Goal: Information Seeking & Learning: Learn about a topic

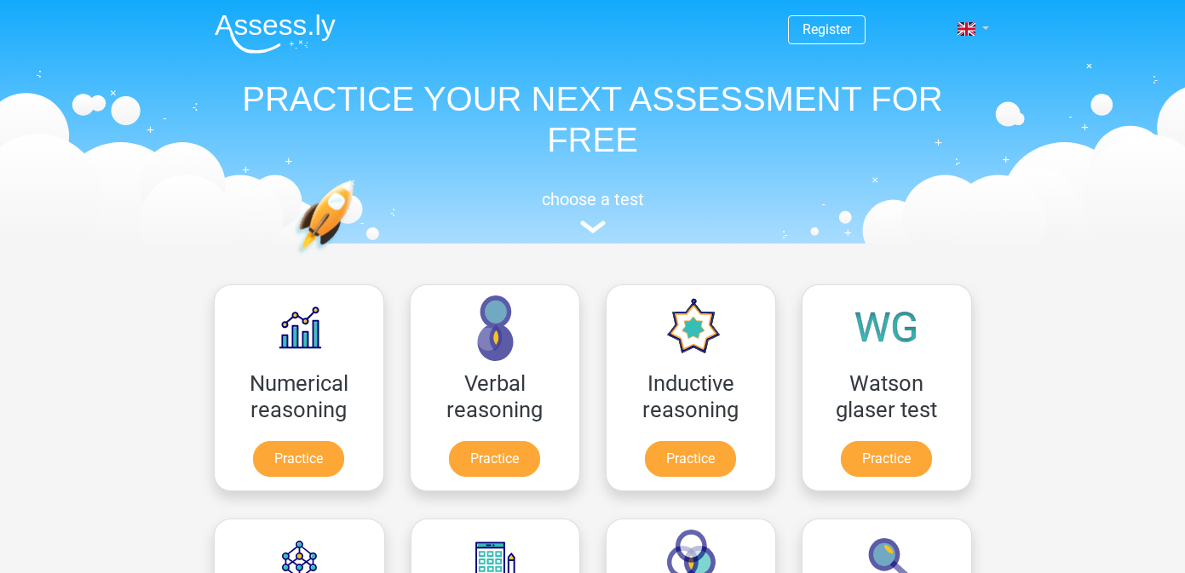
click at [970, 26] on span at bounding box center [966, 29] width 18 height 14
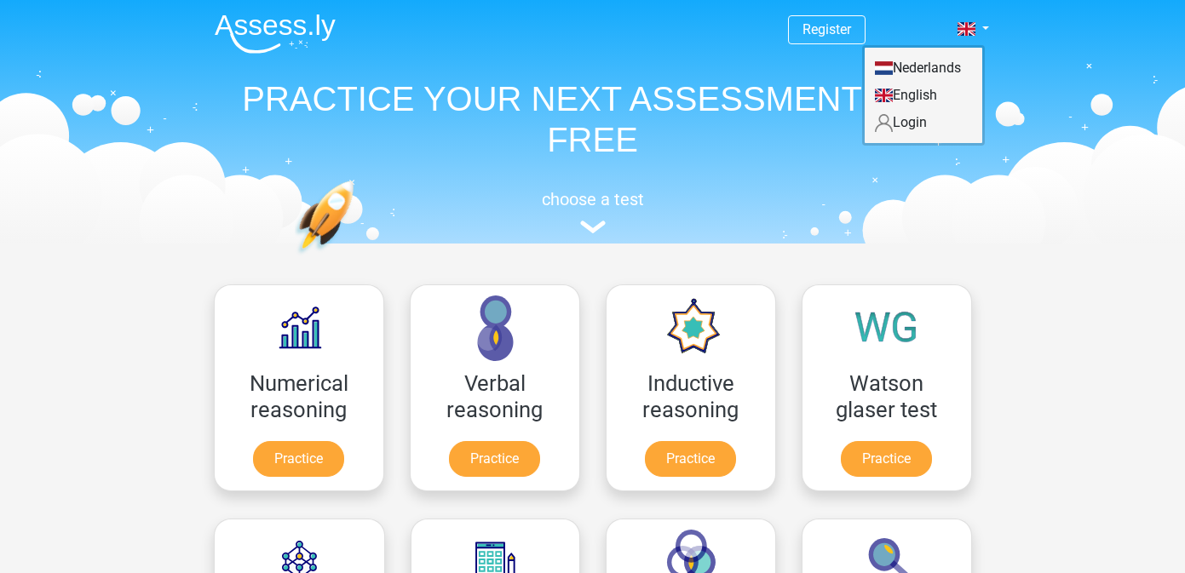
click at [941, 73] on link "Nederlands" at bounding box center [923, 68] width 118 height 27
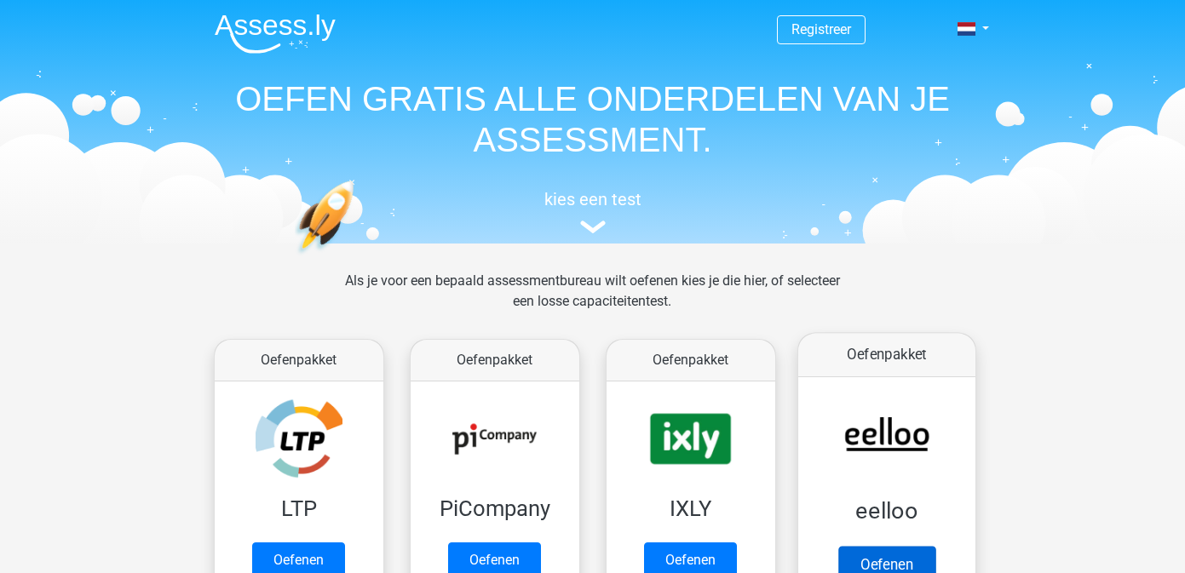
scroll to position [306, 0]
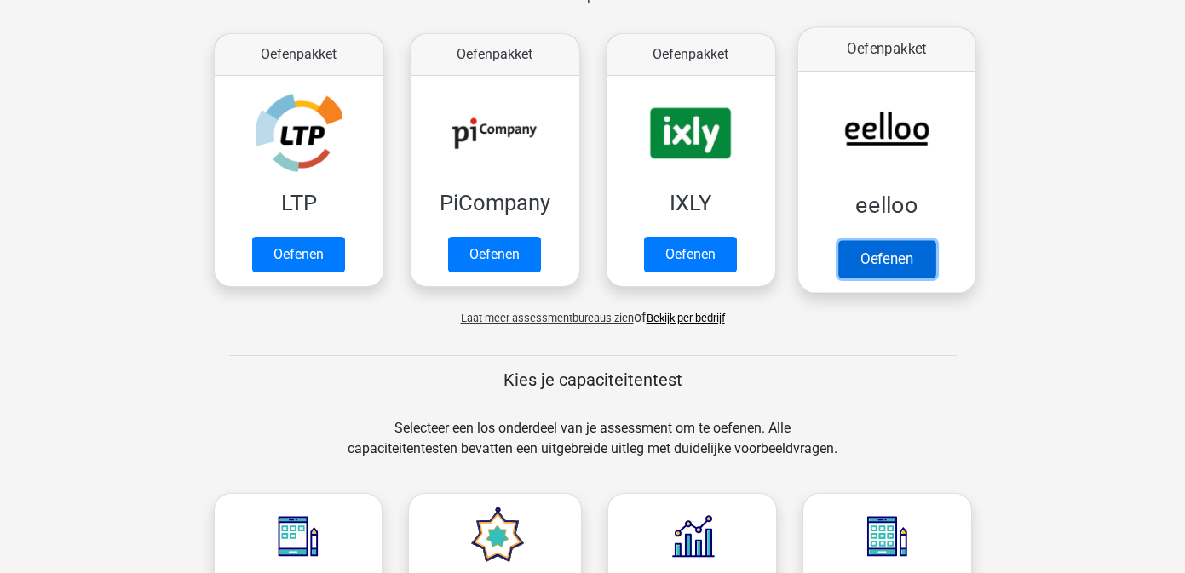
click at [922, 240] on link "Oefenen" at bounding box center [885, 258] width 97 height 37
click at [905, 264] on link "Oefenen" at bounding box center [885, 258] width 97 height 37
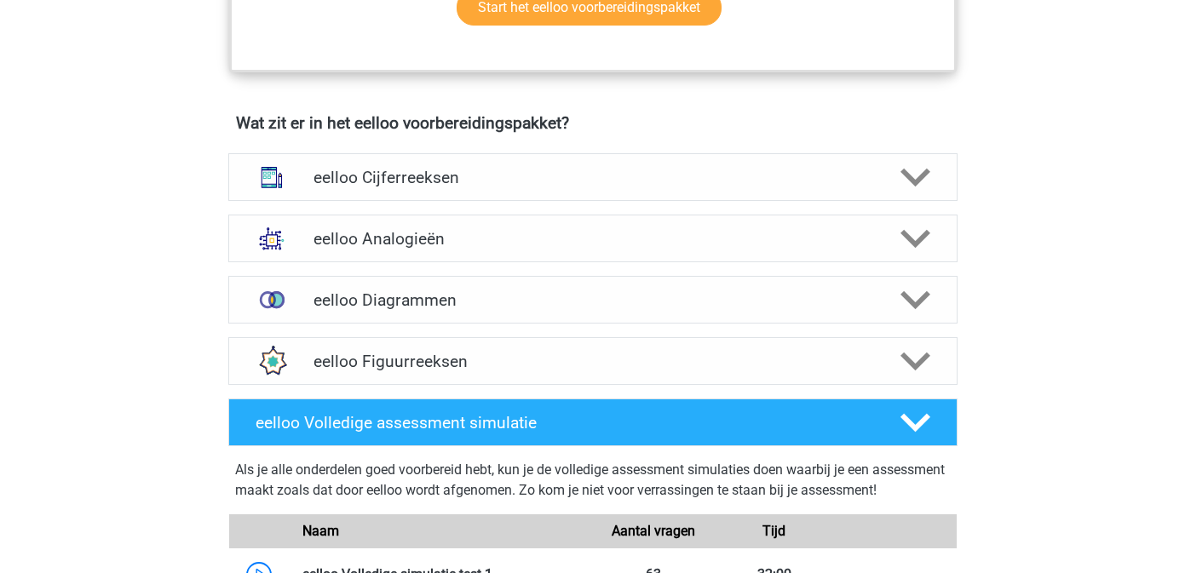
scroll to position [979, 0]
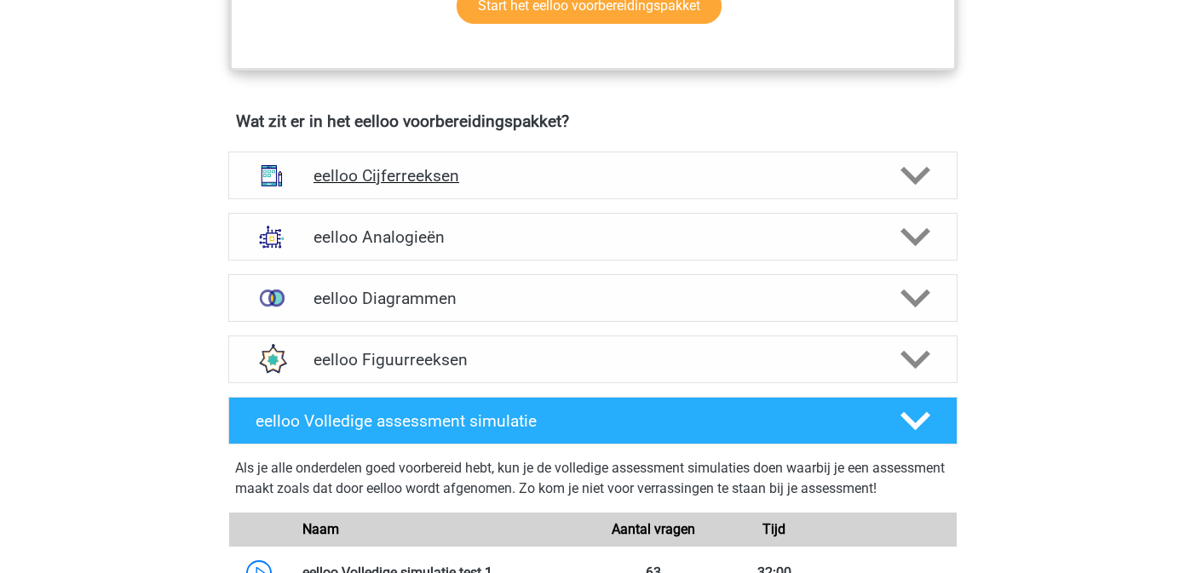
click at [585, 196] on div "eelloo Cijferreeksen" at bounding box center [592, 176] width 729 height 48
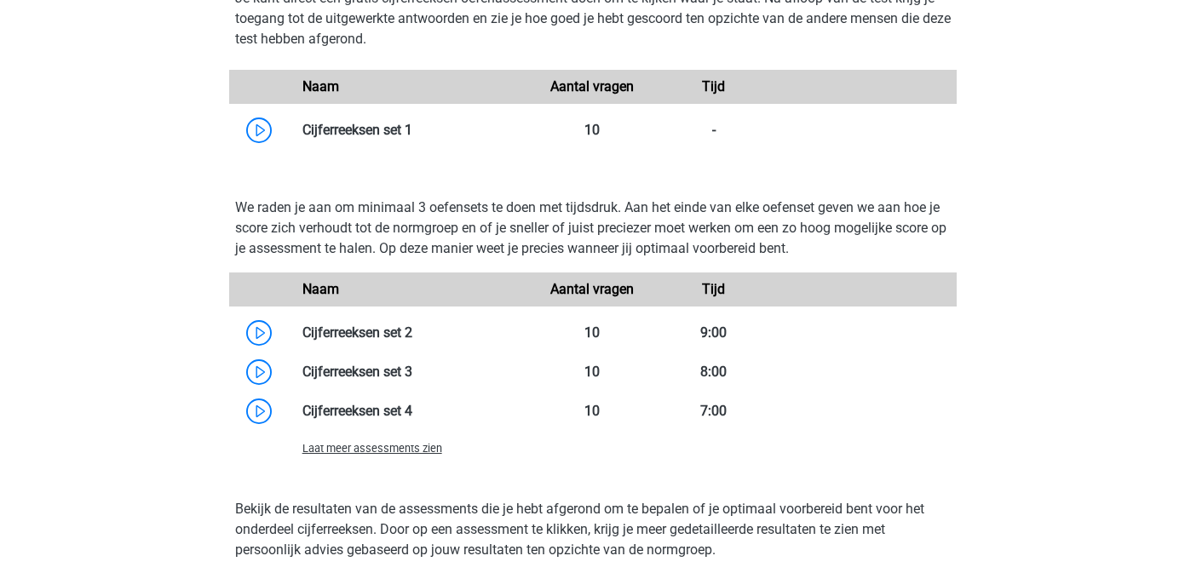
scroll to position [1553, 0]
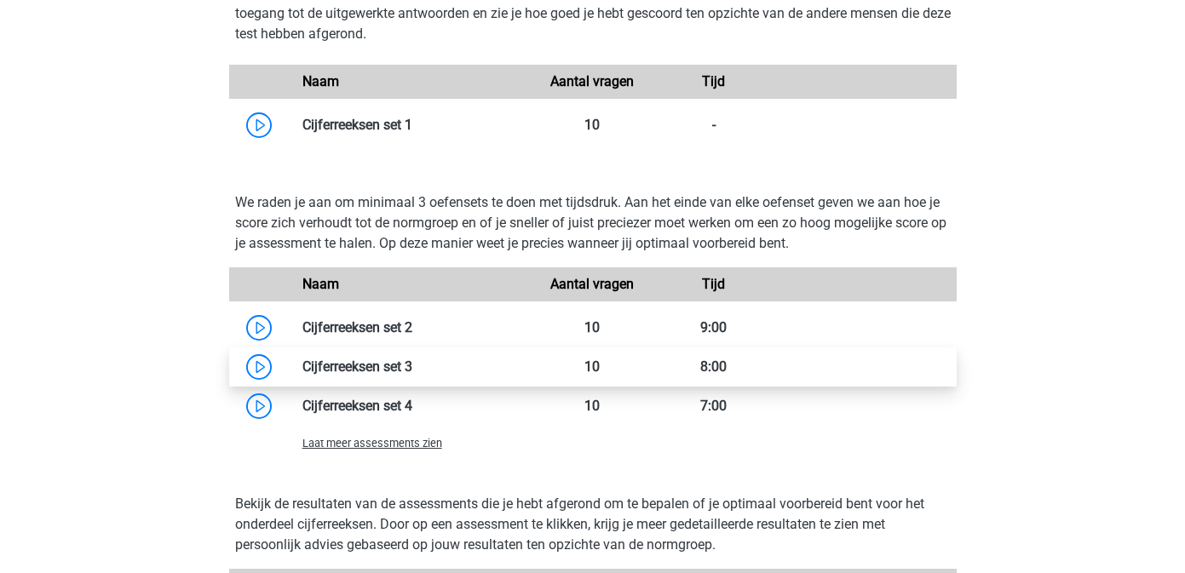
click at [412, 375] on link at bounding box center [412, 367] width 0 height 16
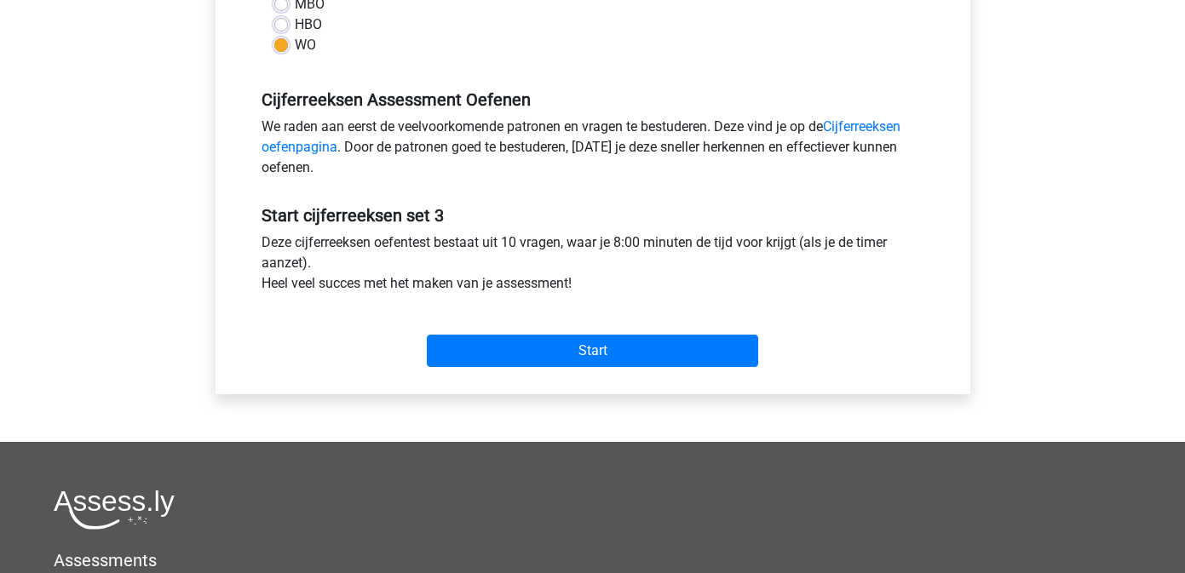
scroll to position [456, 0]
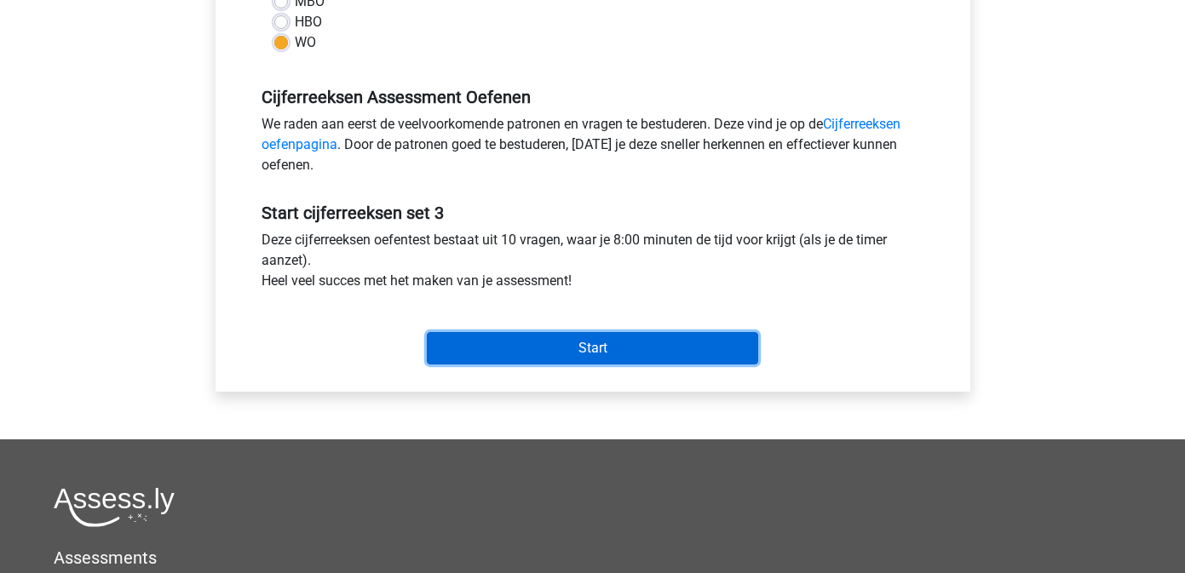
click at [598, 345] on input "Start" at bounding box center [592, 348] width 331 height 32
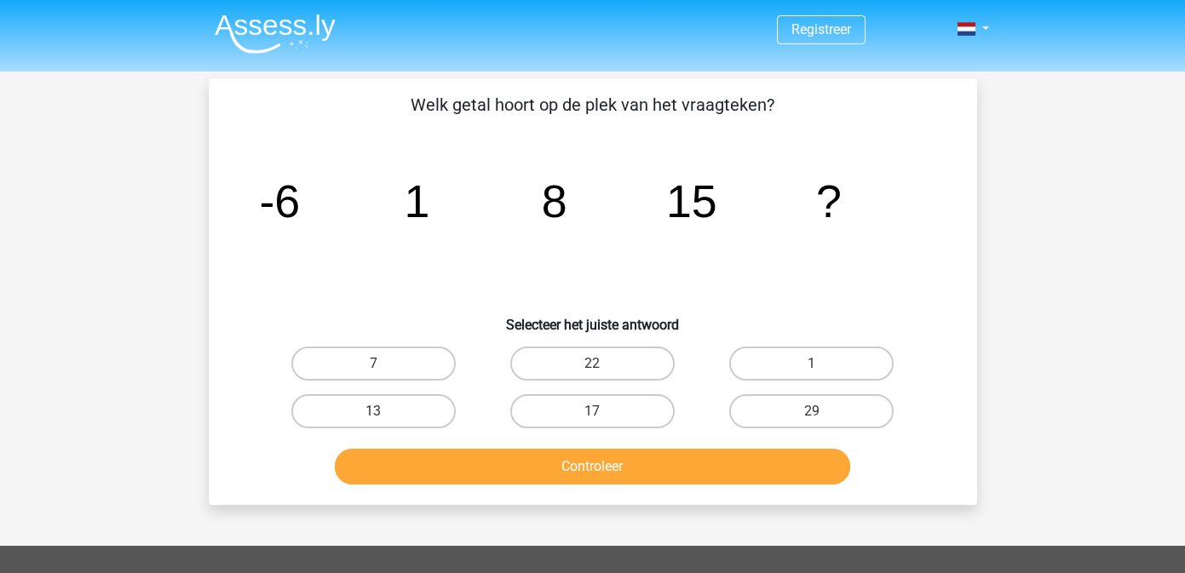
click at [601, 365] on input "22" at bounding box center [597, 369] width 11 height 11
radio input "true"
click at [625, 458] on button "Controleer" at bounding box center [592, 467] width 515 height 36
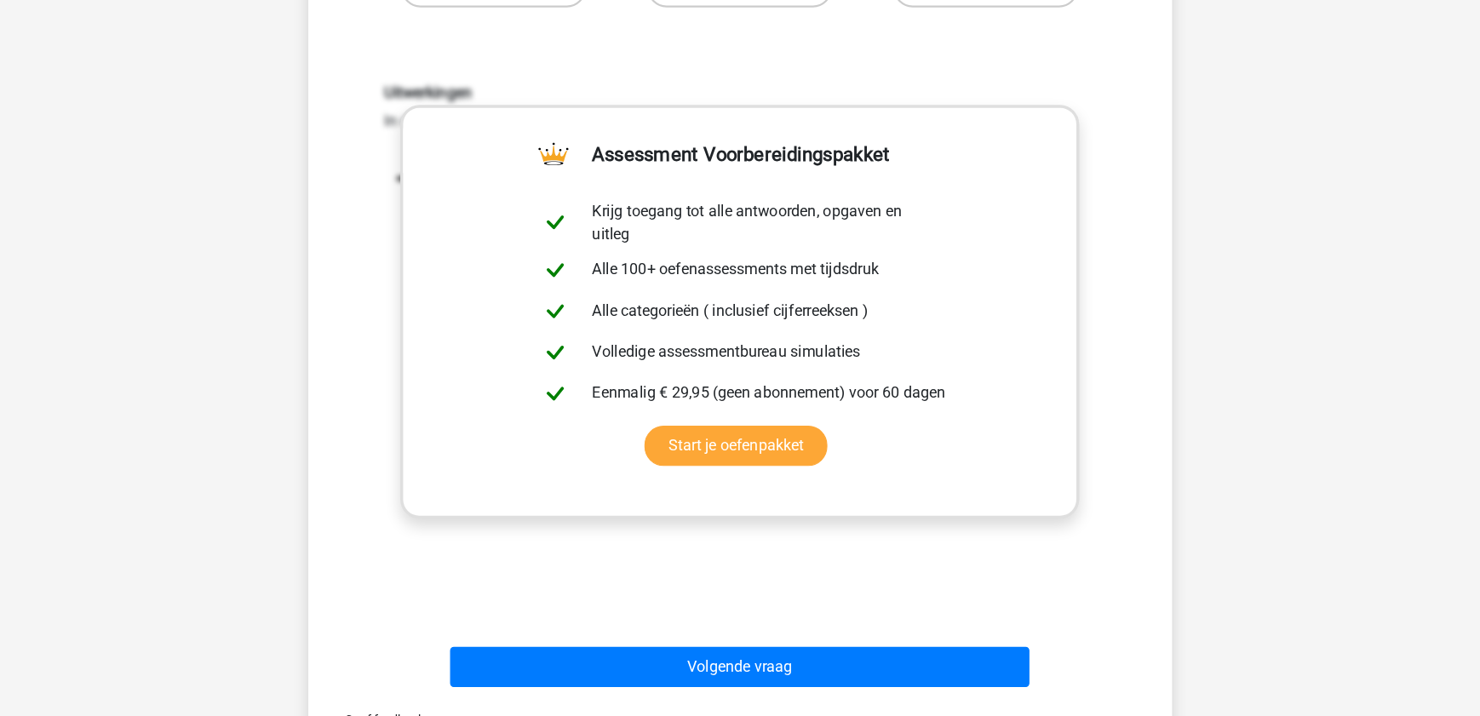
scroll to position [422, 0]
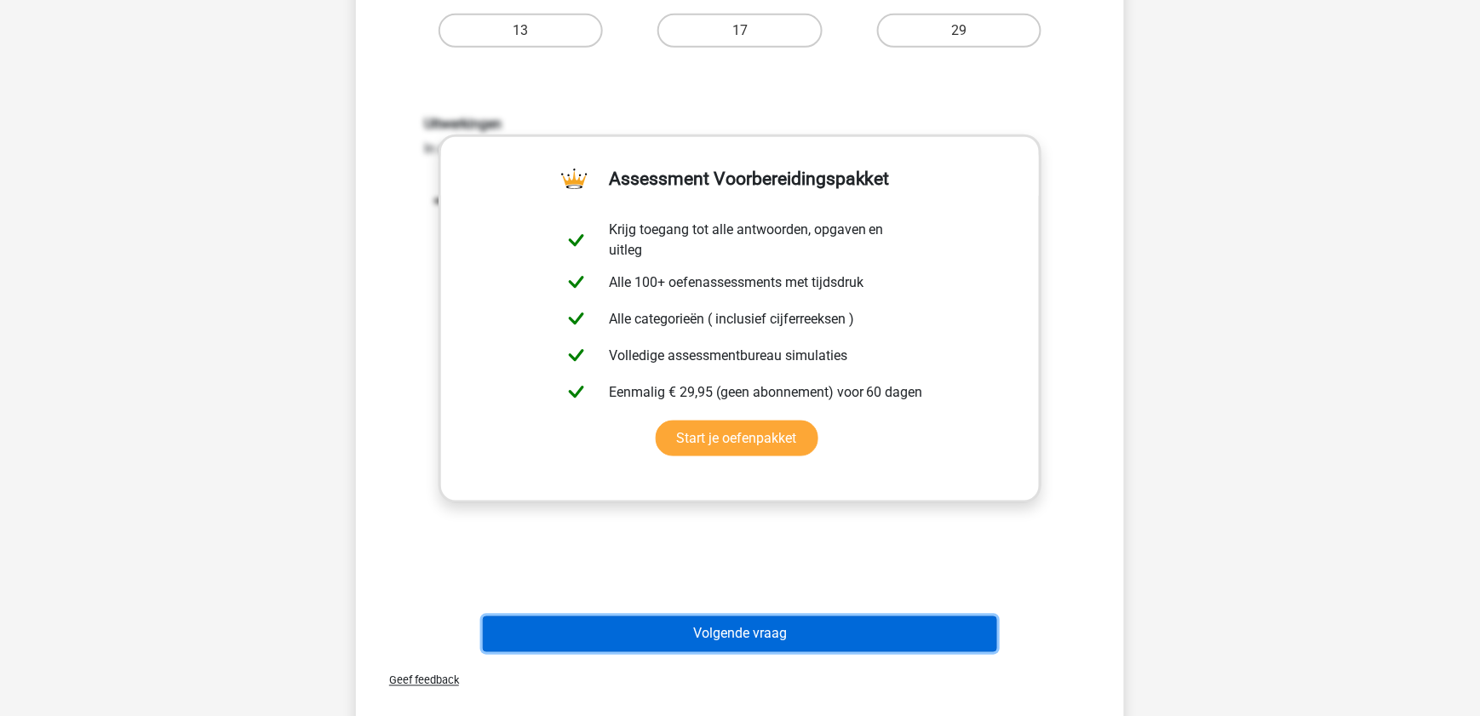
click at [953, 572] on button "Volgende vraag" at bounding box center [740, 635] width 515 height 36
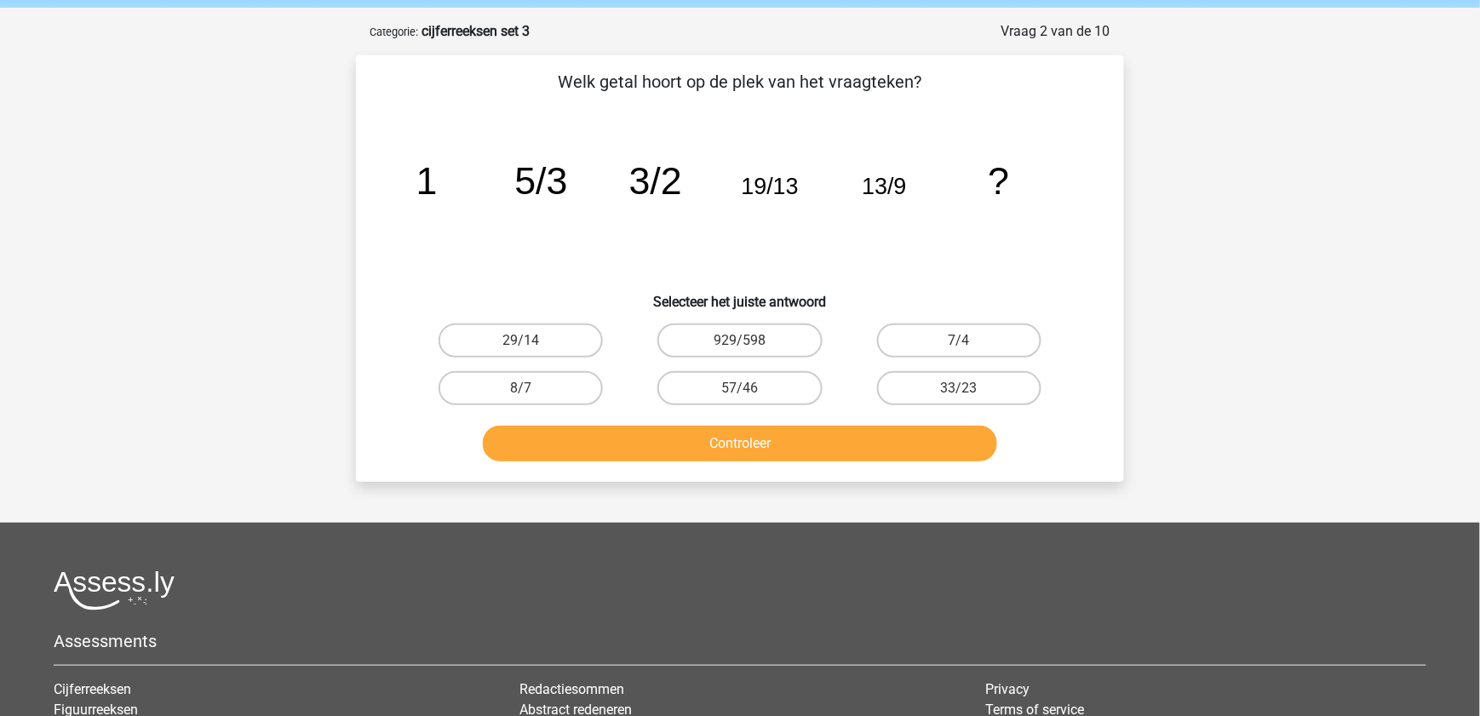
scroll to position [58, 0]
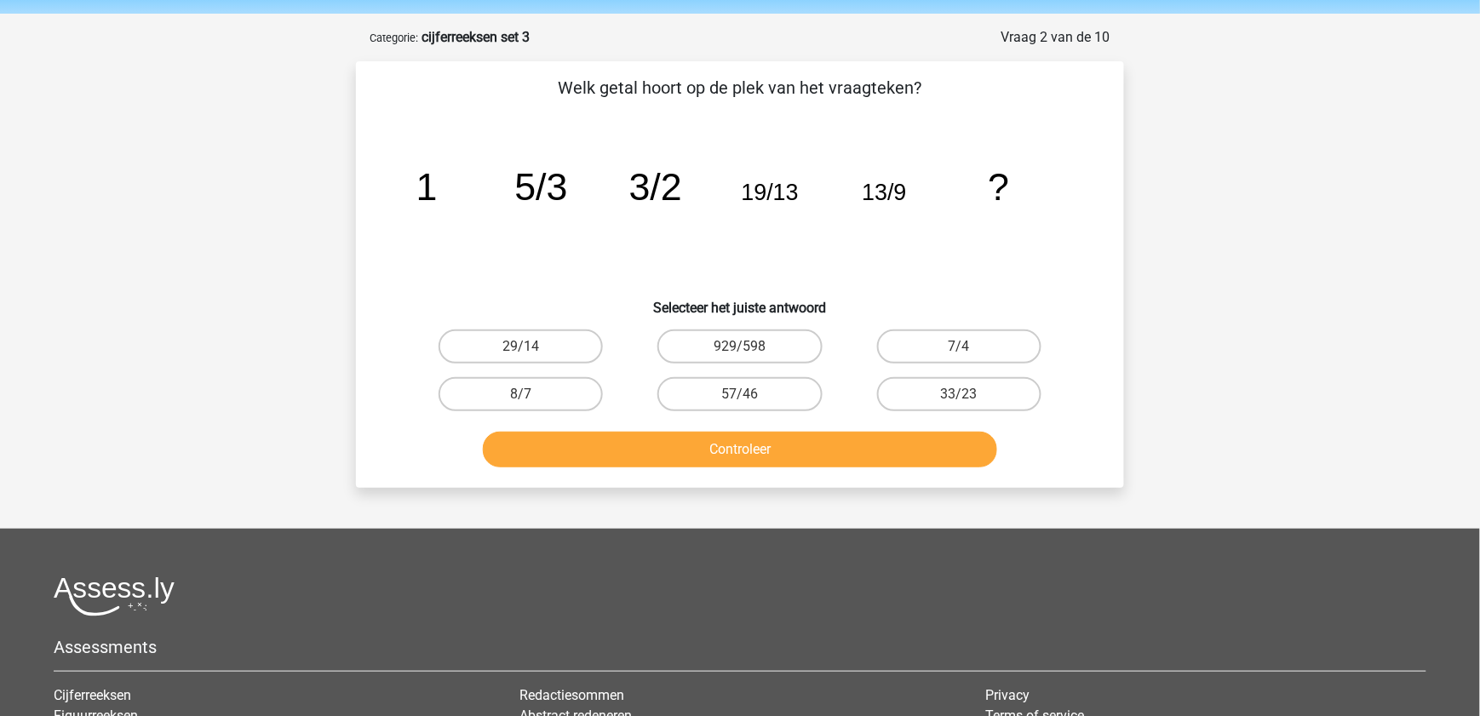
click at [531, 347] on input "29/14" at bounding box center [526, 352] width 11 height 11
radio input "true"
click at [629, 466] on div "Controleer" at bounding box center [739, 453] width 657 height 43
click at [629, 457] on button "Controleer" at bounding box center [740, 450] width 515 height 36
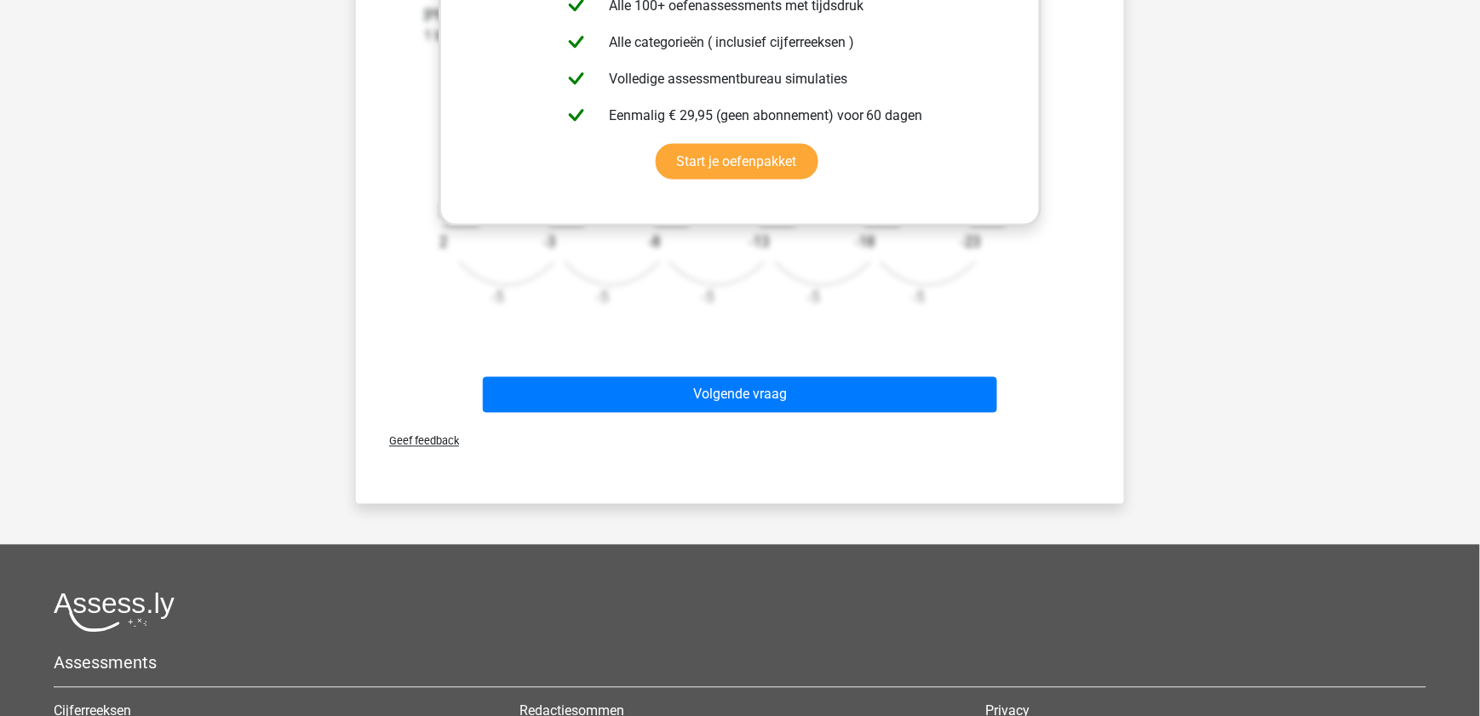
scroll to position [700, 0]
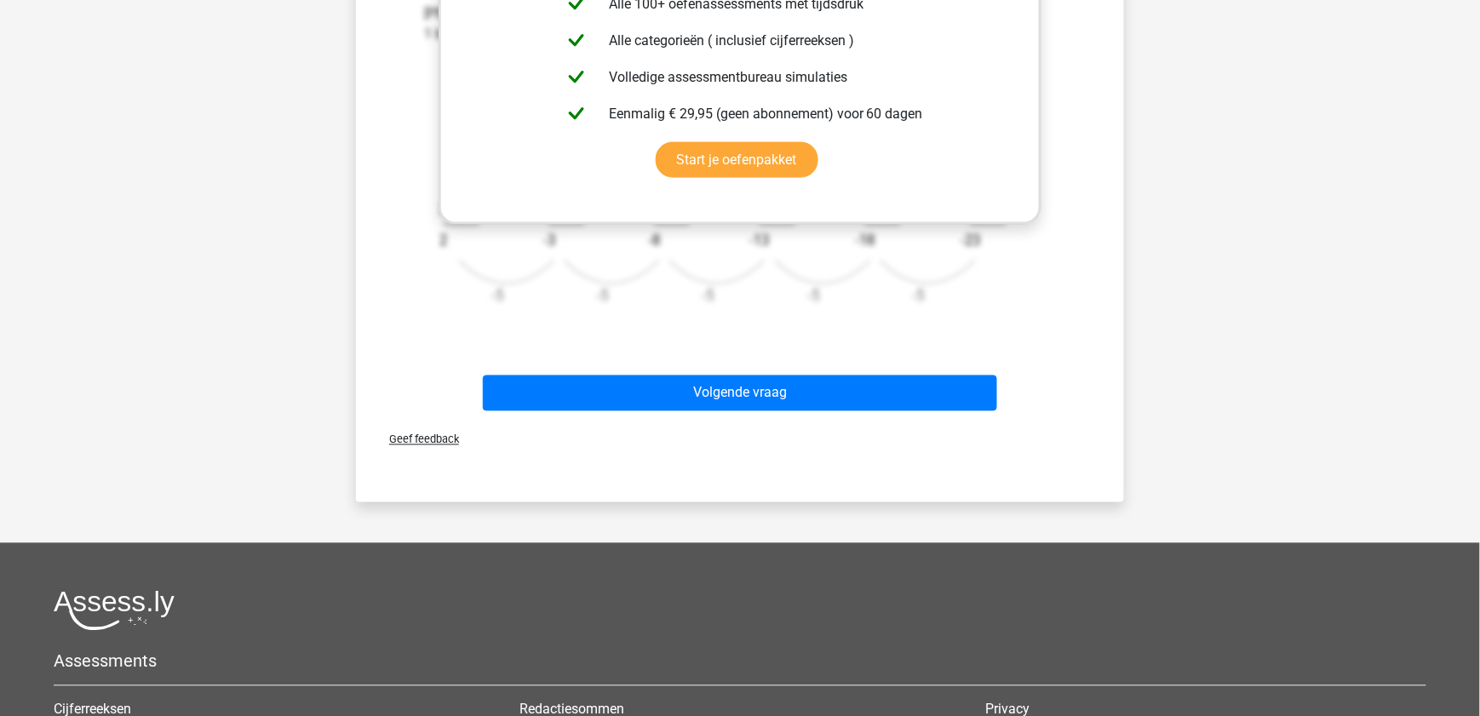
click at [771, 413] on div "Volgende vraag" at bounding box center [739, 397] width 657 height 43
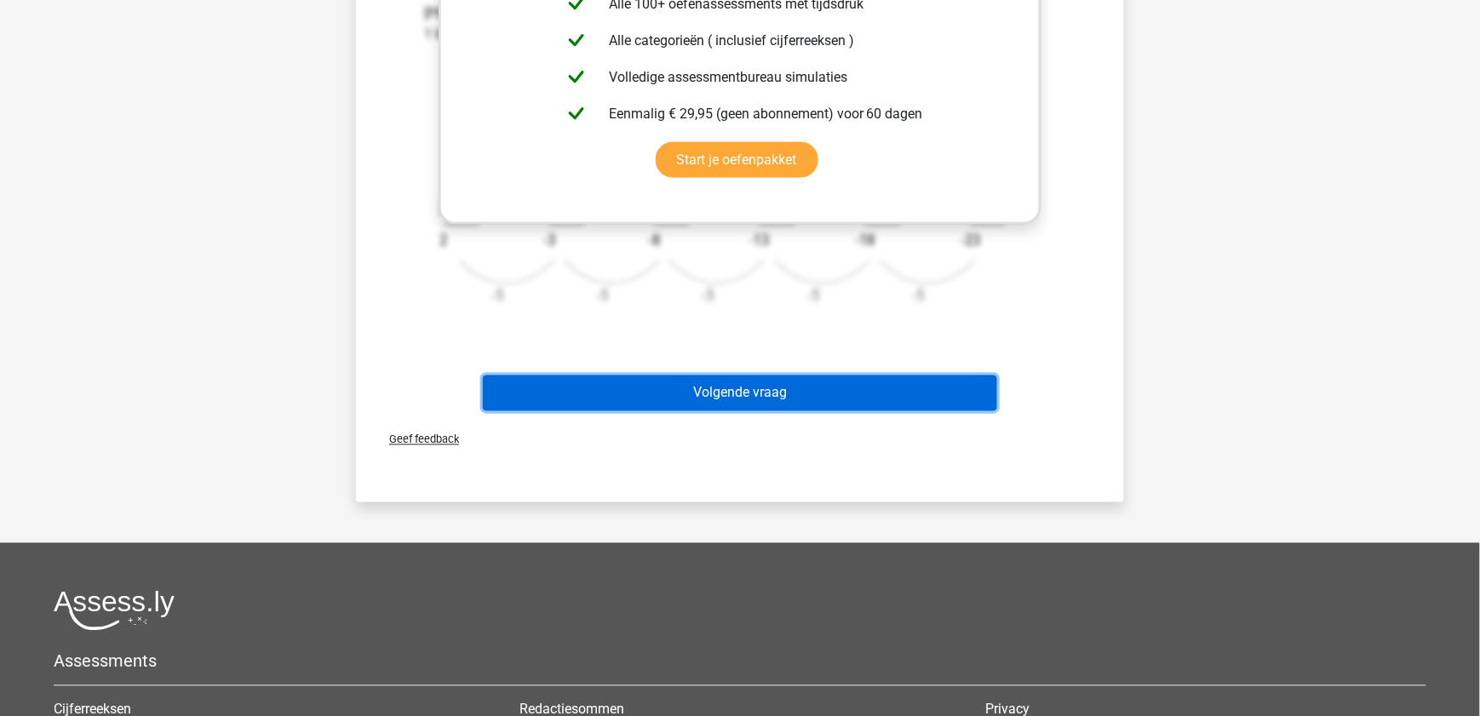
click at [771, 403] on button "Volgende vraag" at bounding box center [740, 394] width 515 height 36
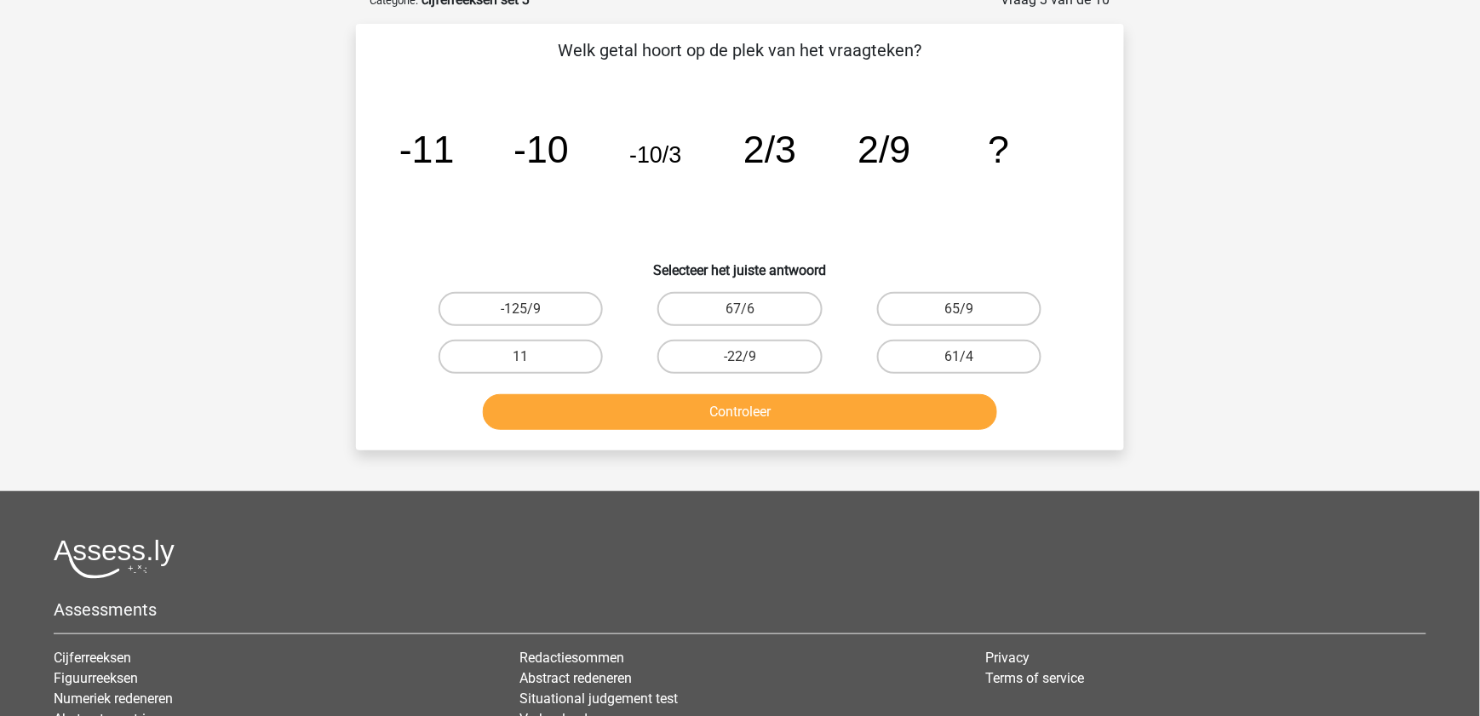
scroll to position [85, 0]
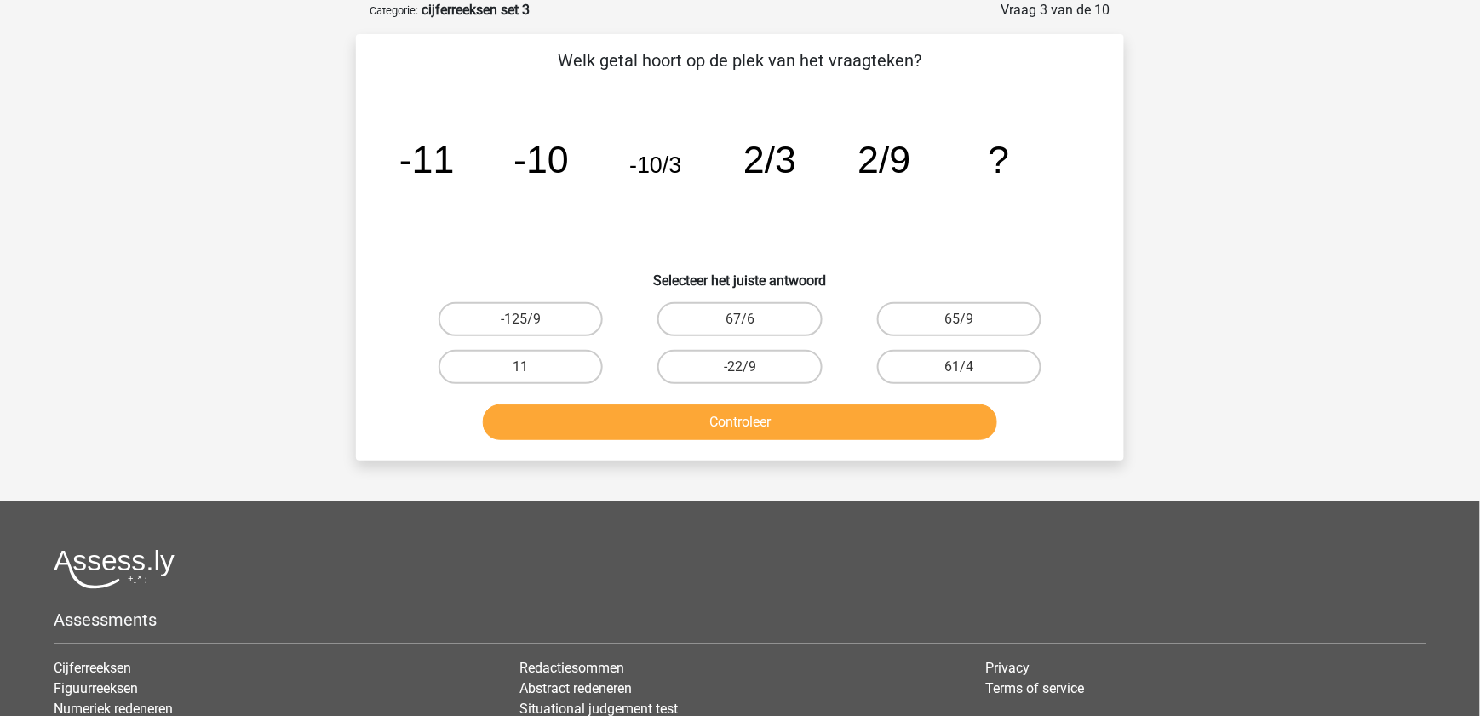
click at [740, 368] on input "-22/9" at bounding box center [745, 372] width 11 height 11
radio input "true"
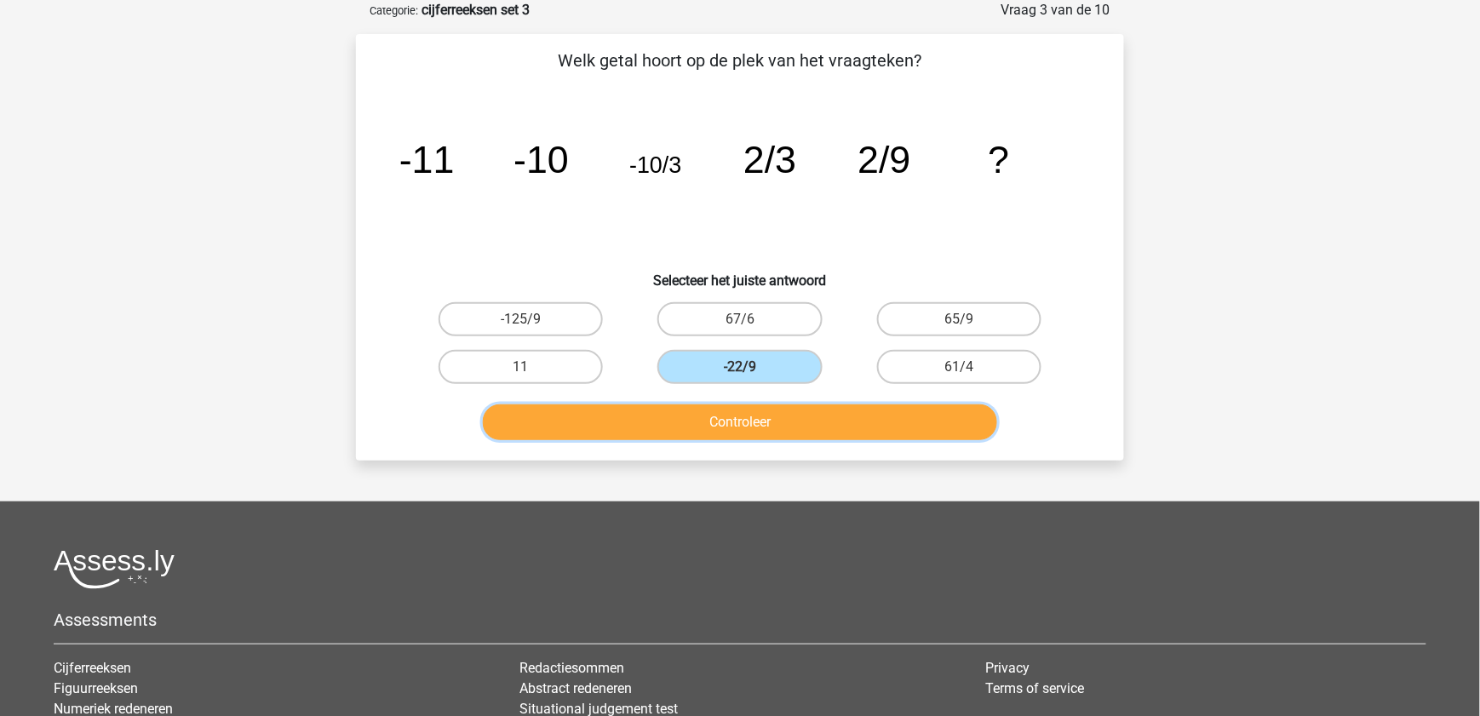
click at [761, 431] on button "Controleer" at bounding box center [740, 423] width 515 height 36
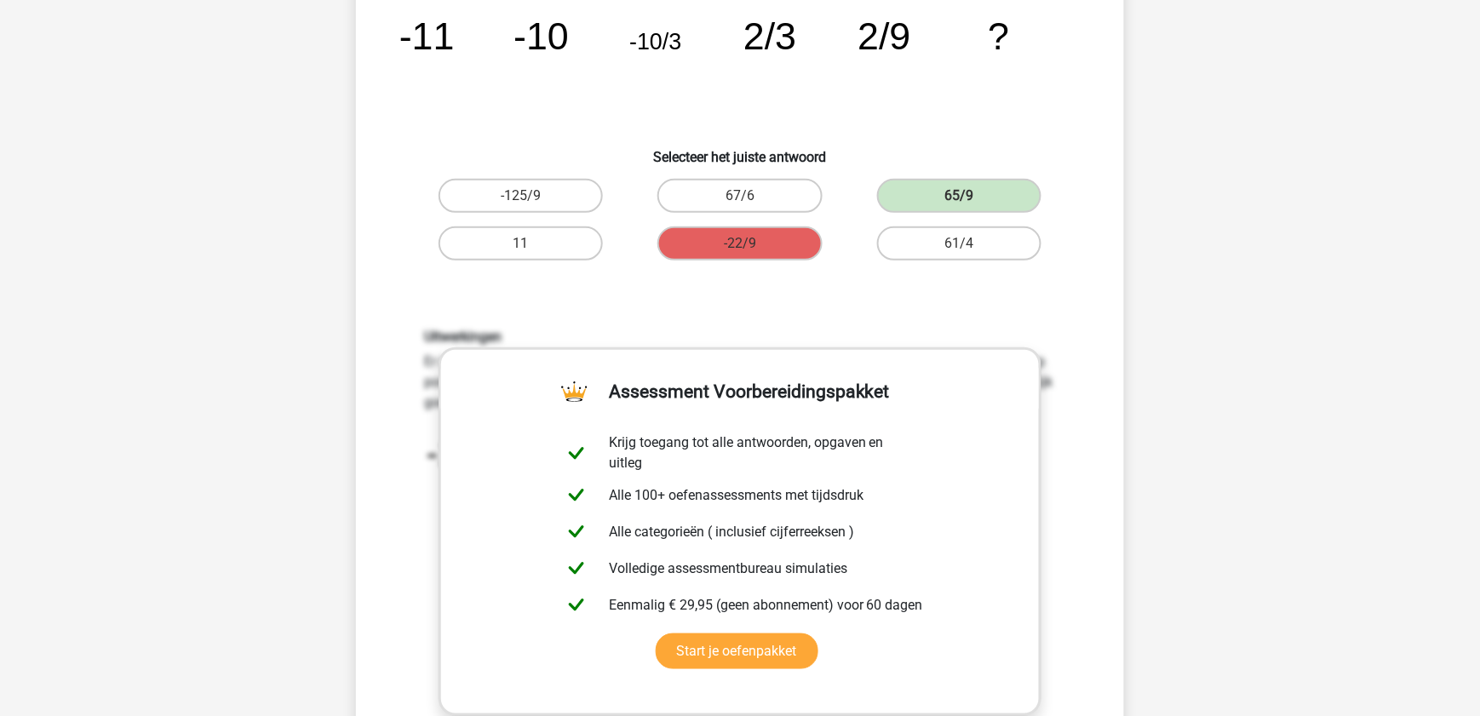
scroll to position [353, 0]
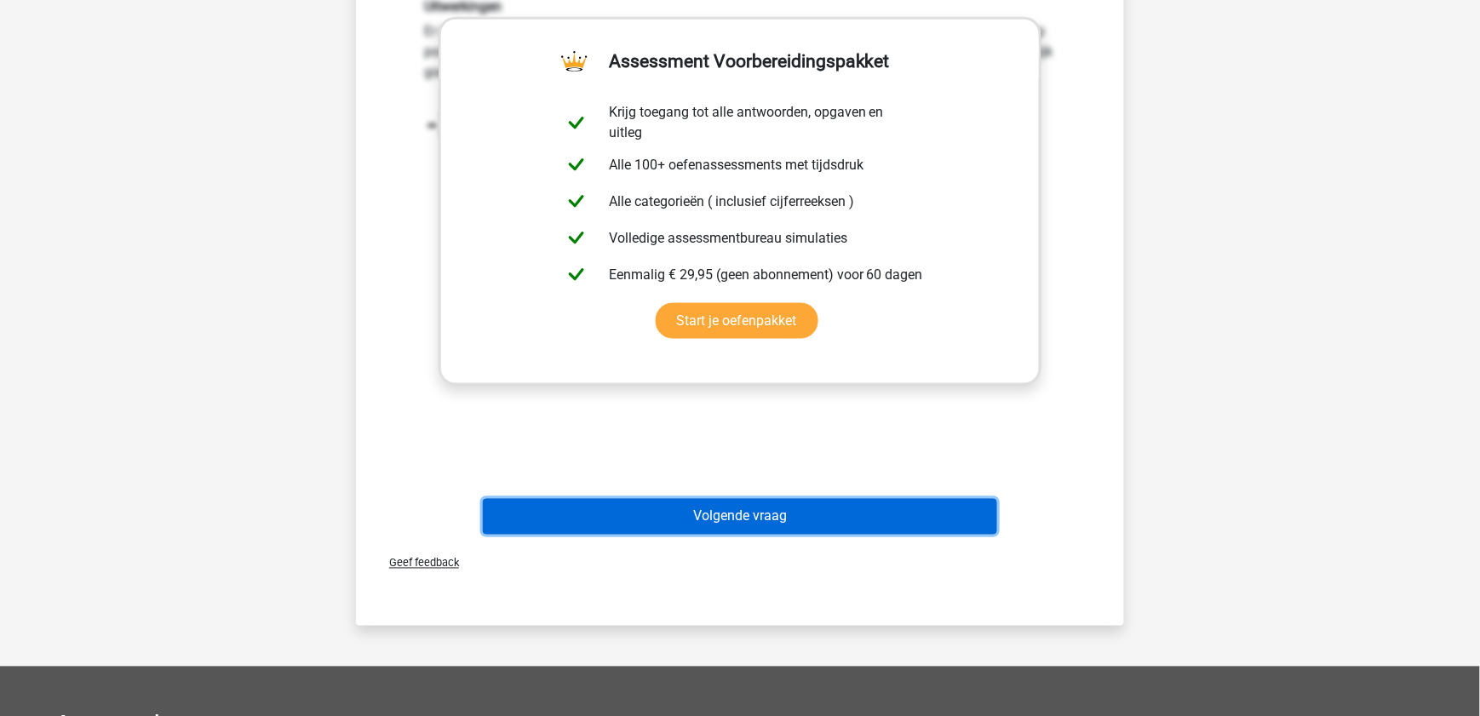
click at [796, 524] on button "Volgende vraag" at bounding box center [740, 517] width 515 height 36
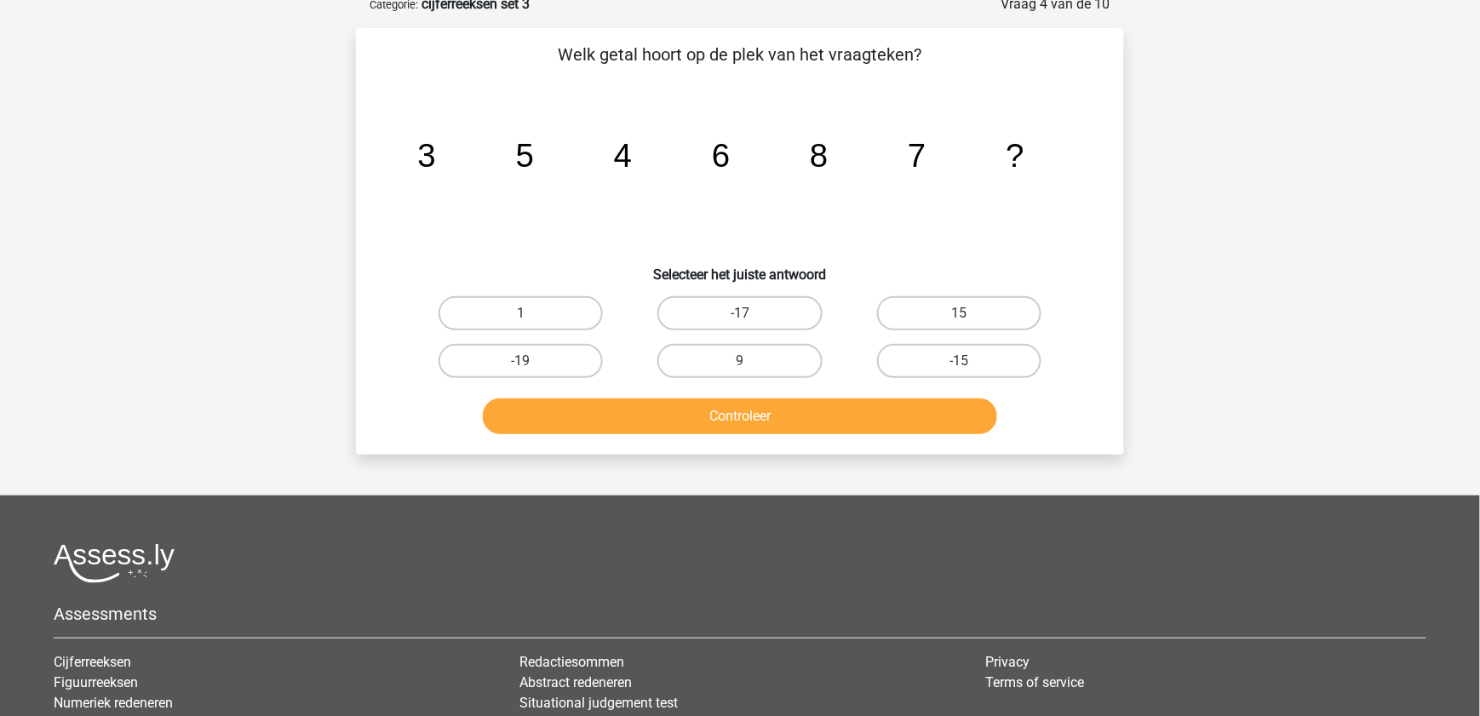
scroll to position [85, 0]
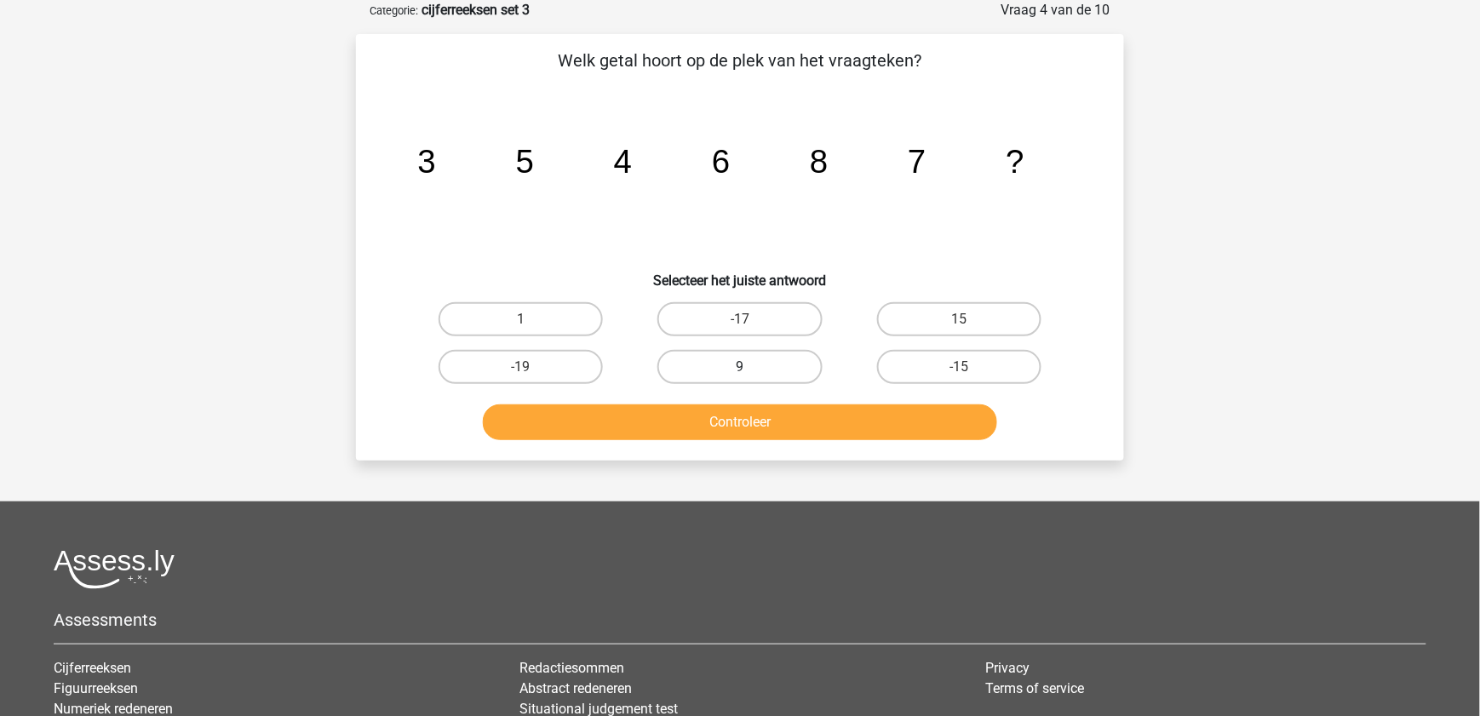
click at [744, 361] on label "9" at bounding box center [739, 367] width 164 height 34
click at [744, 367] on input "9" at bounding box center [745, 372] width 11 height 11
radio input "true"
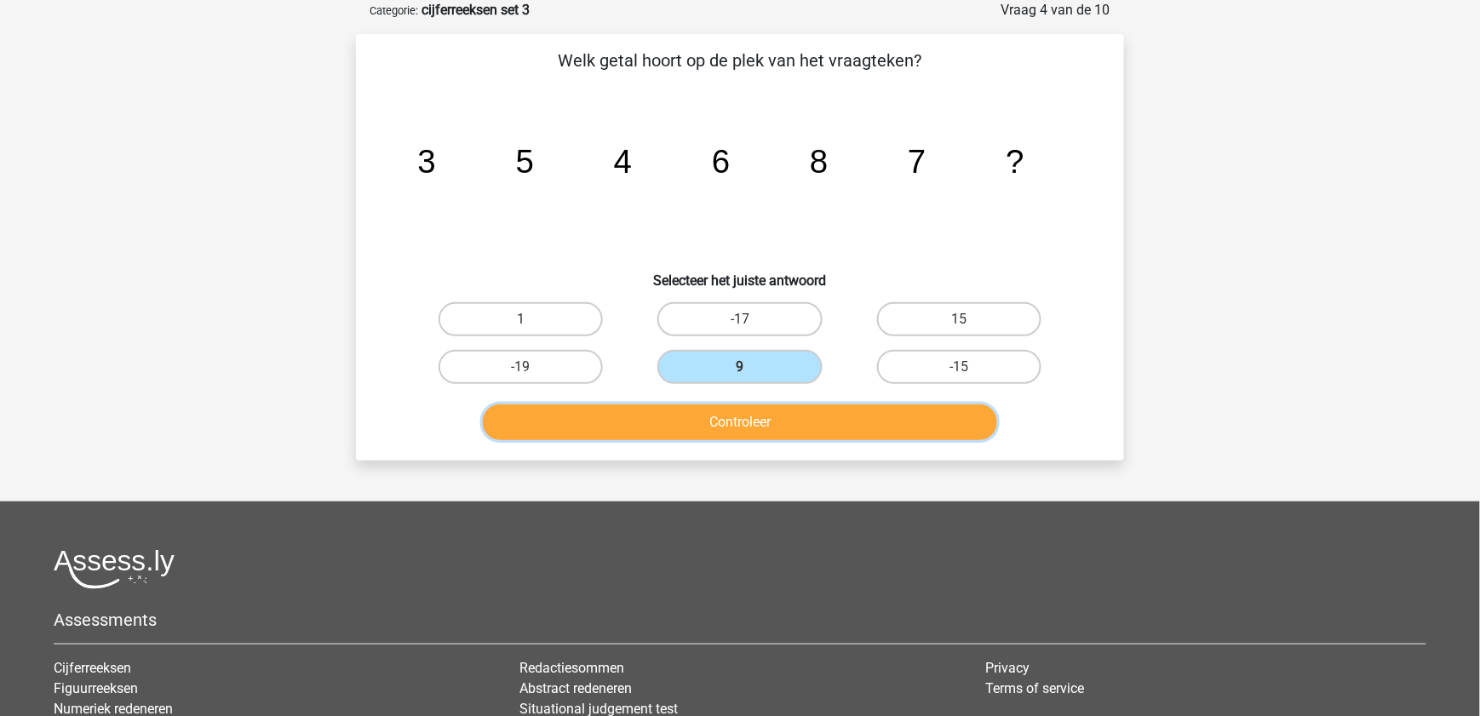
click at [744, 412] on button "Controleer" at bounding box center [740, 423] width 515 height 36
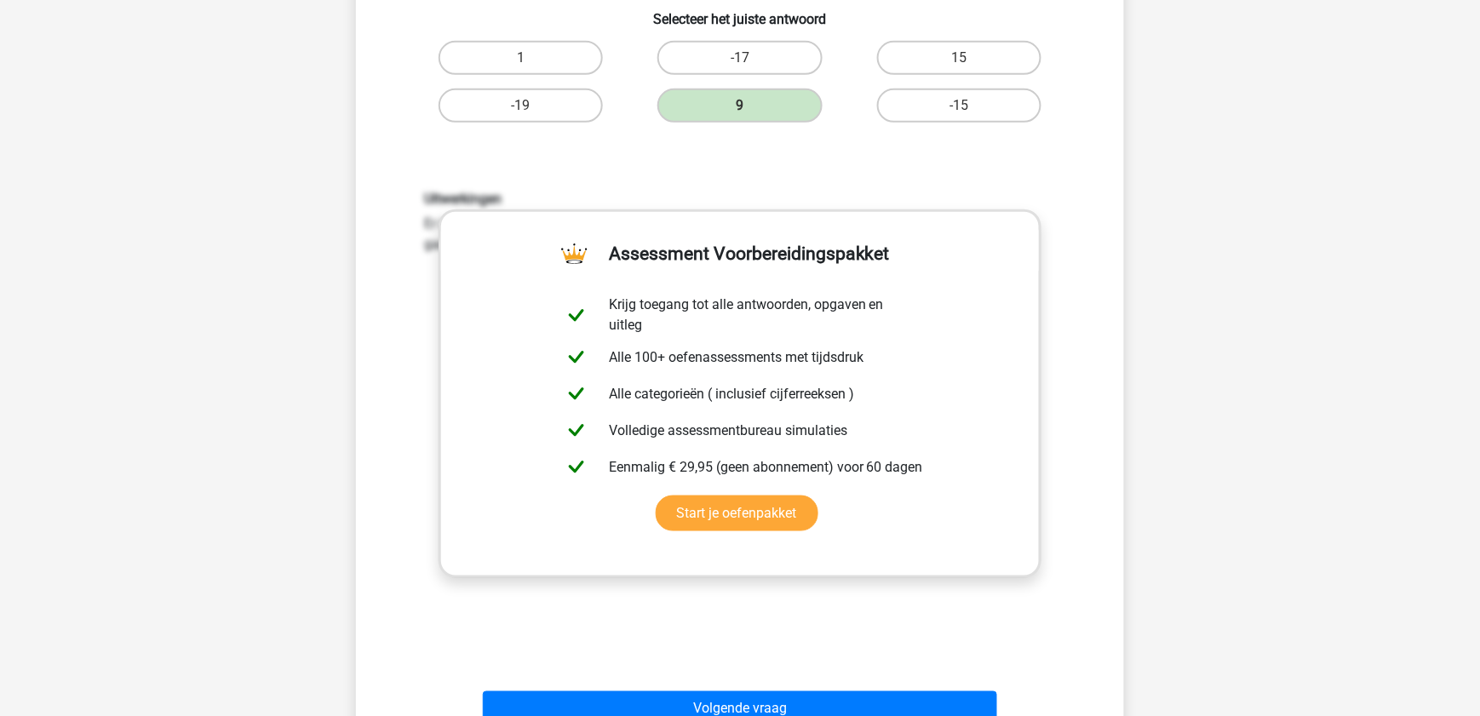
scroll to position [382, 0]
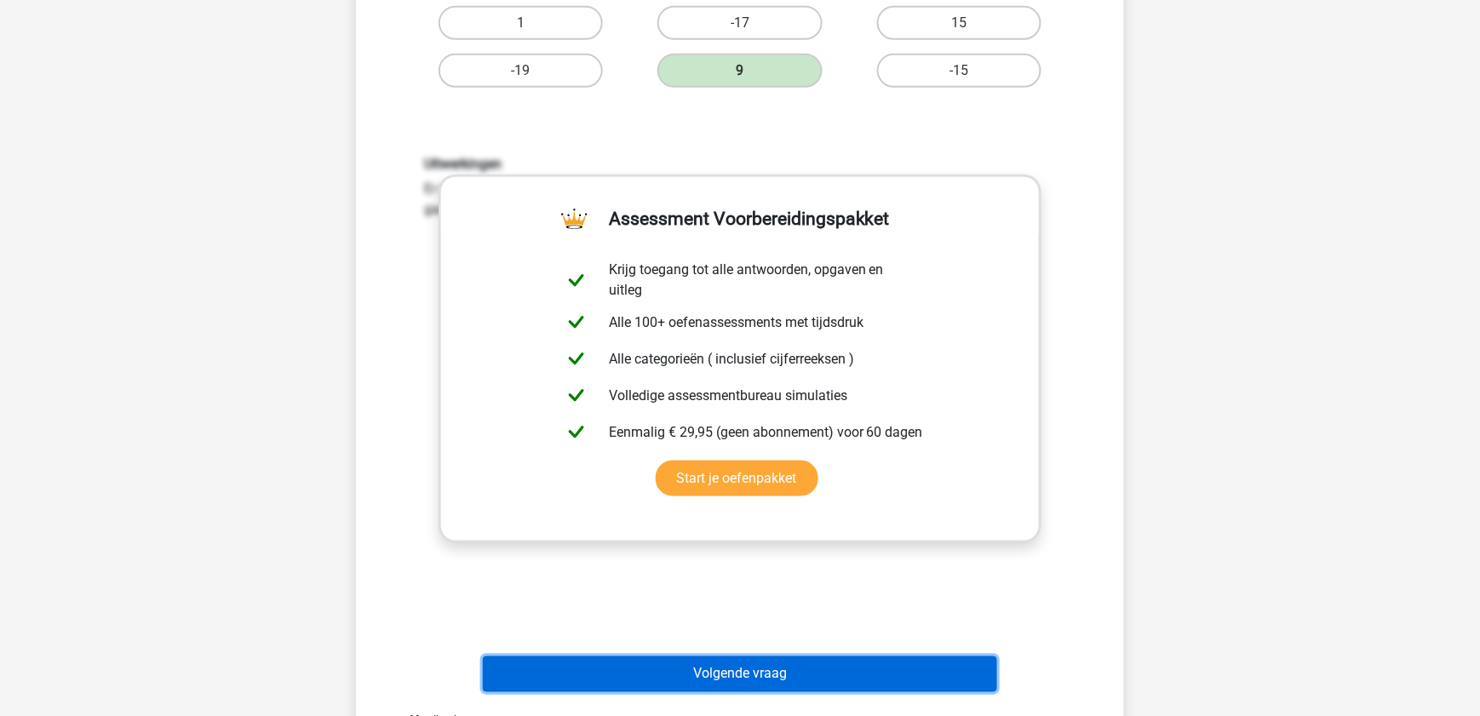
click at [758, 572] on button "Volgende vraag" at bounding box center [740, 675] width 515 height 36
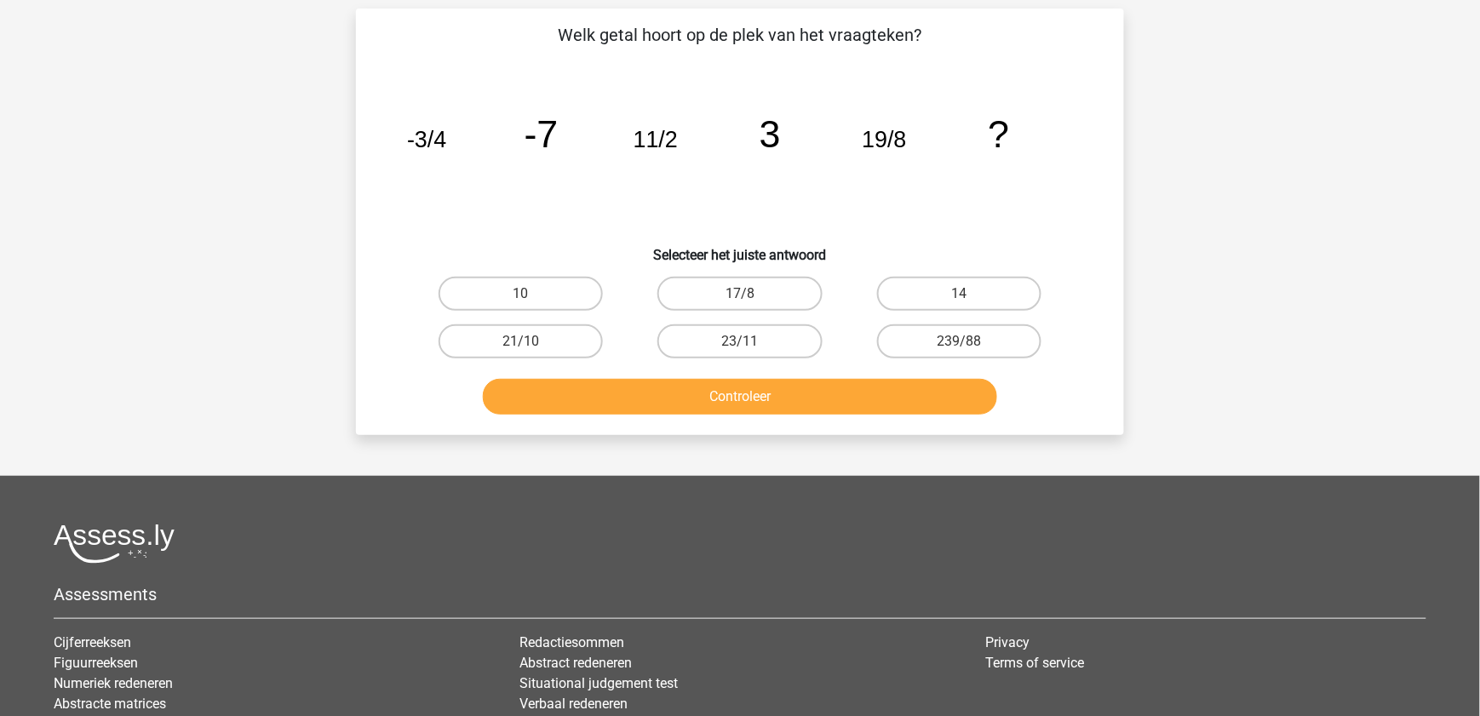
scroll to position [85, 0]
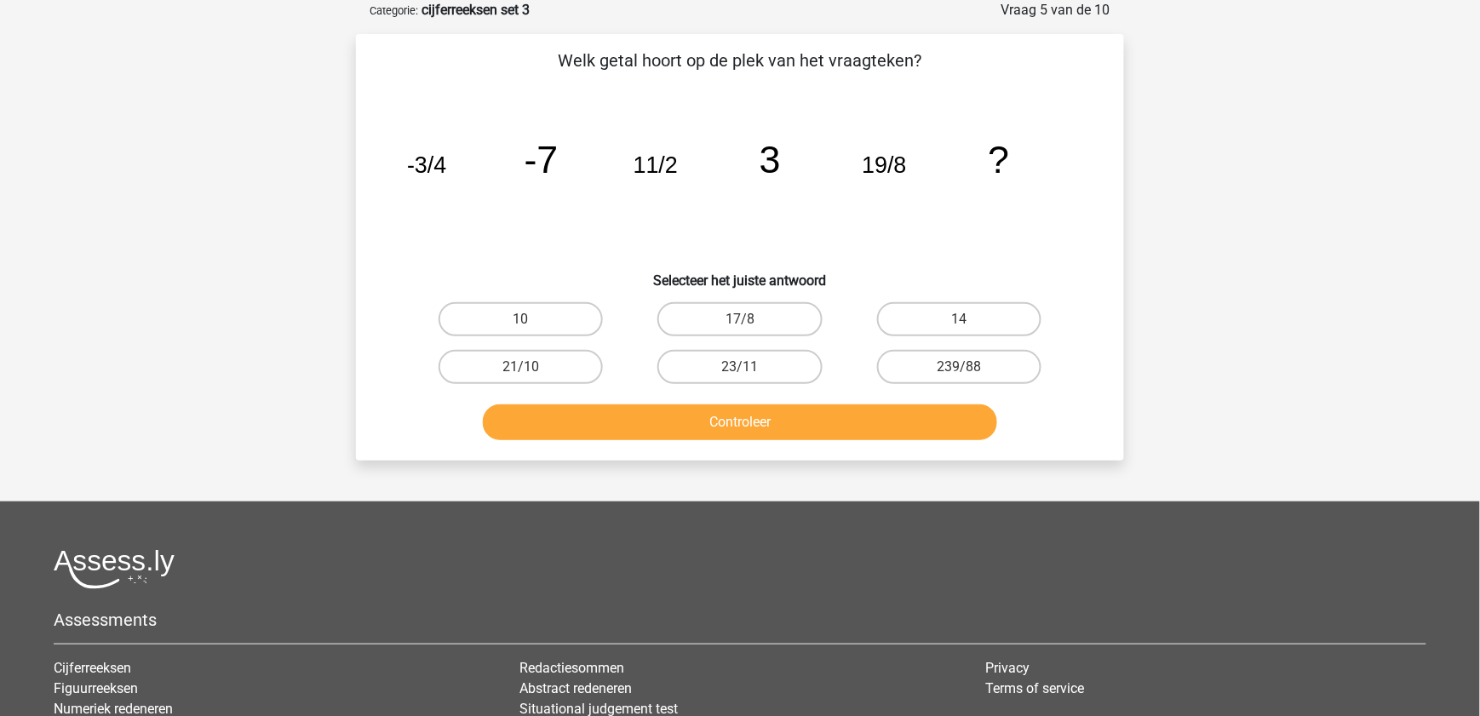
click at [584, 335] on div "10" at bounding box center [520, 320] width 219 height 48
click at [579, 324] on label "10" at bounding box center [521, 319] width 164 height 34
click at [532, 324] on input "10" at bounding box center [526, 324] width 11 height 11
radio input "true"
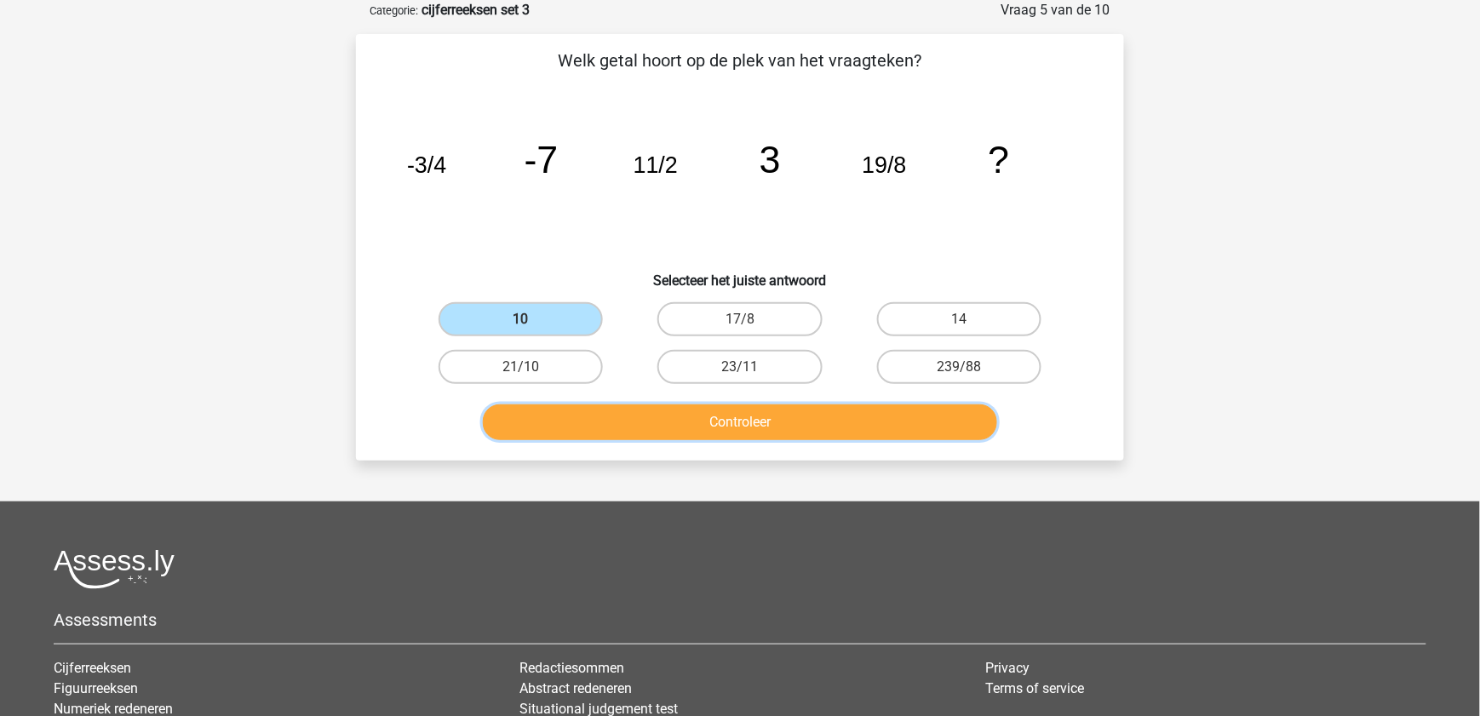
click at [626, 420] on button "Controleer" at bounding box center [740, 423] width 515 height 36
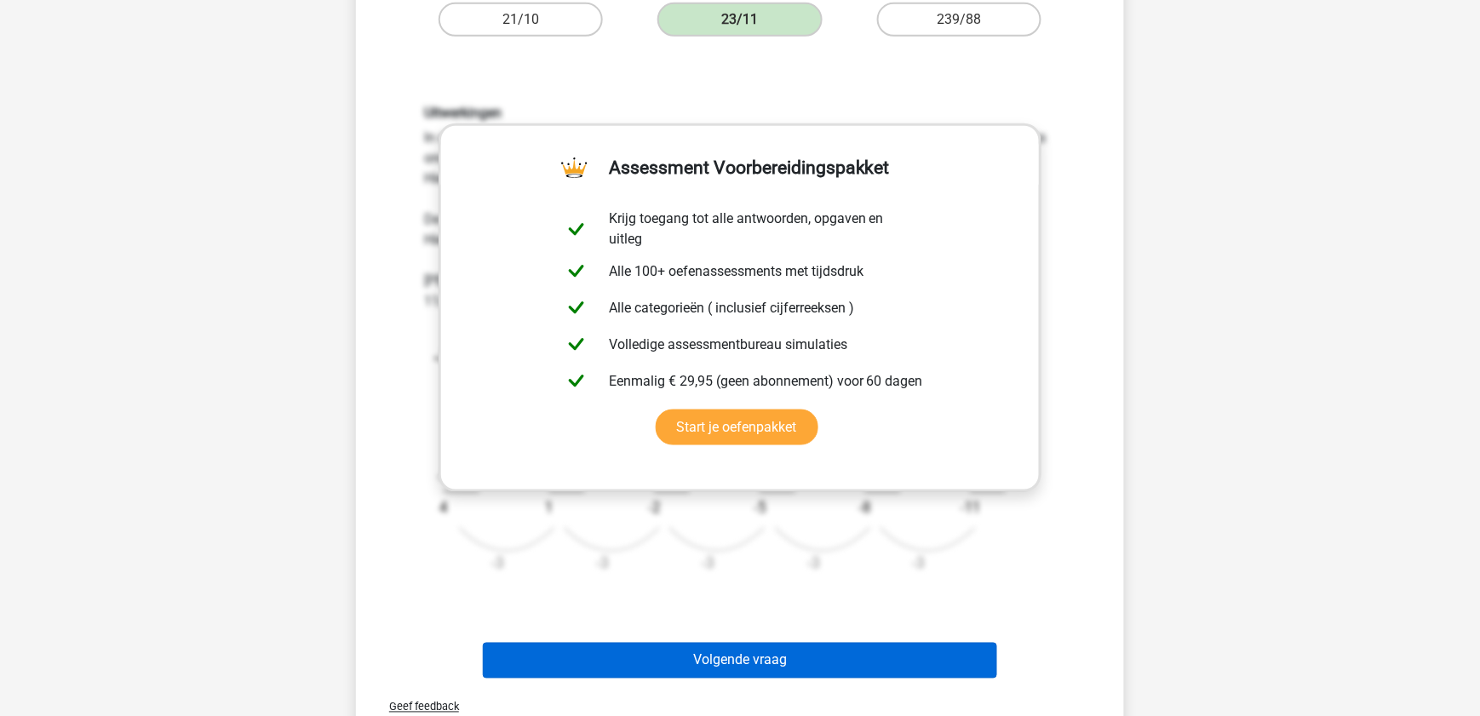
scroll to position [434, 0]
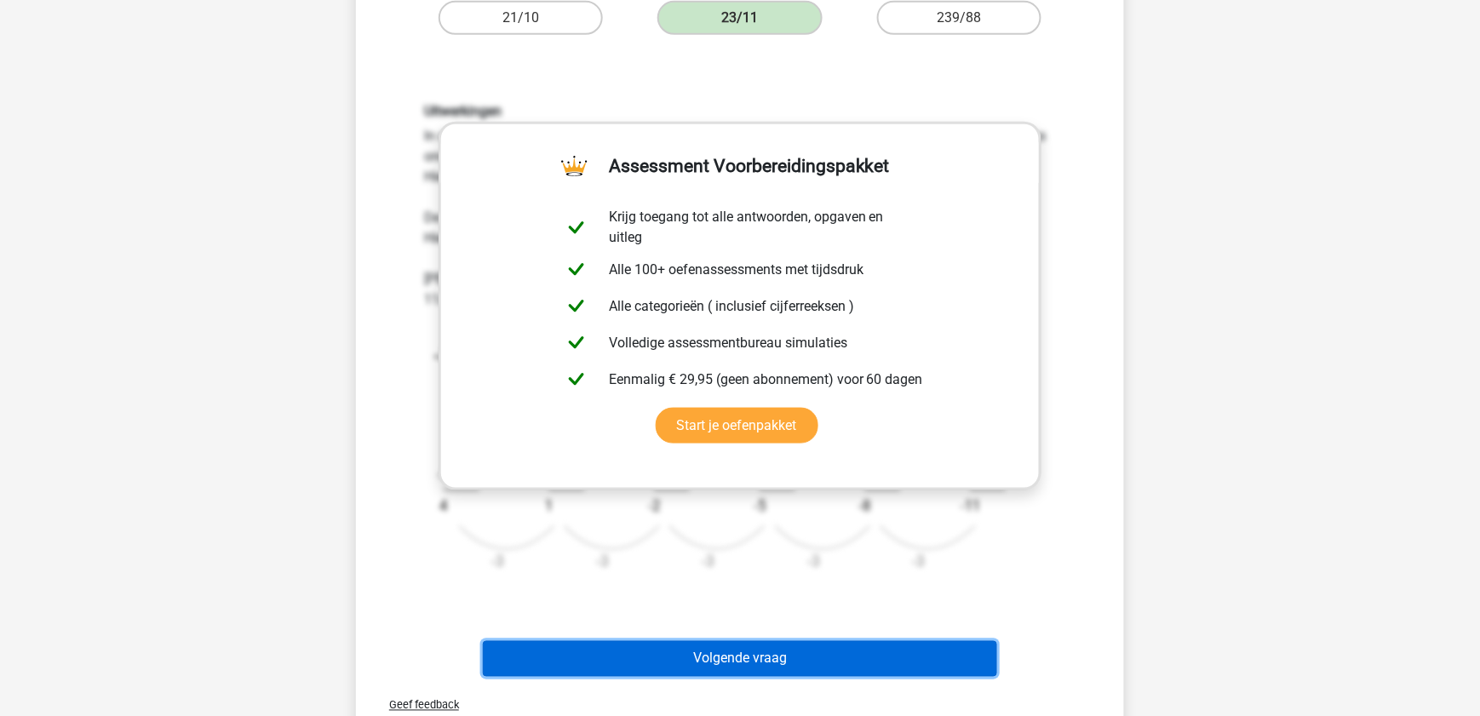
click at [736, 572] on button "Volgende vraag" at bounding box center [740, 659] width 515 height 36
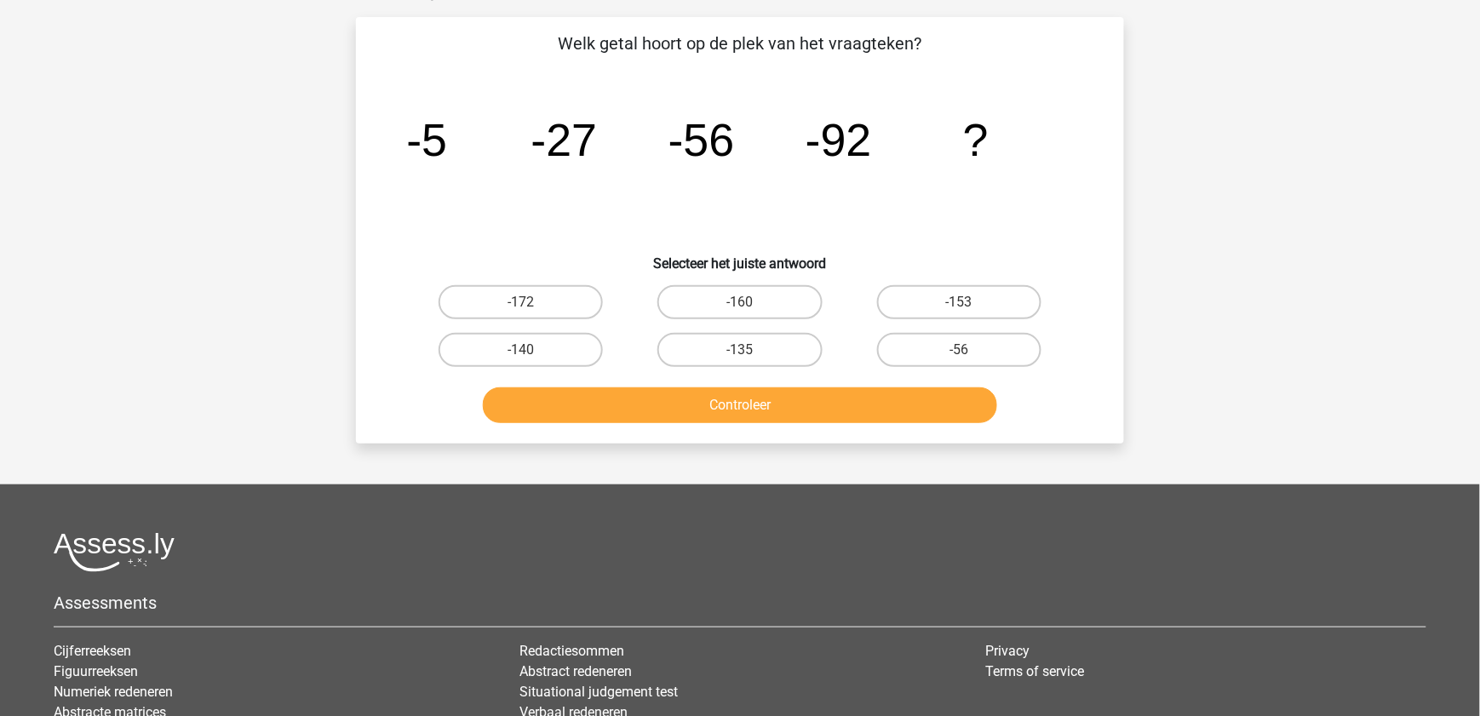
scroll to position [85, 0]
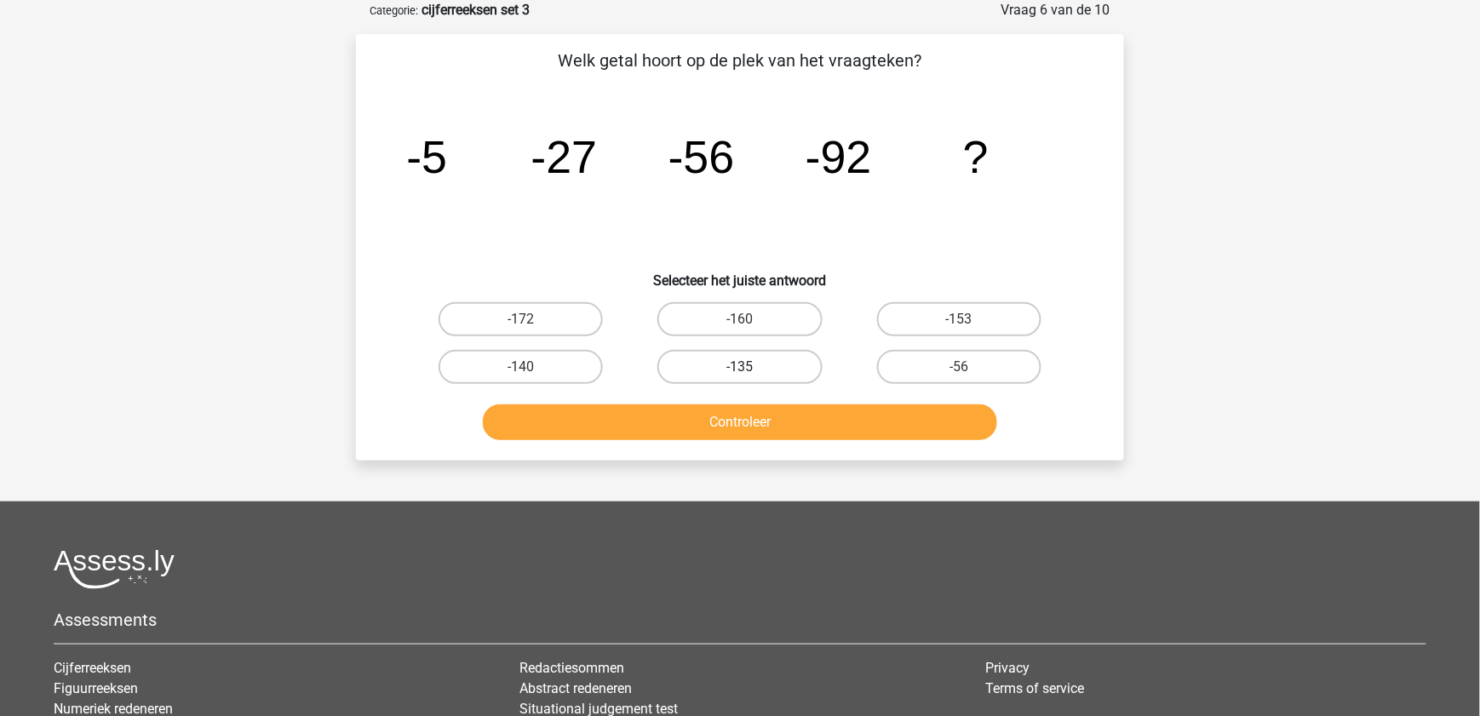
click at [764, 365] on label "-135" at bounding box center [739, 367] width 164 height 34
click at [751, 367] on input "-135" at bounding box center [745, 372] width 11 height 11
radio input "true"
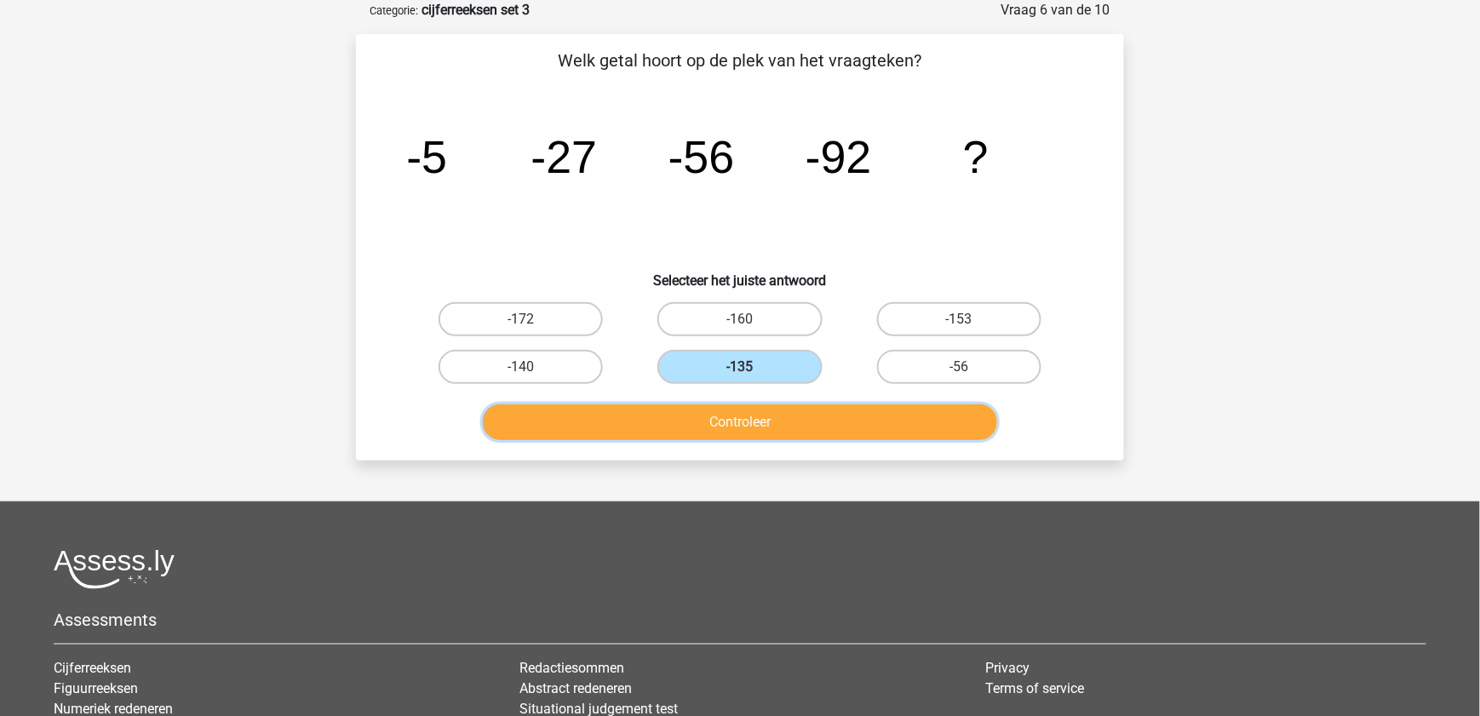
click at [770, 406] on button "Controleer" at bounding box center [740, 423] width 515 height 36
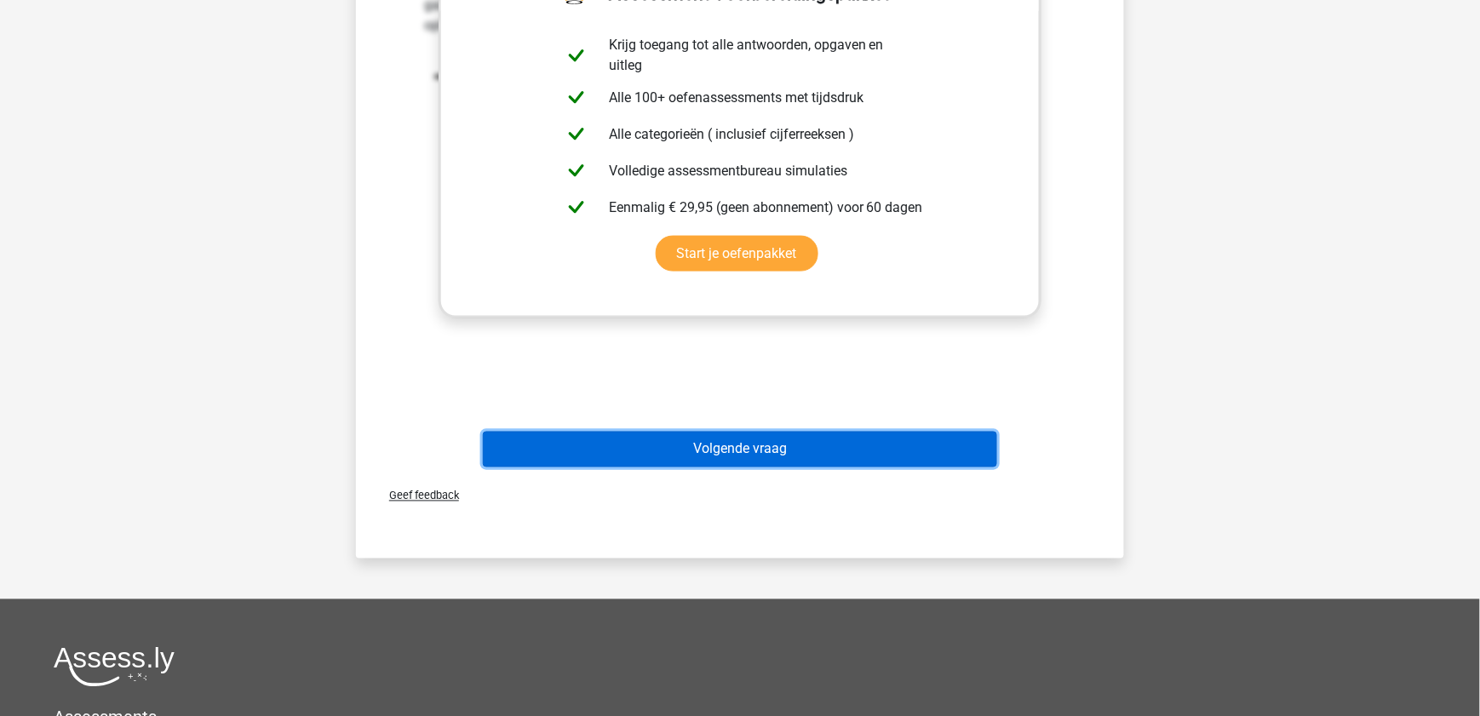
click at [891, 445] on button "Volgende vraag" at bounding box center [740, 450] width 515 height 36
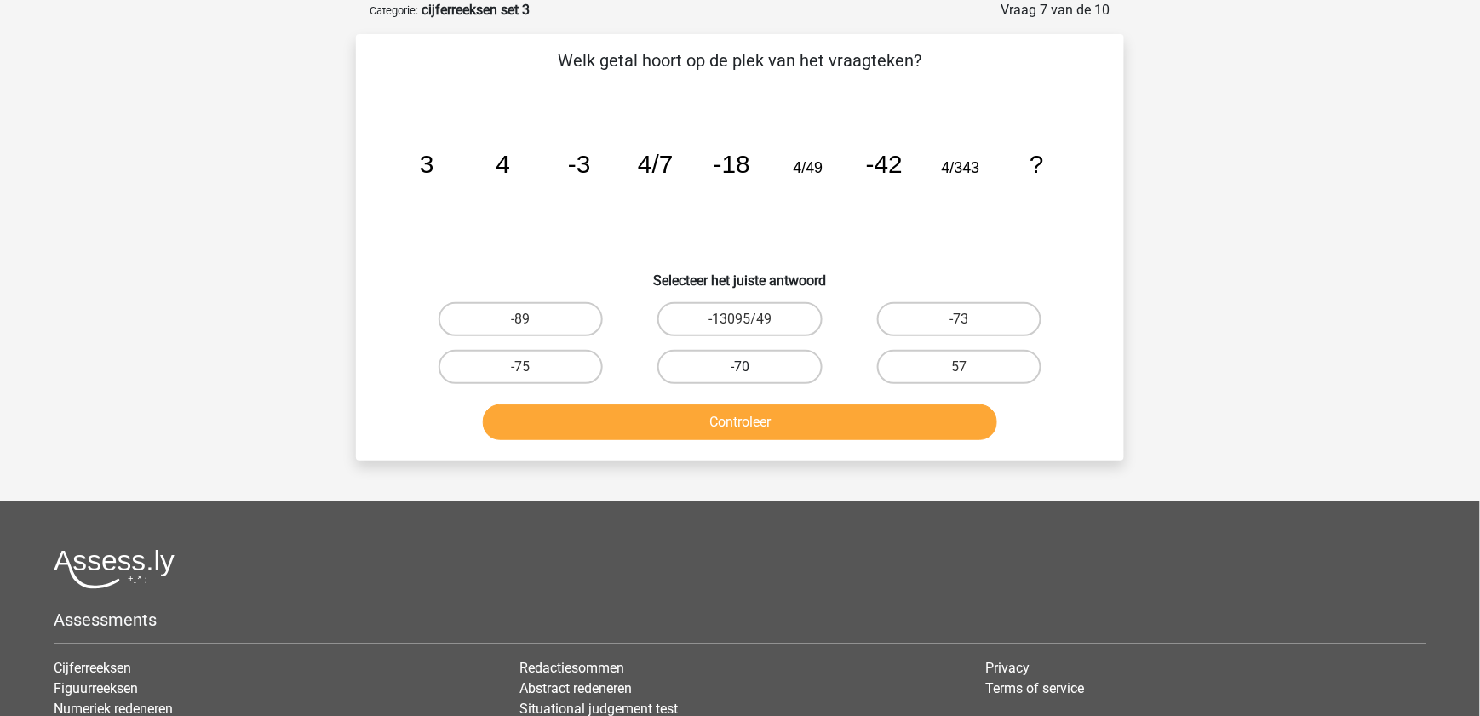
click at [772, 374] on label "-70" at bounding box center [739, 367] width 164 height 34
click at [751, 374] on input "-70" at bounding box center [745, 372] width 11 height 11
radio input "true"
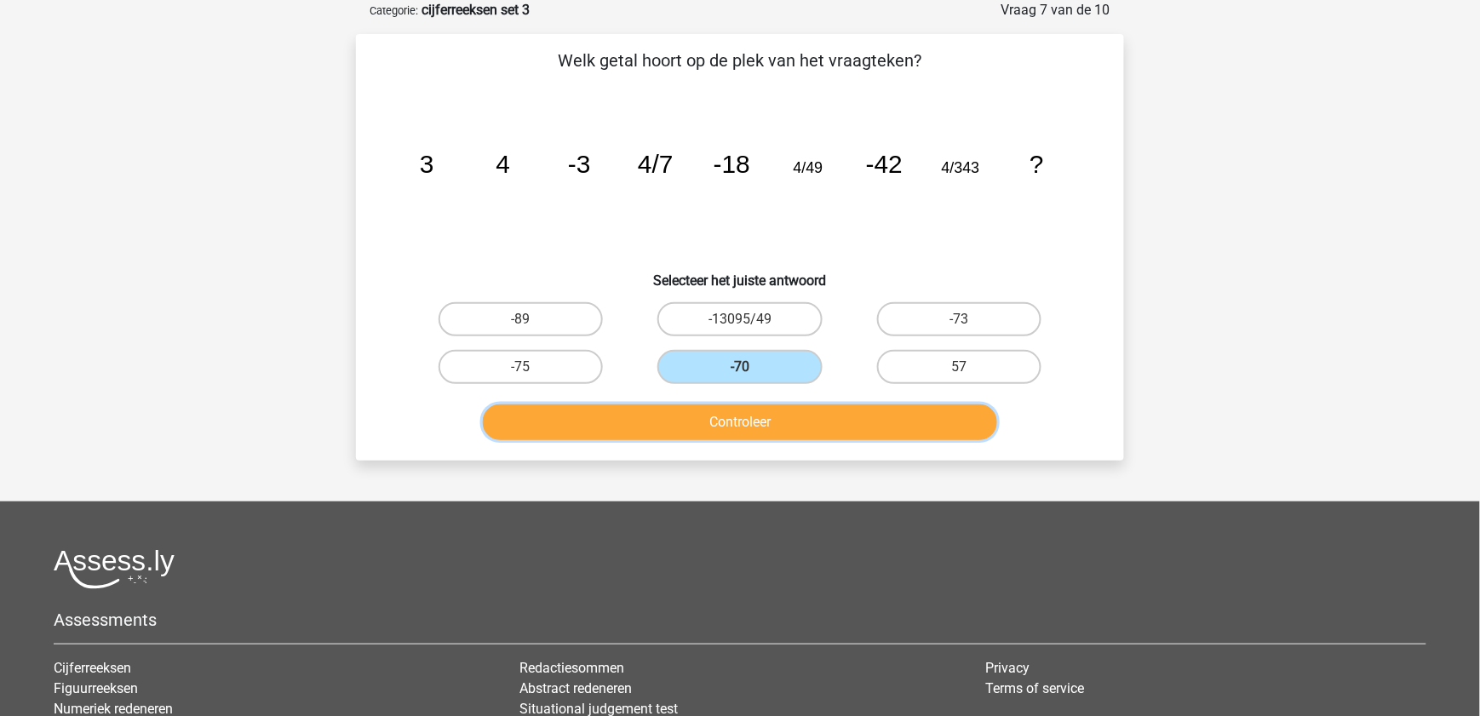
click at [830, 428] on button "Controleer" at bounding box center [740, 423] width 515 height 36
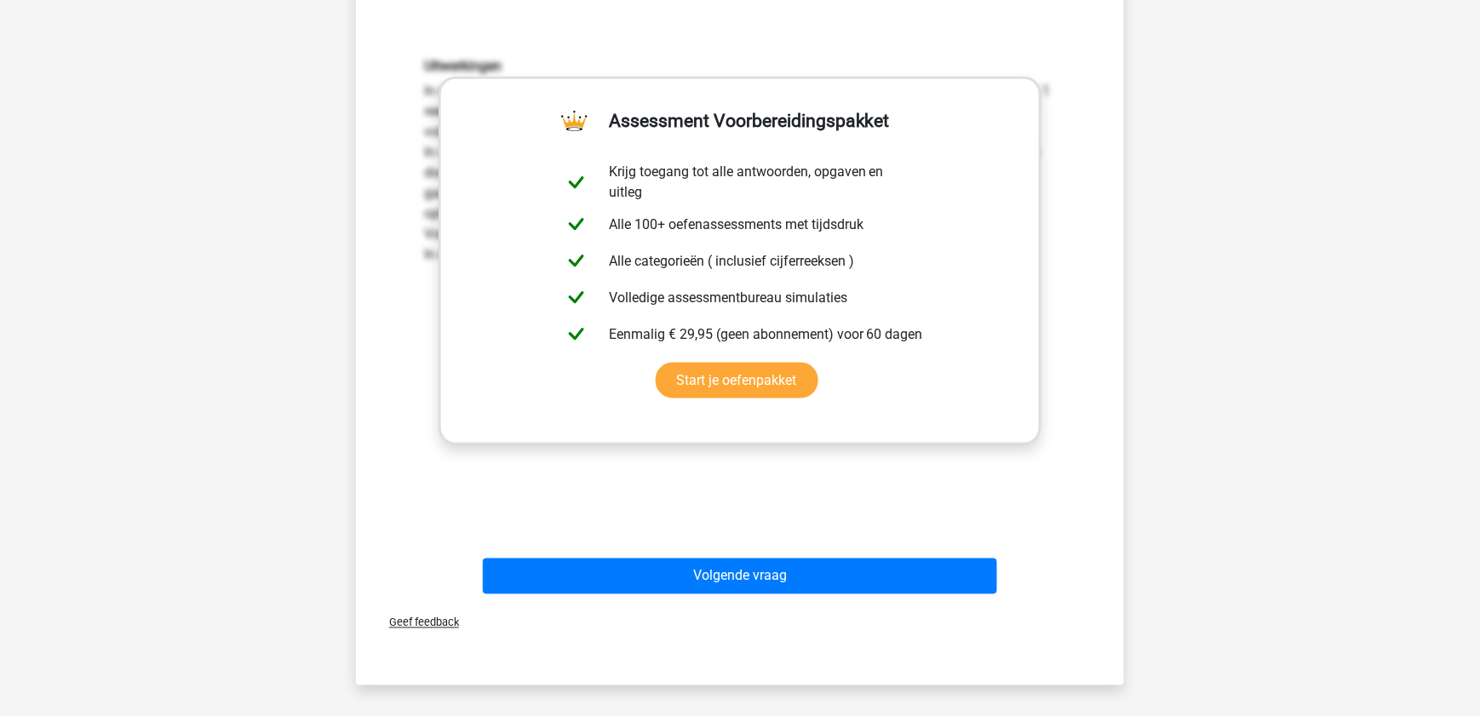
scroll to position [494, 0]
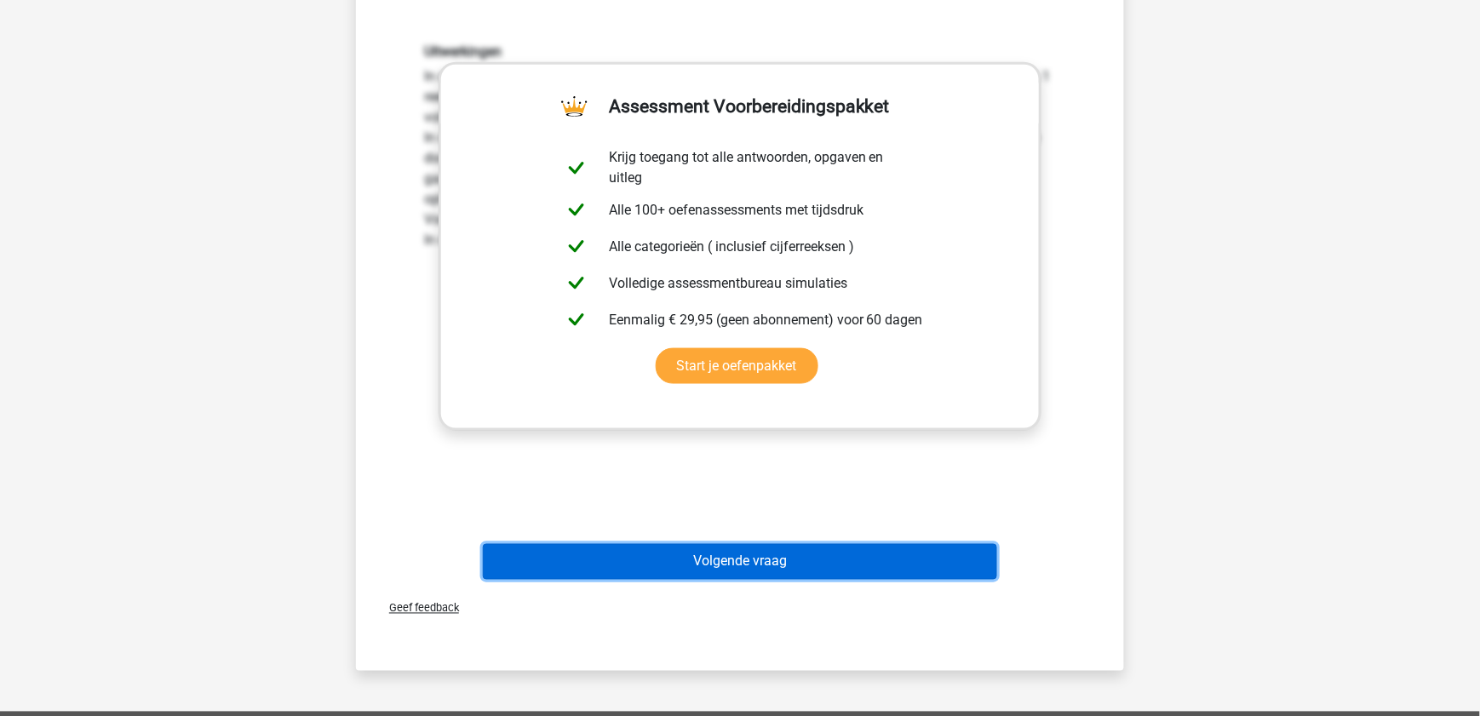
click at [914, 562] on button "Volgende vraag" at bounding box center [740, 562] width 515 height 36
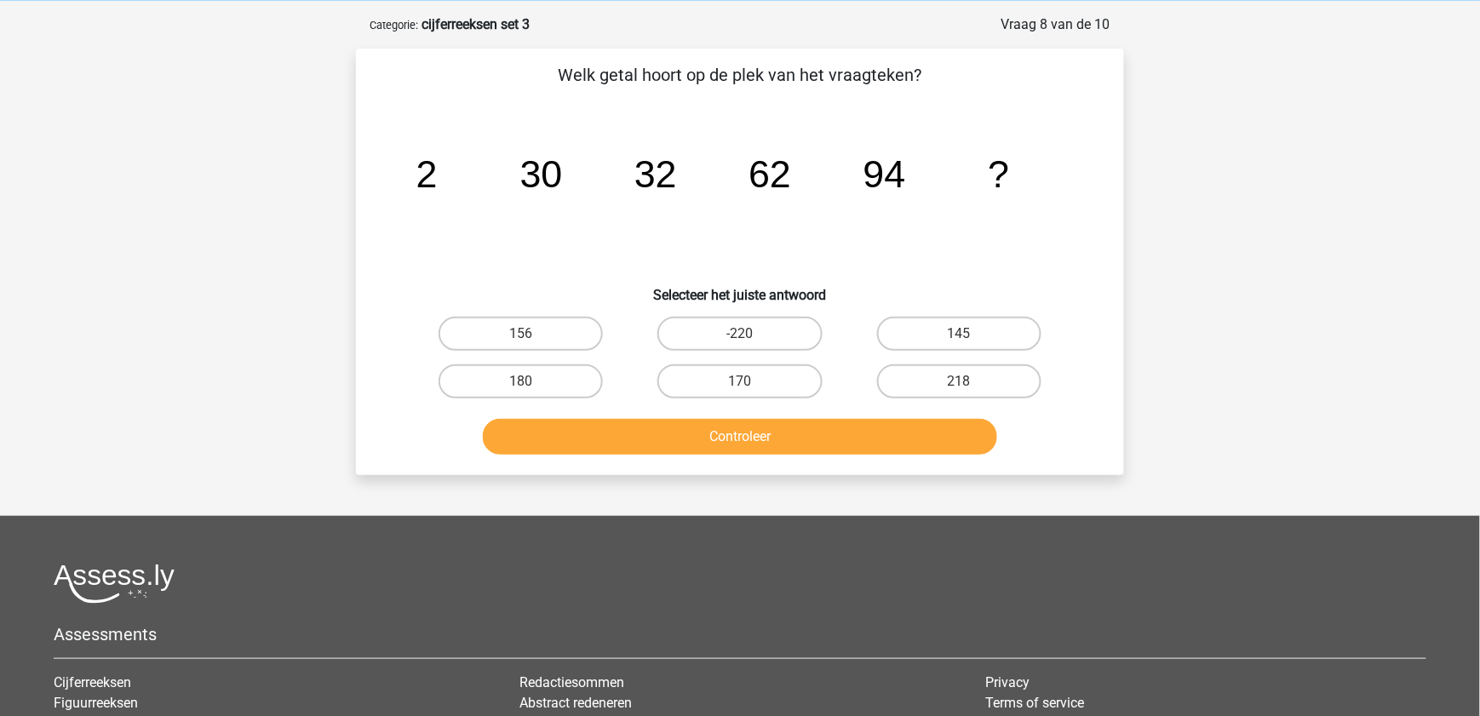
scroll to position [69, 0]
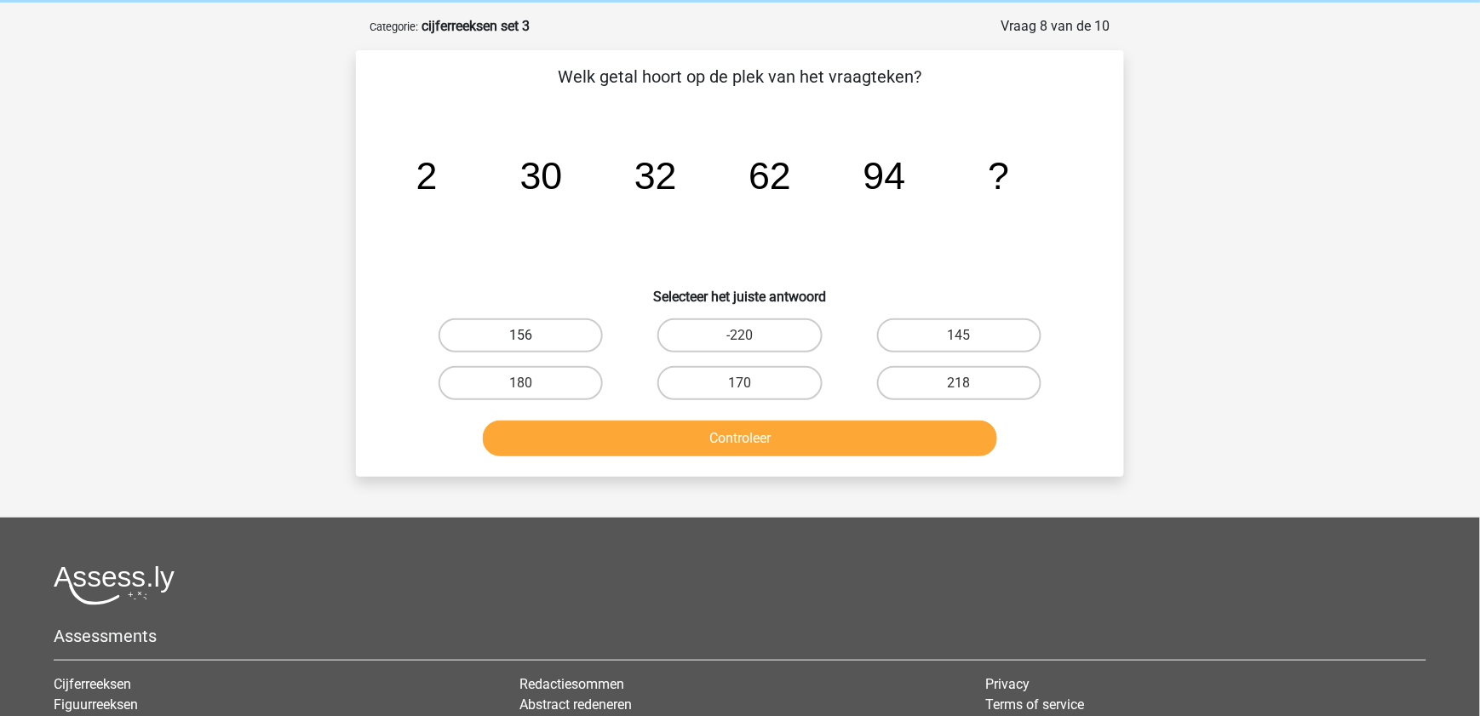
click at [557, 332] on label "156" at bounding box center [521, 336] width 164 height 34
click at [532, 336] on input "156" at bounding box center [526, 341] width 11 height 11
radio input "true"
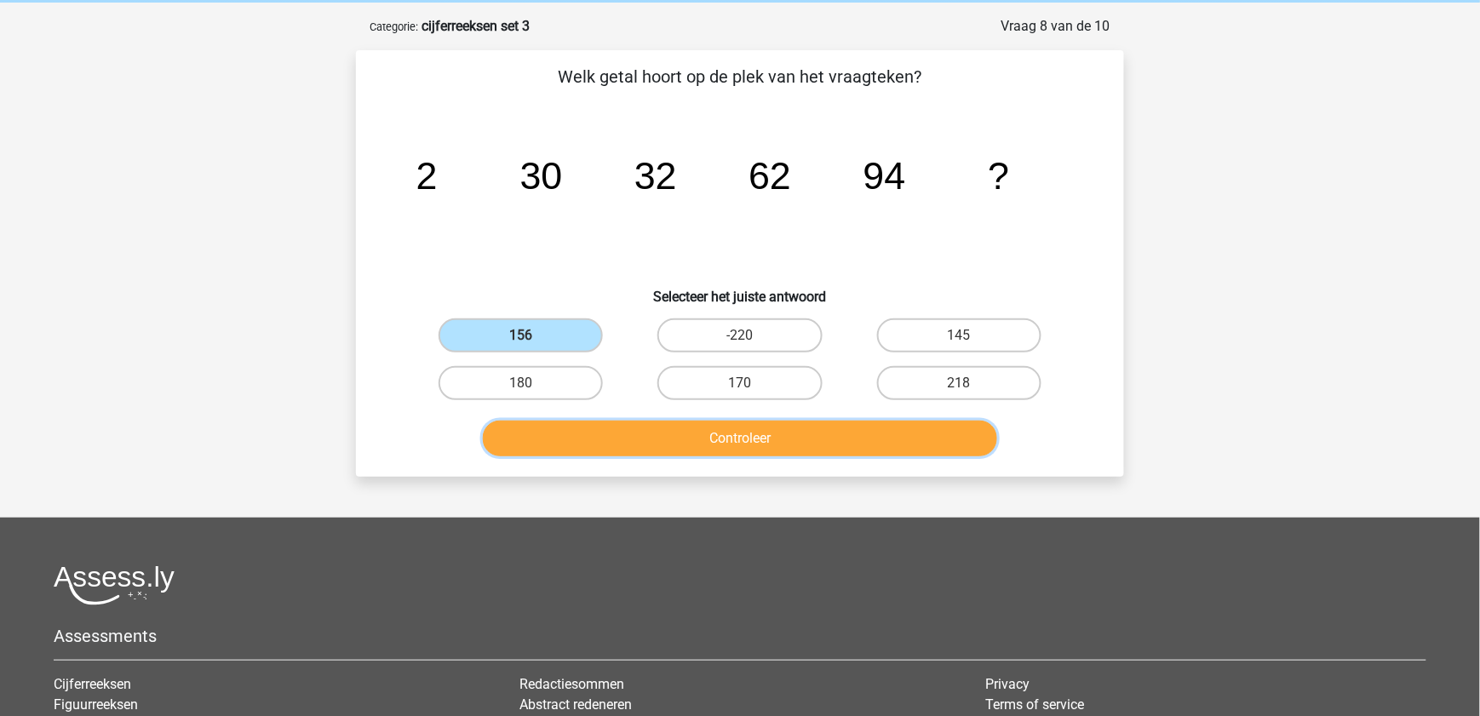
click at [630, 444] on button "Controleer" at bounding box center [740, 439] width 515 height 36
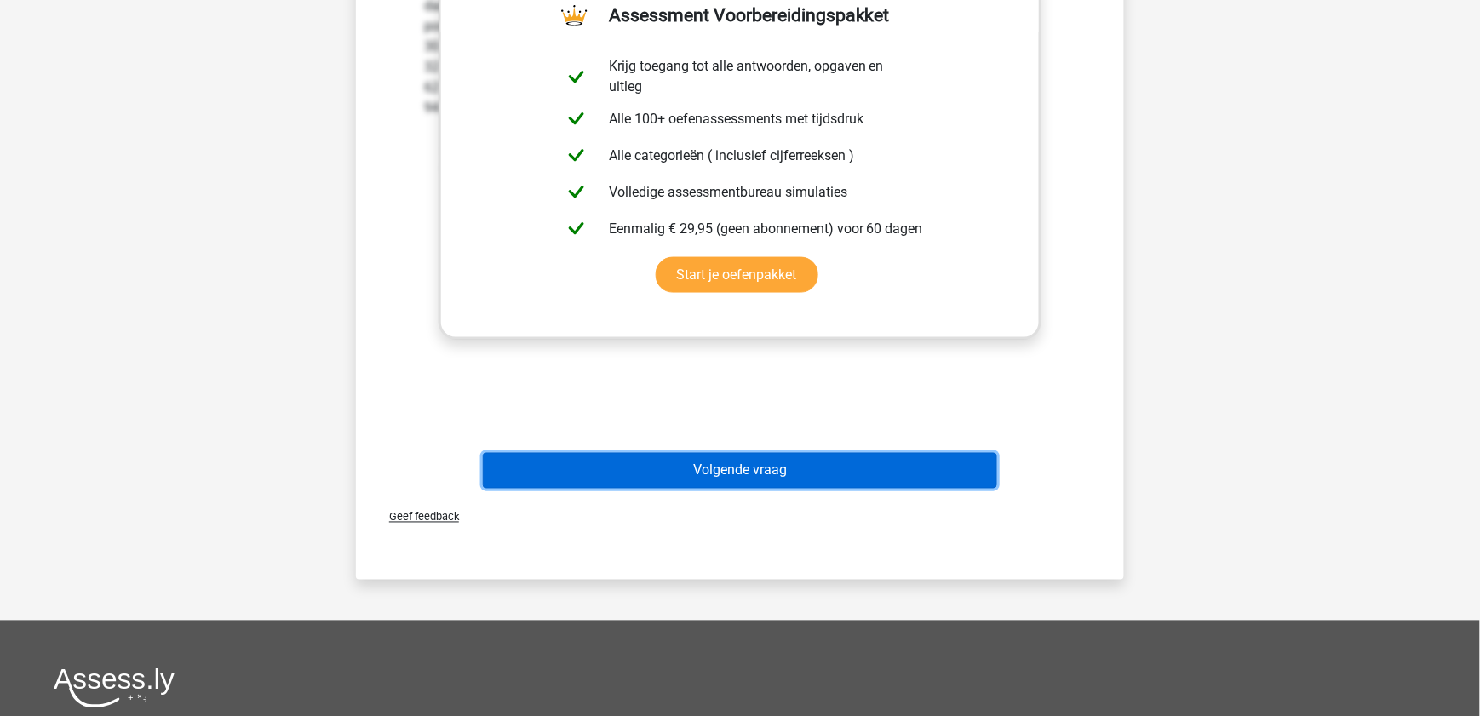
click at [655, 471] on button "Volgende vraag" at bounding box center [740, 471] width 515 height 36
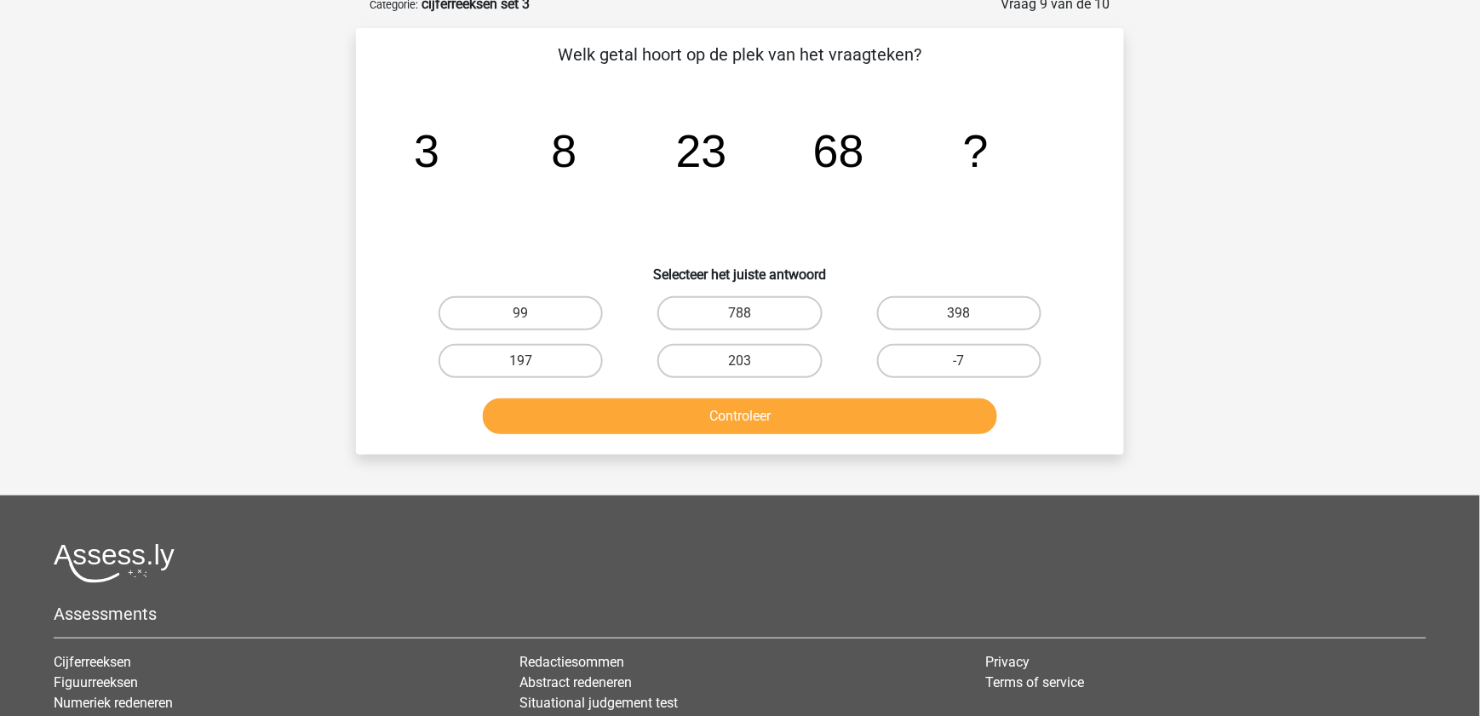
scroll to position [85, 0]
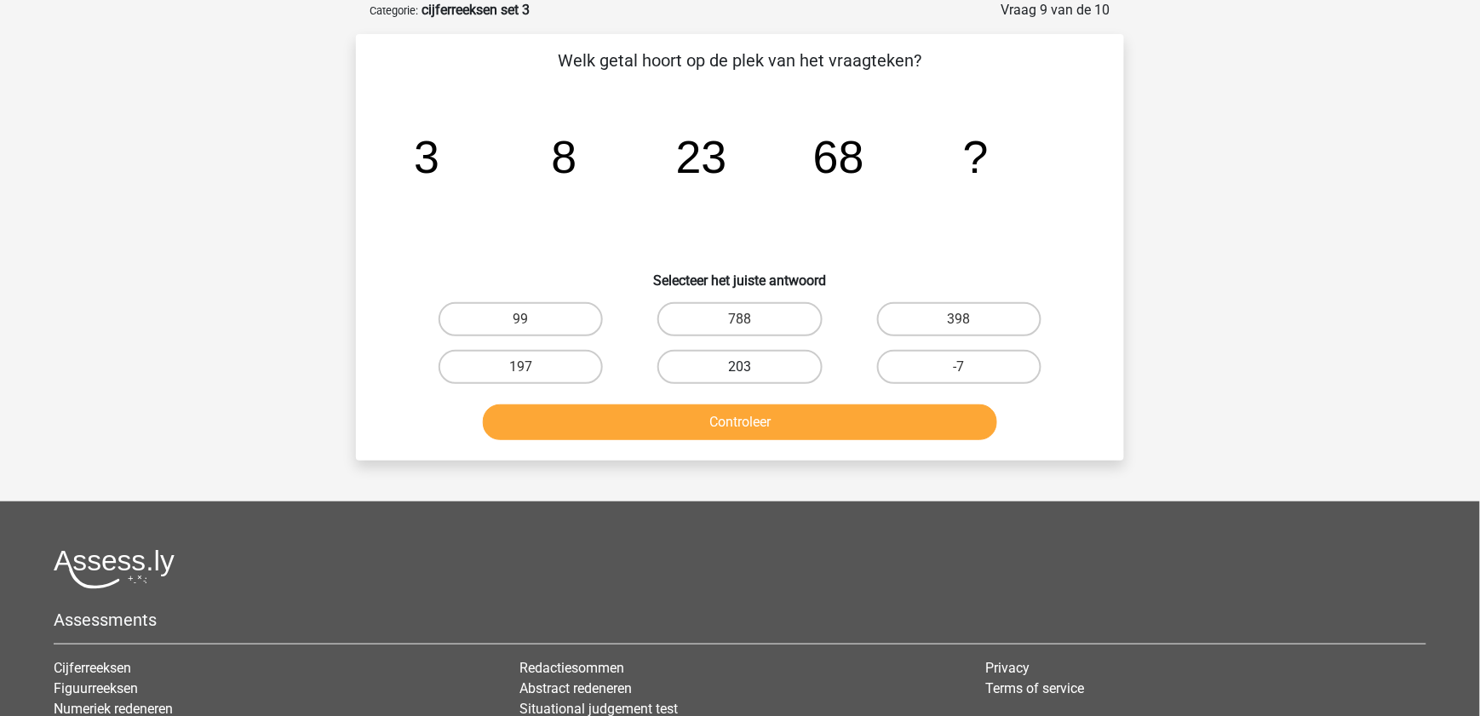
click at [776, 374] on label "203" at bounding box center [739, 367] width 164 height 34
click at [751, 374] on input "203" at bounding box center [745, 372] width 11 height 11
radio input "true"
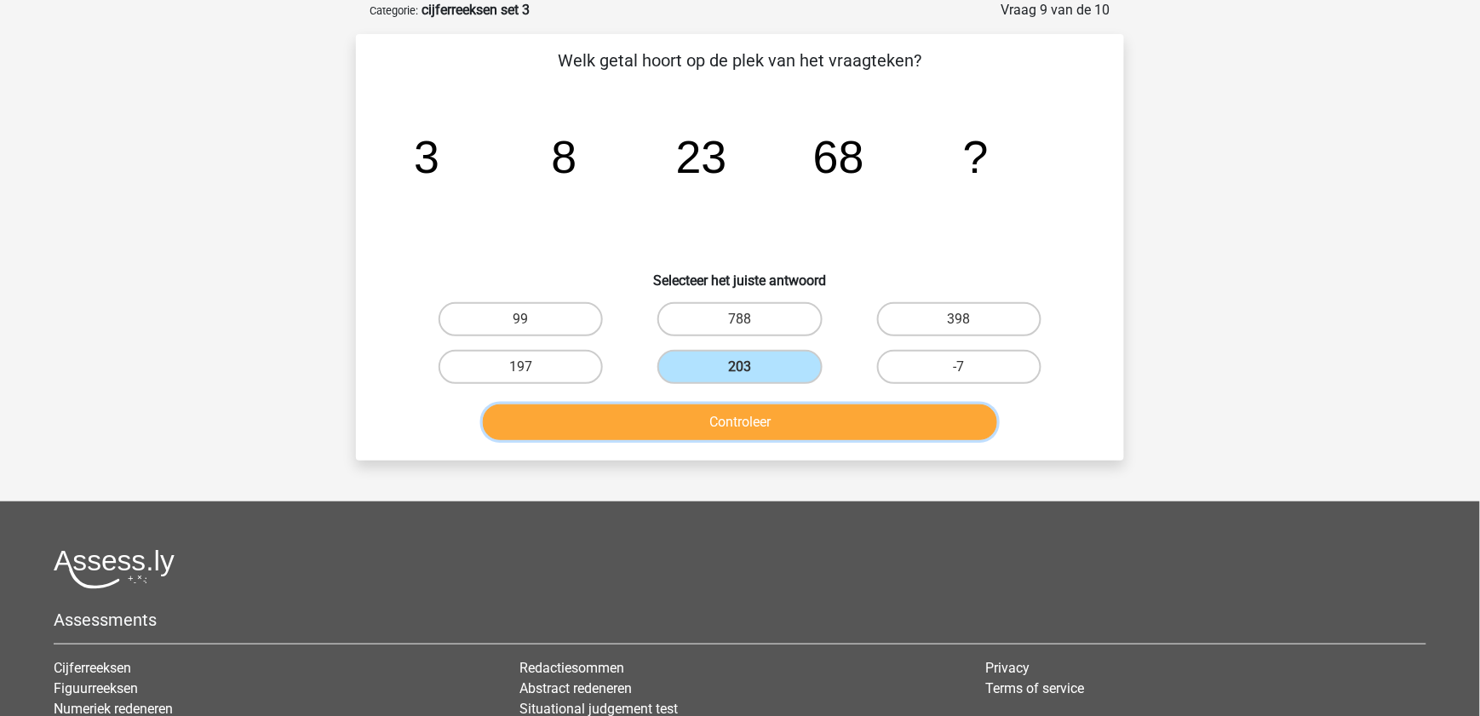
click at [796, 405] on button "Controleer" at bounding box center [740, 423] width 515 height 36
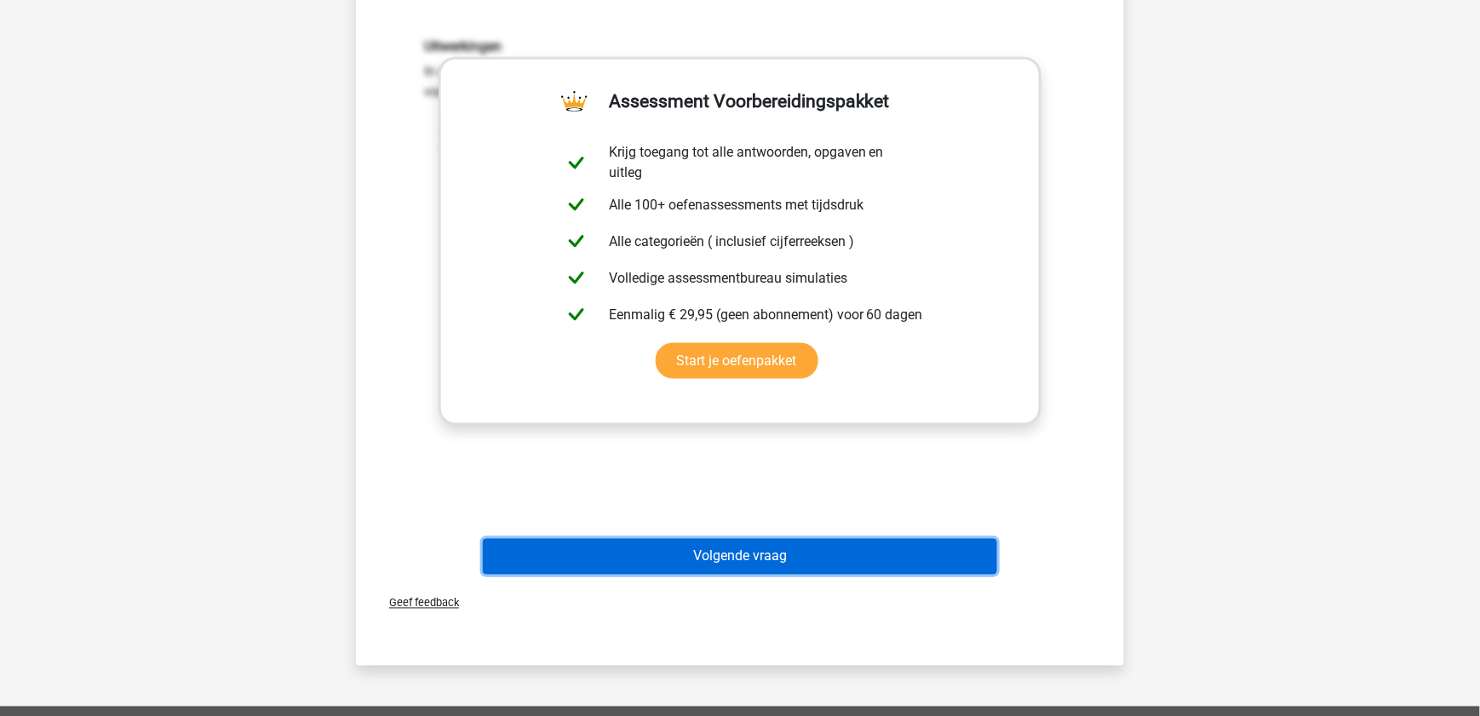
click at [922, 562] on button "Volgende vraag" at bounding box center [740, 557] width 515 height 36
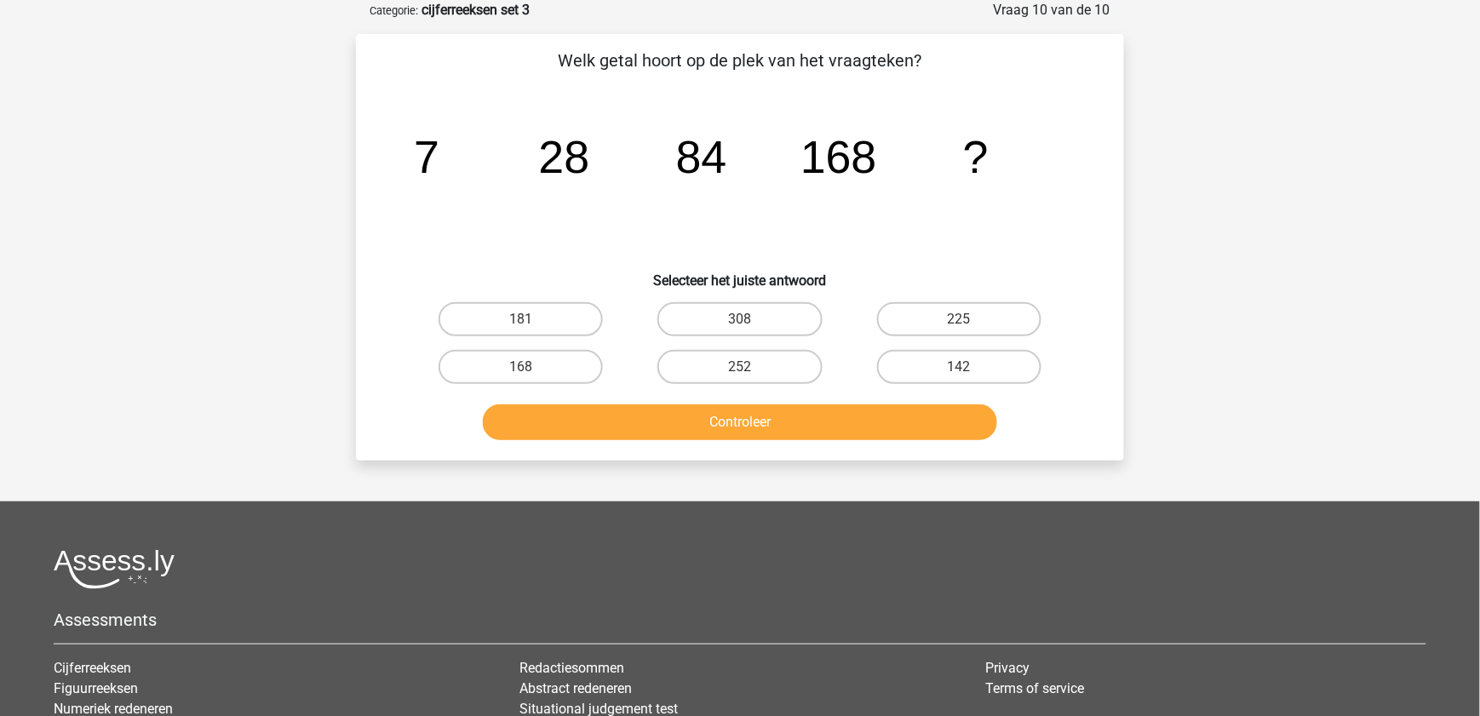
click at [549, 347] on div "168" at bounding box center [520, 367] width 219 height 48
click at [563, 353] on label "168" at bounding box center [521, 367] width 164 height 34
click at [532, 367] on input "168" at bounding box center [526, 372] width 11 height 11
radio input "true"
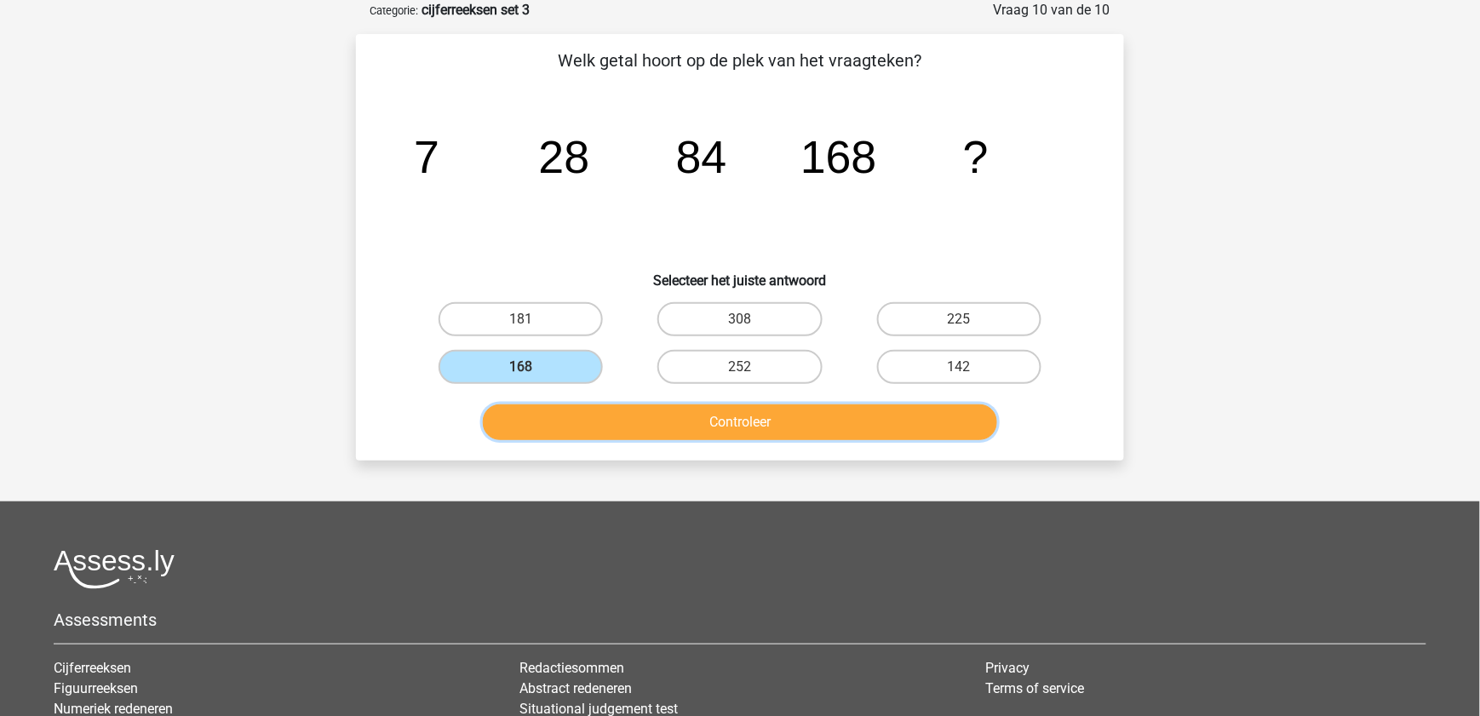
click at [600, 428] on button "Controleer" at bounding box center [740, 423] width 515 height 36
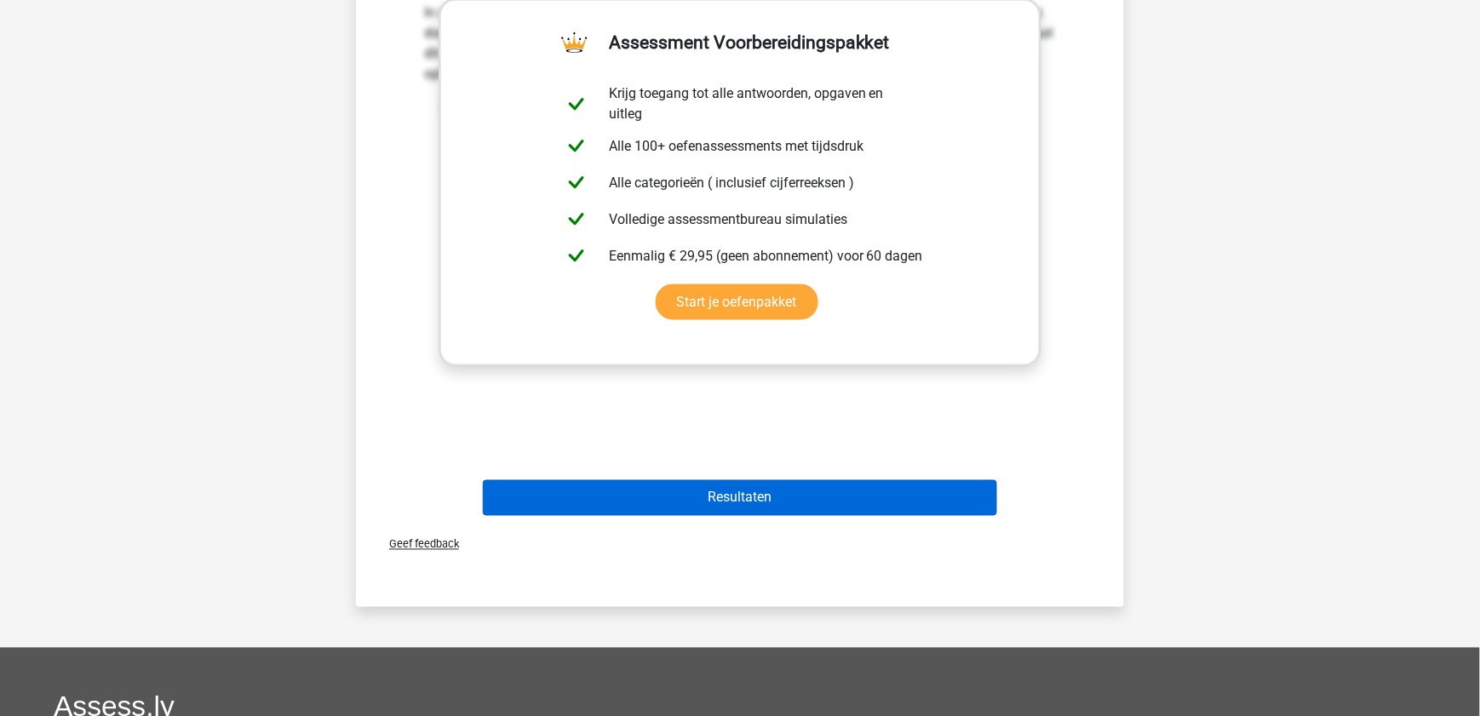
scroll to position [569, 0]
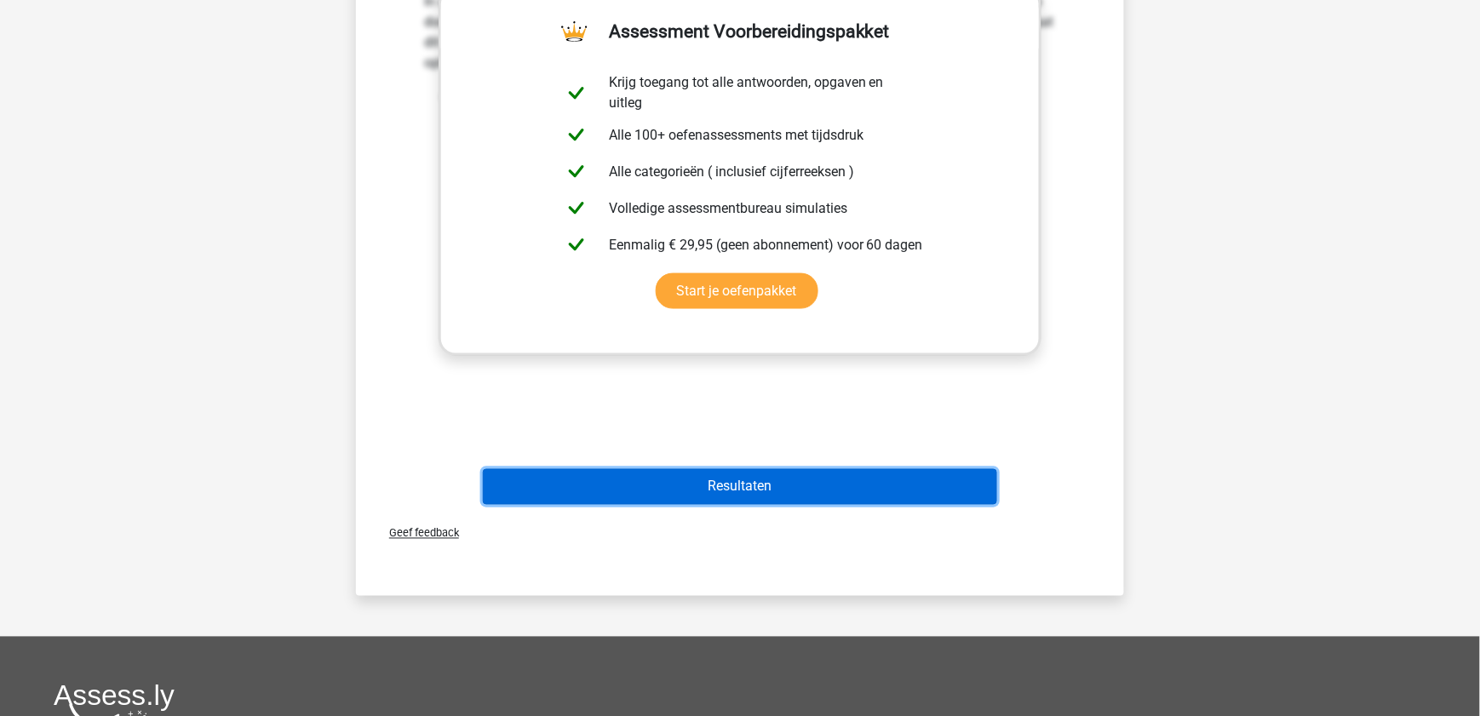
click at [663, 481] on button "Resultaten" at bounding box center [740, 487] width 515 height 36
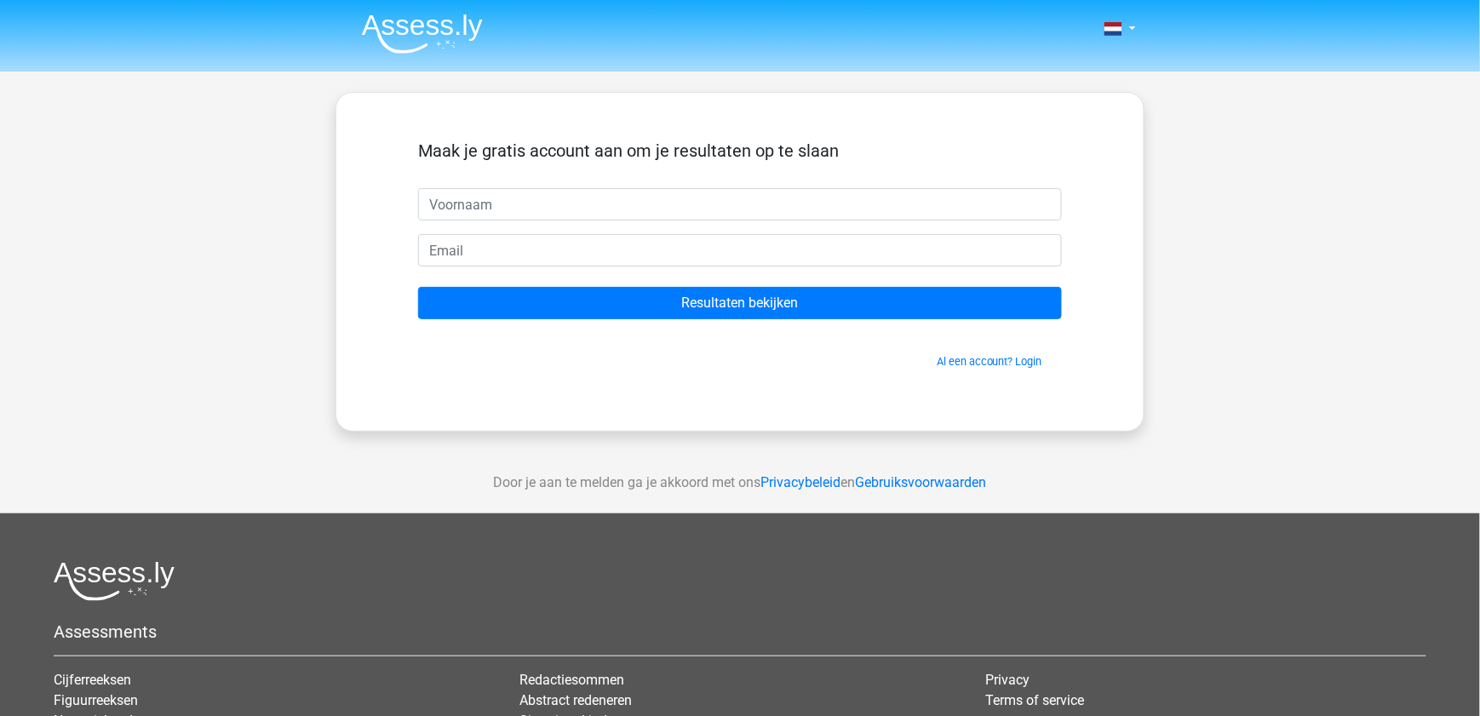
click at [374, 37] on img at bounding box center [422, 34] width 121 height 40
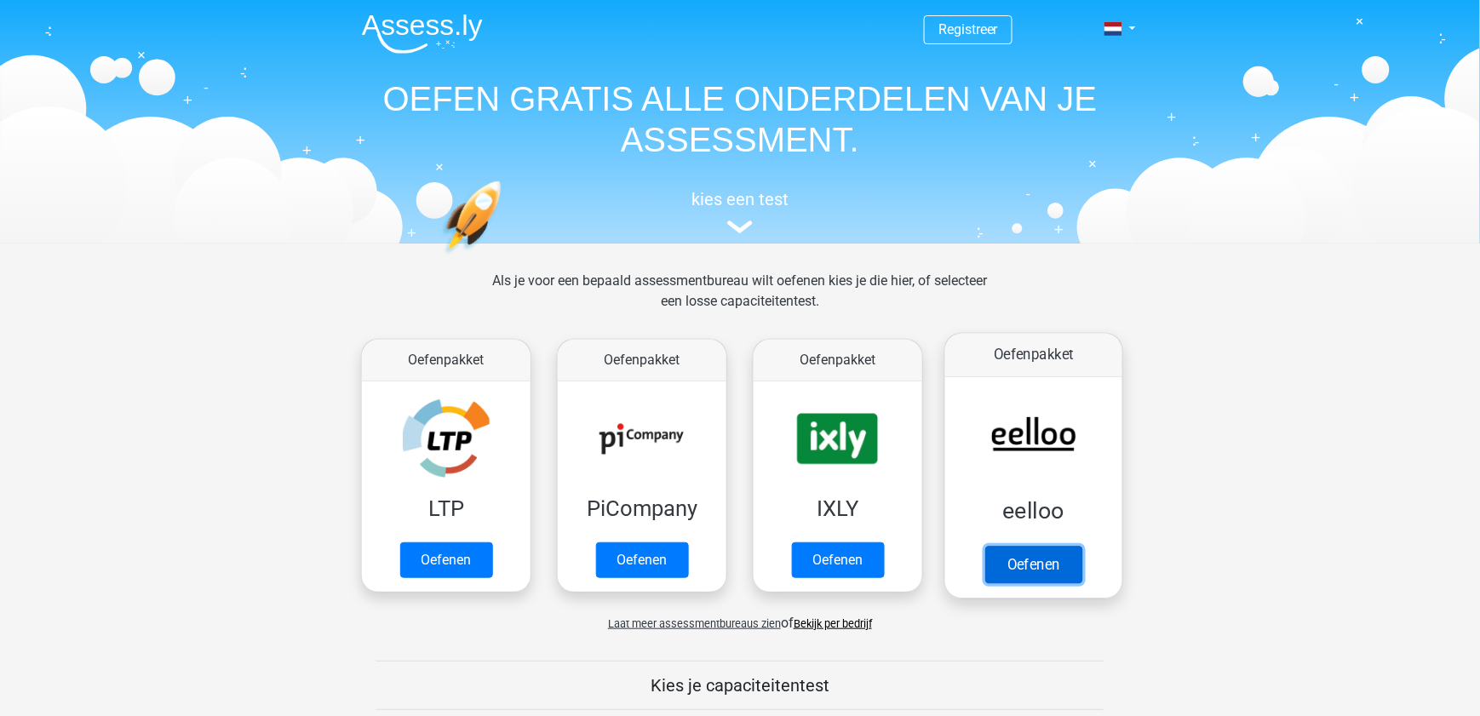
click at [1055, 566] on link "Oefenen" at bounding box center [1033, 564] width 97 height 37
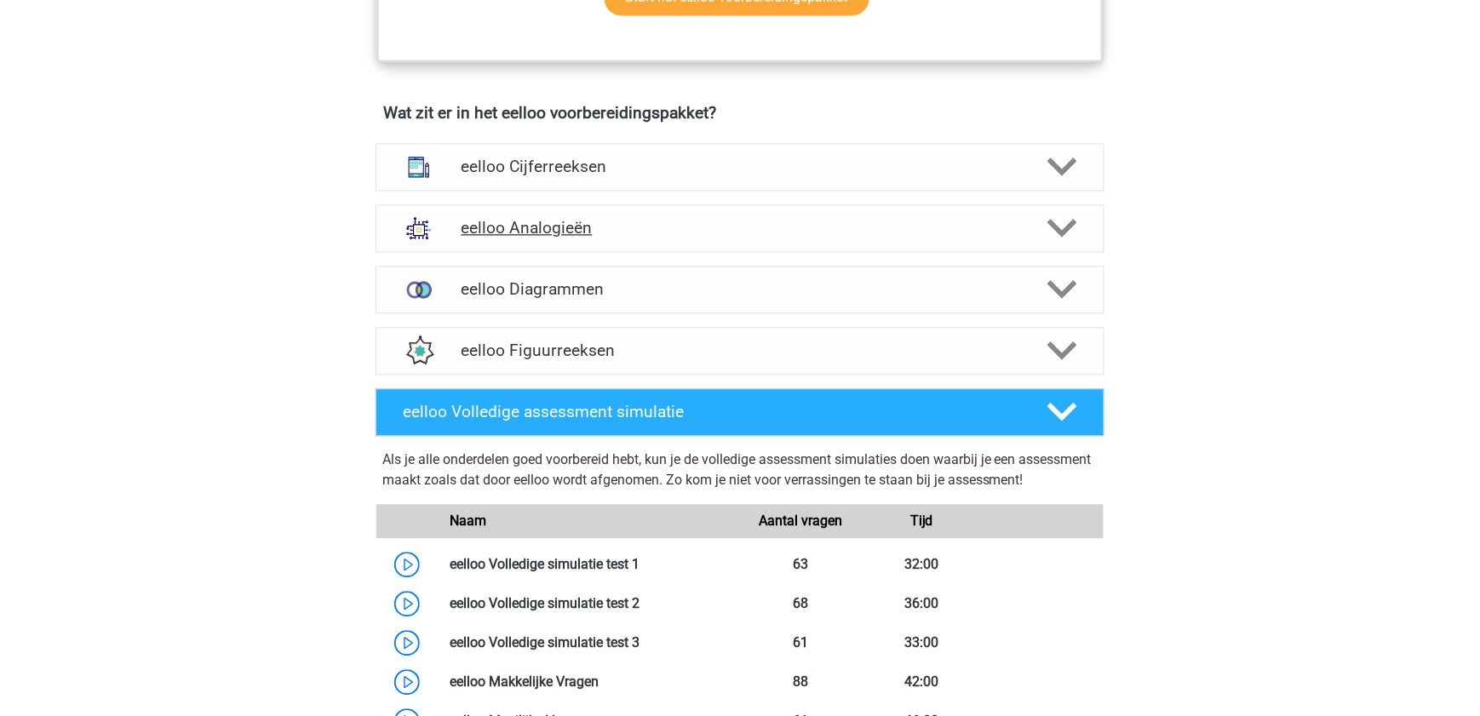
scroll to position [989, 0]
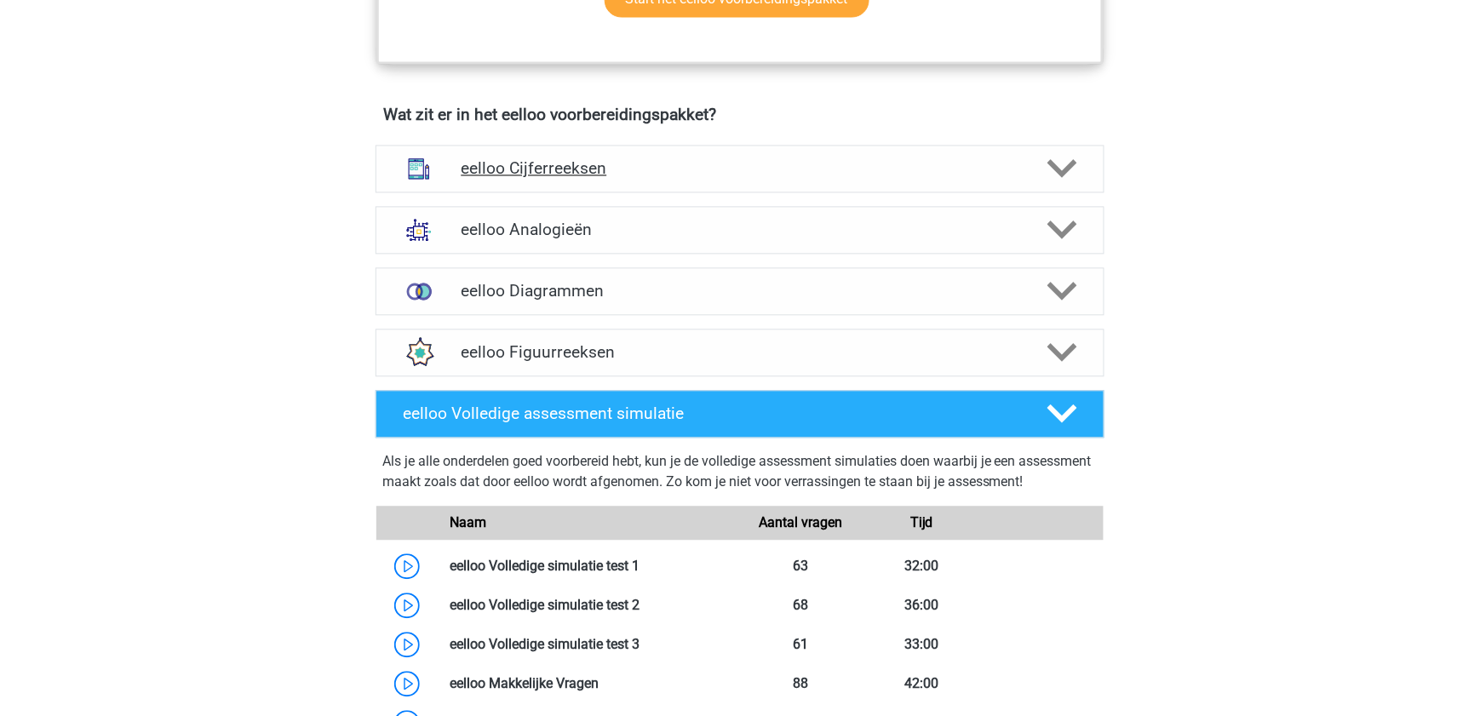
click at [720, 169] on h4 "eelloo Cijferreeksen" at bounding box center [740, 168] width 558 height 20
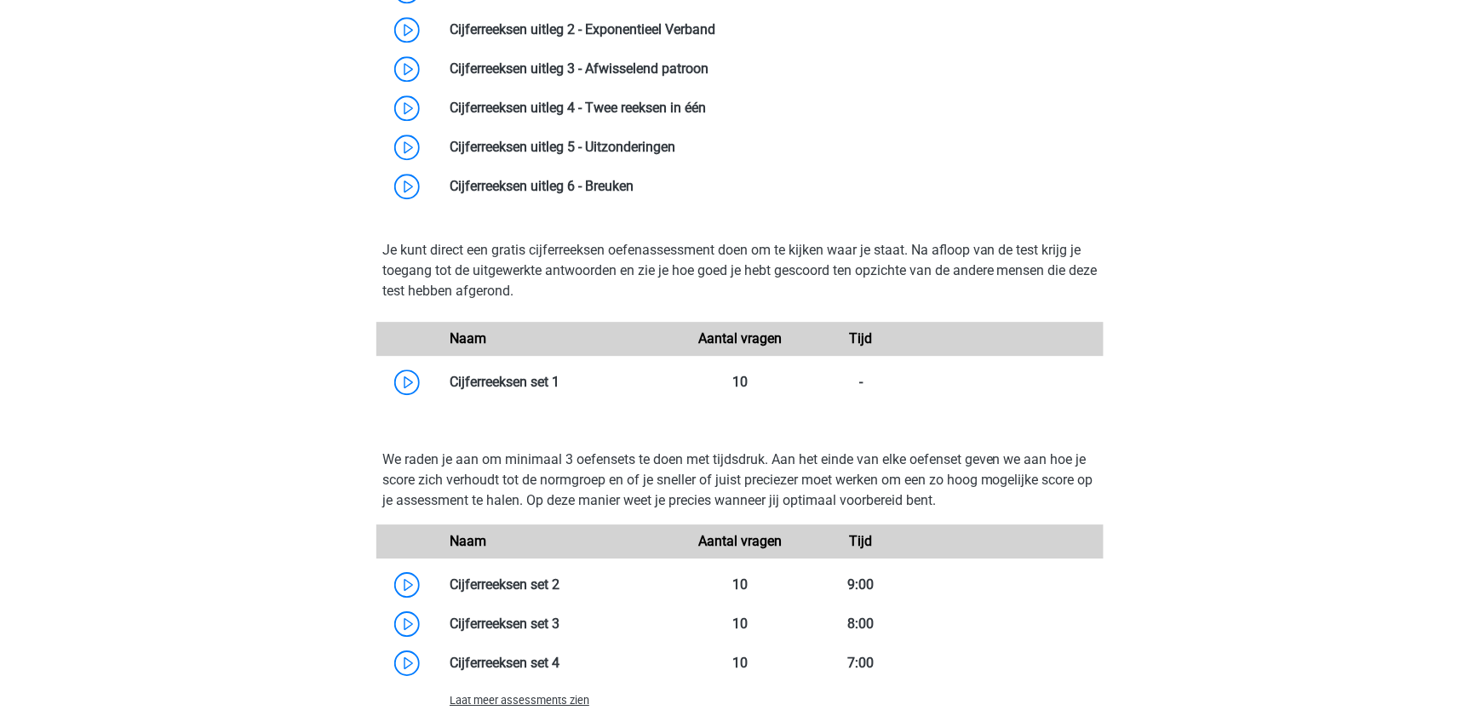
scroll to position [1457, 0]
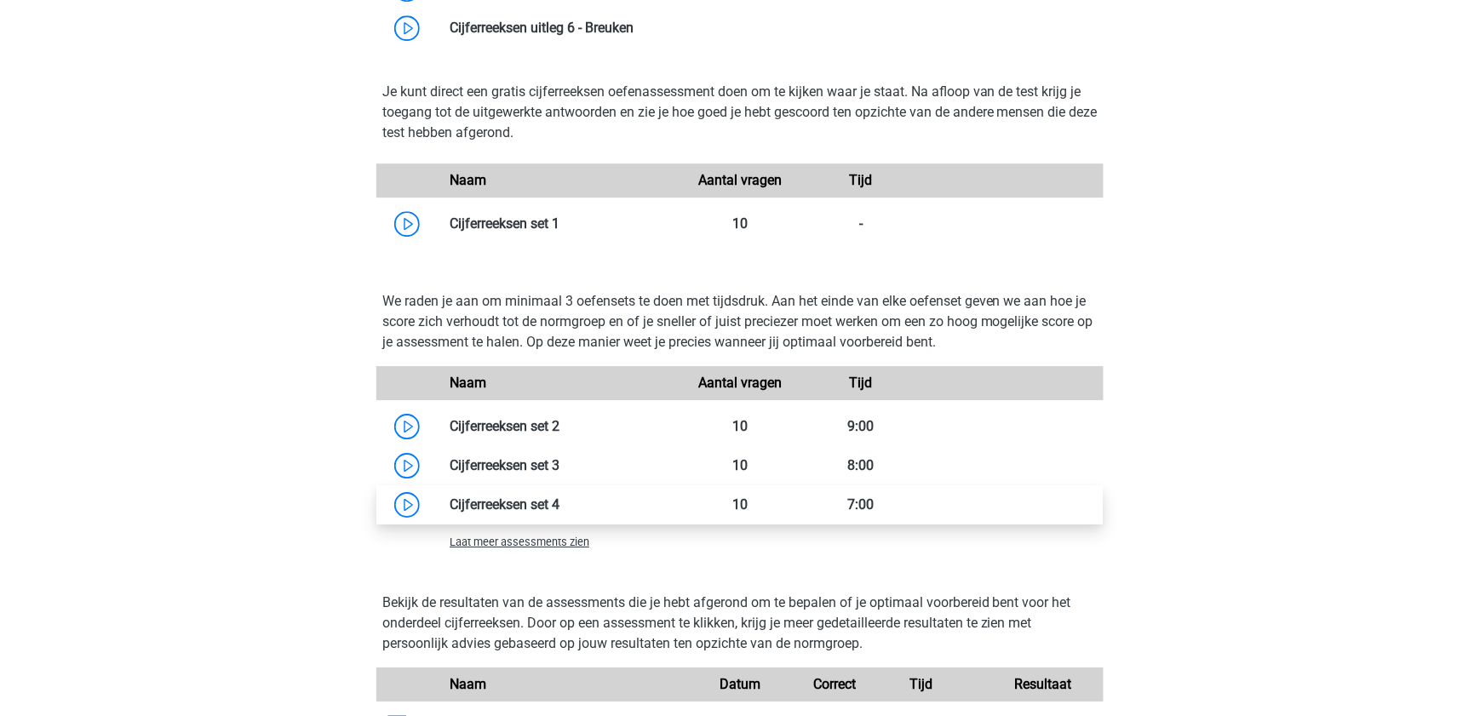
click at [560, 507] on link at bounding box center [560, 505] width 0 height 16
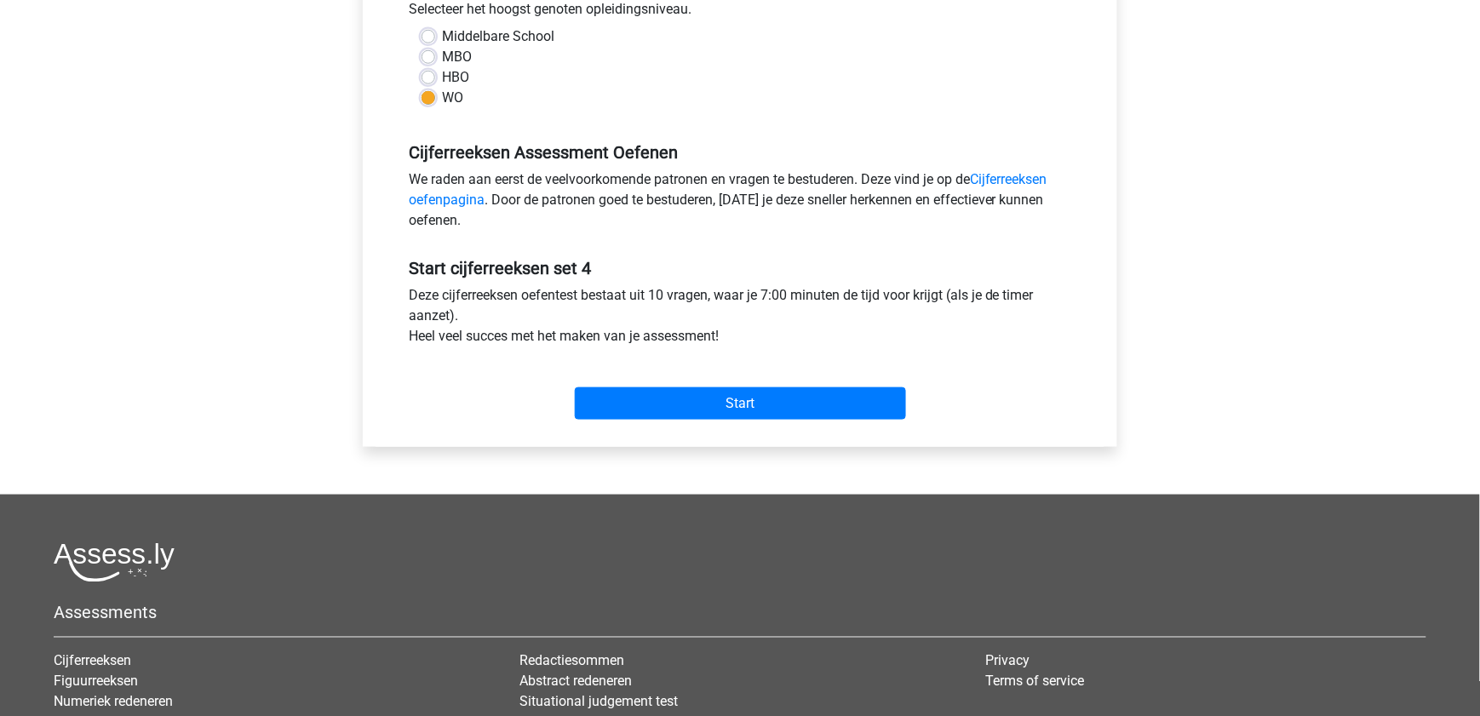
scroll to position [435, 0]
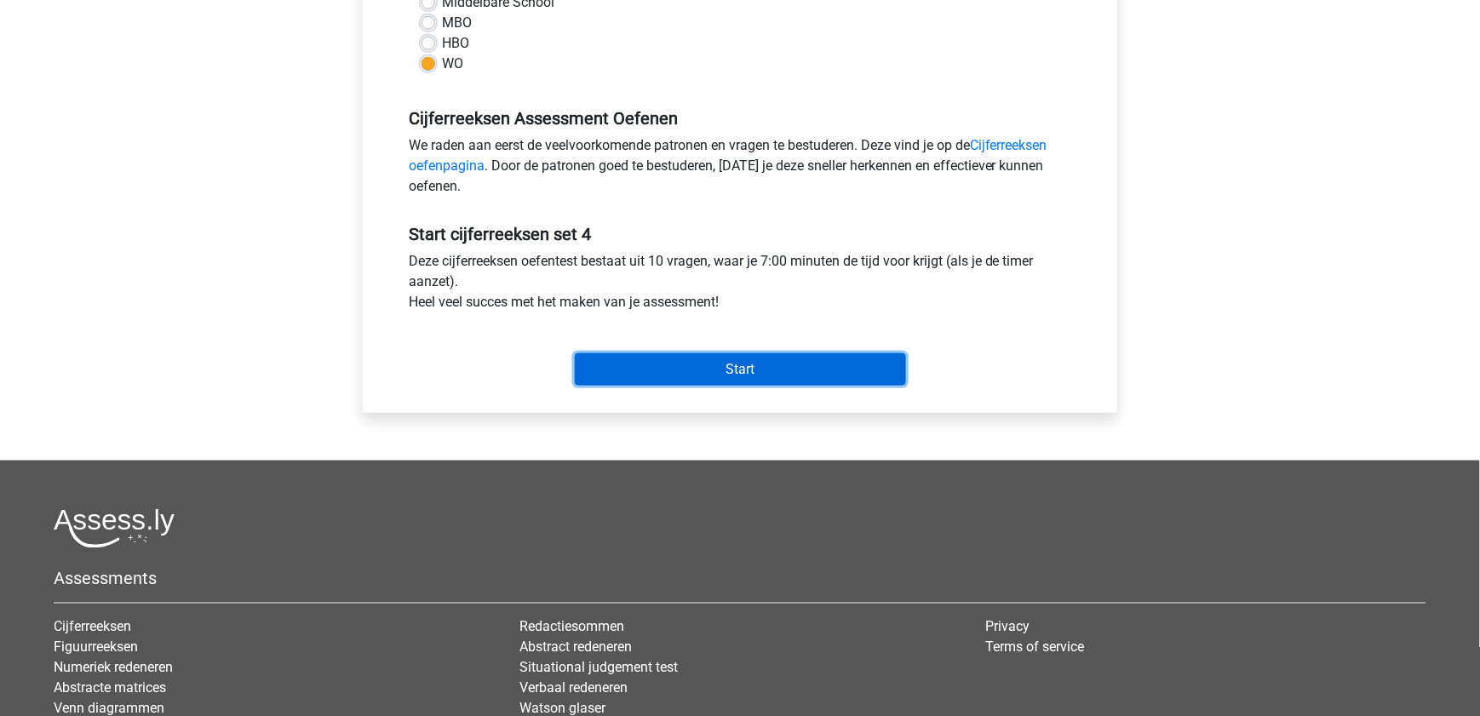
click at [778, 370] on input "Start" at bounding box center [740, 369] width 331 height 32
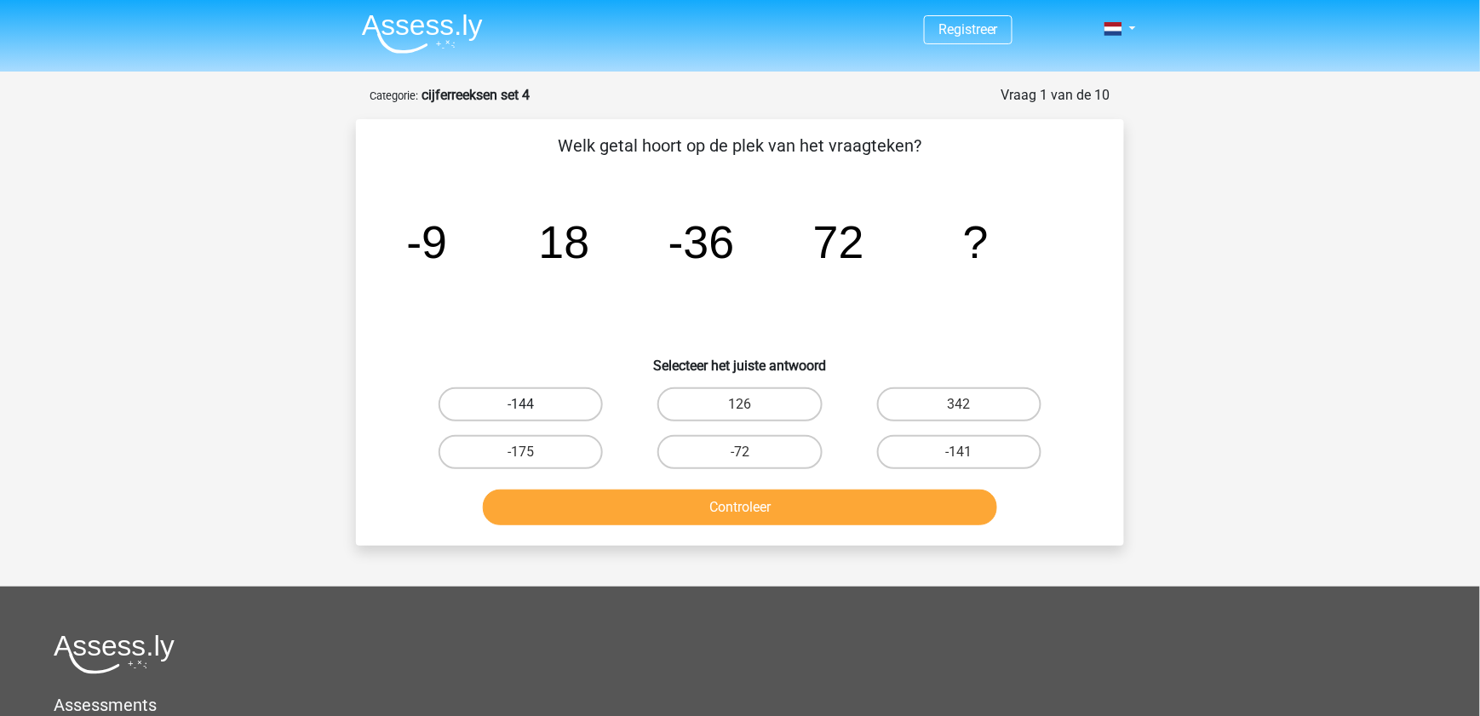
click at [501, 405] on label "-144" at bounding box center [521, 405] width 164 height 34
click at [521, 405] on input "-144" at bounding box center [526, 410] width 11 height 11
radio input "true"
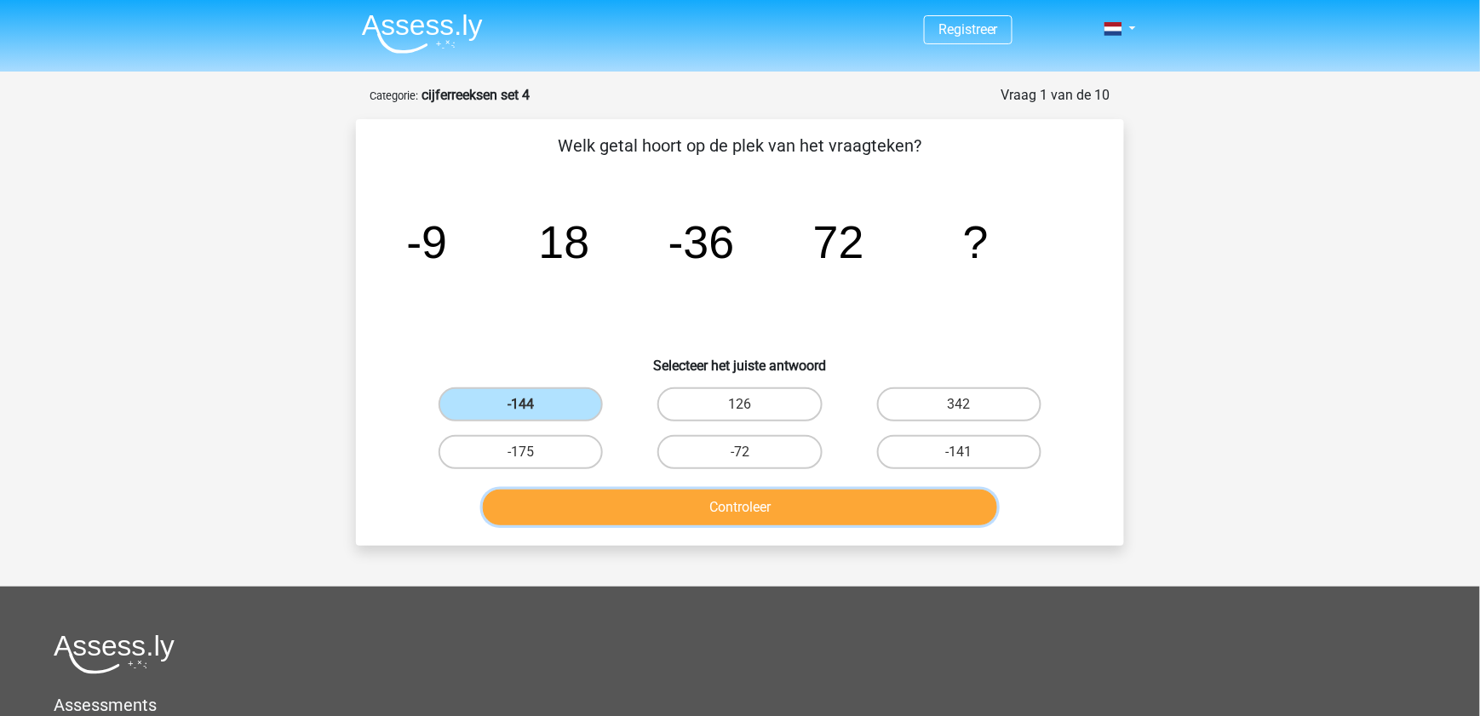
click at [605, 506] on button "Controleer" at bounding box center [740, 508] width 515 height 36
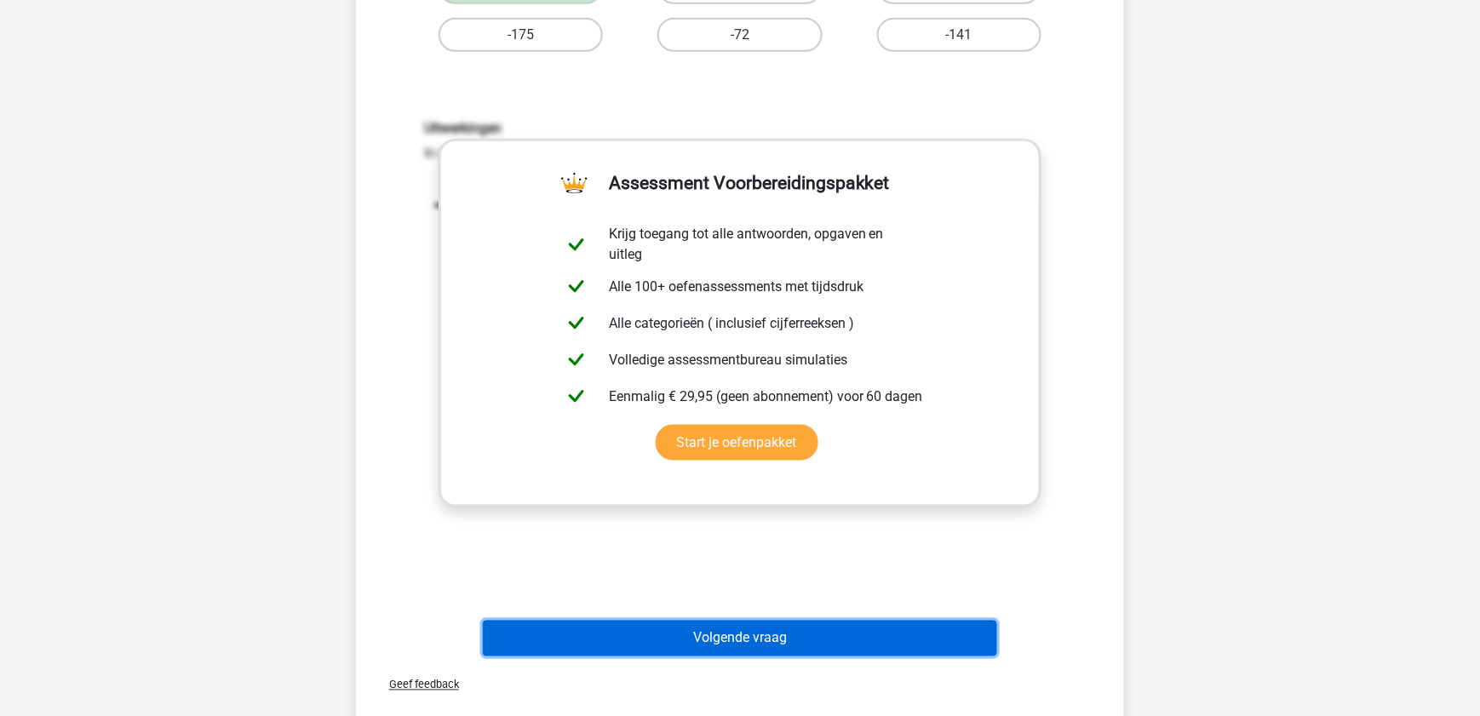
click at [674, 642] on button "Volgende vraag" at bounding box center [740, 639] width 515 height 36
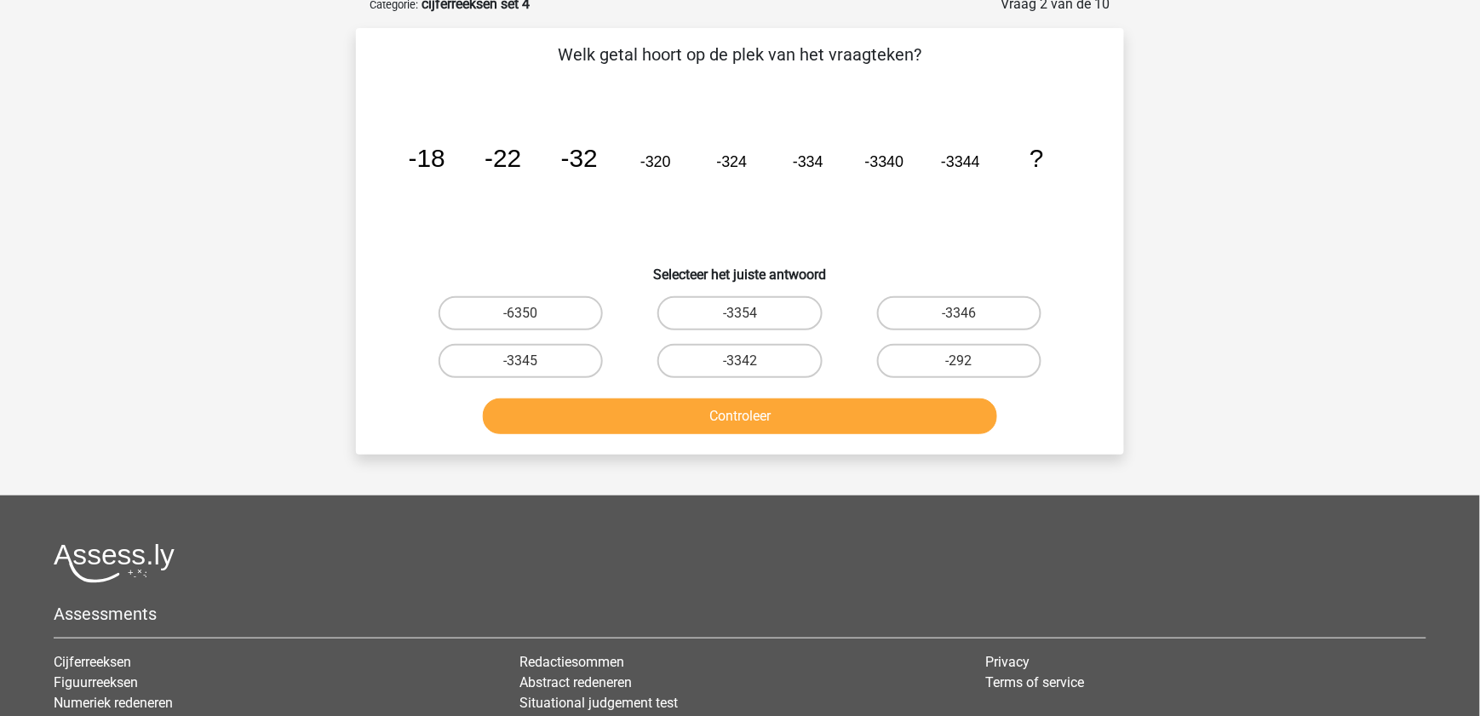
scroll to position [85, 0]
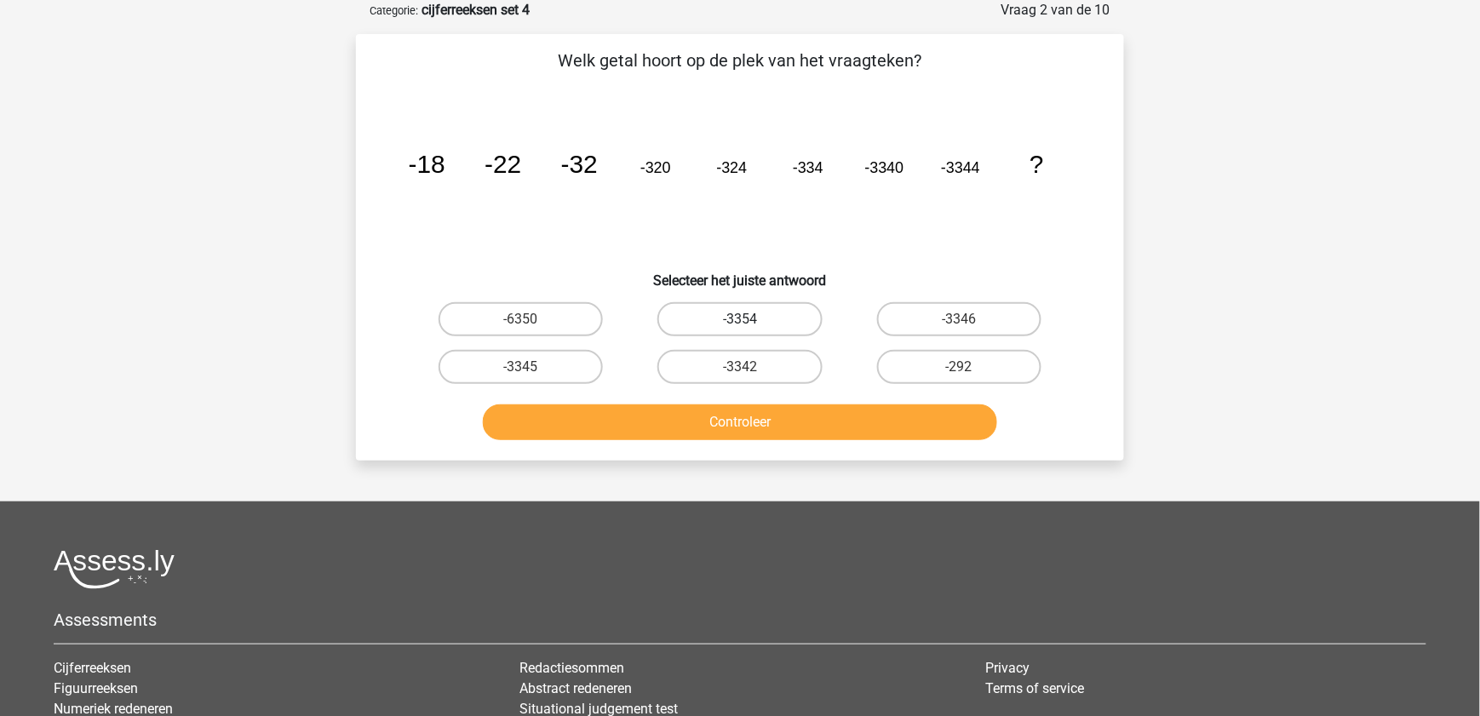
click at [715, 324] on label "-3354" at bounding box center [739, 319] width 164 height 34
click at [740, 324] on input "-3354" at bounding box center [745, 324] width 11 height 11
radio input "true"
click at [717, 439] on div "Controleer" at bounding box center [739, 426] width 657 height 43
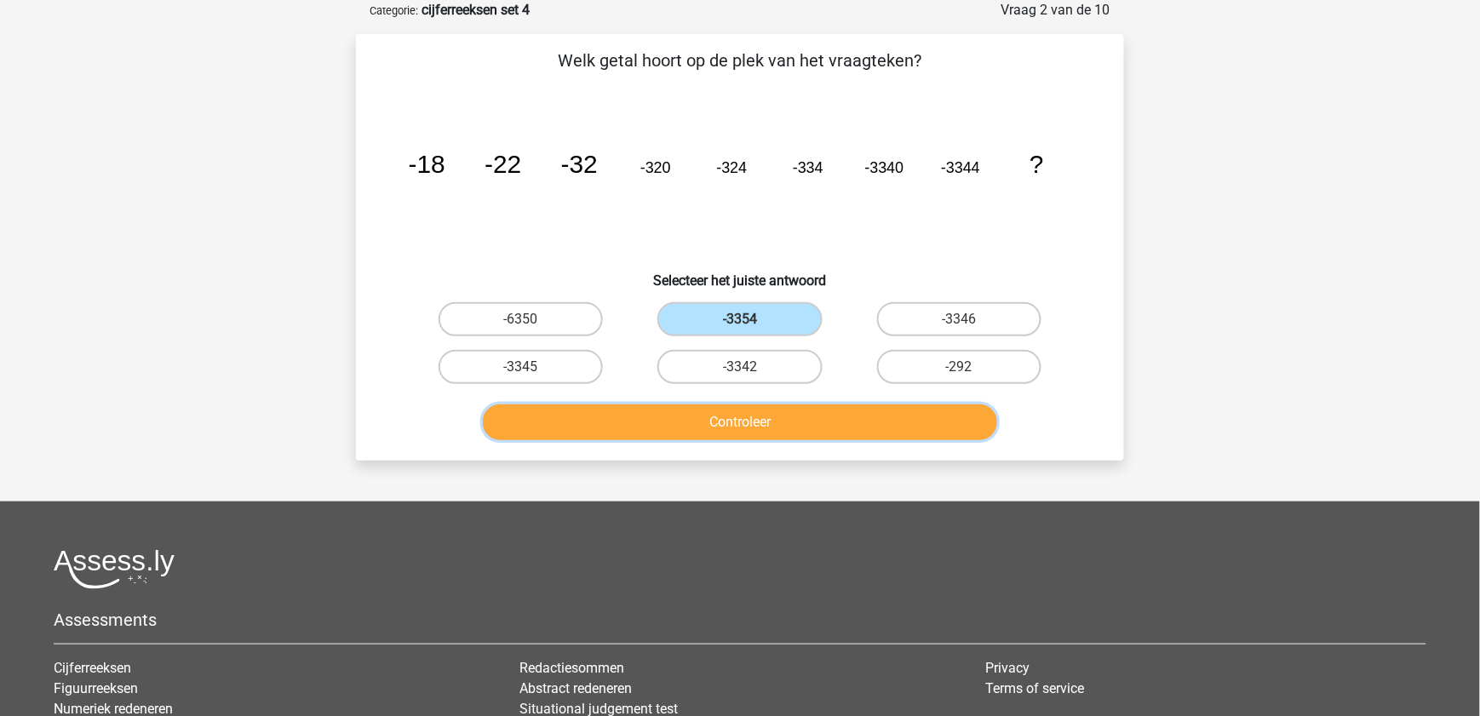
click at [715, 423] on button "Controleer" at bounding box center [740, 423] width 515 height 36
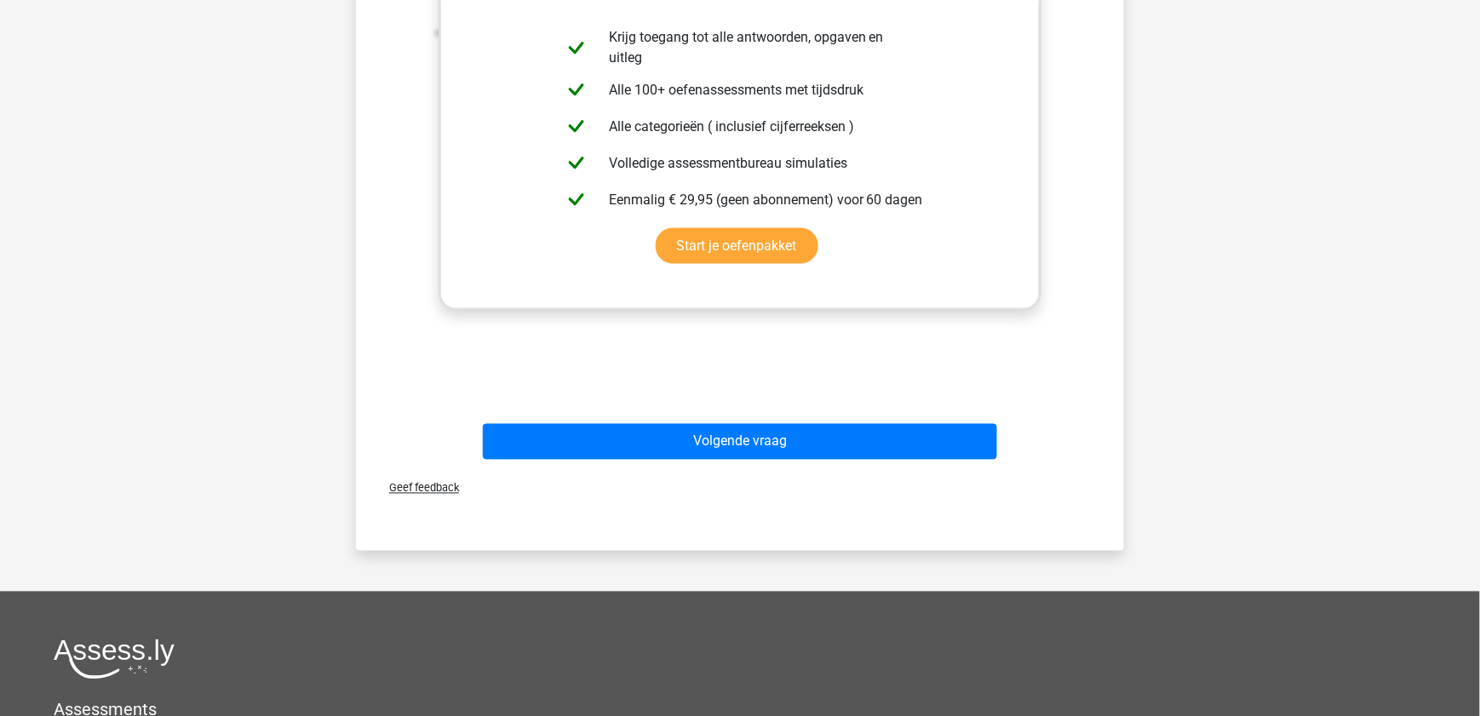
scroll to position [622, 0]
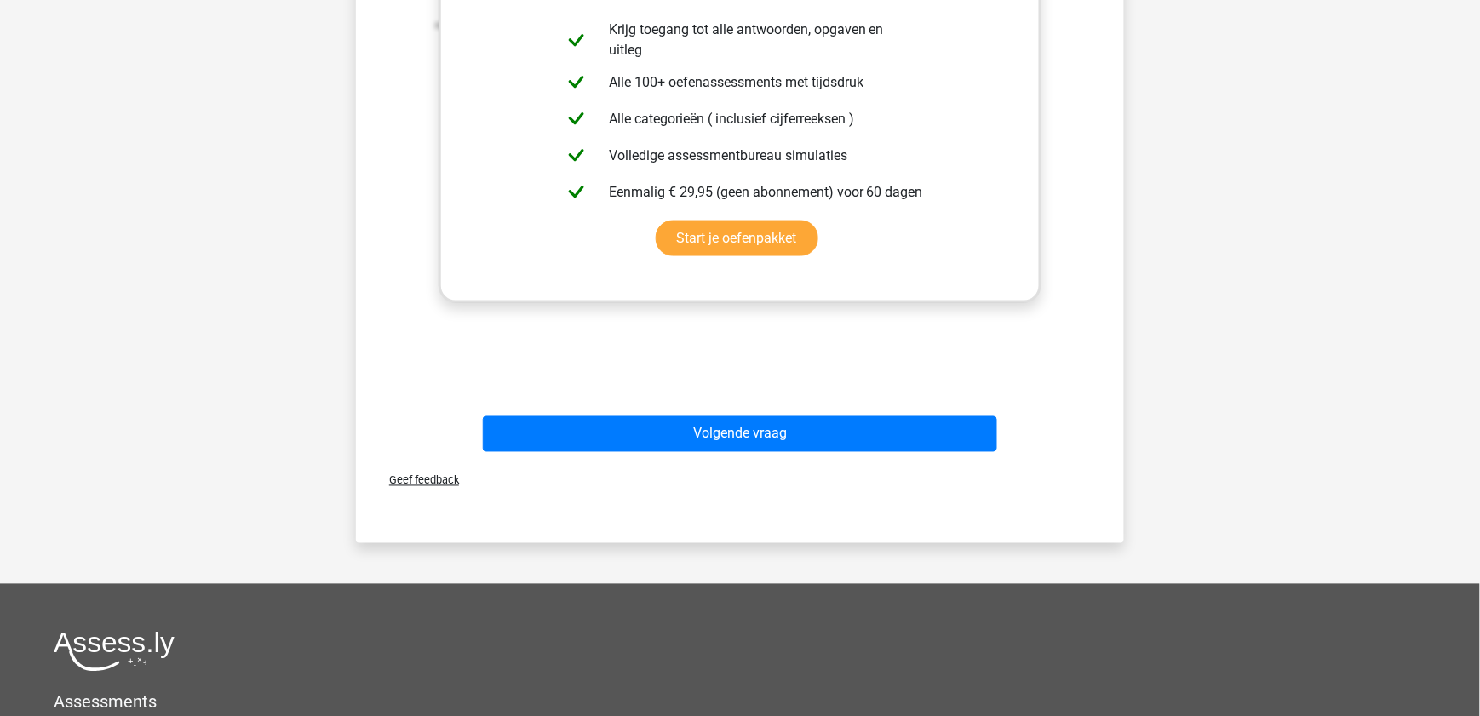
click at [728, 451] on div "Volgende vraag" at bounding box center [739, 437] width 657 height 43
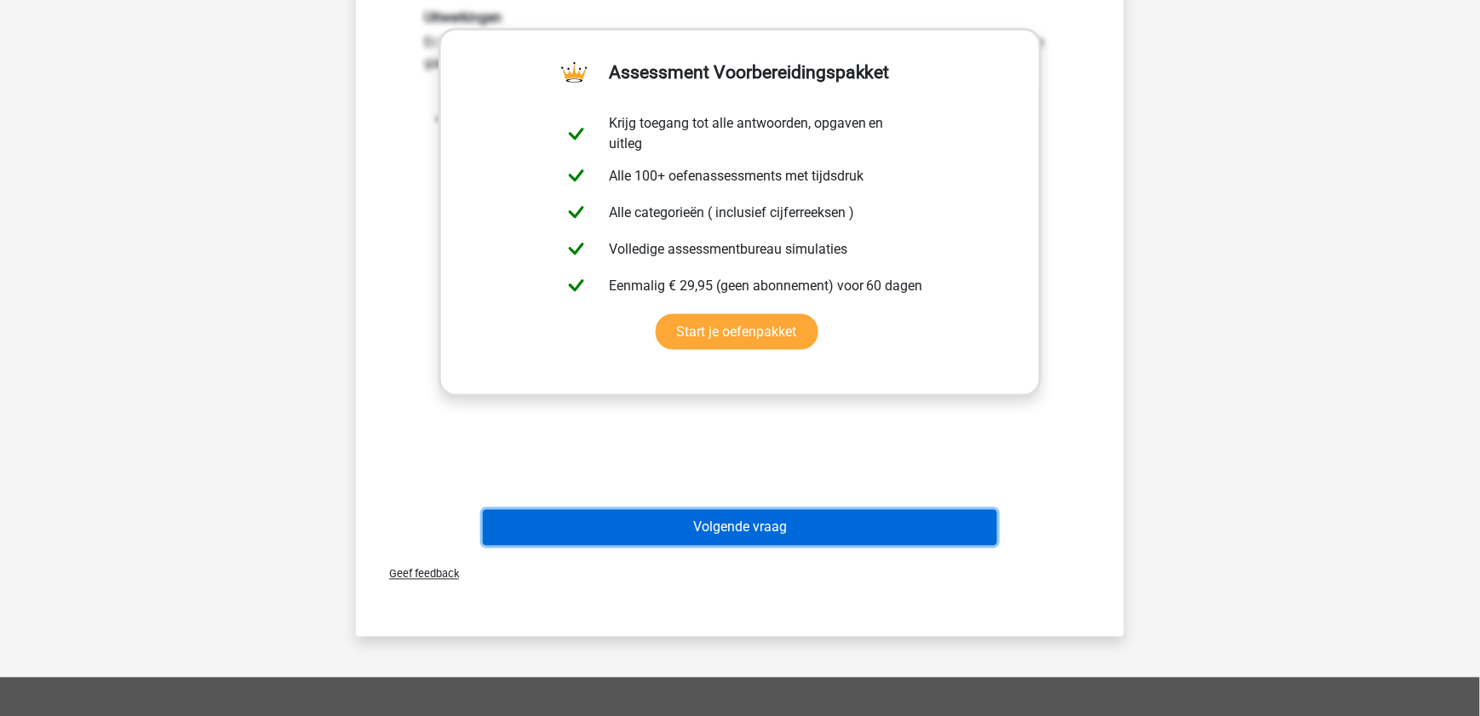
click at [772, 540] on button "Volgende vraag" at bounding box center [740, 528] width 515 height 36
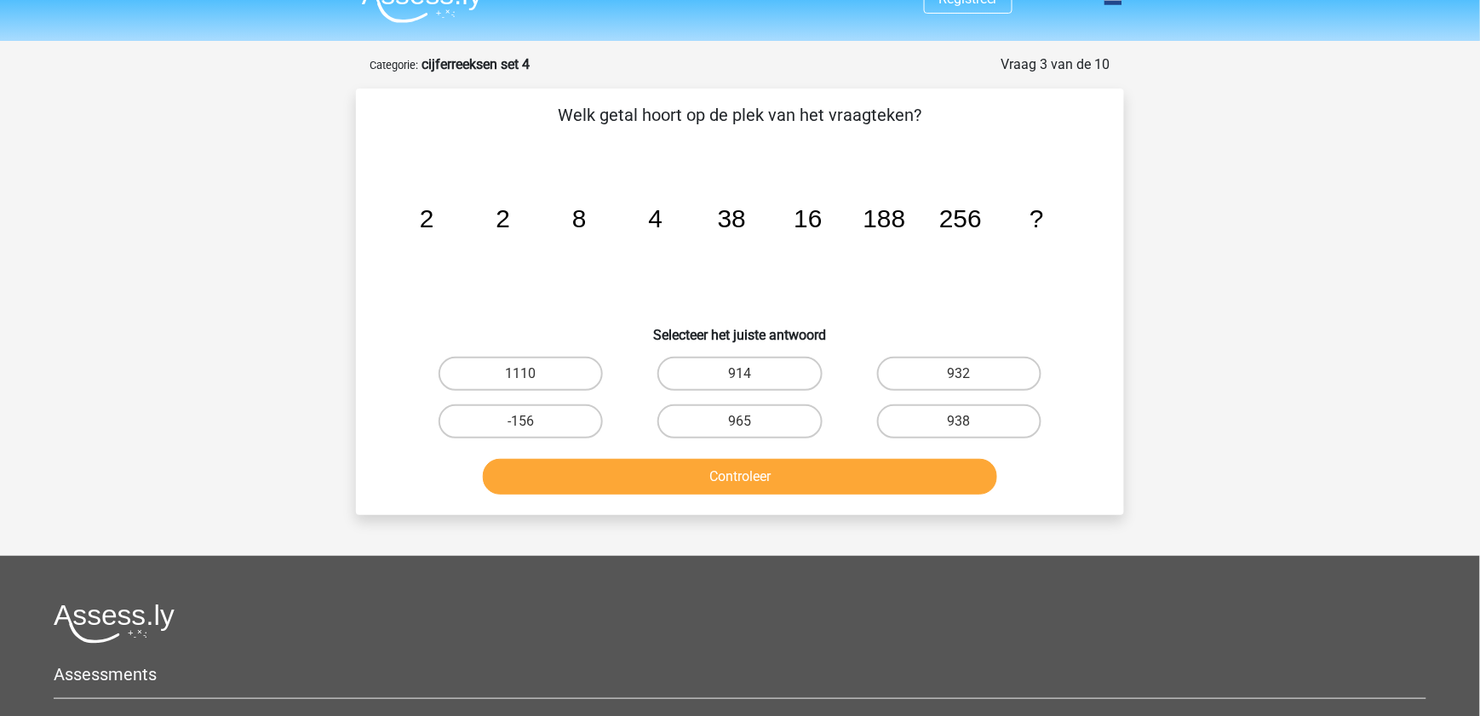
scroll to position [32, 0]
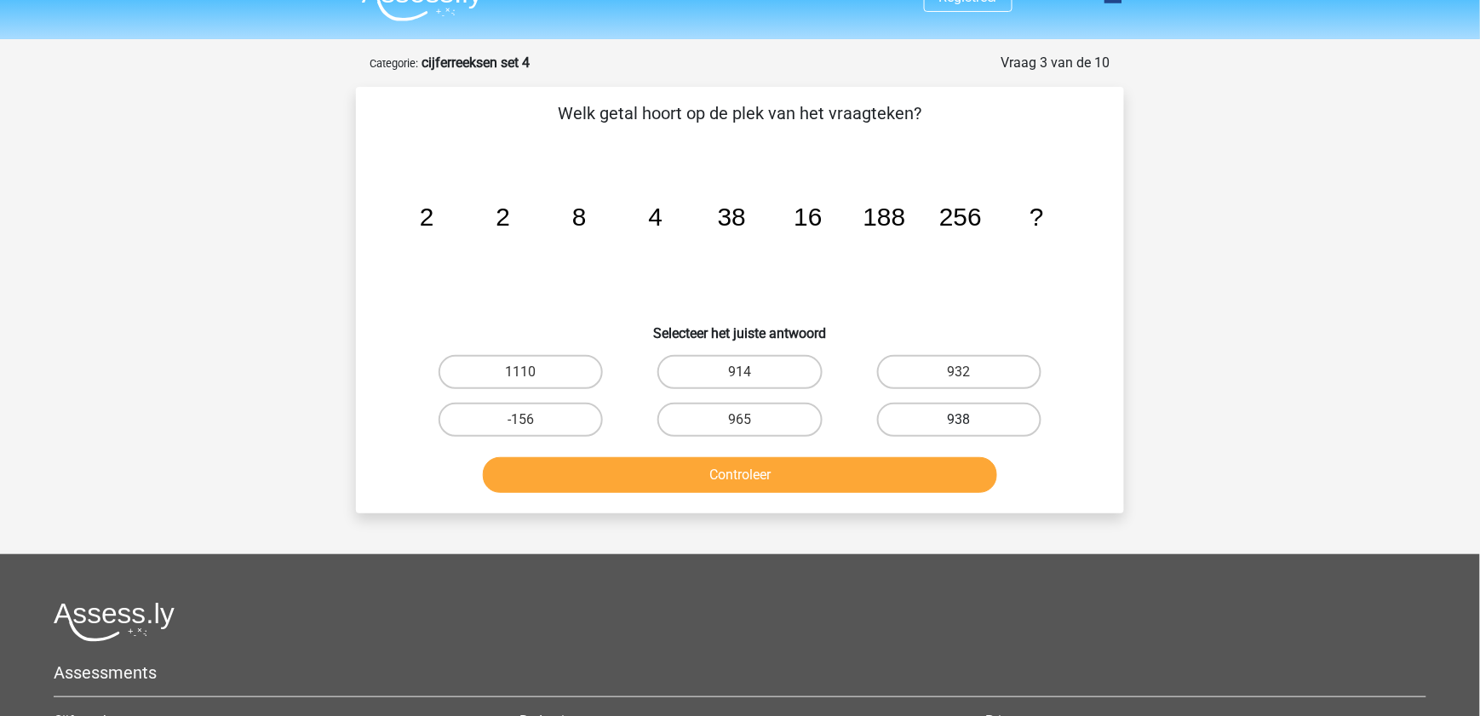
click at [930, 418] on label "938" at bounding box center [959, 420] width 164 height 34
click at [959, 420] on input "938" at bounding box center [964, 425] width 11 height 11
radio input "true"
click at [949, 376] on label "932" at bounding box center [959, 372] width 164 height 34
click at [959, 376] on input "932" at bounding box center [964, 377] width 11 height 11
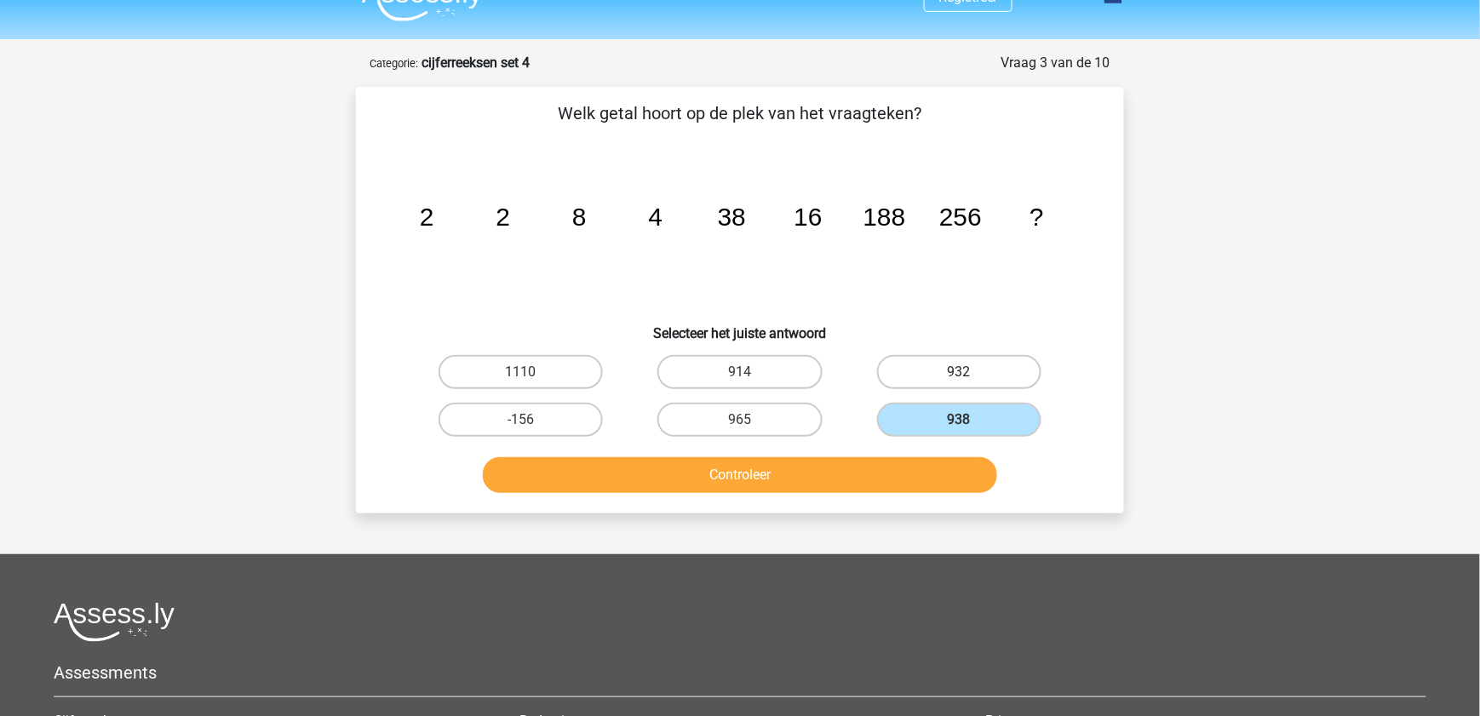
radio input "true"
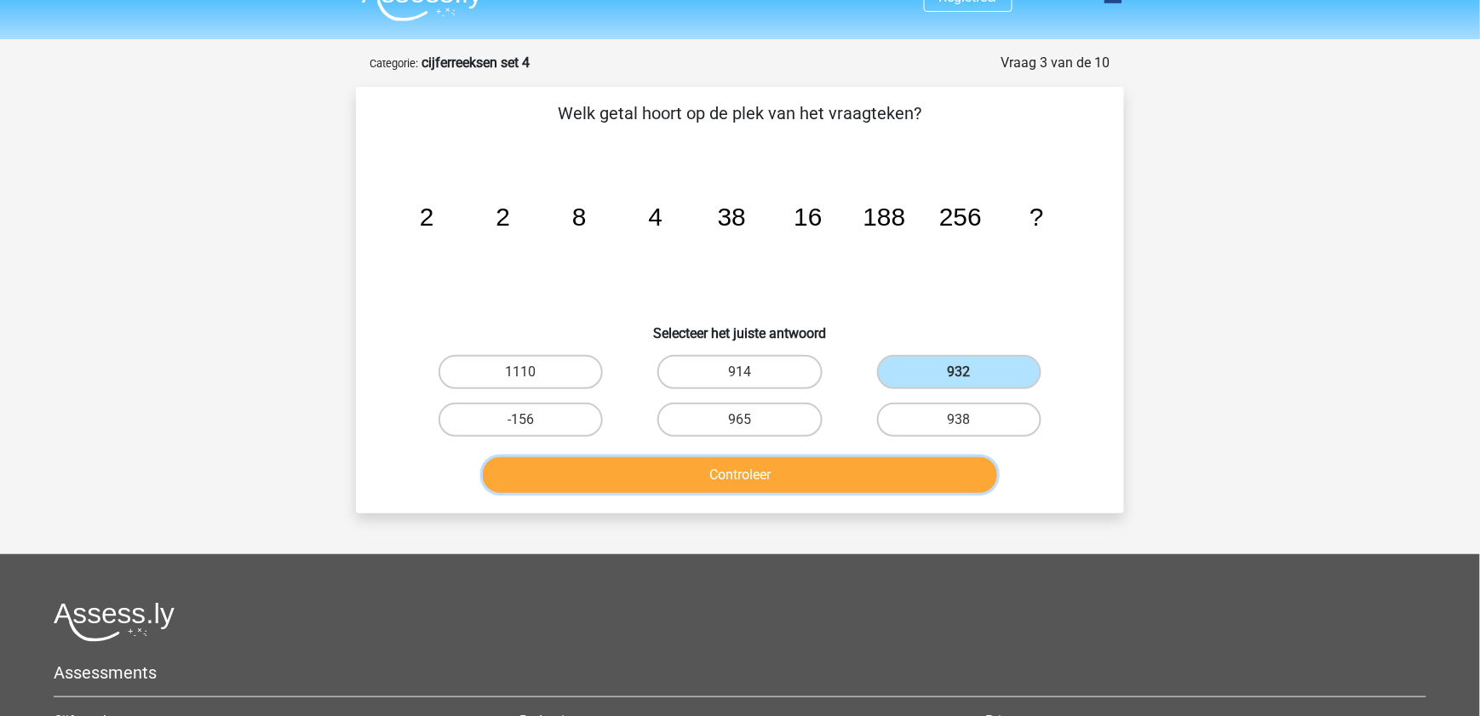
click at [877, 479] on button "Controleer" at bounding box center [740, 475] width 515 height 36
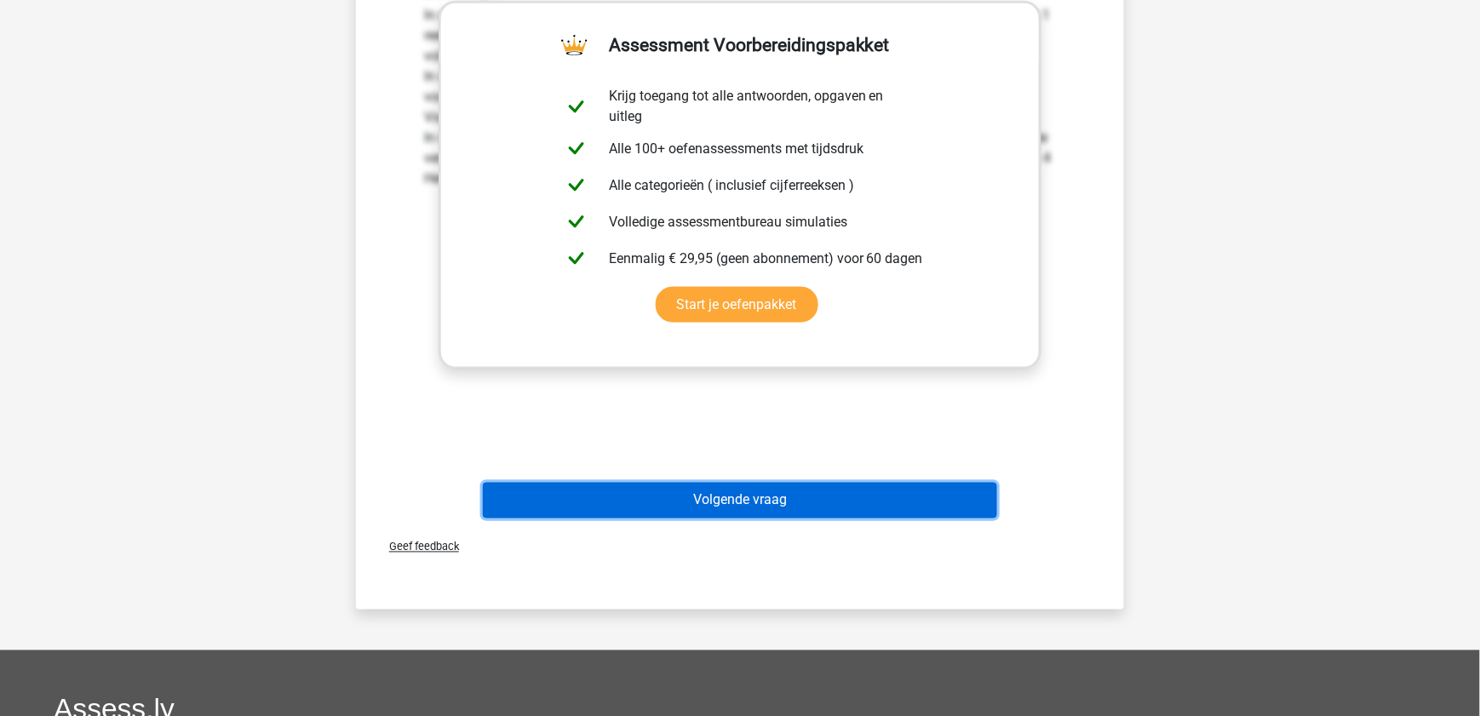
click at [877, 483] on button "Volgende vraag" at bounding box center [740, 501] width 515 height 36
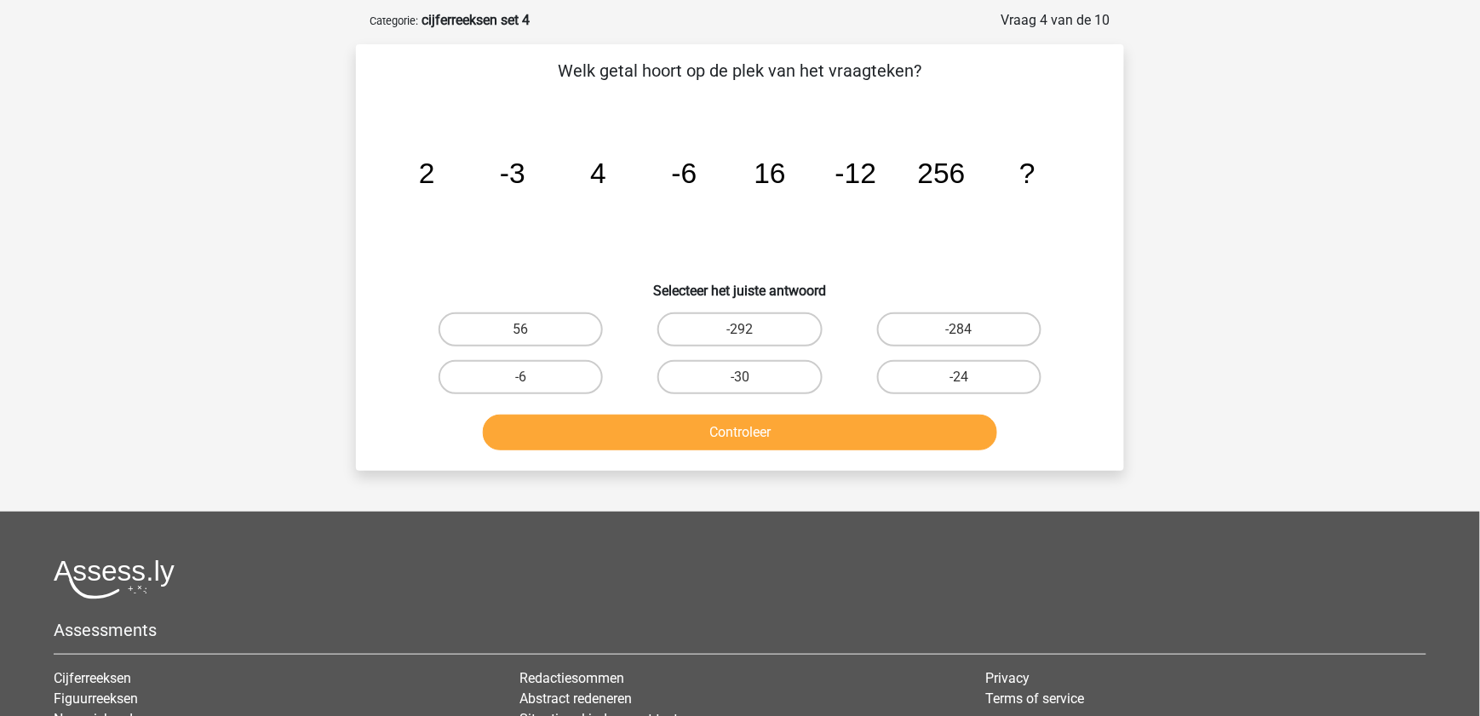
scroll to position [73, 0]
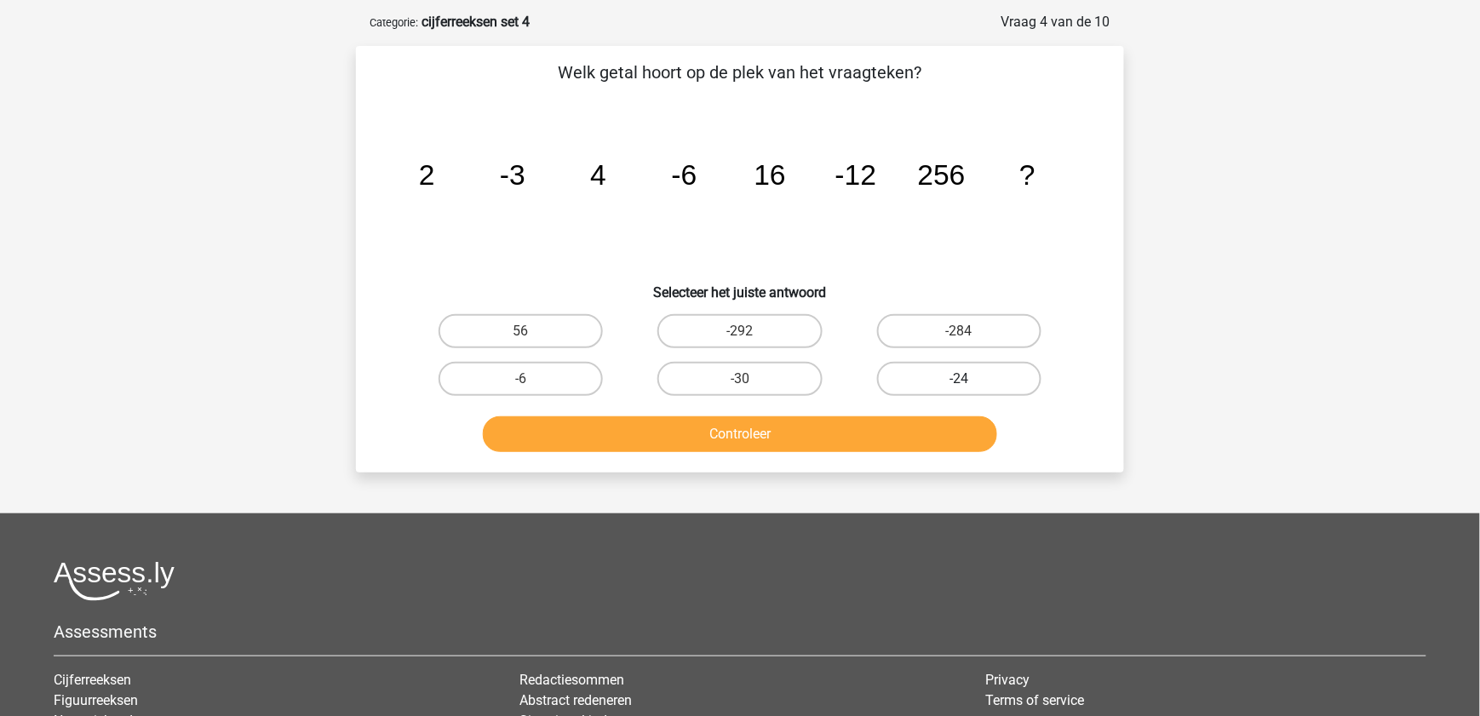
click at [933, 382] on label "-24" at bounding box center [959, 379] width 164 height 34
click at [959, 382] on input "-24" at bounding box center [964, 384] width 11 height 11
radio input "true"
click at [910, 432] on button "Controleer" at bounding box center [740, 434] width 515 height 36
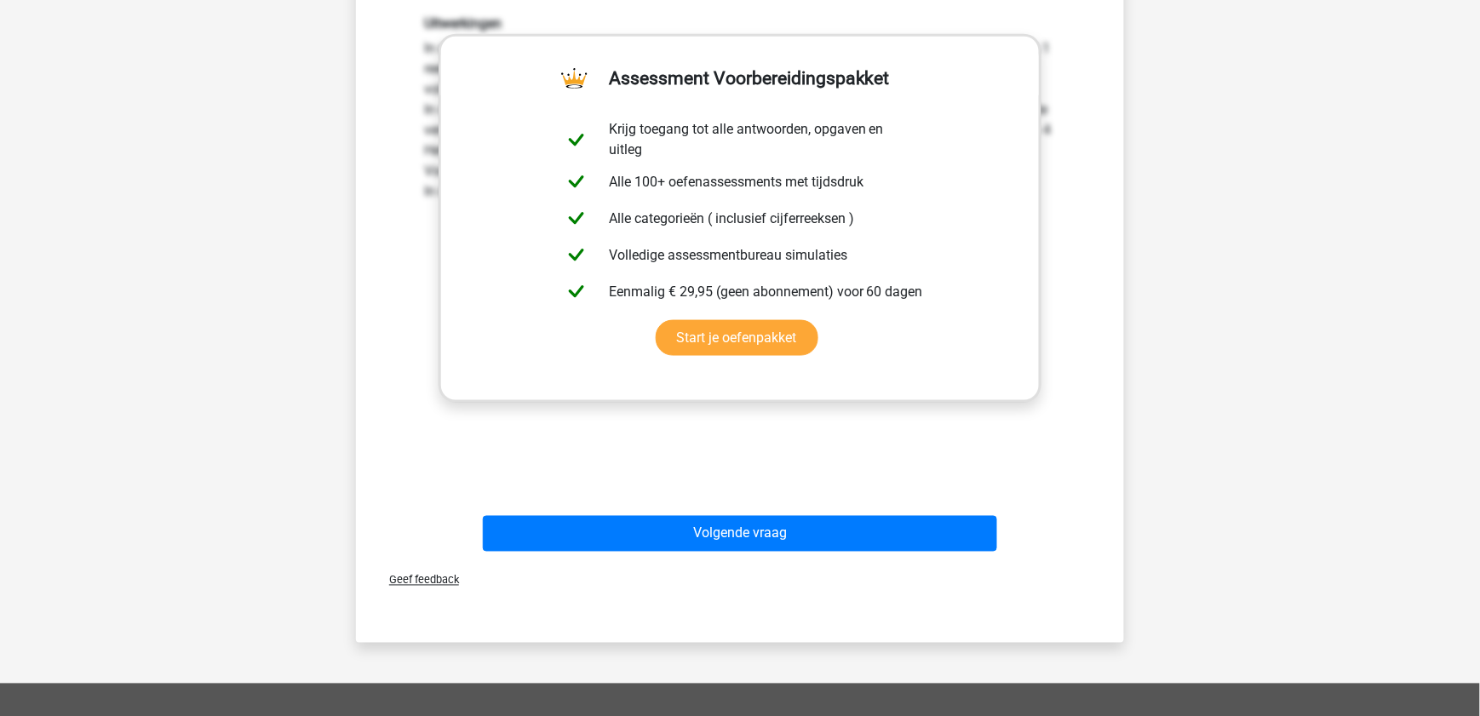
scroll to position [546, 0]
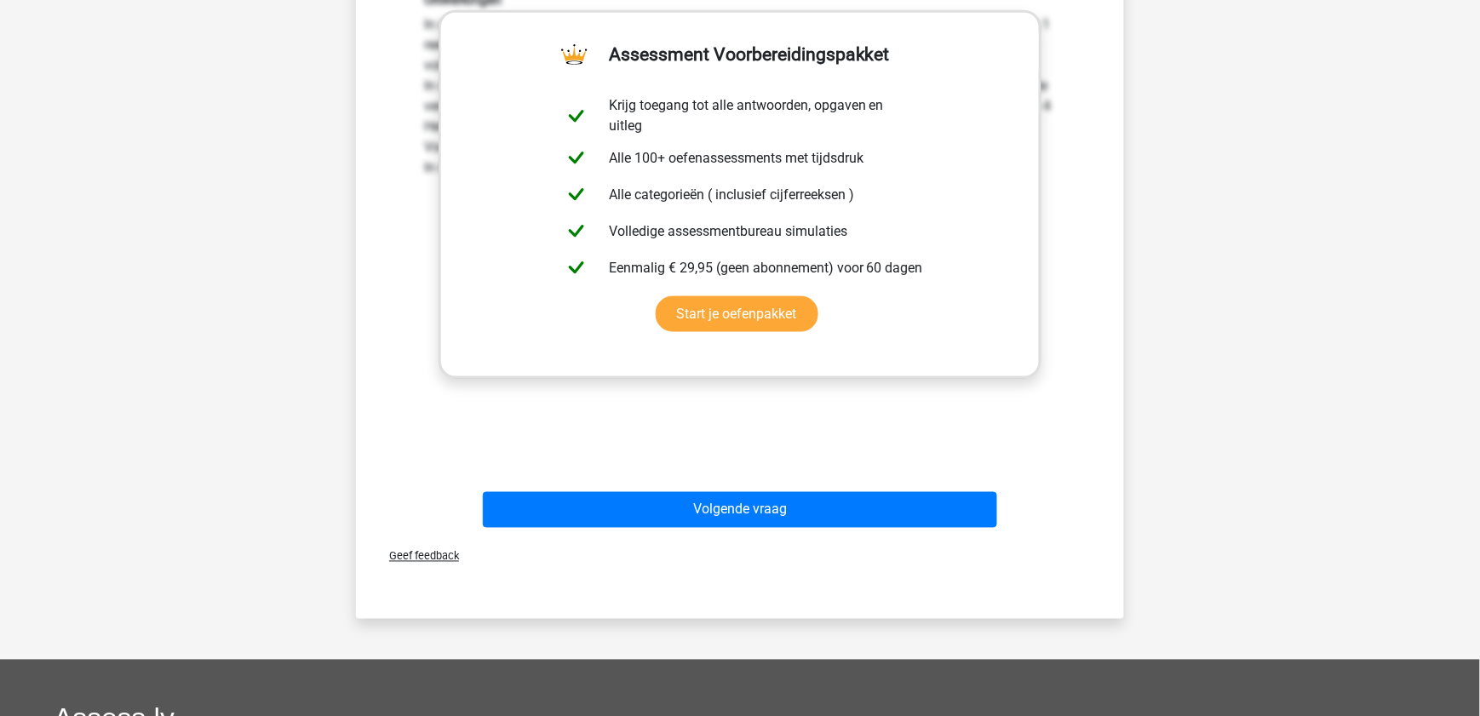
click at [911, 535] on div "Geef feedback" at bounding box center [740, 556] width 755 height 43
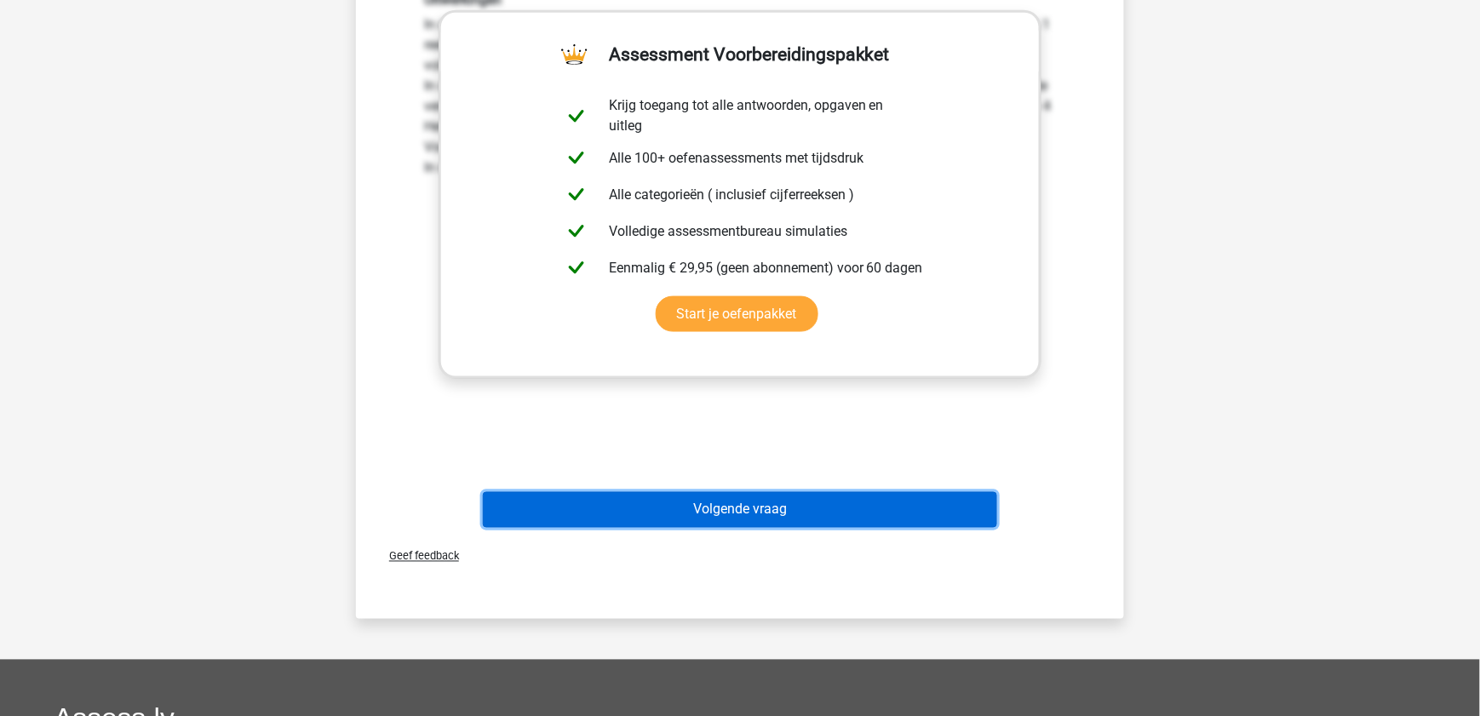
click at [911, 520] on button "Volgende vraag" at bounding box center [740, 510] width 515 height 36
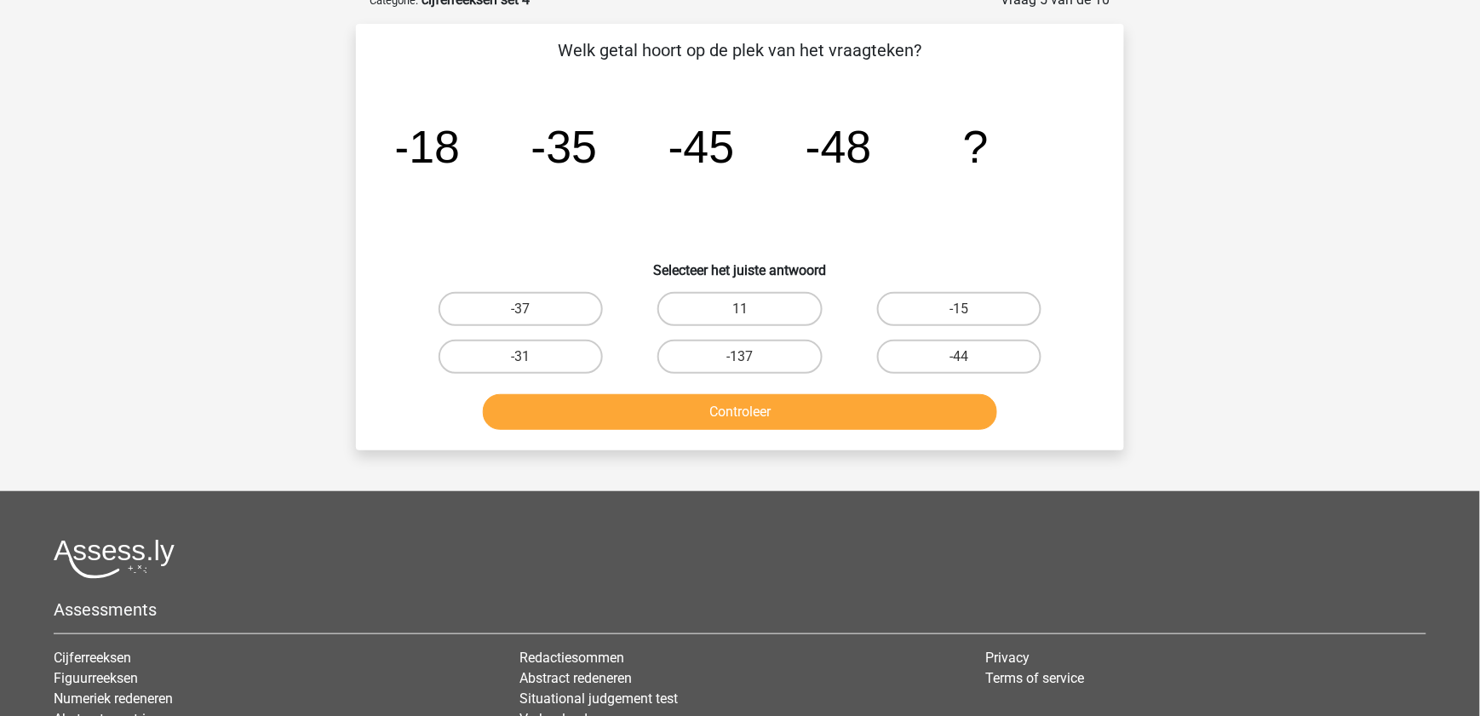
scroll to position [85, 0]
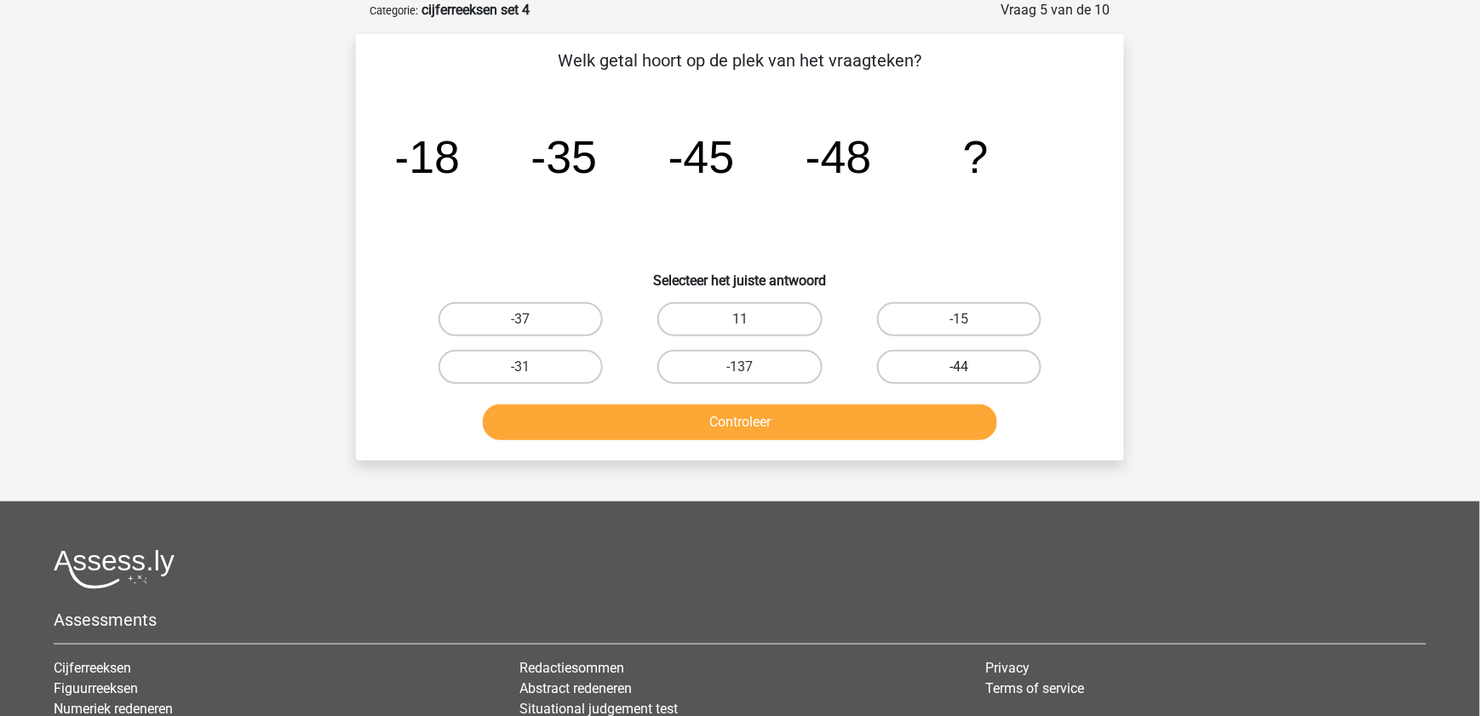
click at [974, 354] on label "-44" at bounding box center [959, 367] width 164 height 34
click at [970, 367] on input "-44" at bounding box center [964, 372] width 11 height 11
radio input "true"
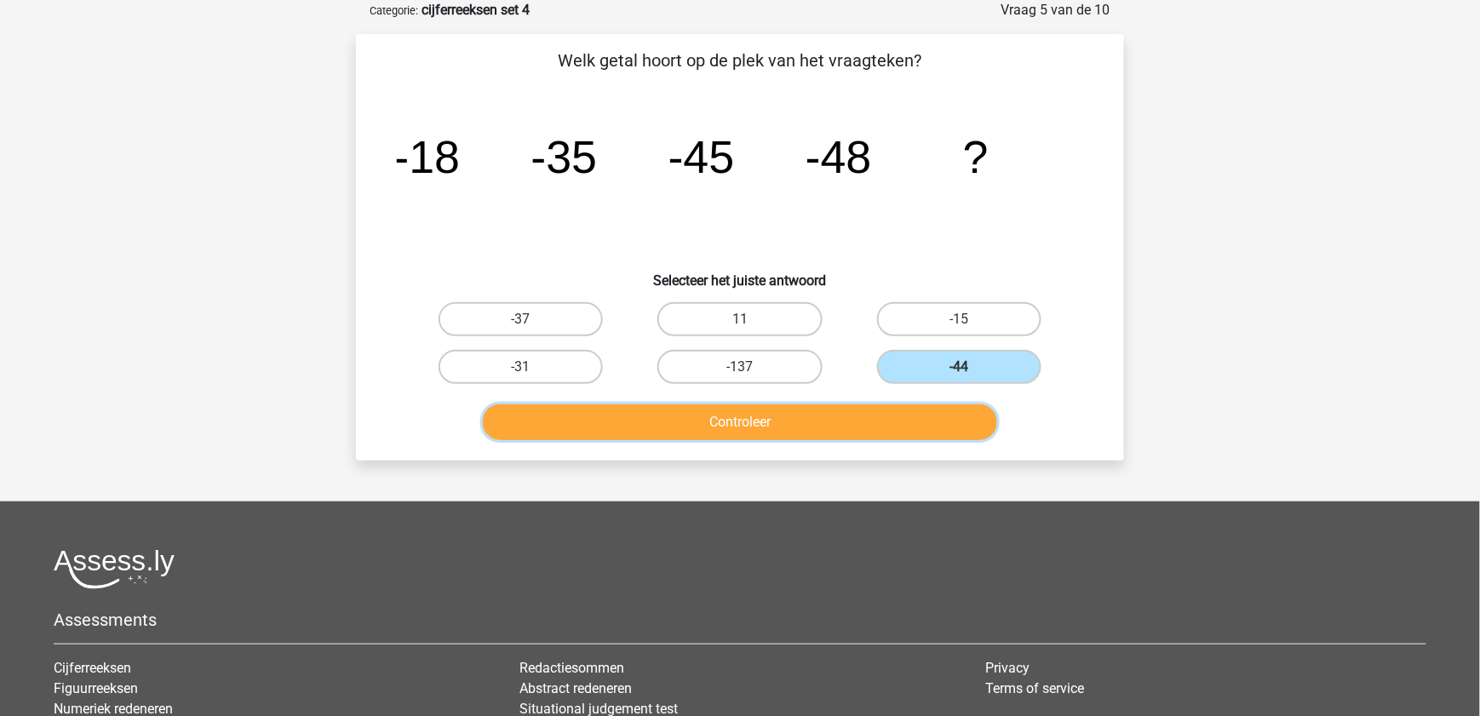
click at [951, 405] on button "Controleer" at bounding box center [740, 423] width 515 height 36
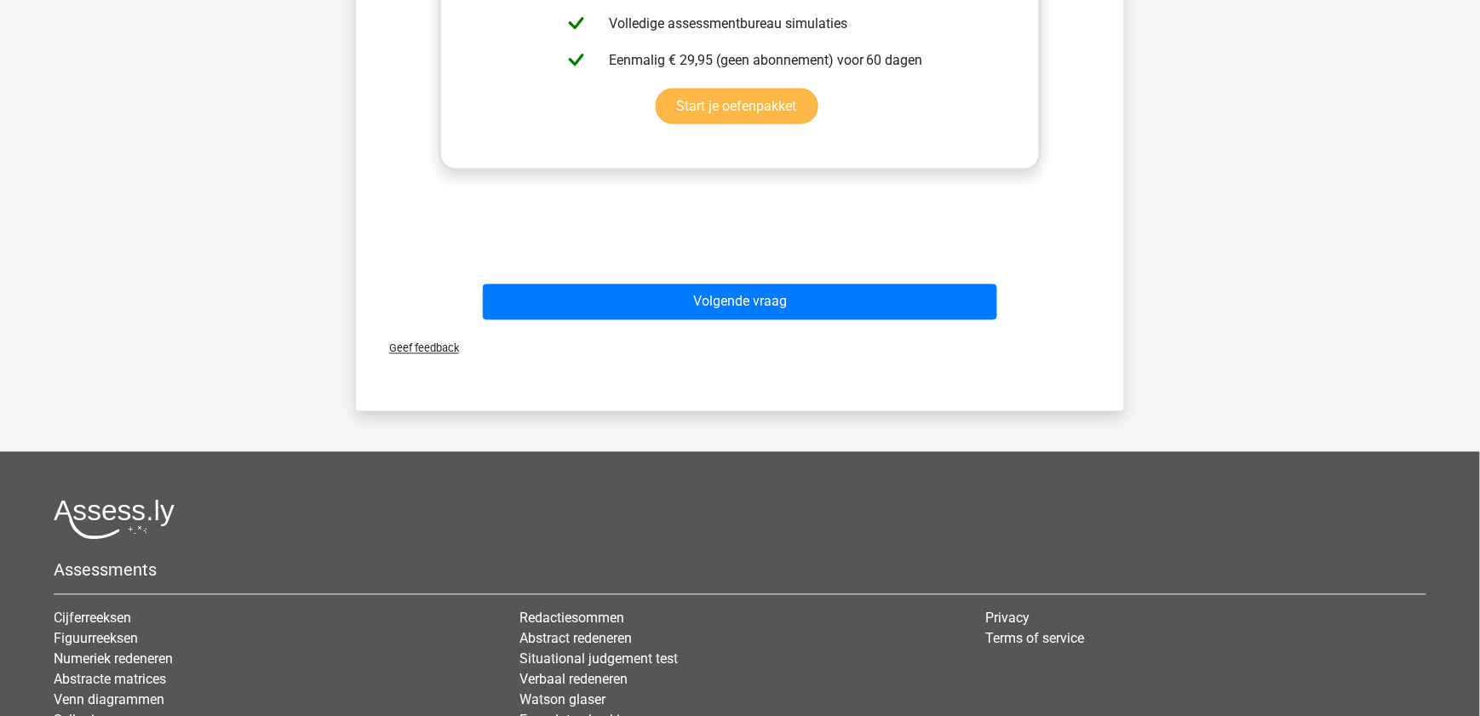
scroll to position [759, 0]
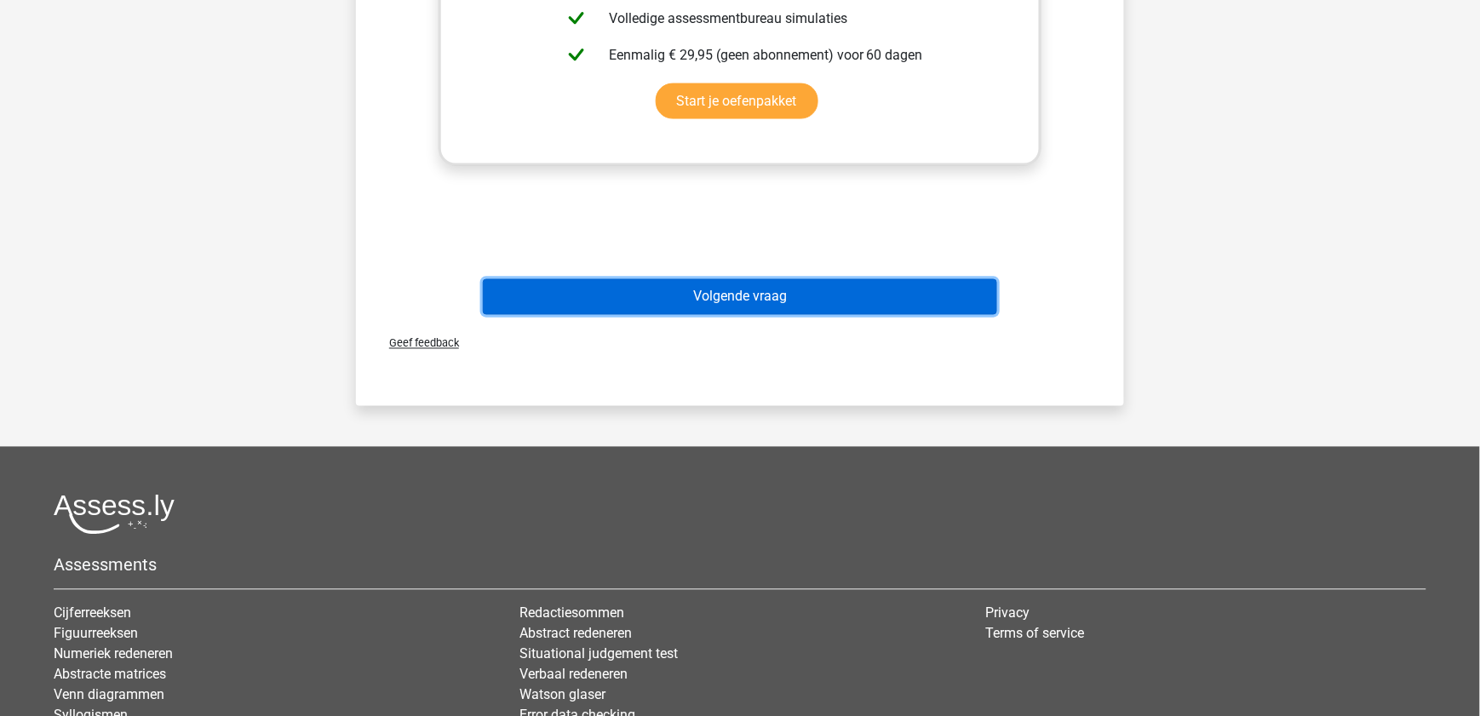
click at [918, 290] on button "Volgende vraag" at bounding box center [740, 297] width 515 height 36
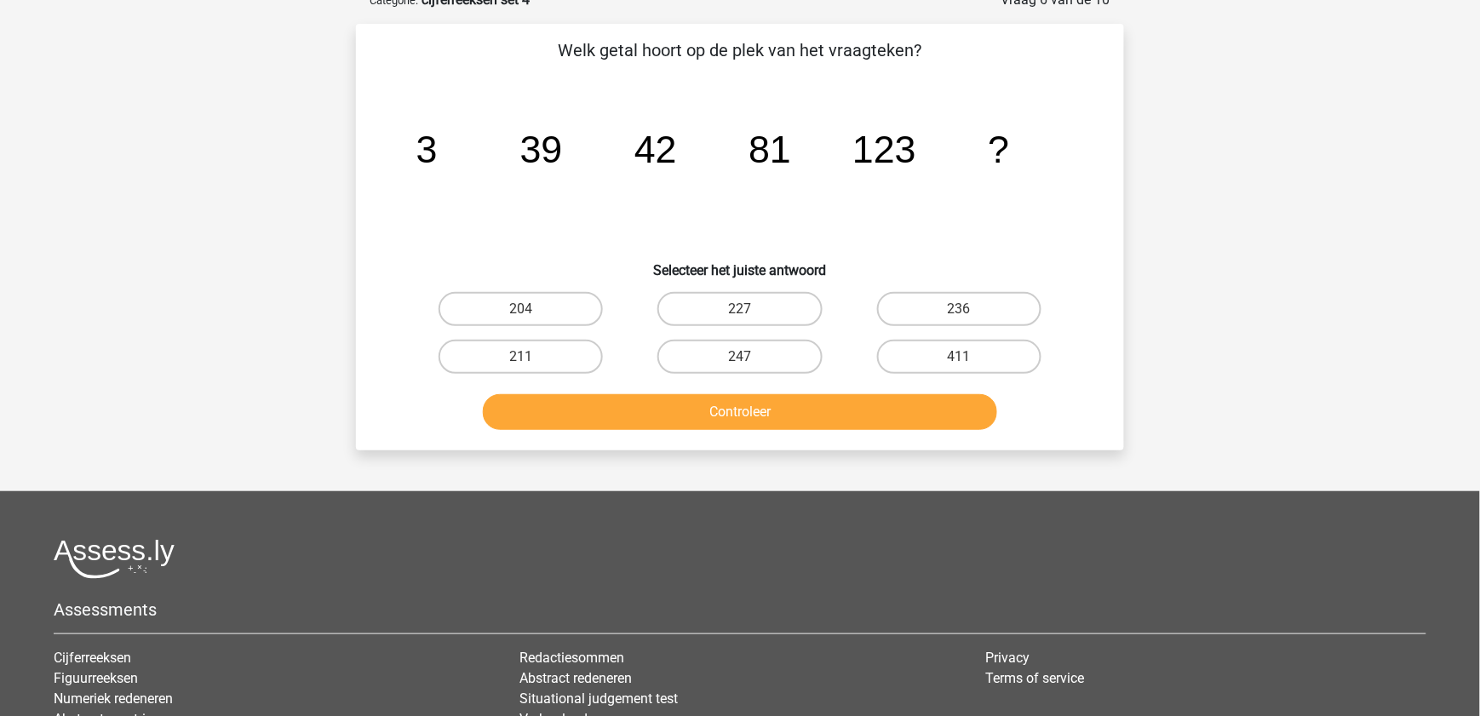
scroll to position [85, 0]
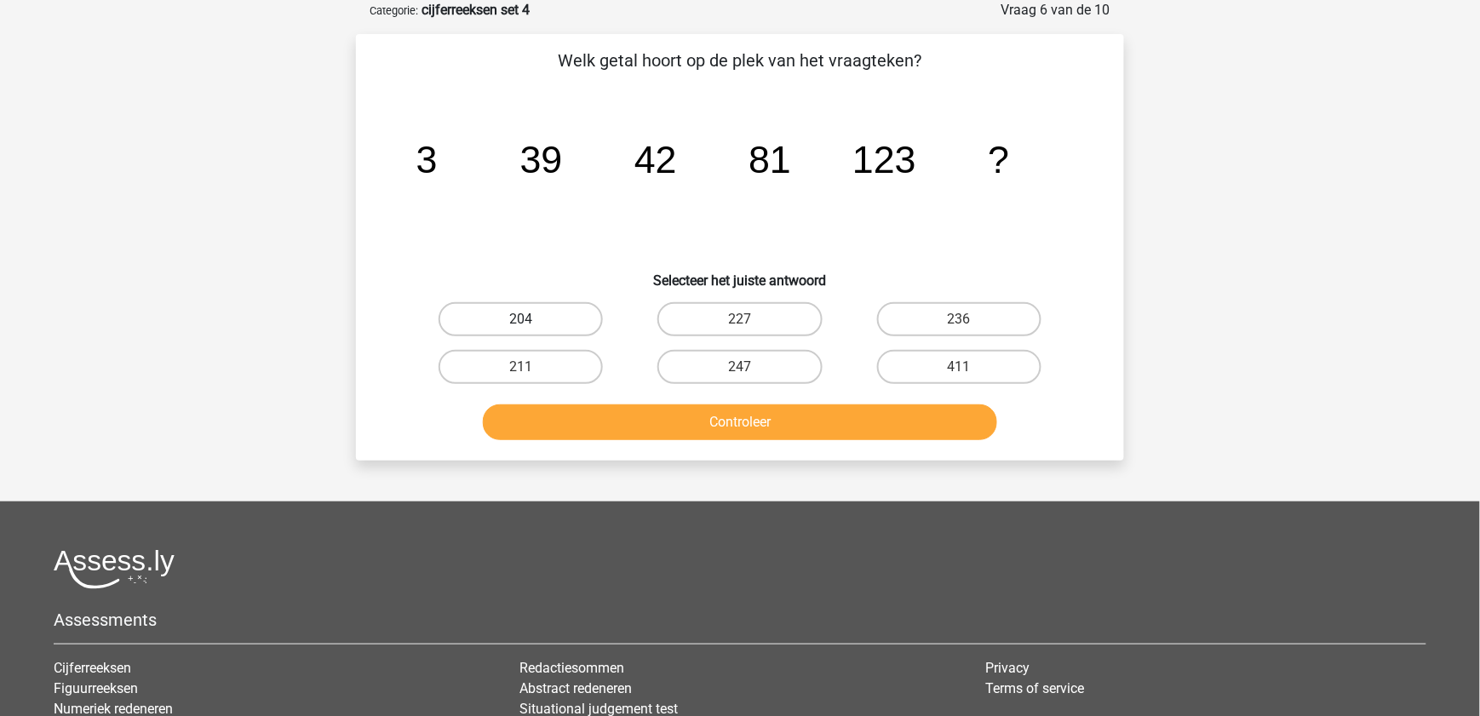
click at [547, 308] on label "204" at bounding box center [521, 319] width 164 height 34
click at [532, 319] on input "204" at bounding box center [526, 324] width 11 height 11
radio input "true"
click at [665, 442] on div "Controleer" at bounding box center [739, 426] width 657 height 43
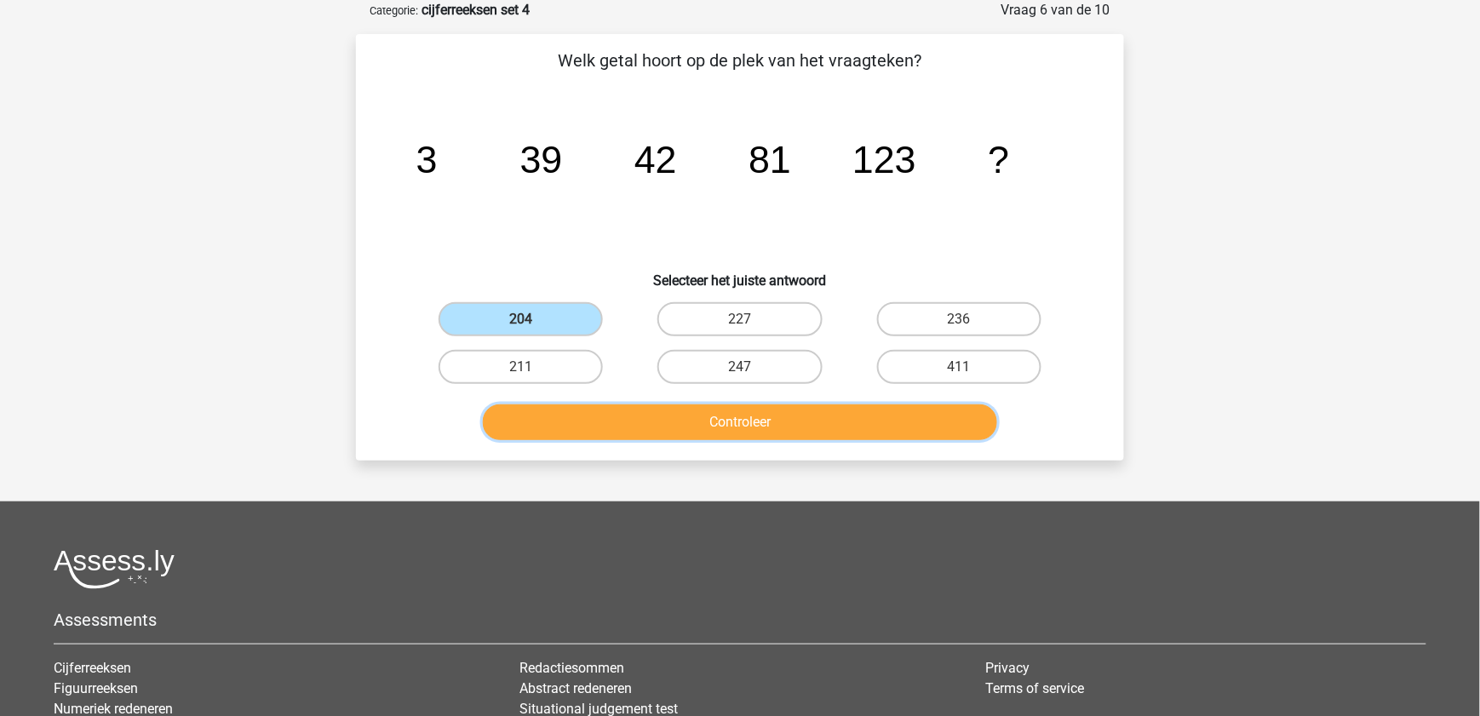
click at [662, 433] on button "Controleer" at bounding box center [740, 423] width 515 height 36
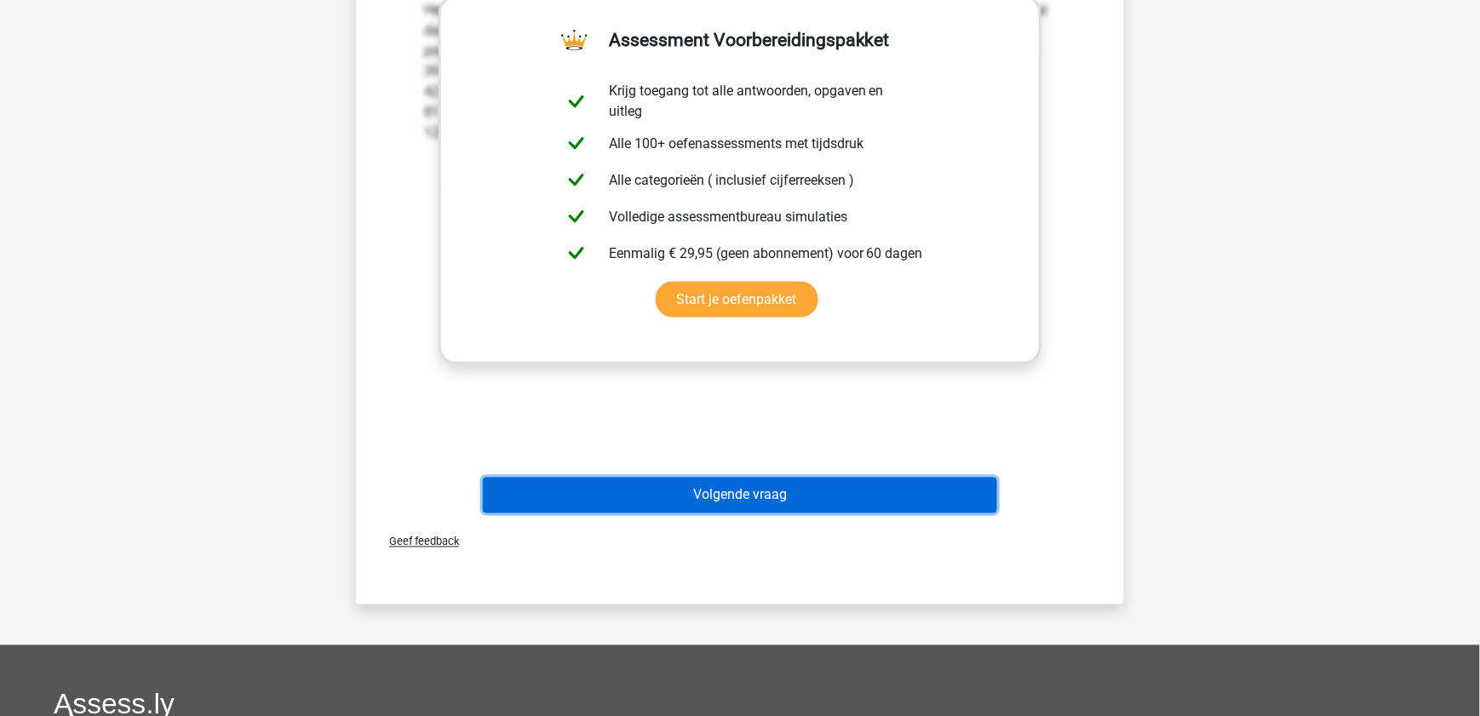
click at [687, 489] on button "Volgende vraag" at bounding box center [740, 496] width 515 height 36
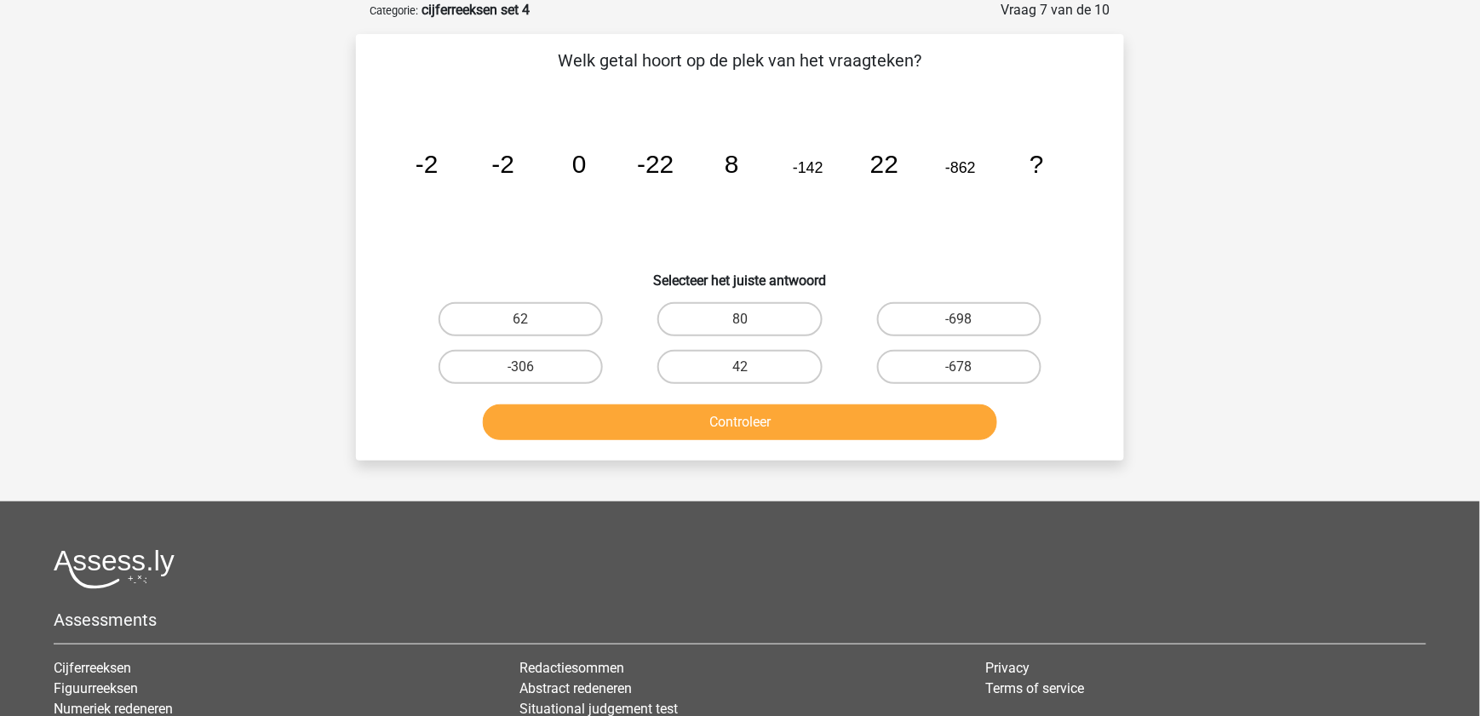
click at [968, 319] on input "-698" at bounding box center [964, 324] width 11 height 11
radio input "true"
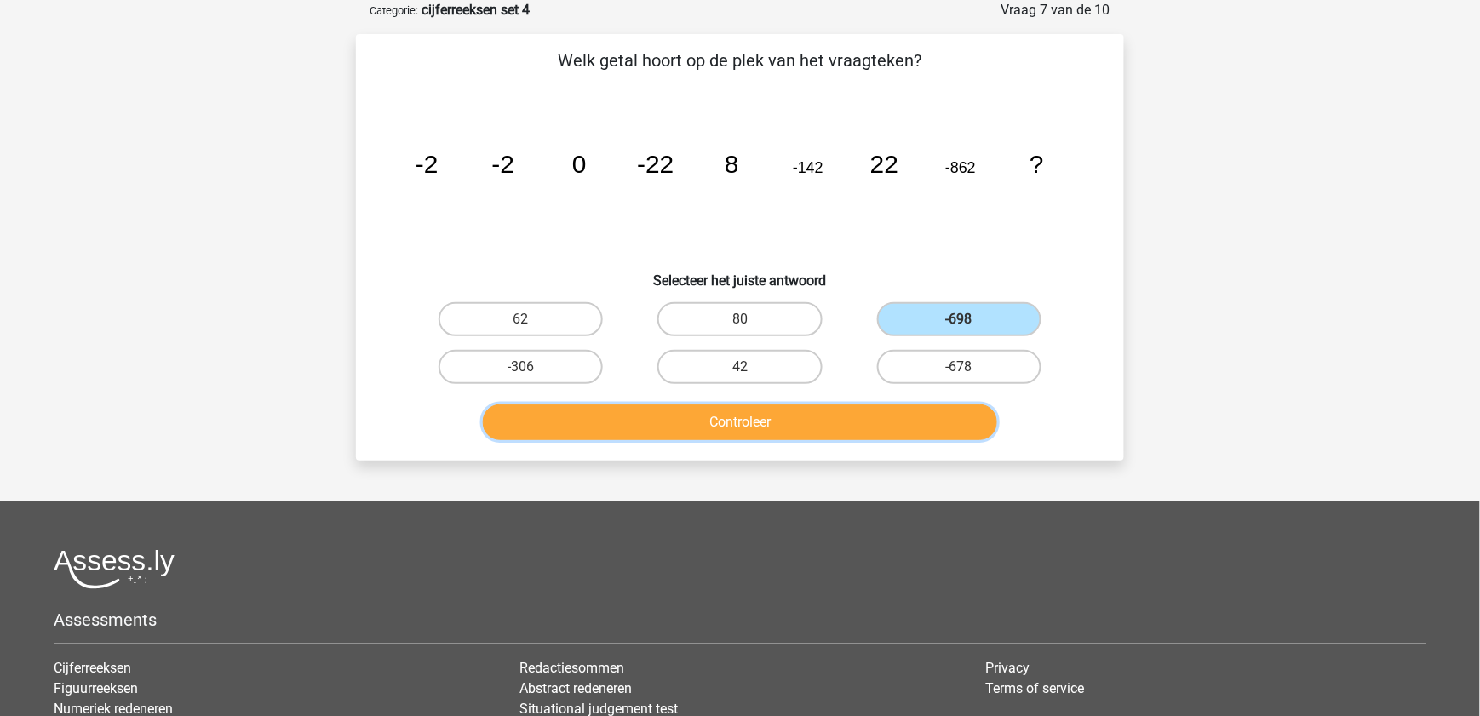
click at [911, 421] on button "Controleer" at bounding box center [740, 423] width 515 height 36
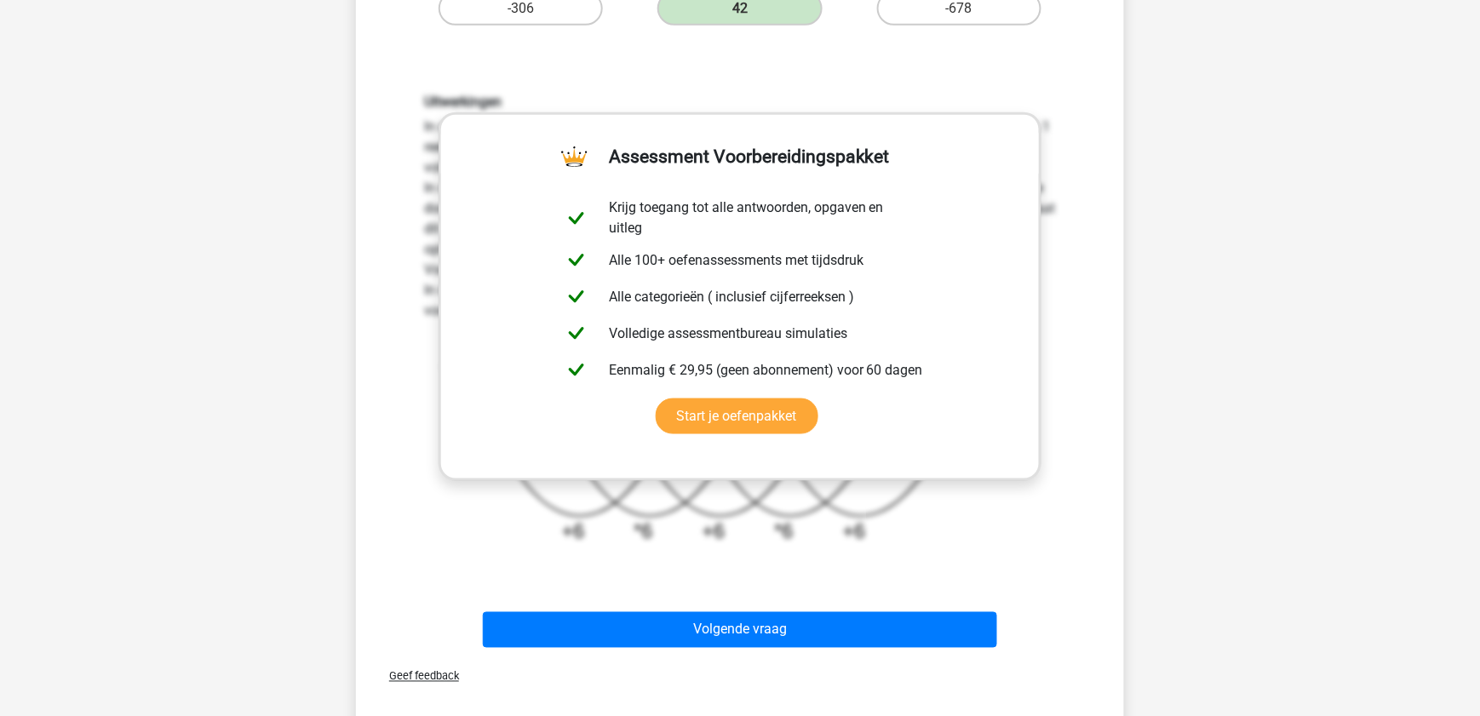
scroll to position [467, 0]
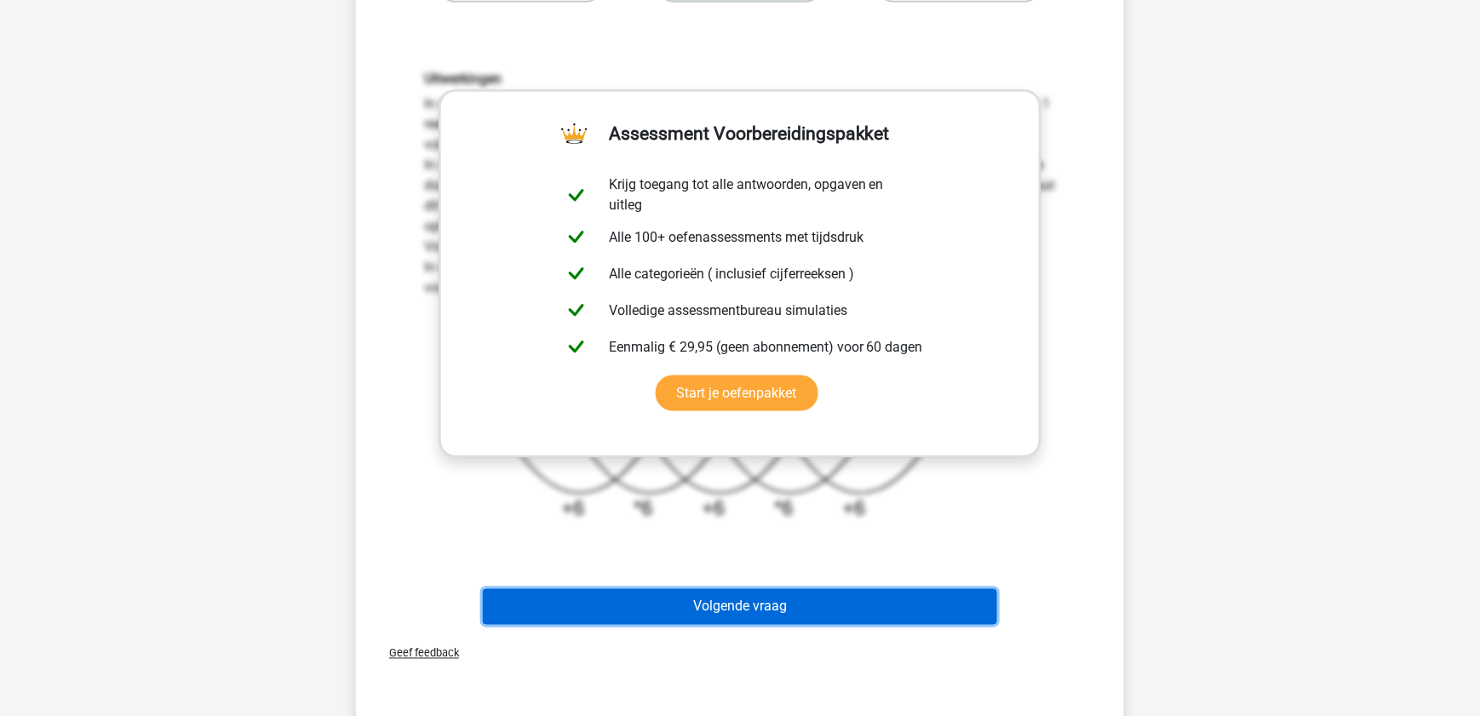
click at [899, 622] on button "Volgende vraag" at bounding box center [740, 607] width 515 height 36
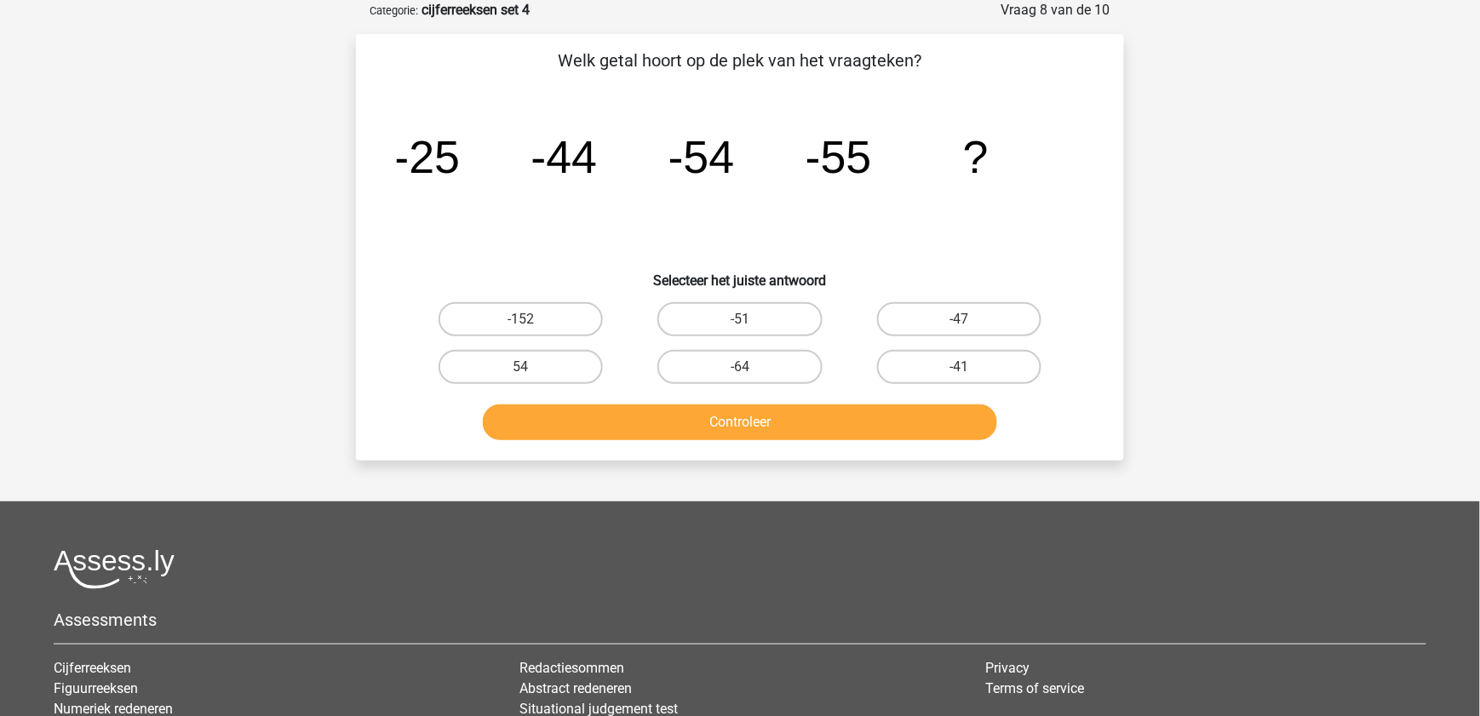
click at [899, 622] on h5 "Assessments" at bounding box center [740, 620] width 1373 height 20
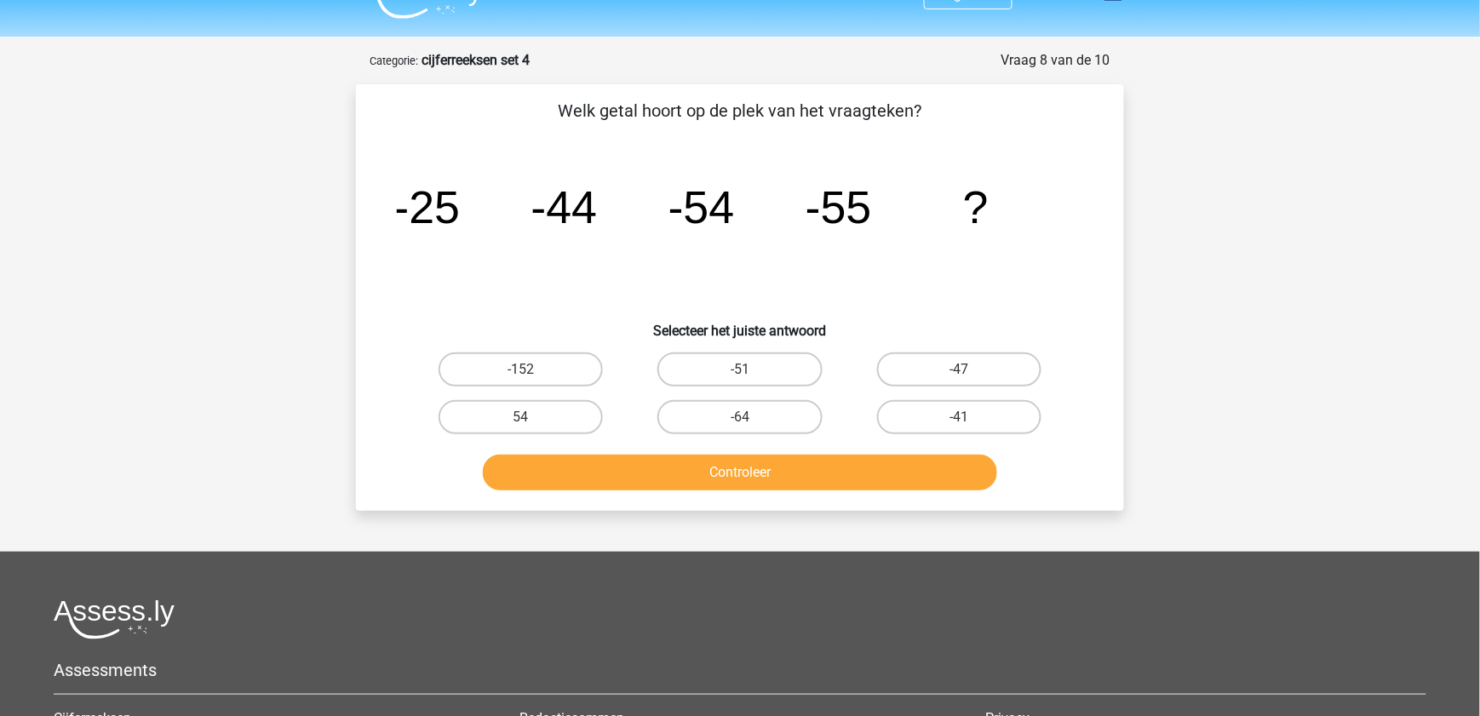
scroll to position [28, 0]
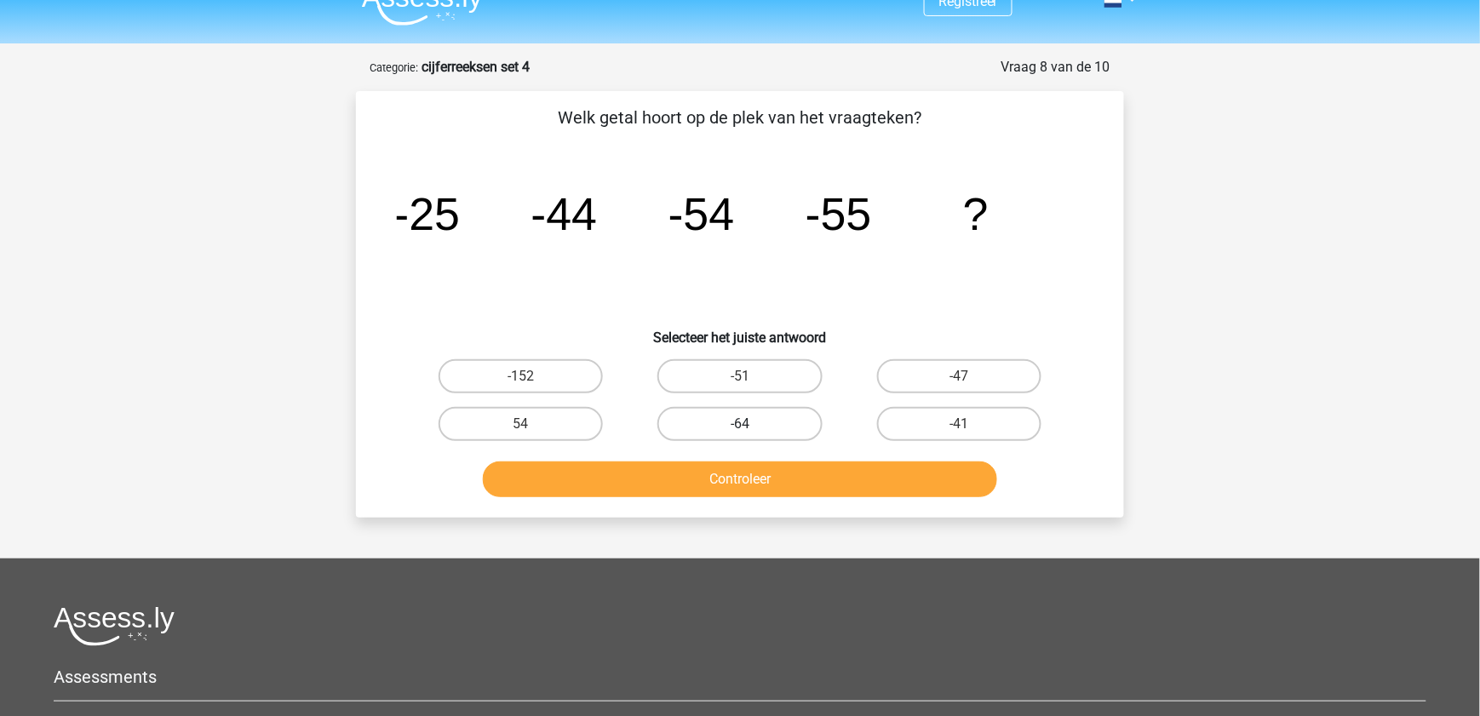
click at [764, 430] on label "-64" at bounding box center [739, 424] width 164 height 34
click at [751, 430] on input "-64" at bounding box center [745, 429] width 11 height 11
radio input "true"
click at [781, 465] on button "Controleer" at bounding box center [740, 480] width 515 height 36
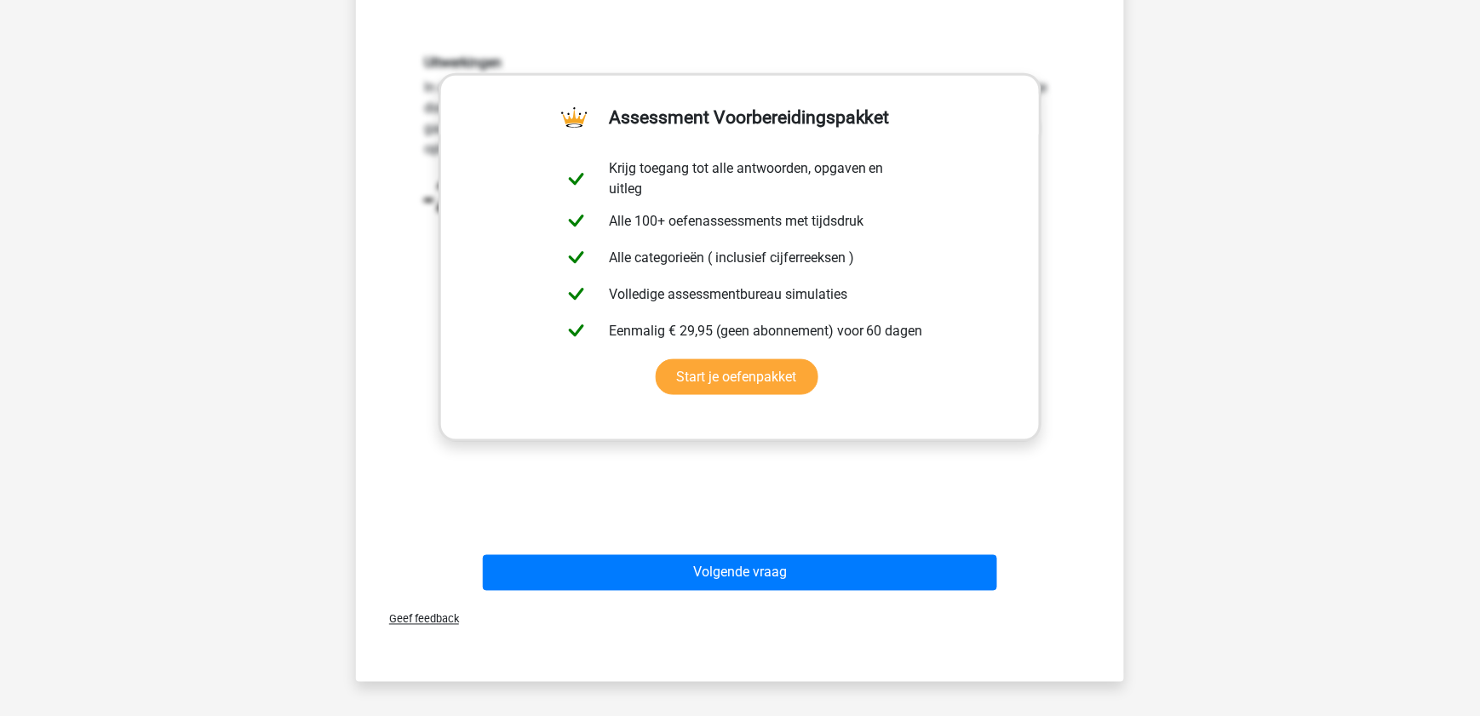
scroll to position [485, 0]
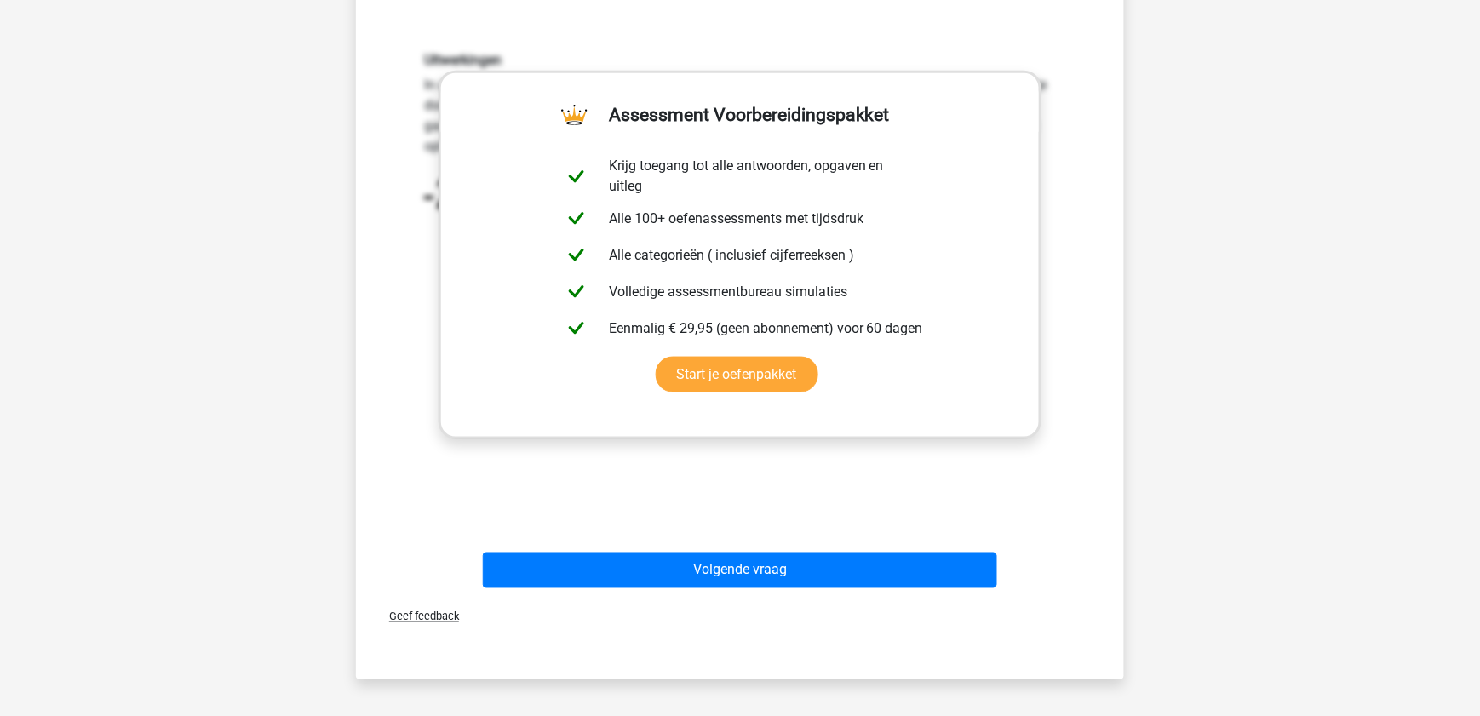
click at [819, 589] on div "Volgende vraag" at bounding box center [739, 574] width 657 height 43
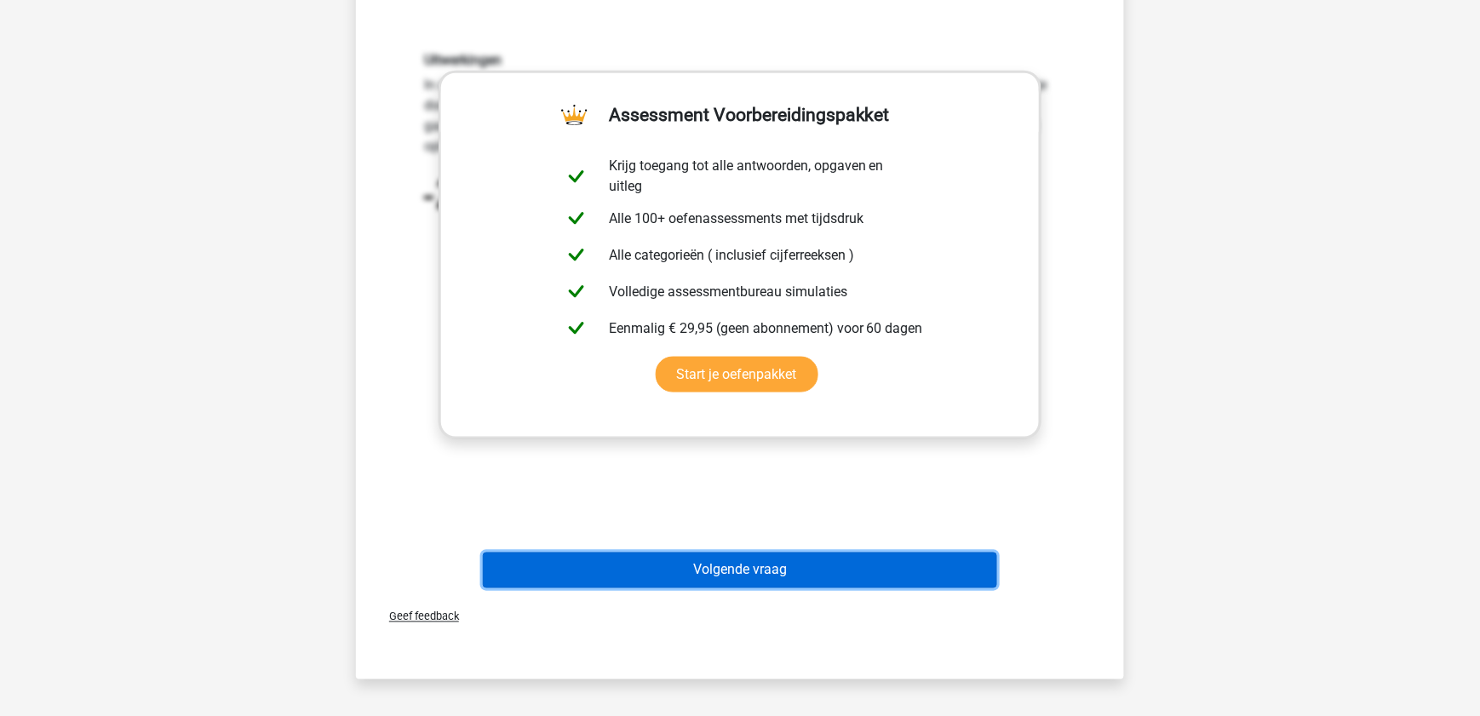
click at [819, 571] on button "Volgende vraag" at bounding box center [740, 571] width 515 height 36
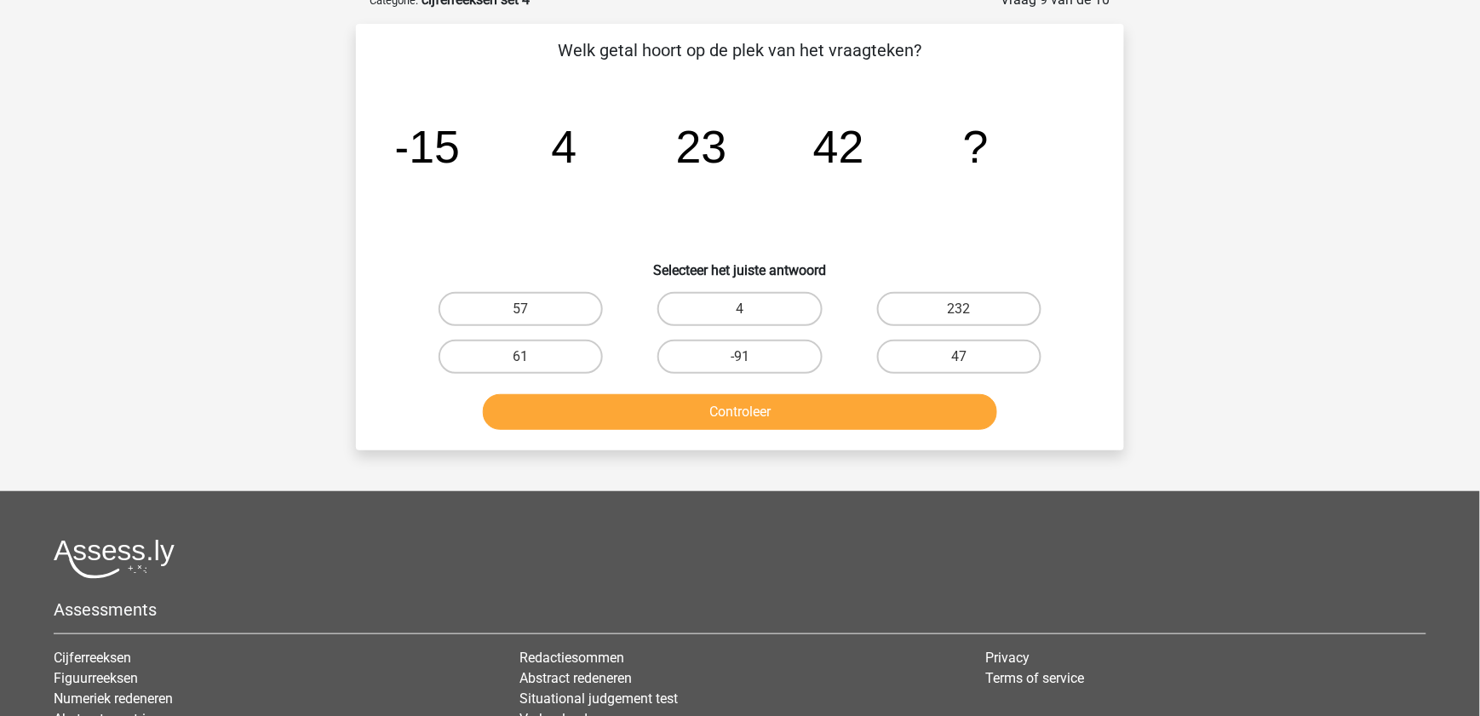
scroll to position [85, 0]
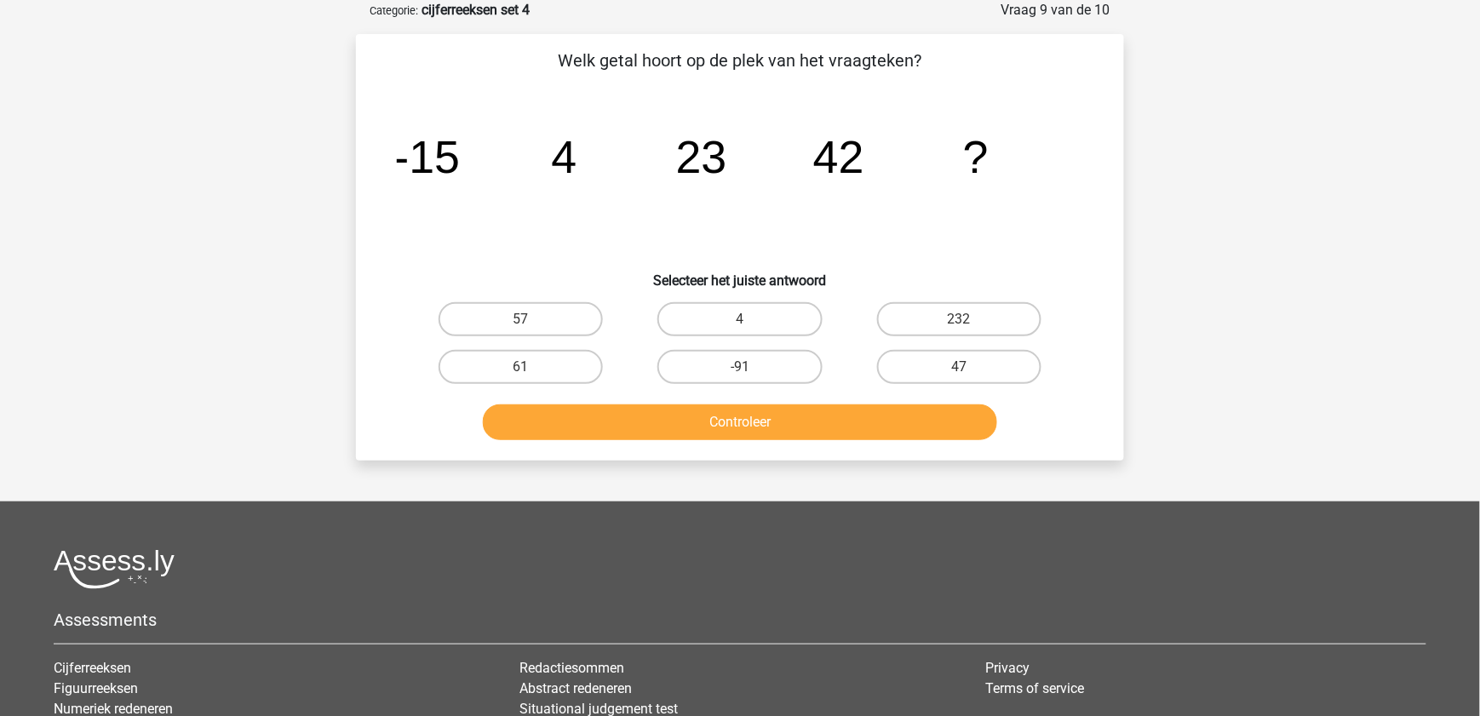
click at [535, 343] on div "61" at bounding box center [520, 367] width 219 height 48
click at [535, 355] on label "61" at bounding box center [521, 367] width 164 height 34
click at [532, 367] on input "61" at bounding box center [526, 372] width 11 height 11
radio input "true"
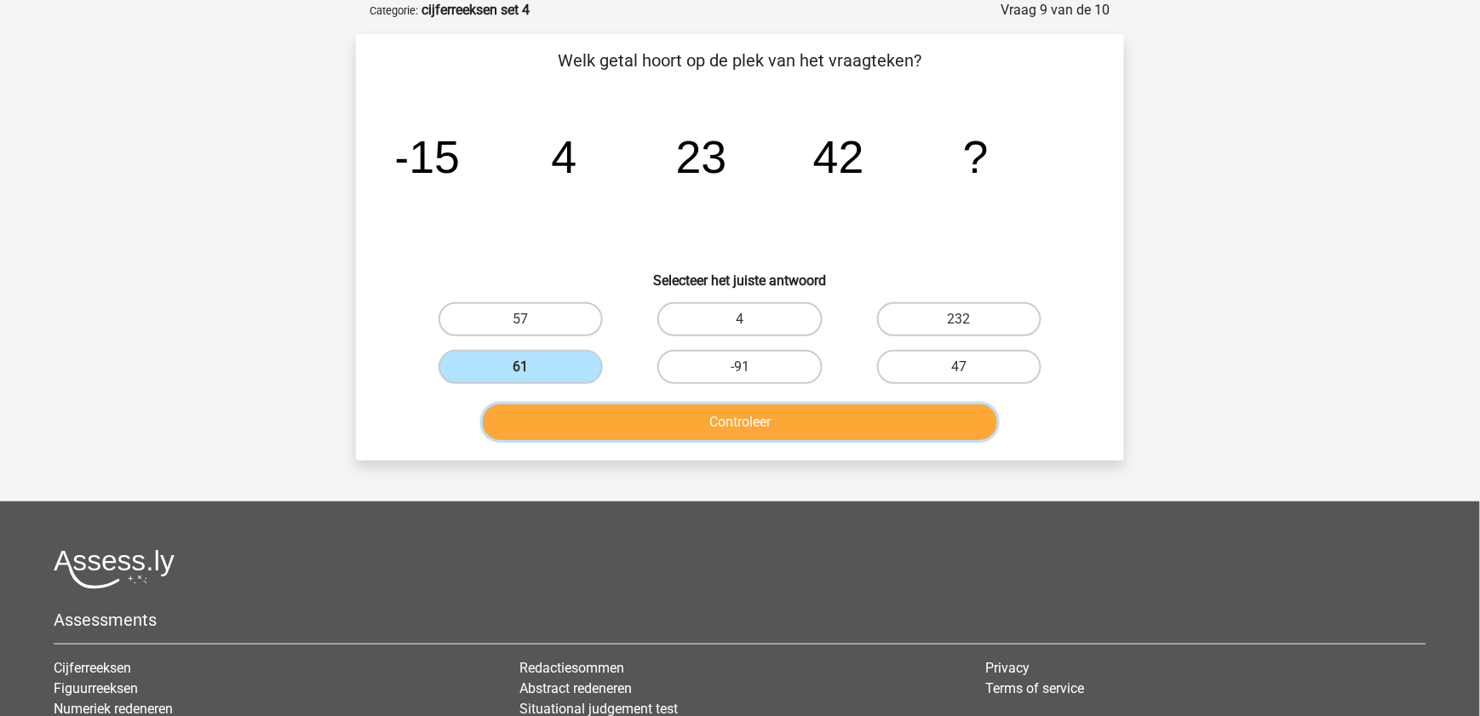
click at [569, 417] on button "Controleer" at bounding box center [740, 423] width 515 height 36
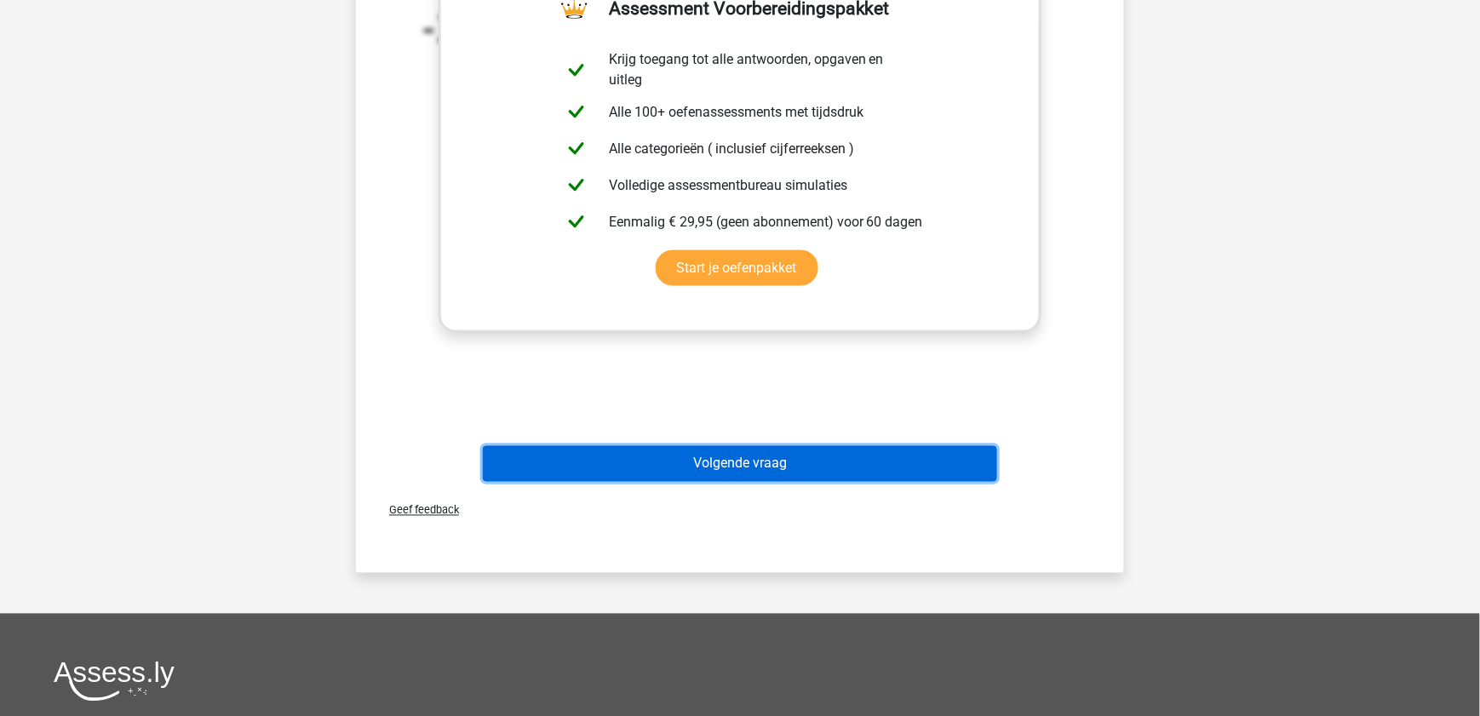
click at [629, 453] on button "Volgende vraag" at bounding box center [740, 464] width 515 height 36
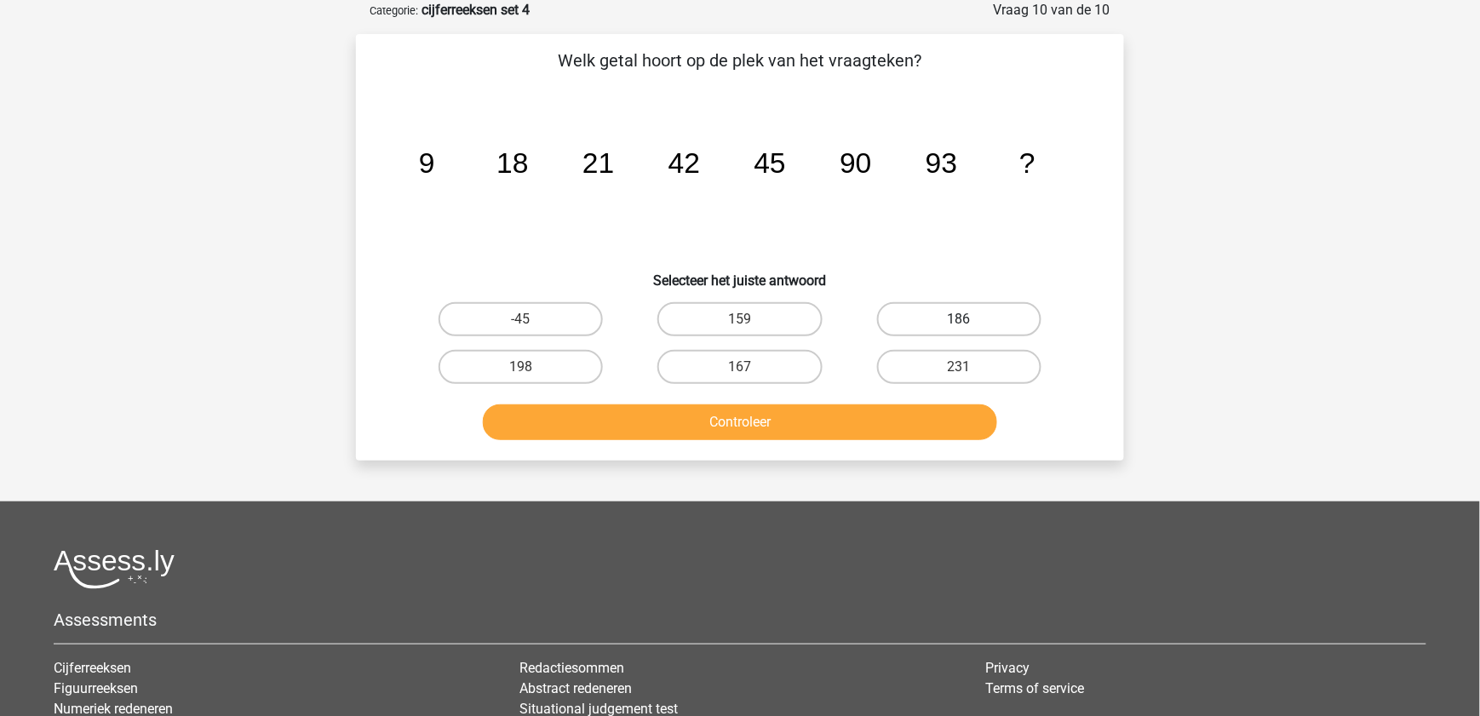
click at [953, 313] on label "186" at bounding box center [959, 319] width 164 height 34
click at [959, 319] on input "186" at bounding box center [964, 324] width 11 height 11
radio input "true"
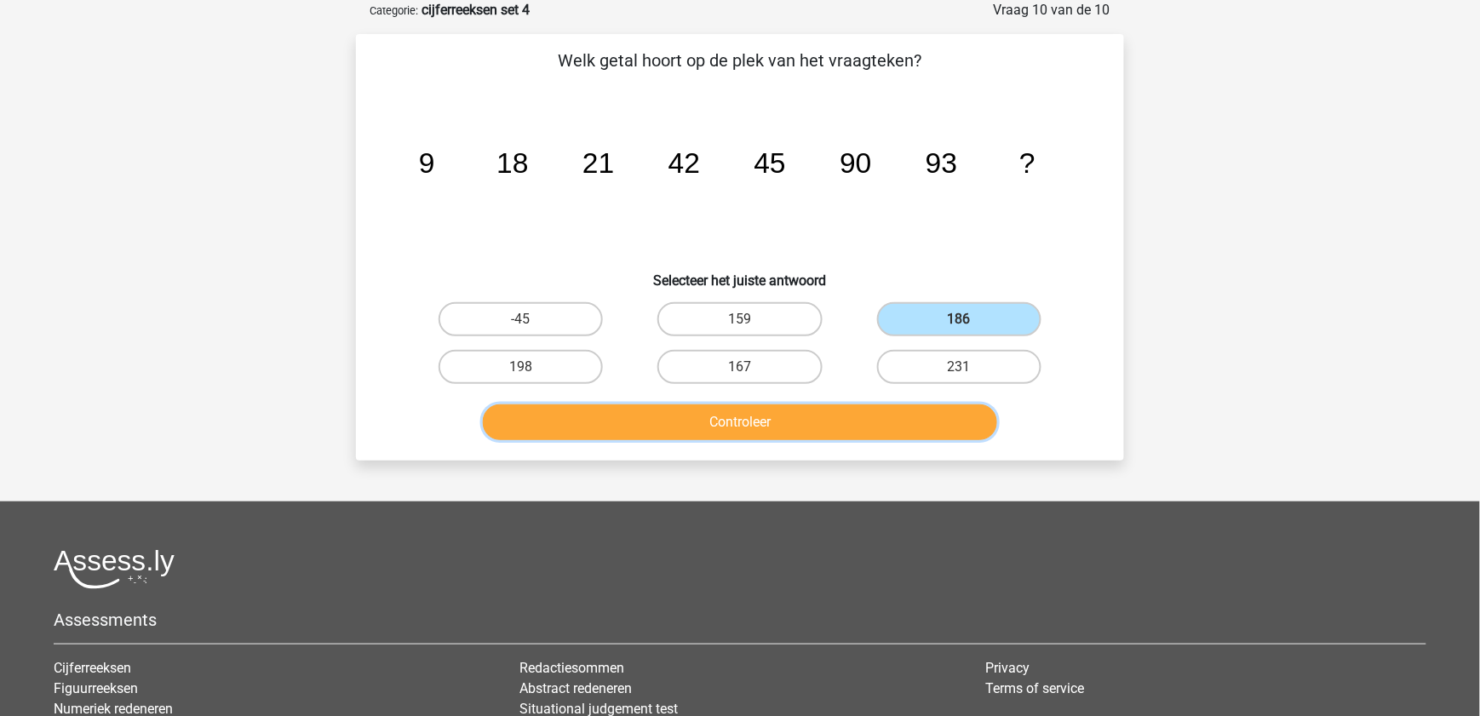
click at [876, 417] on button "Controleer" at bounding box center [740, 423] width 515 height 36
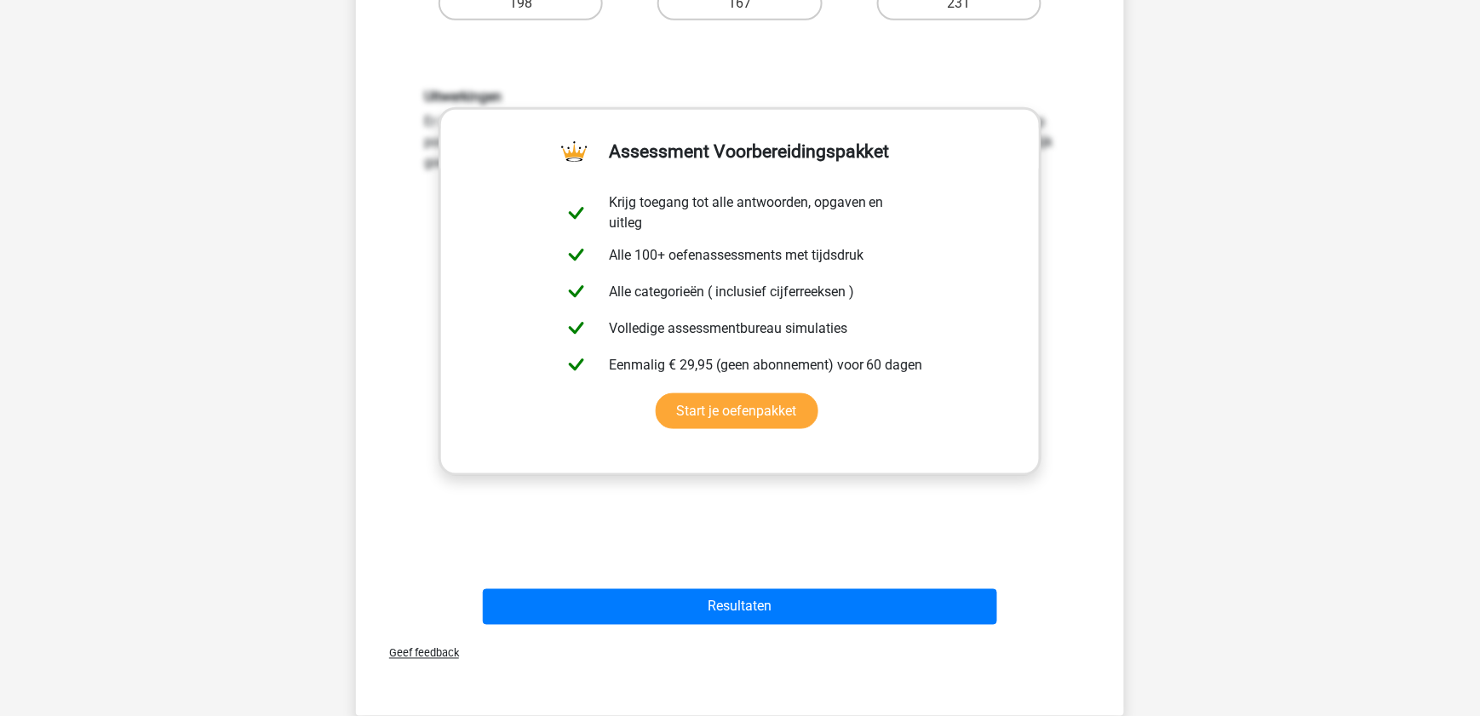
scroll to position [453, 0]
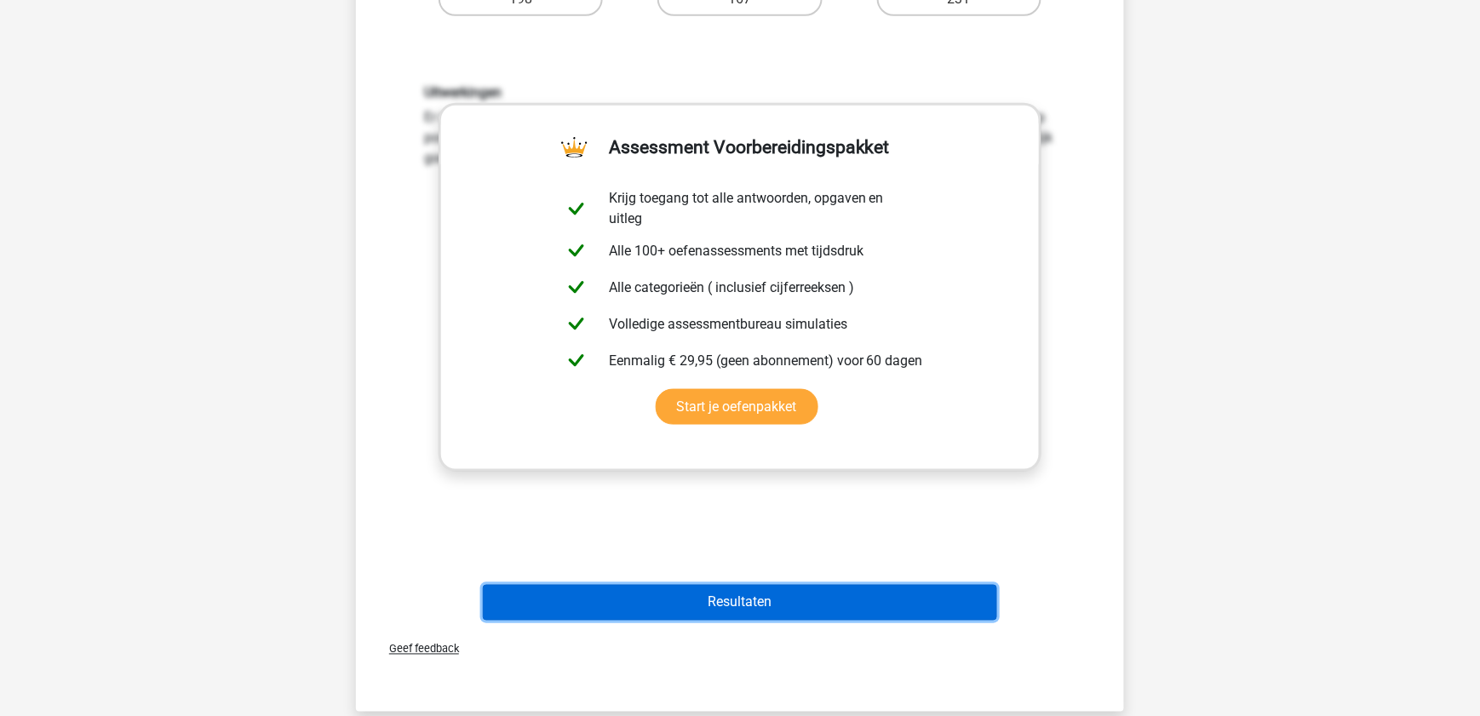
click at [904, 601] on button "Resultaten" at bounding box center [740, 603] width 515 height 36
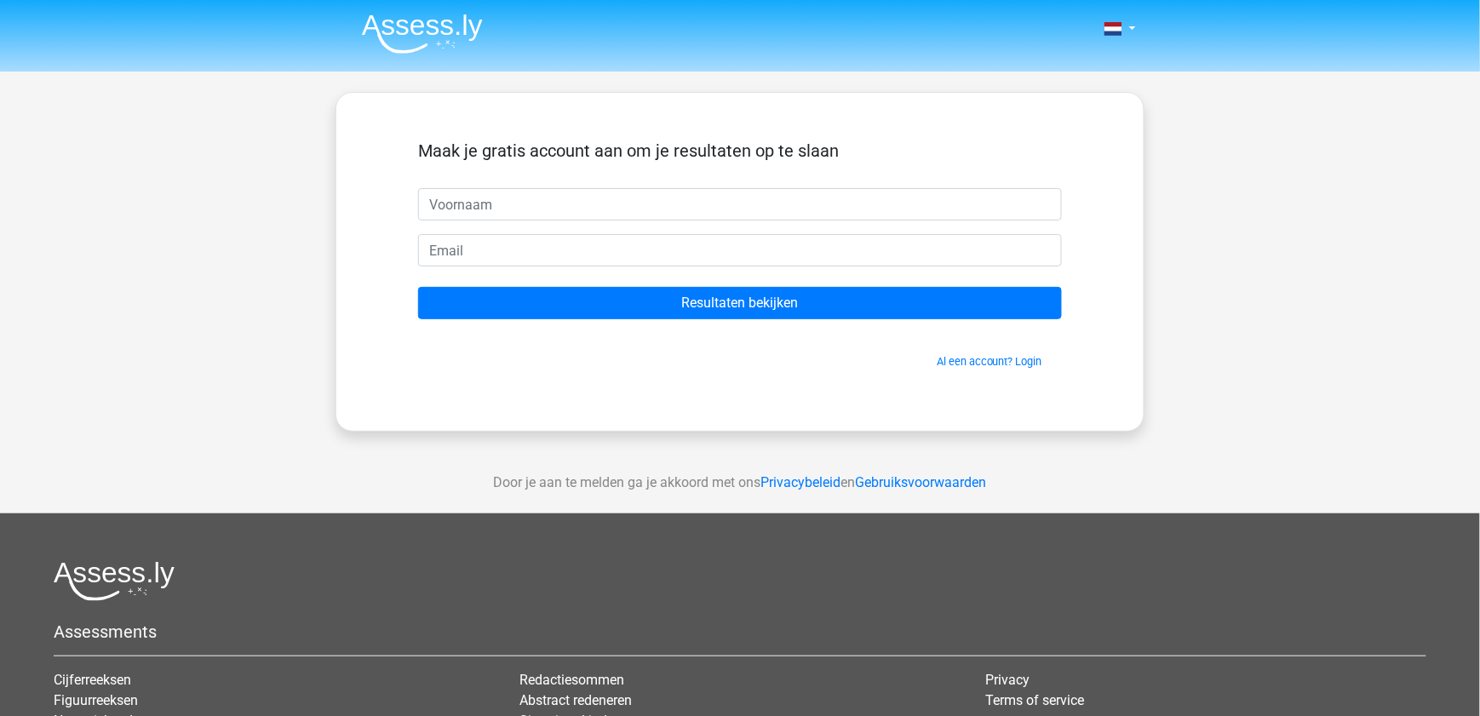
click at [432, 19] on img at bounding box center [422, 34] width 121 height 40
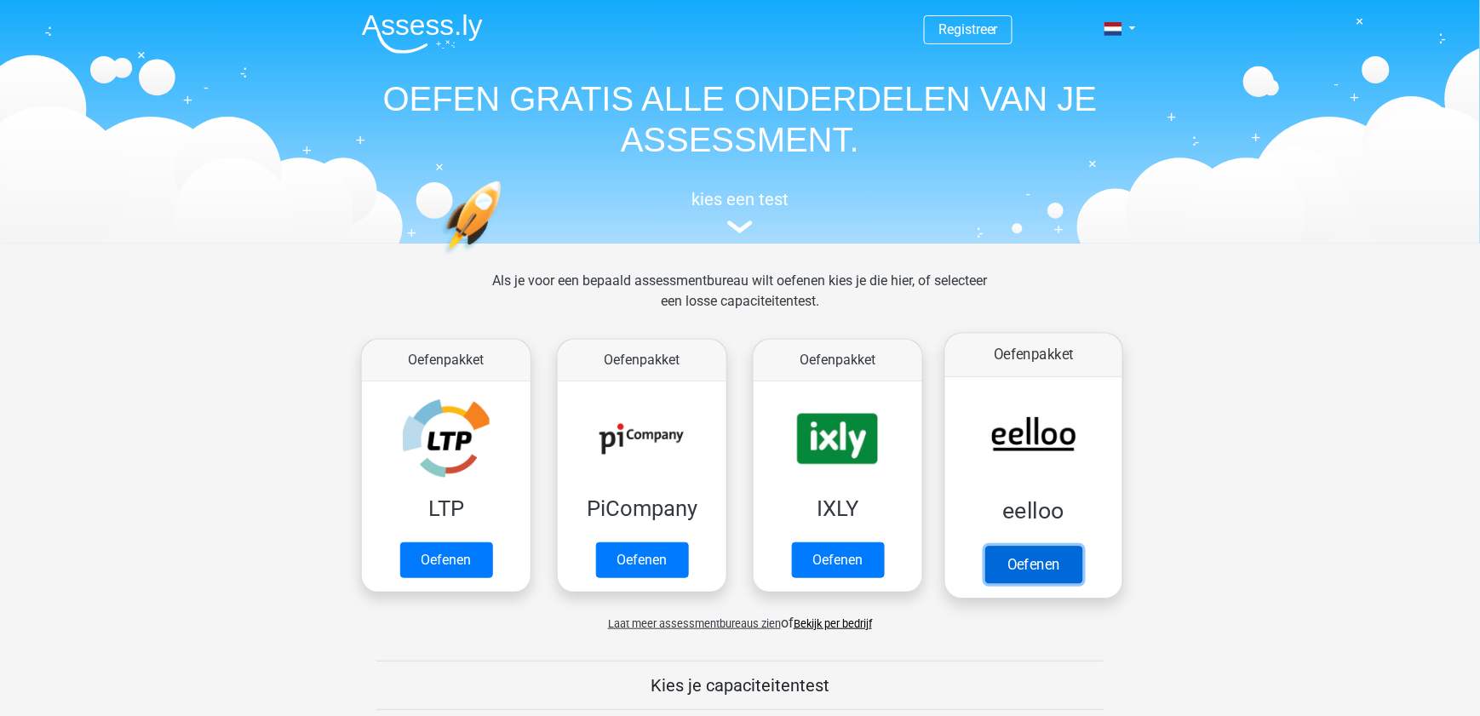
click at [1051, 562] on link "Oefenen" at bounding box center [1033, 564] width 97 height 37
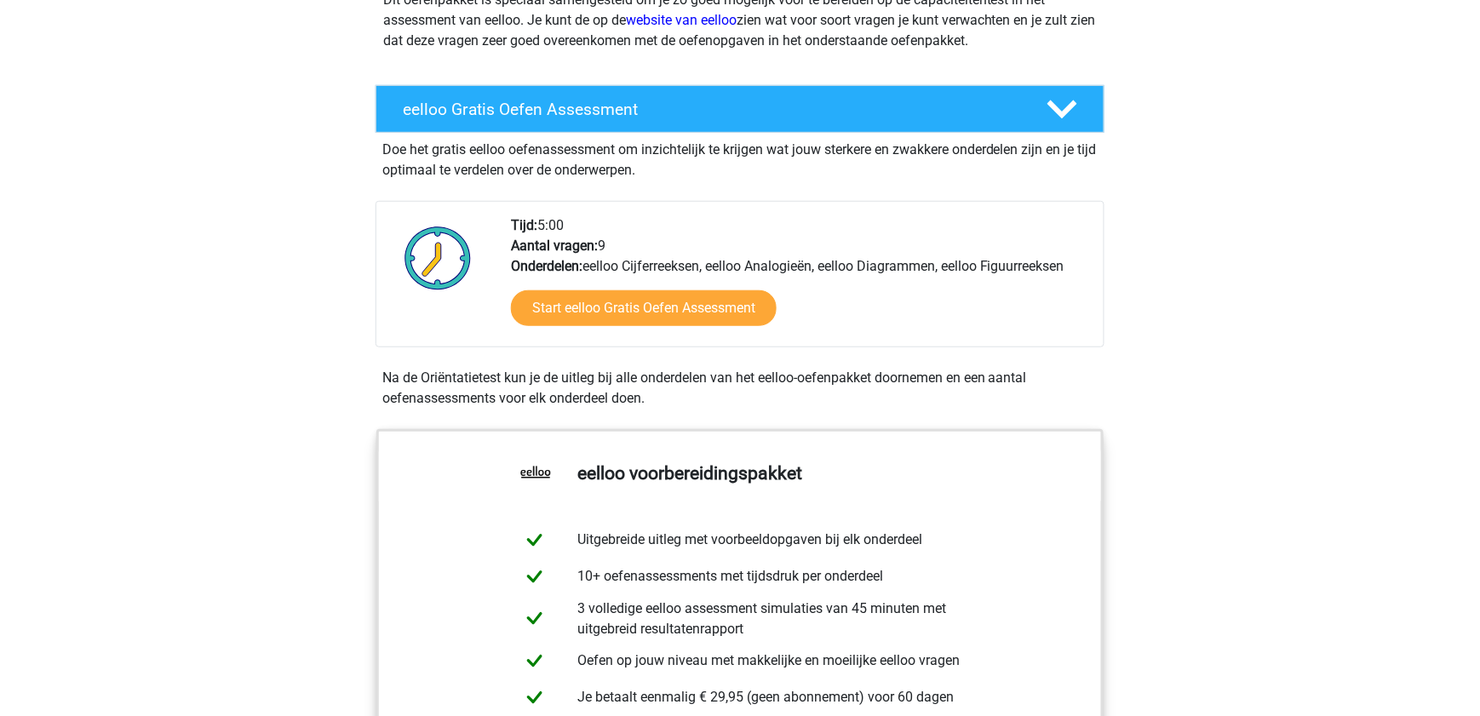
scroll to position [243, 0]
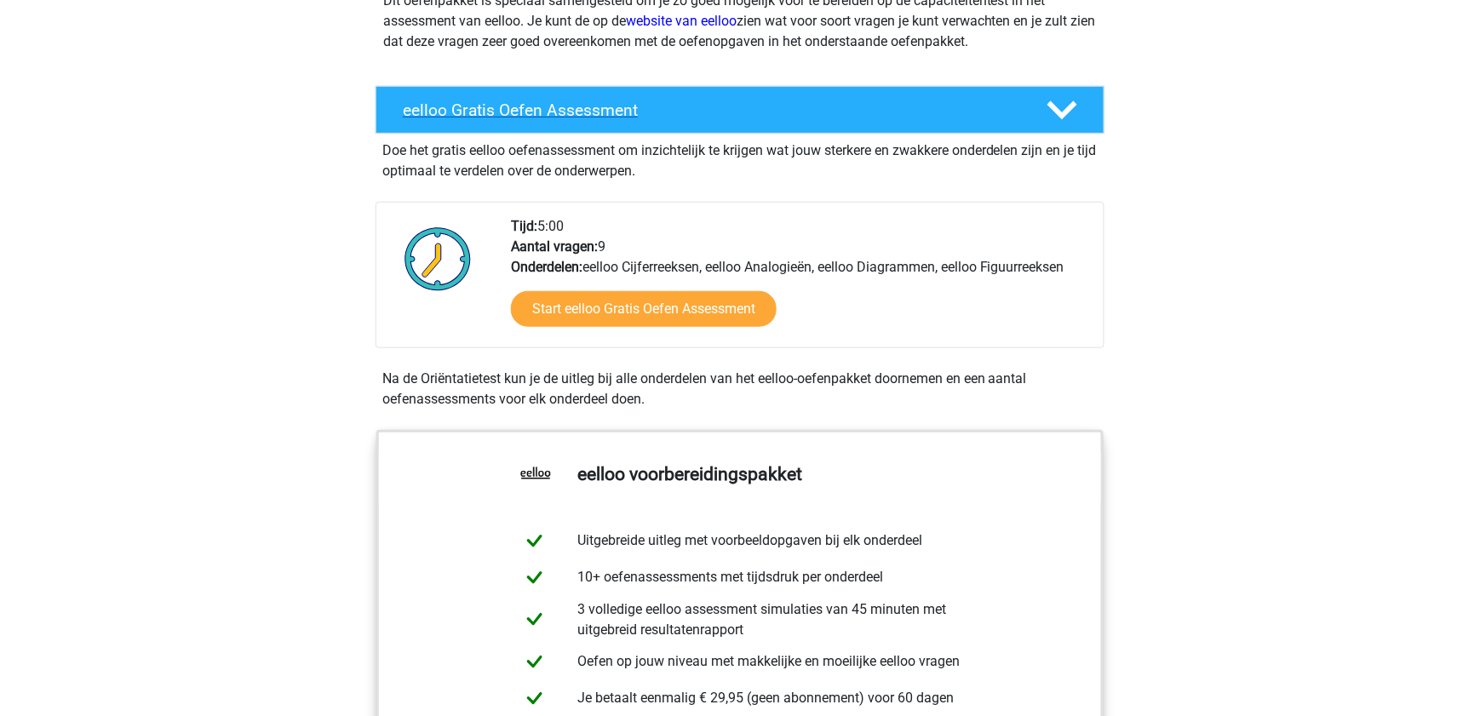
click at [1065, 123] on icon at bounding box center [1063, 110] width 30 height 30
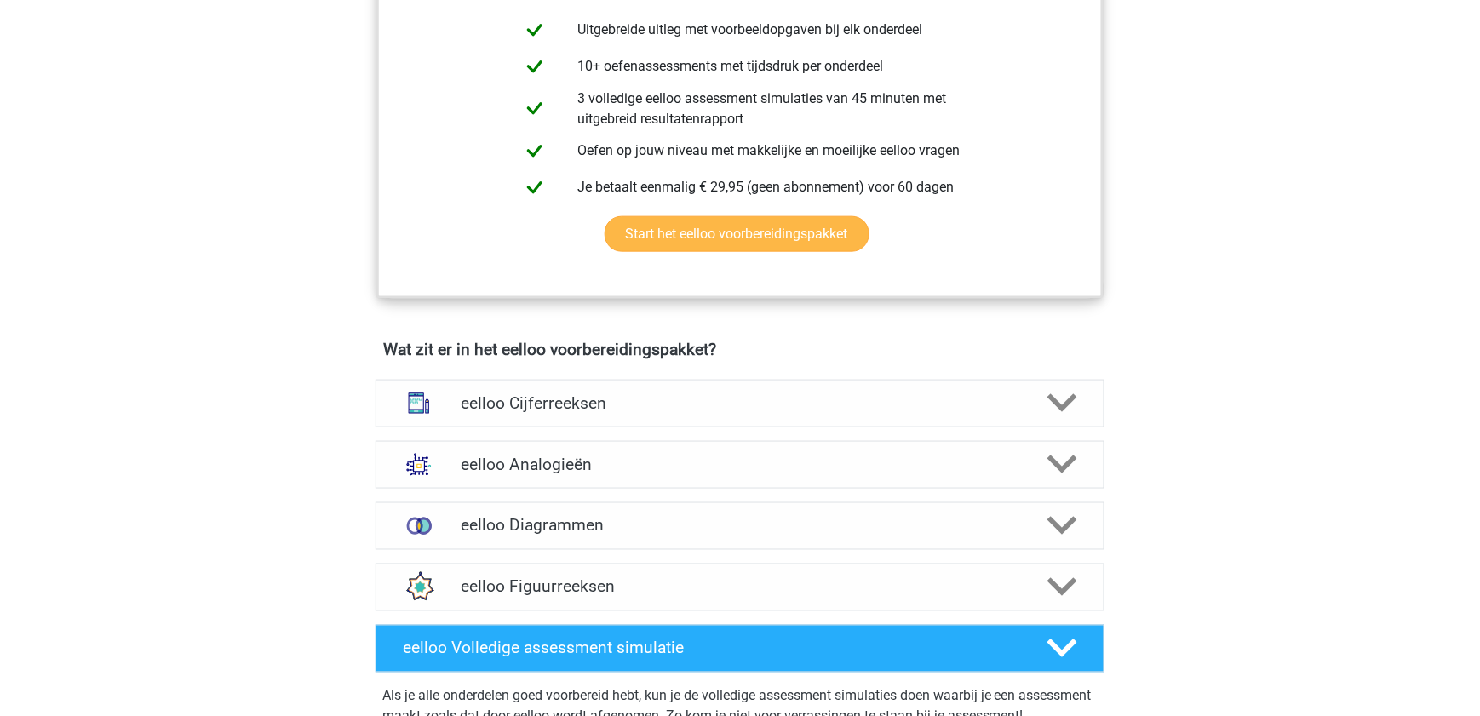
scroll to position [473, 0]
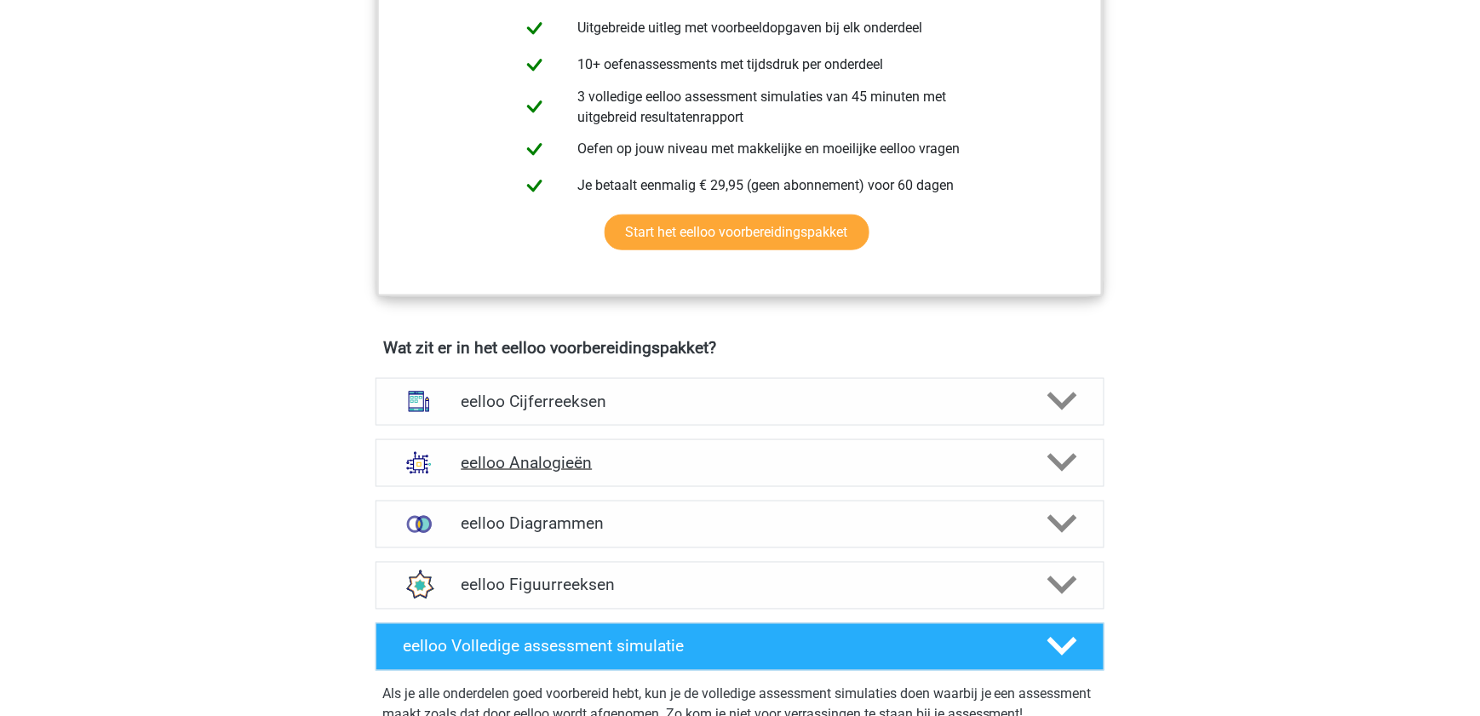
click at [1001, 473] on h4 "eelloo Analogieën" at bounding box center [740, 463] width 558 height 20
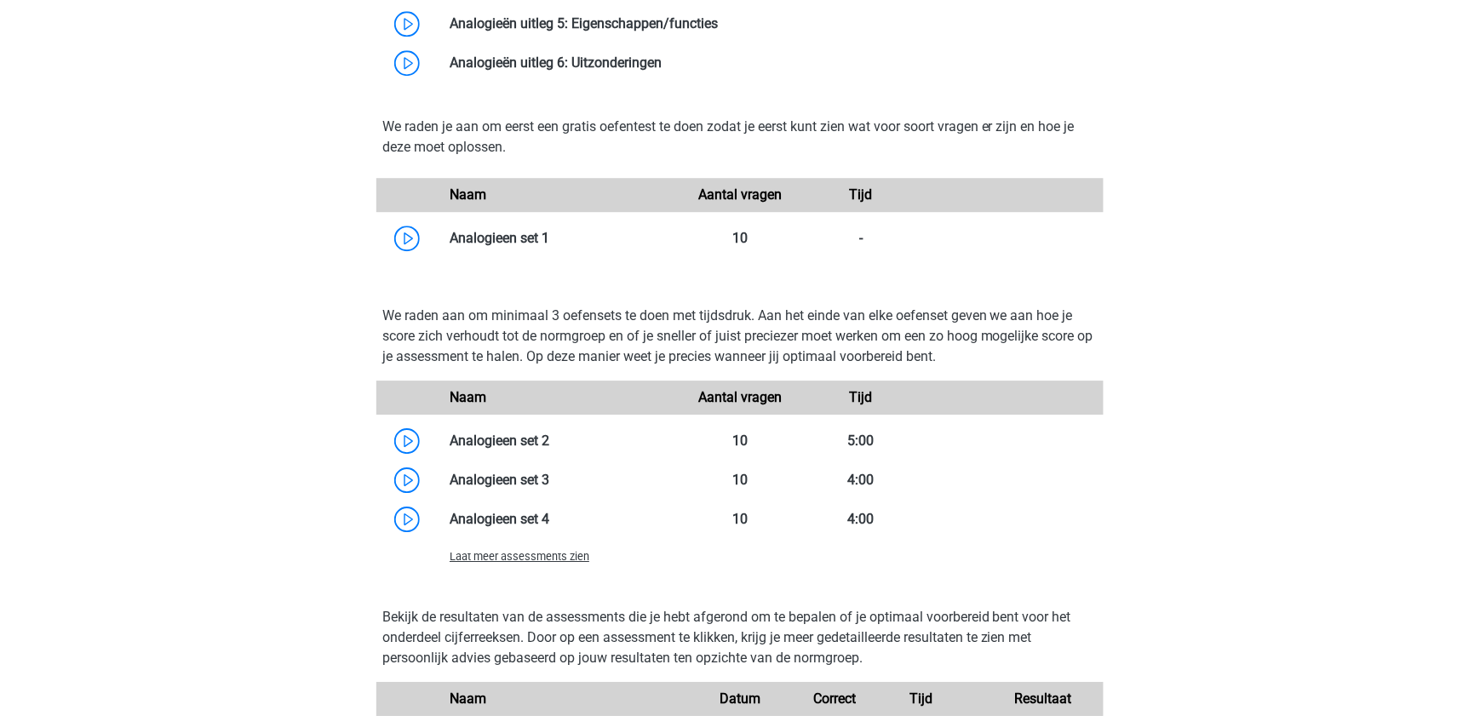
scroll to position [1388, 0]
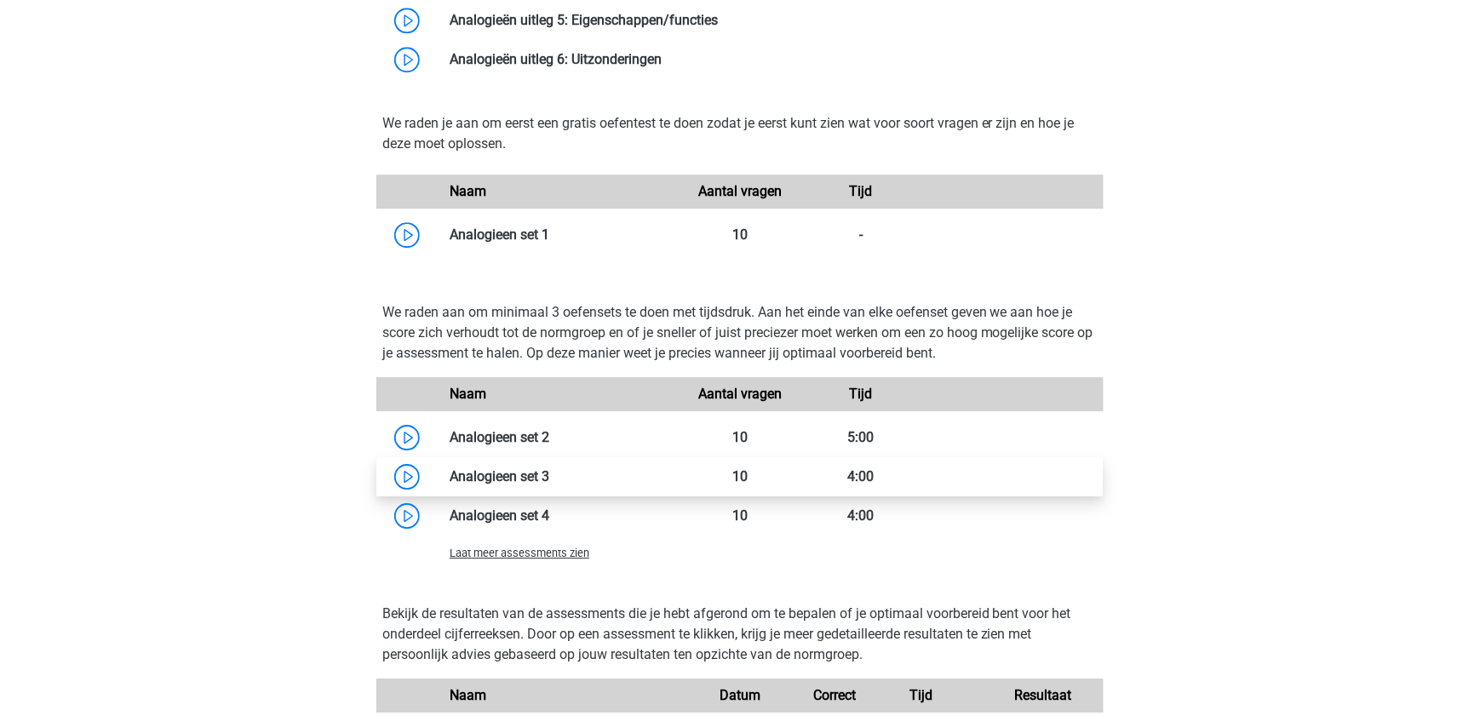
click at [549, 485] on link at bounding box center [549, 476] width 0 height 16
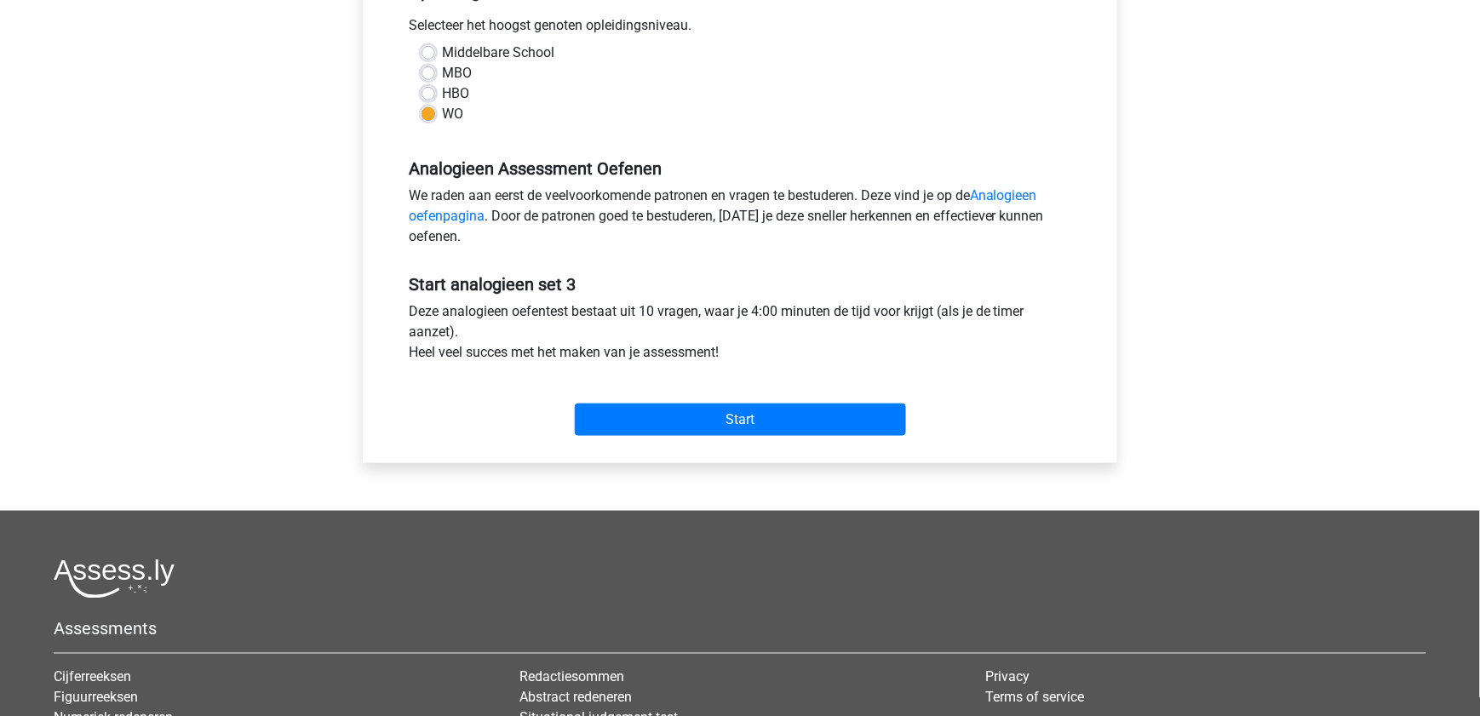
scroll to position [384, 0]
click at [738, 416] on input "Start" at bounding box center [740, 421] width 331 height 32
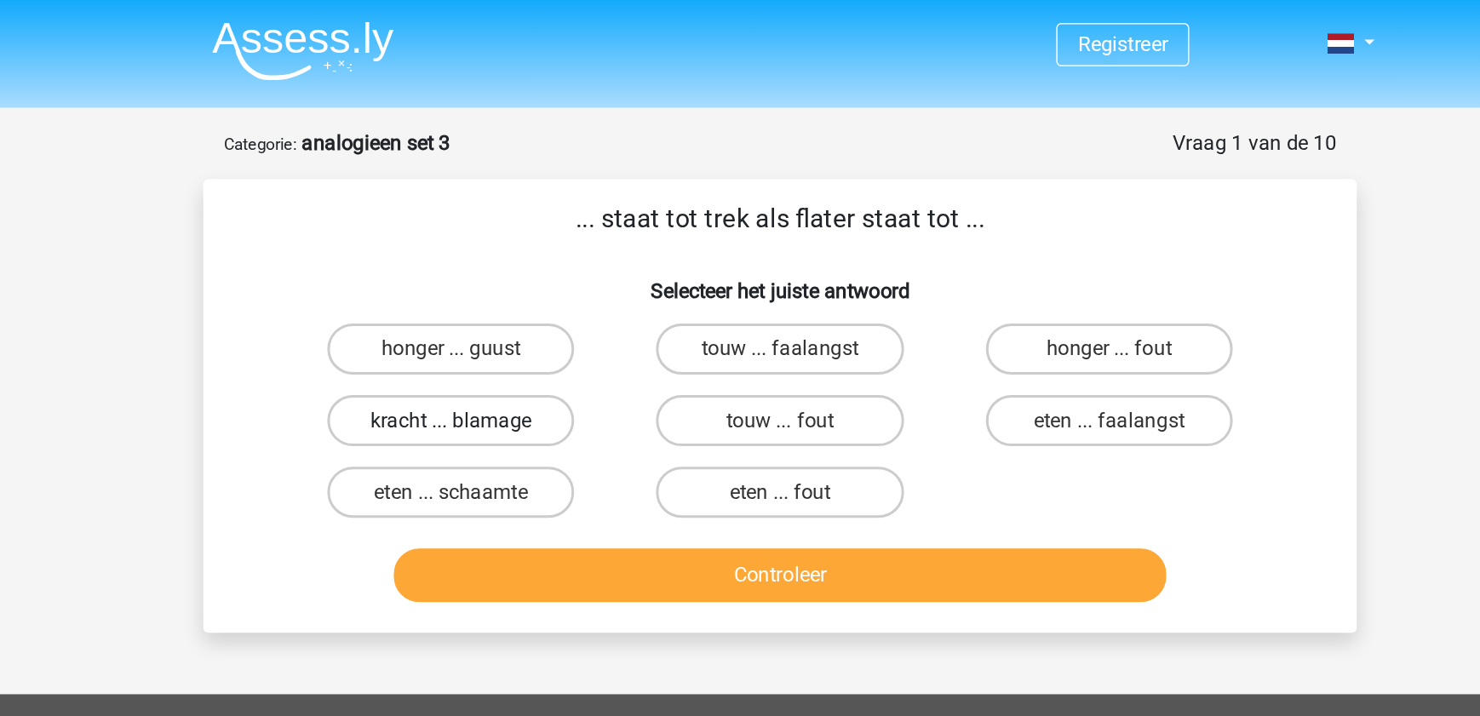
click at [549, 285] on label "kracht ... blamage" at bounding box center [521, 280] width 164 height 34
click at [532, 285] on input "kracht ... blamage" at bounding box center [526, 285] width 11 height 11
radio input "true"
click at [560, 326] on label "eten ... schaamte" at bounding box center [521, 328] width 164 height 34
click at [532, 328] on input "eten ... schaamte" at bounding box center [526, 333] width 11 height 11
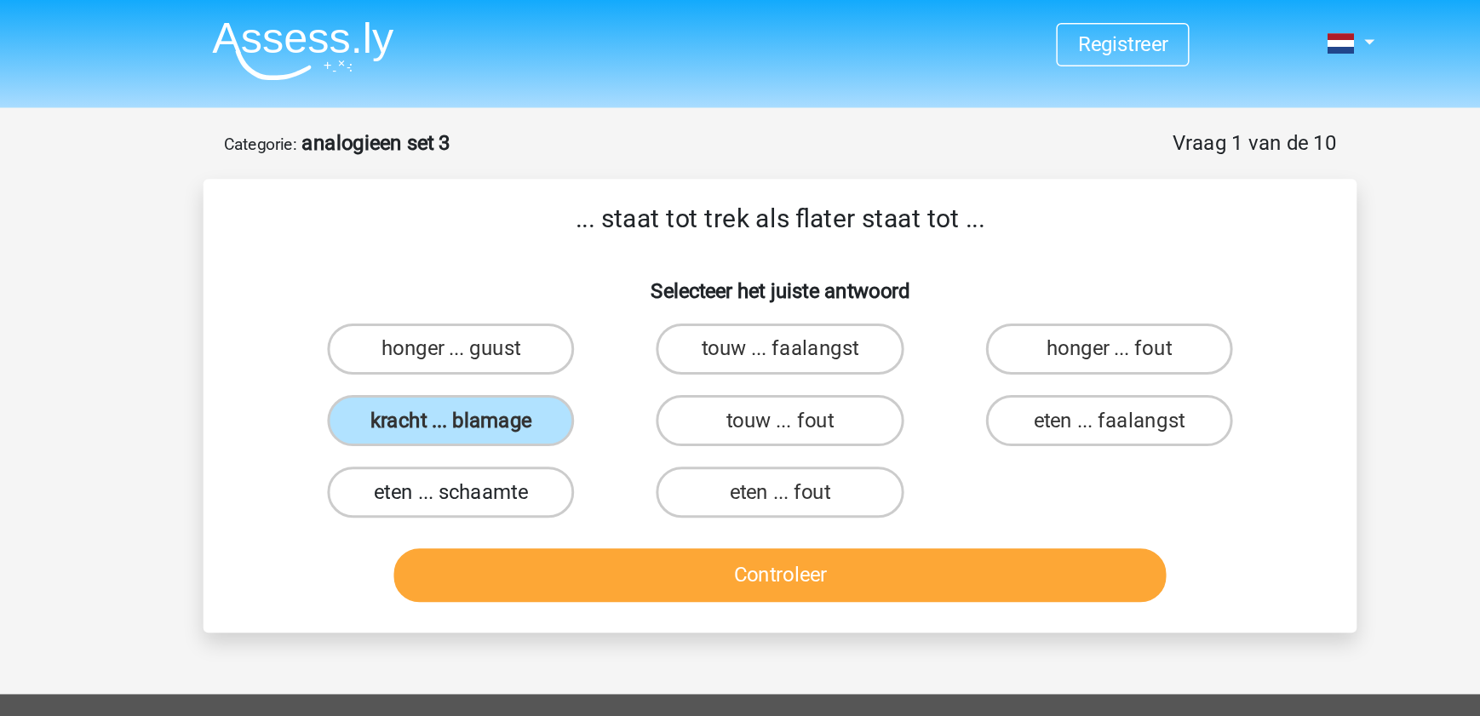
radio input "true"
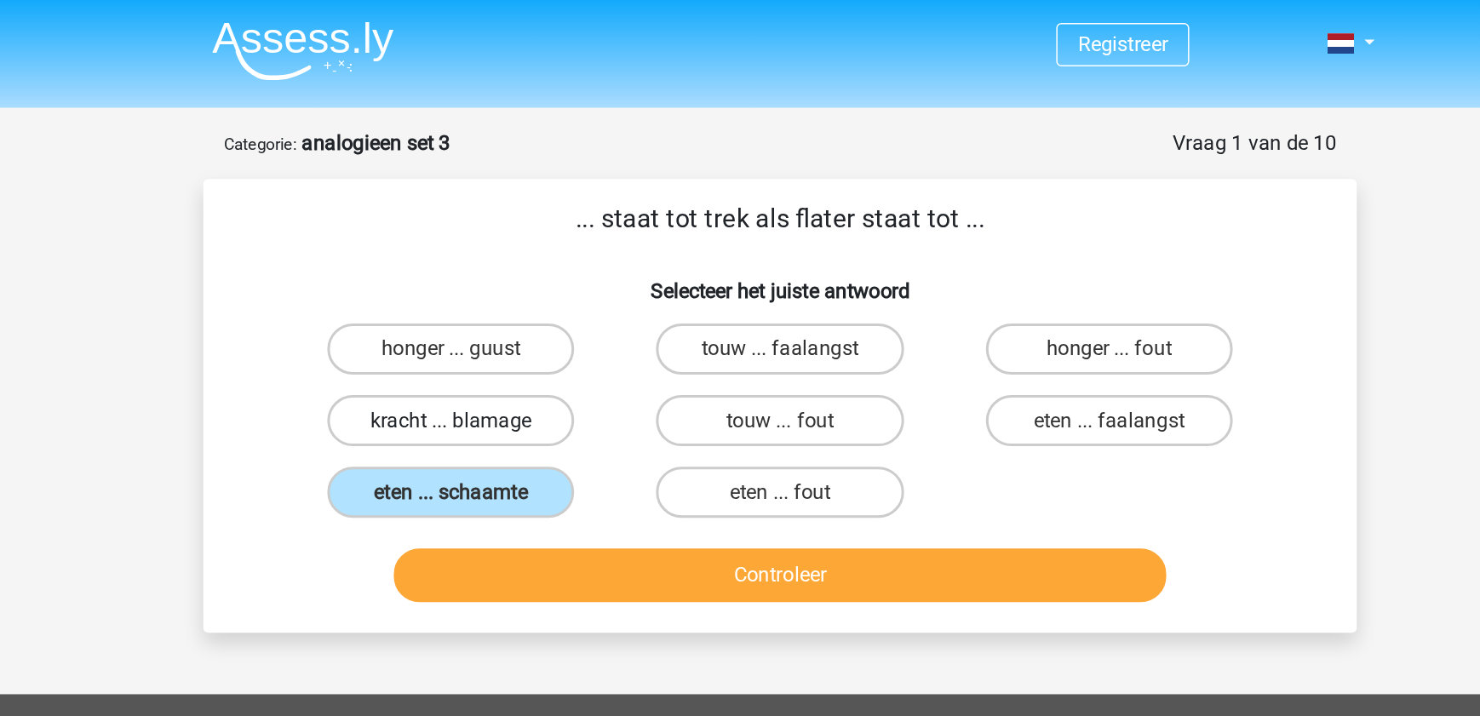
click at [537, 278] on label "kracht ... blamage" at bounding box center [521, 280] width 164 height 34
click at [532, 280] on input "kracht ... blamage" at bounding box center [526, 285] width 11 height 11
radio input "true"
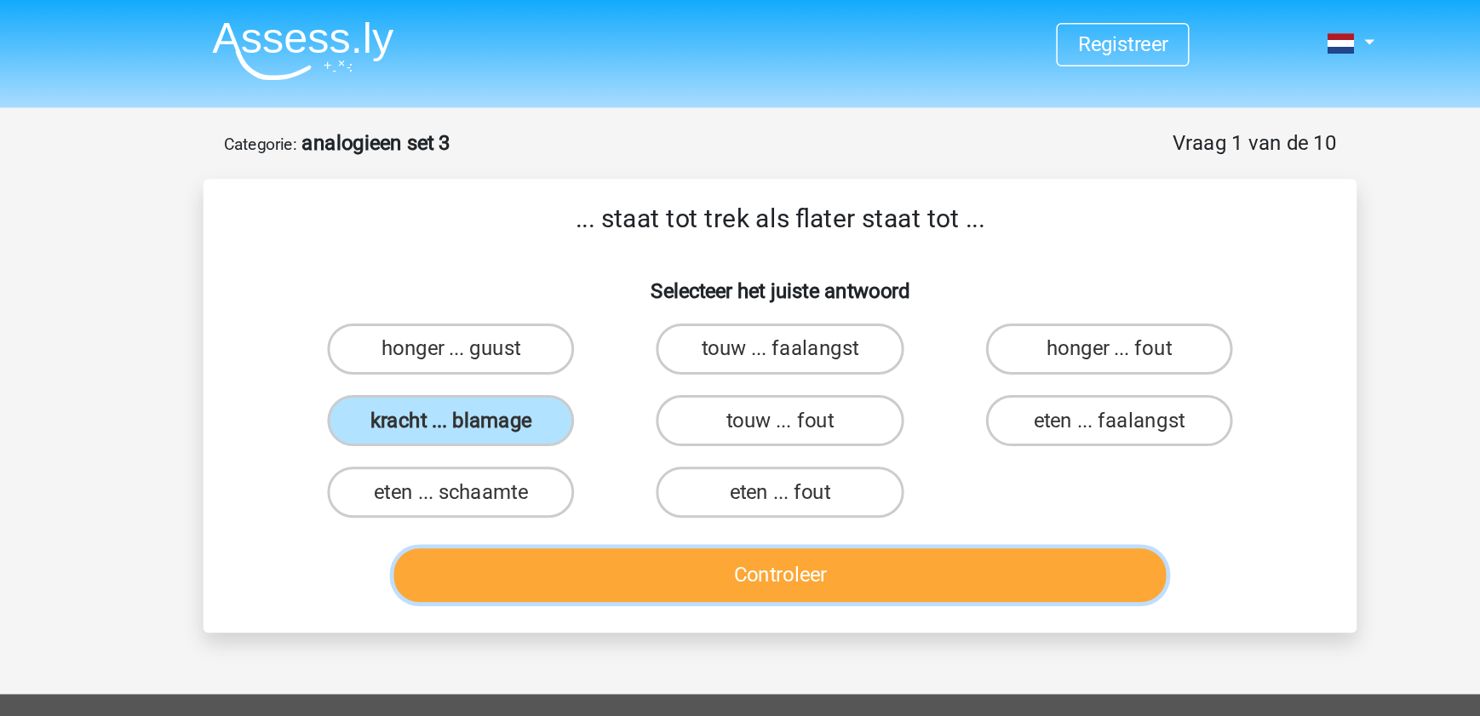
click at [570, 388] on button "Controleer" at bounding box center [740, 383] width 515 height 36
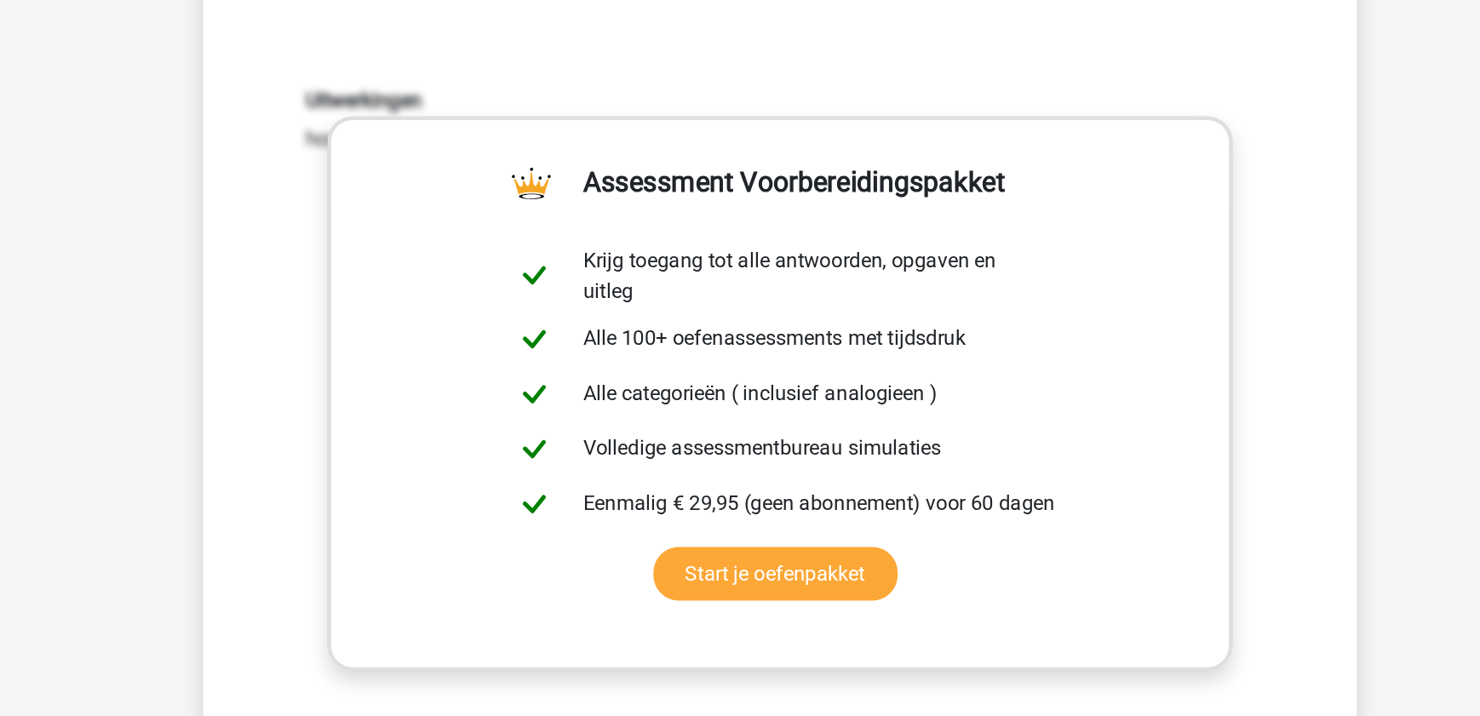
scroll to position [118, 0]
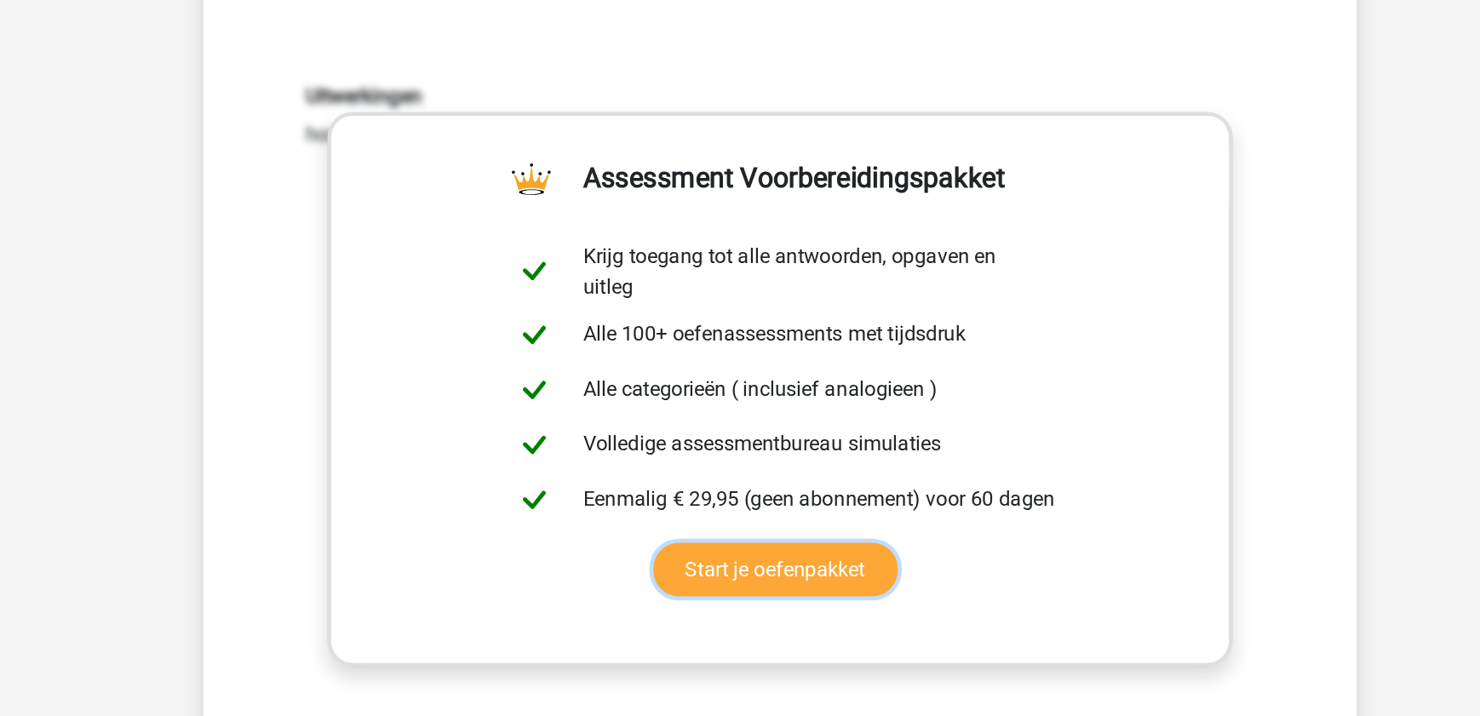
click at [656, 626] on link "Start je oefenpakket" at bounding box center [737, 619] width 163 height 36
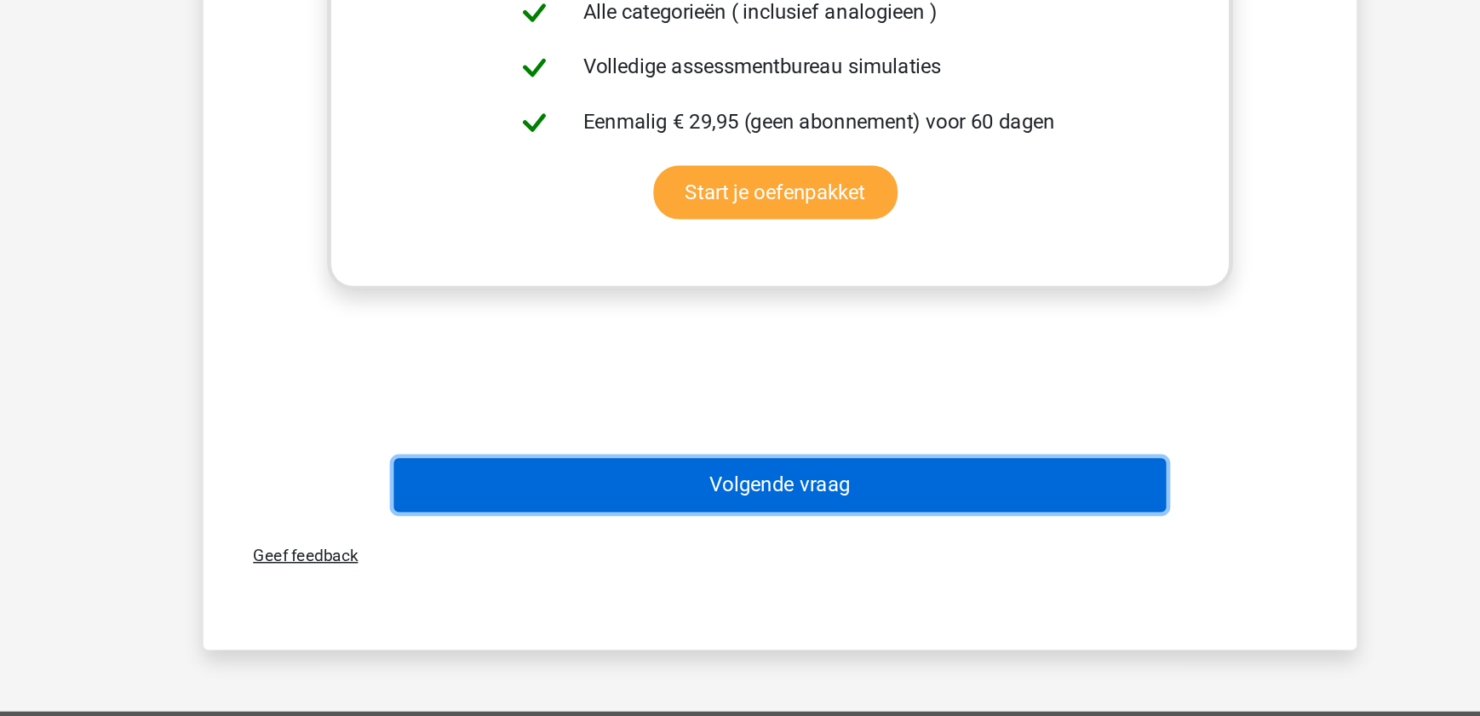
click at [577, 570] on button "Volgende vraag" at bounding box center [740, 563] width 515 height 36
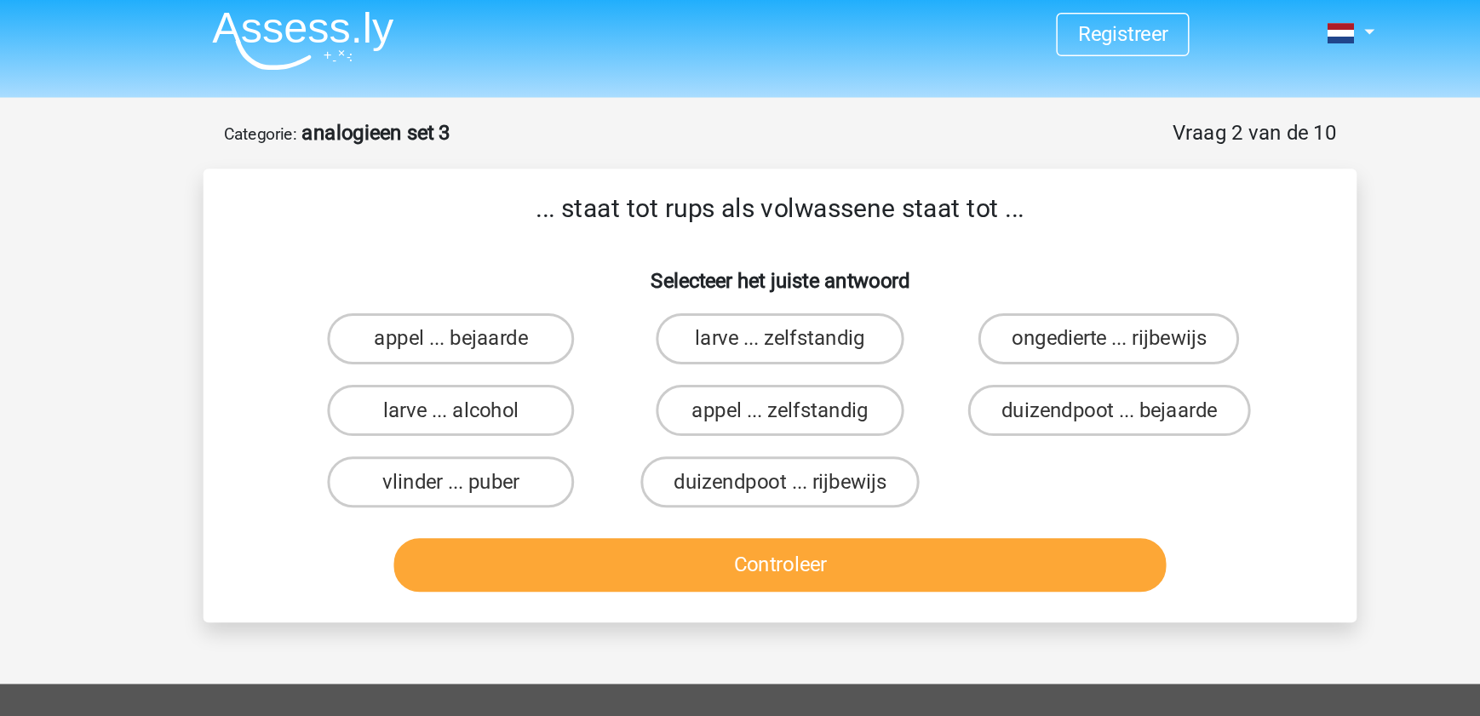
scroll to position [6, 0]
click at [512, 319] on label "vlinder ... puber" at bounding box center [521, 322] width 164 height 34
click at [521, 322] on input "vlinder ... puber" at bounding box center [526, 327] width 11 height 11
radio input "true"
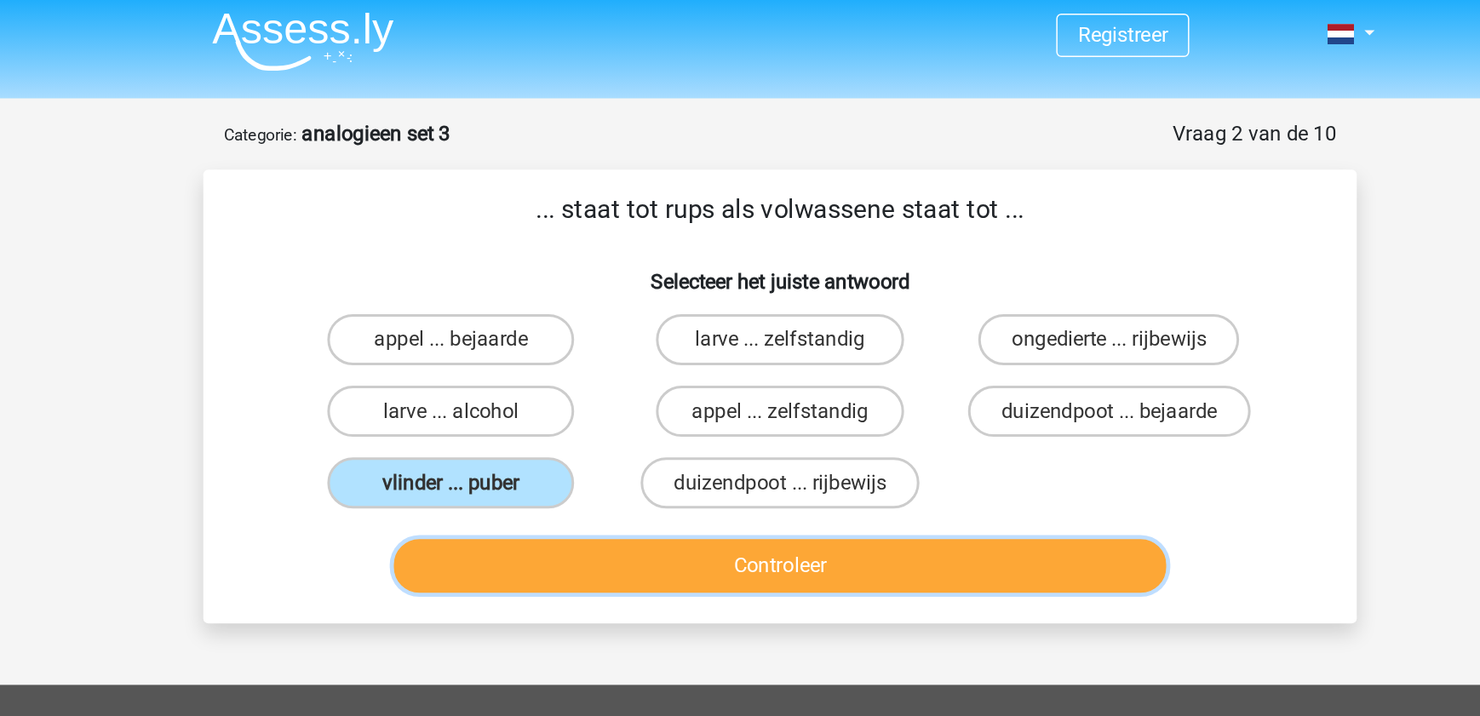
click at [550, 381] on button "Controleer" at bounding box center [740, 377] width 515 height 36
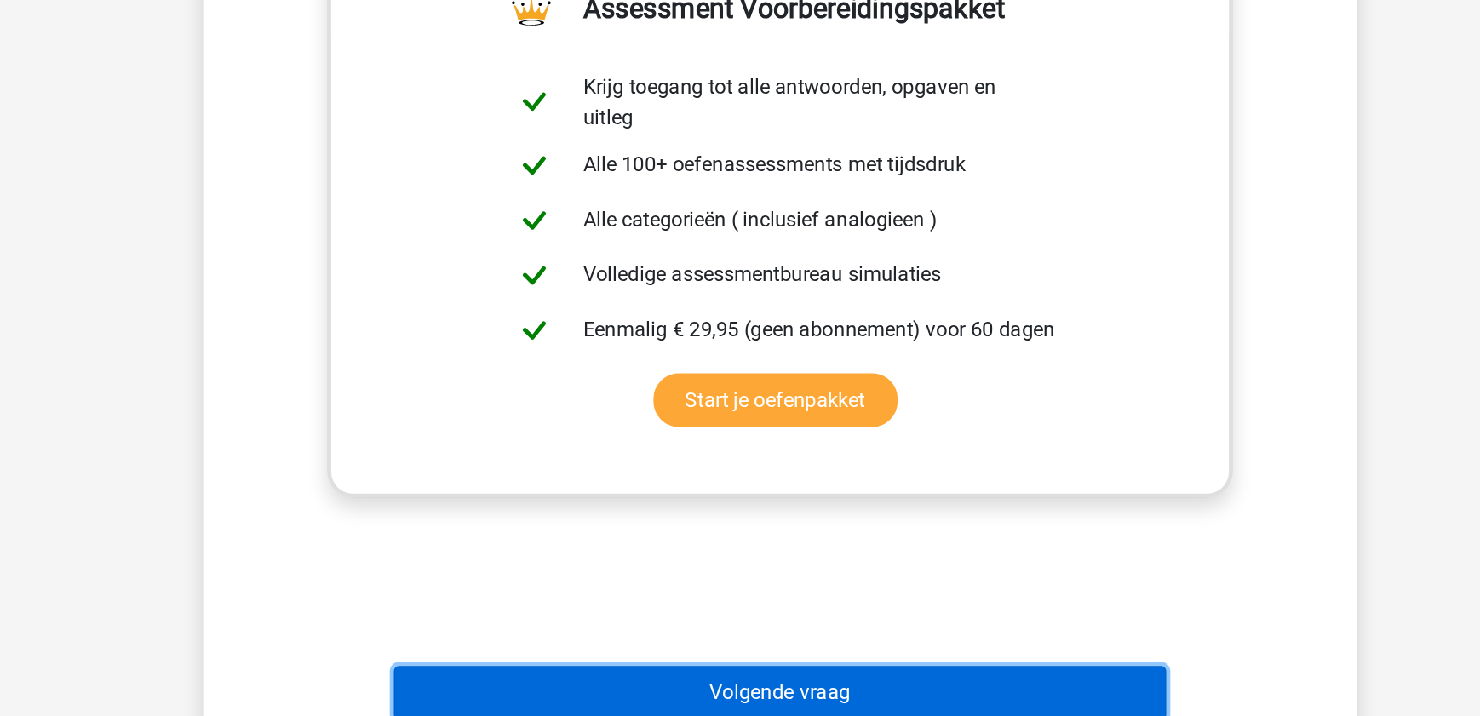
click at [636, 685] on button "Volgende vraag" at bounding box center [740, 701] width 515 height 36
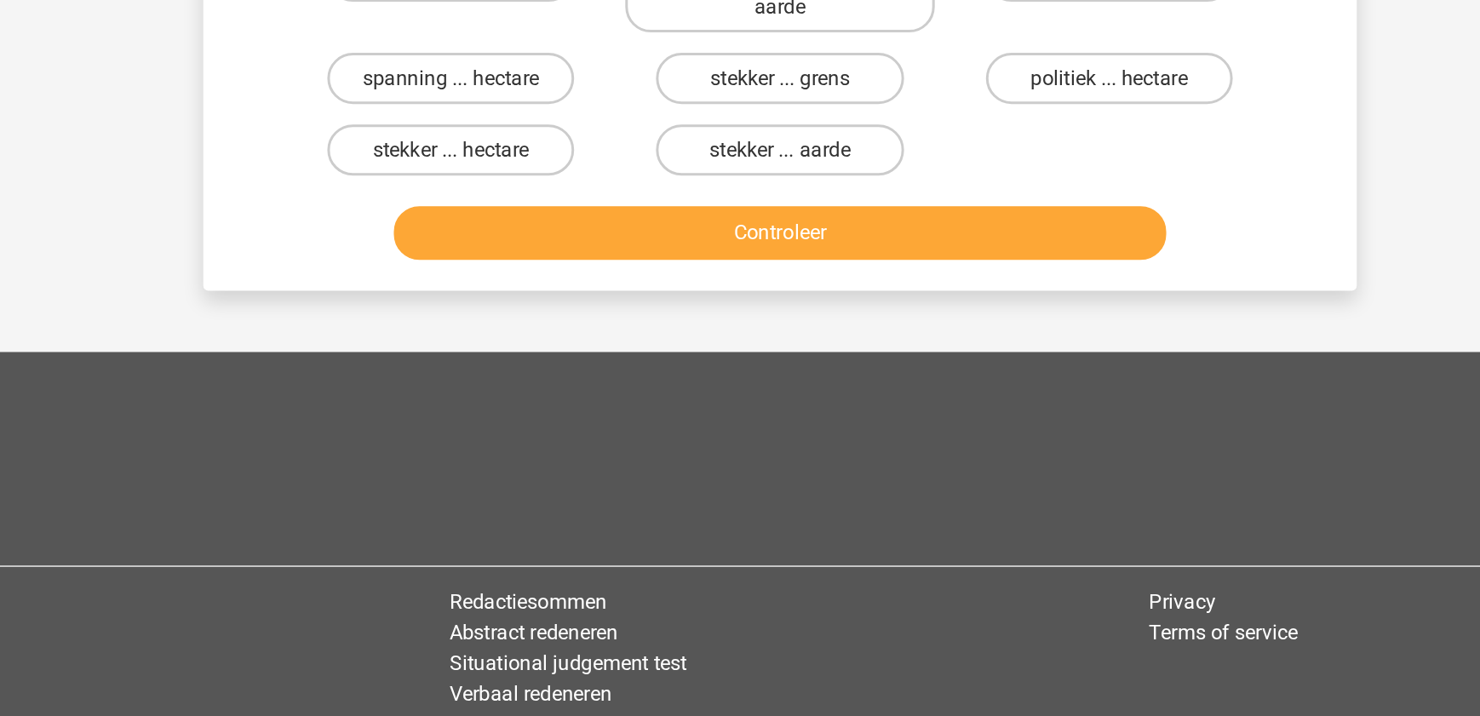
scroll to position [85, 0]
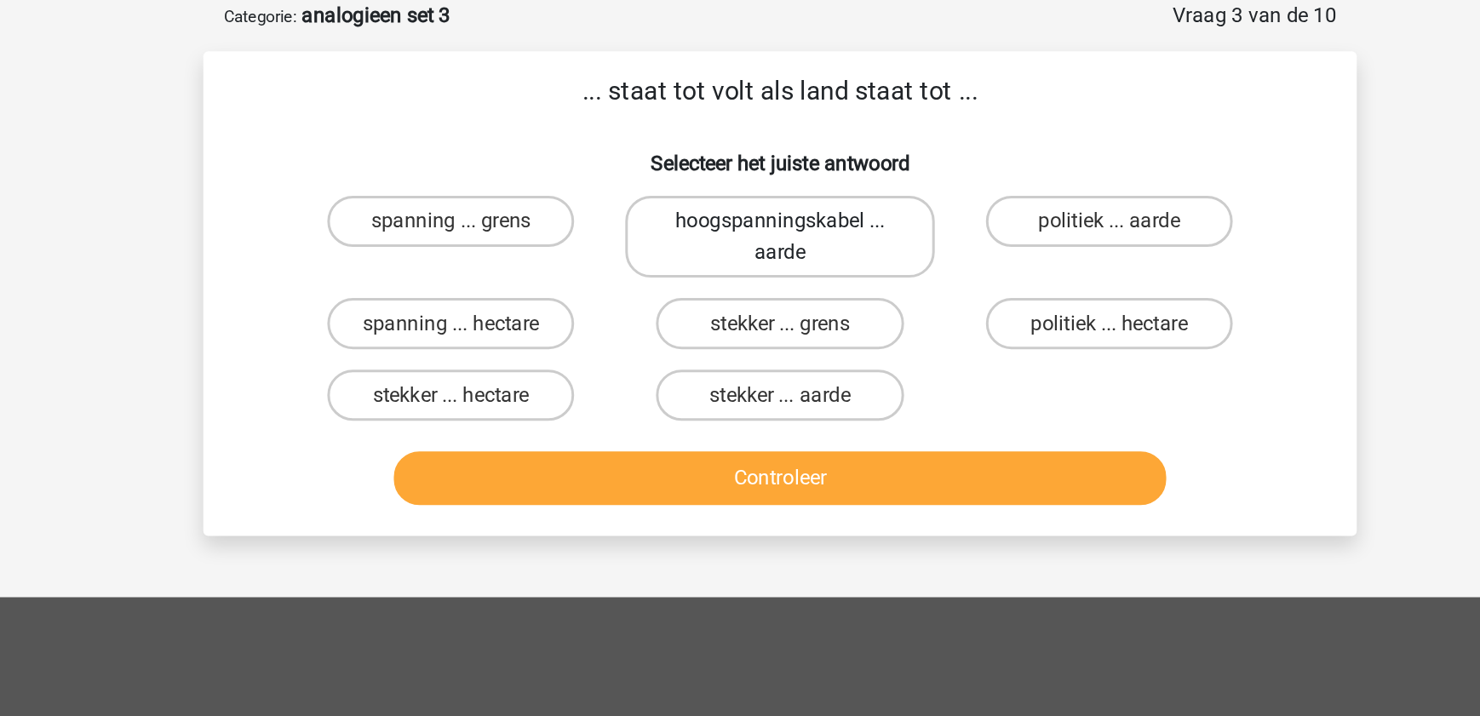
click at [769, 179] on label "hoogspanningskabel ... aarde" at bounding box center [739, 157] width 205 height 55
click at [751, 158] on input "hoogspanningskabel ... aarde" at bounding box center [745, 152] width 11 height 11
radio input "true"
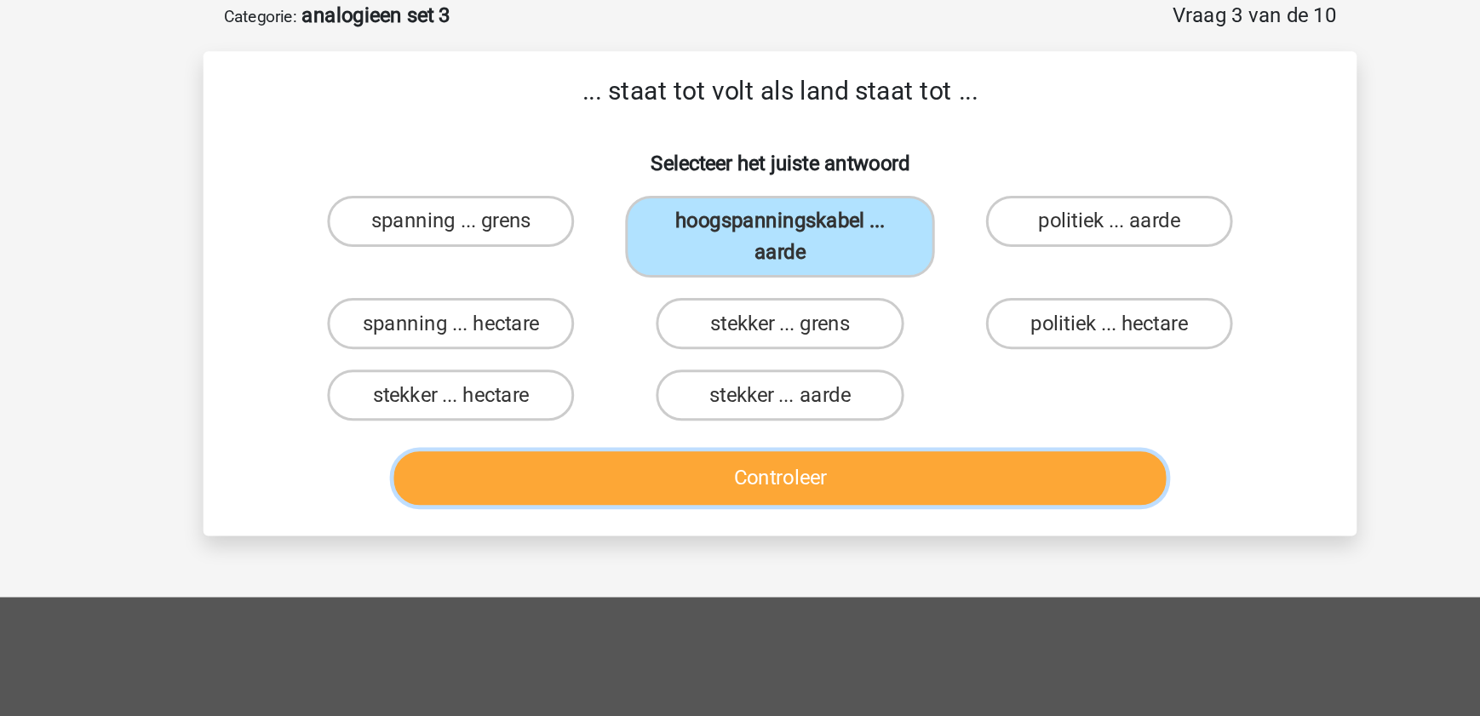
click at [766, 316] on button "Controleer" at bounding box center [740, 319] width 515 height 36
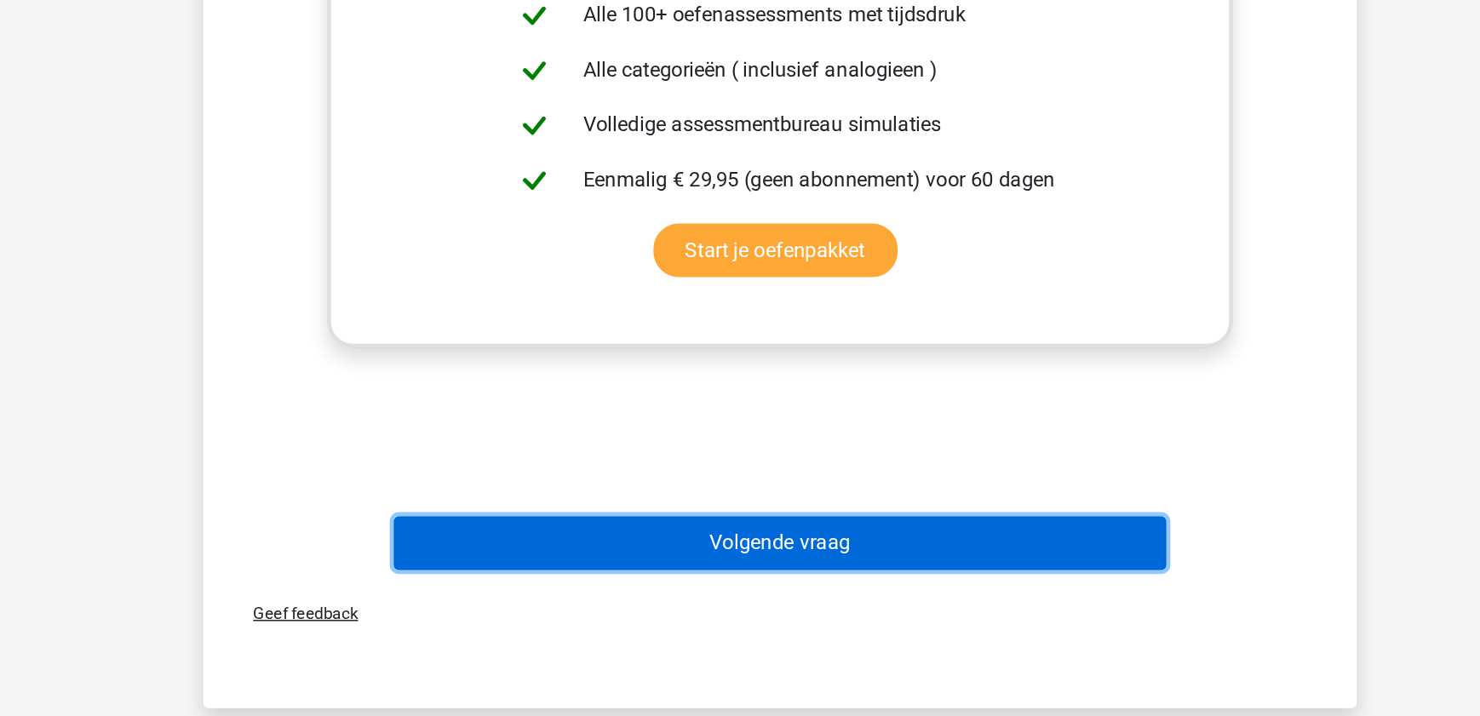
click at [794, 603] on button "Volgende vraag" at bounding box center [740, 601] width 515 height 36
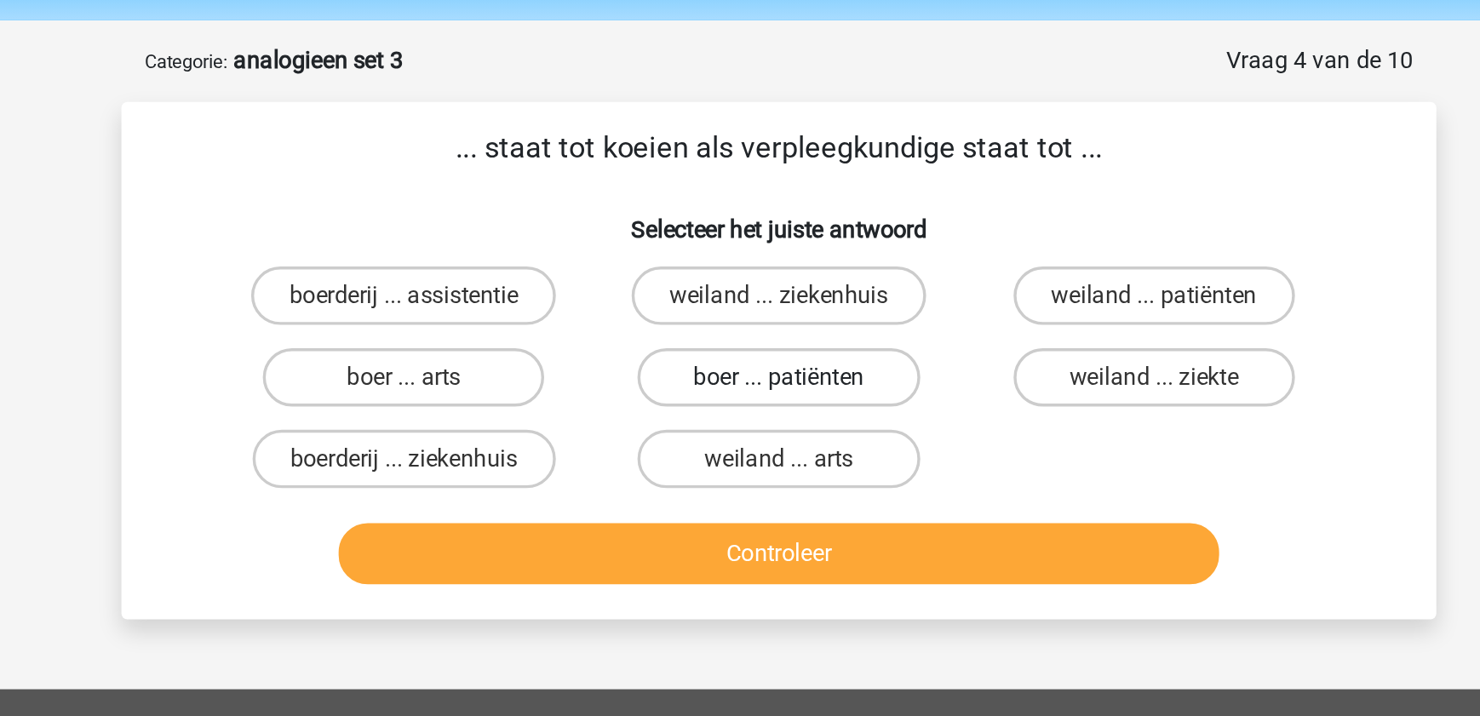
scroll to position [57, 0]
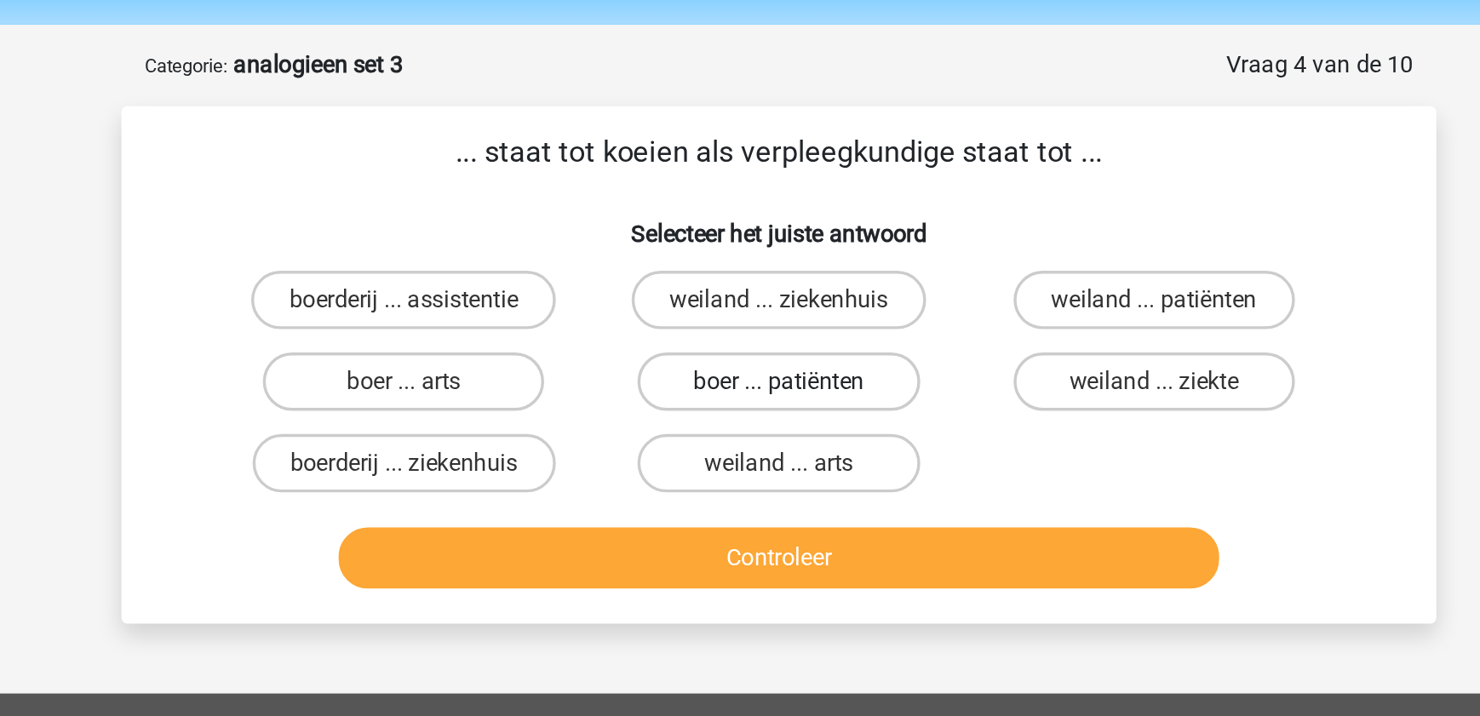
click at [722, 225] on label "boer ... patiënten" at bounding box center [739, 223] width 164 height 34
click at [740, 225] on input "boer ... patiënten" at bounding box center [745, 228] width 11 height 11
radio input "true"
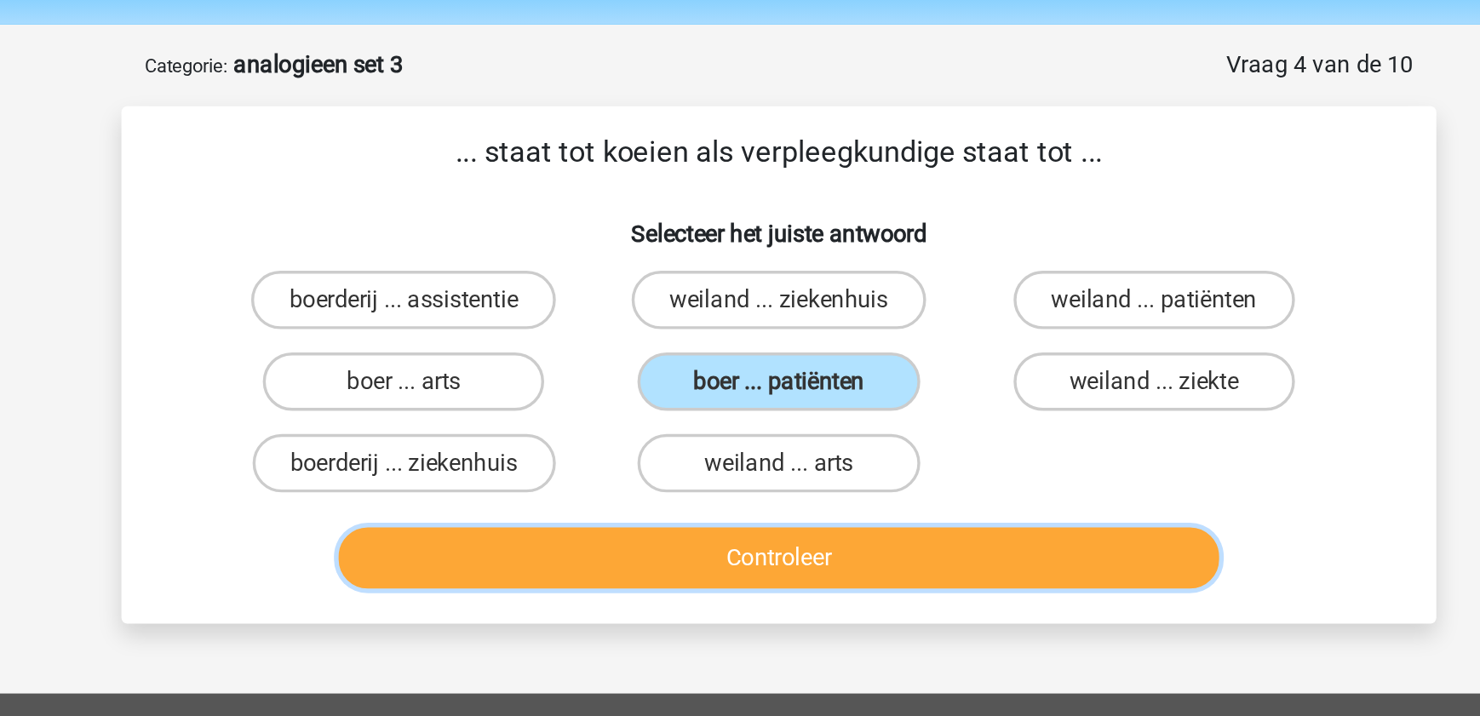
click at [736, 330] on button "Controleer" at bounding box center [740, 326] width 515 height 36
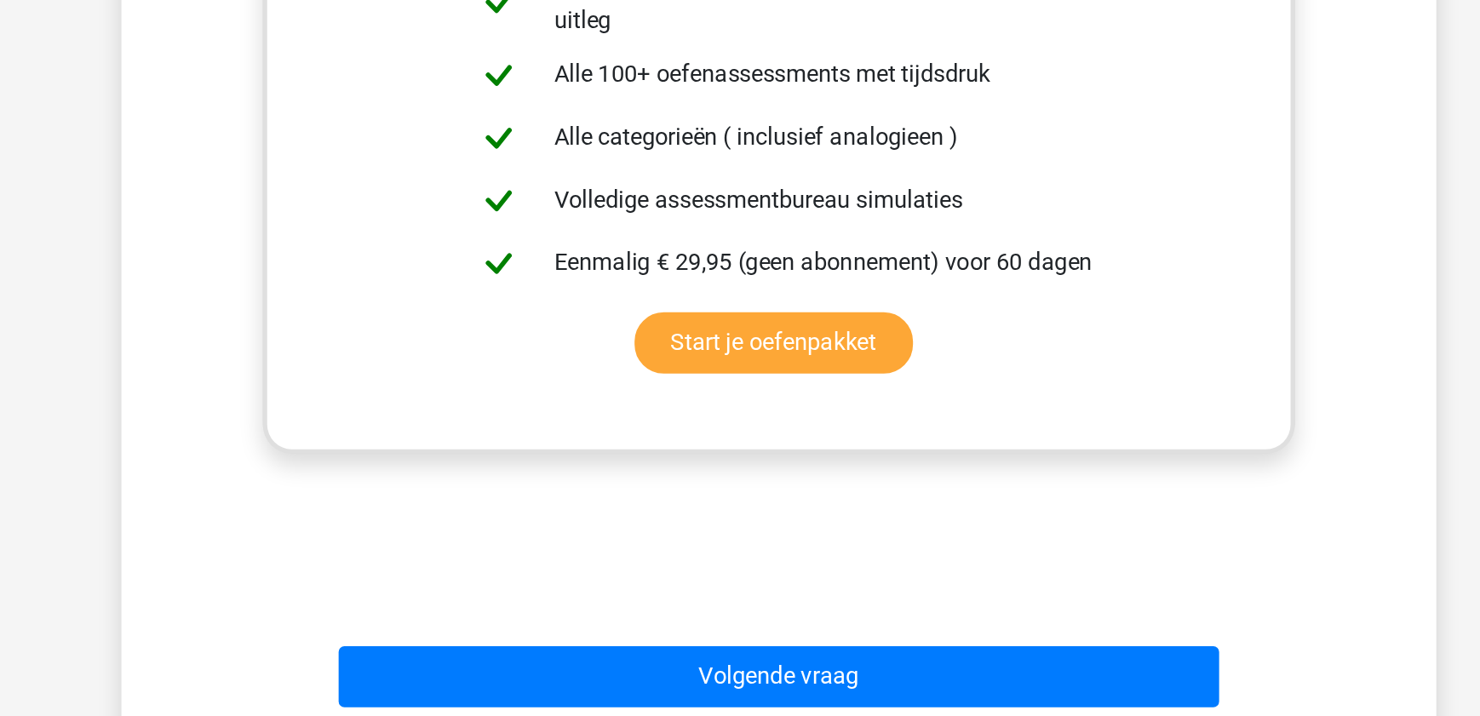
click at [736, 628] on div "Uitwerkingen een boer verzorgt koeien en een verpleegkundige verzorgt patienten." at bounding box center [740, 398] width 714 height 528
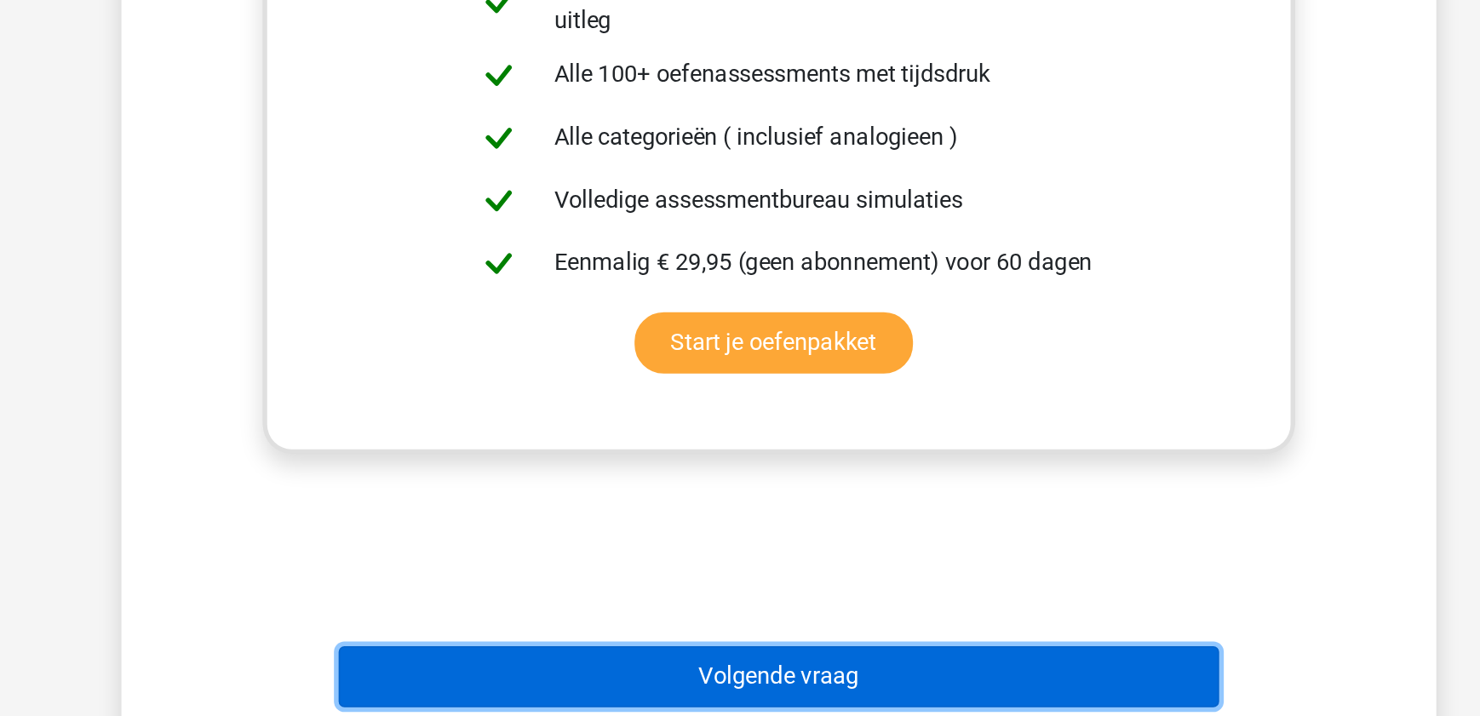
click at [763, 686] on button "Volgende vraag" at bounding box center [740, 693] width 515 height 36
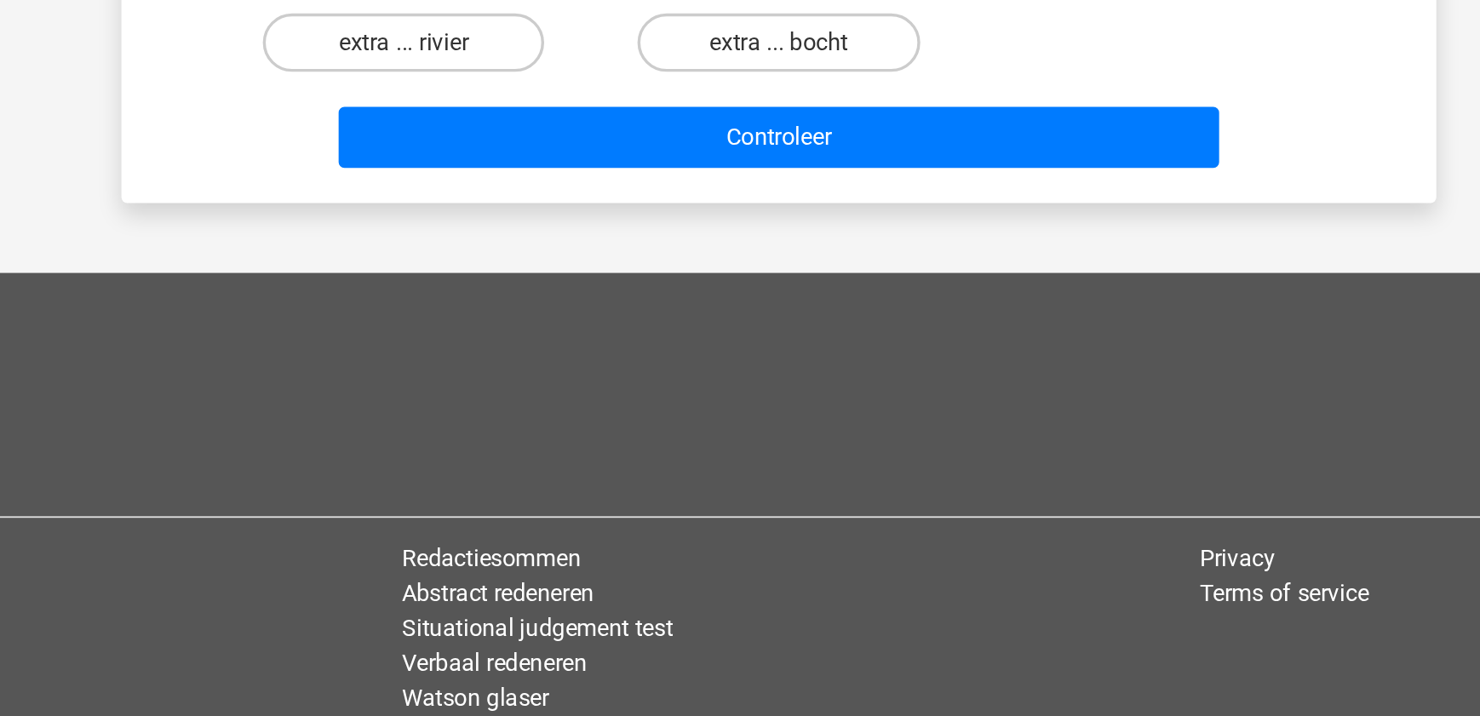
scroll to position [85, 0]
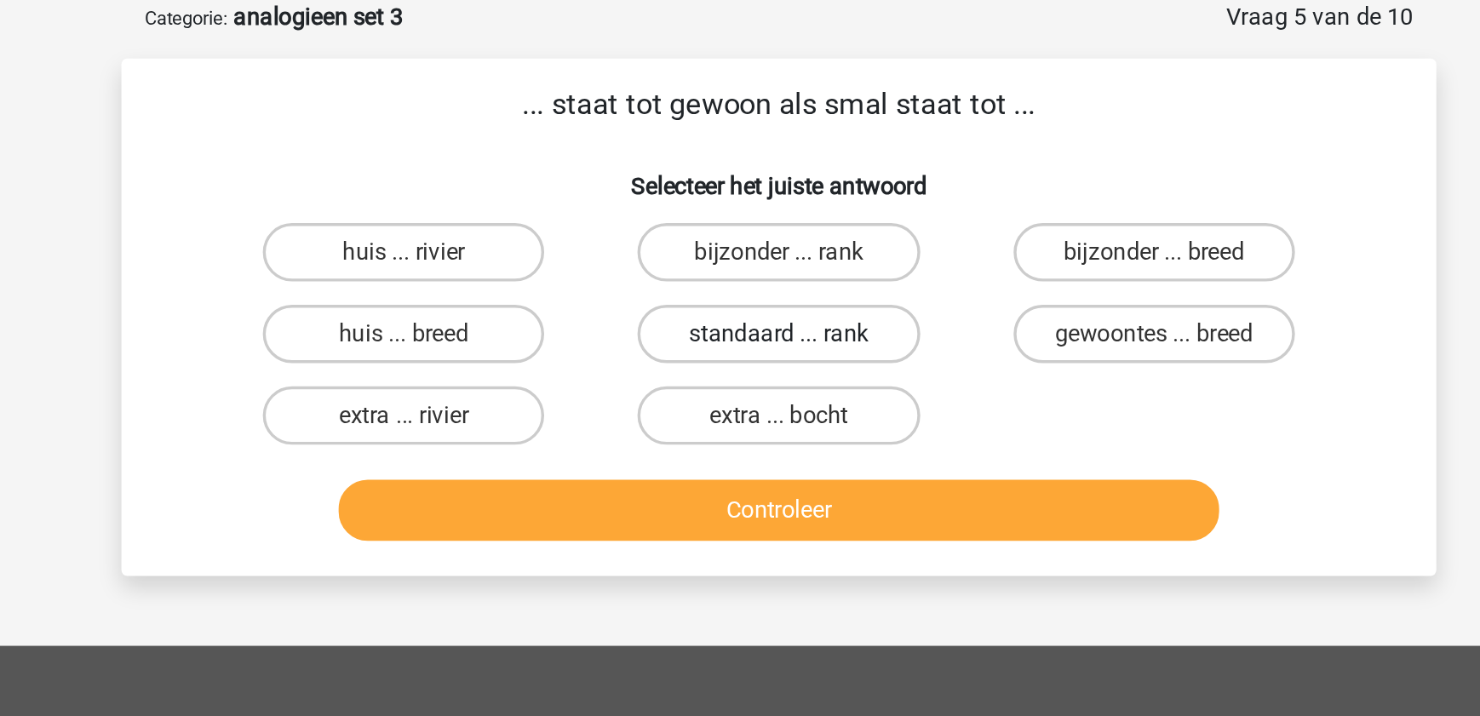
click at [711, 197] on label "standaard ... rank" at bounding box center [739, 195] width 164 height 34
click at [740, 197] on input "standaard ... rank" at bounding box center [745, 200] width 11 height 11
radio input "true"
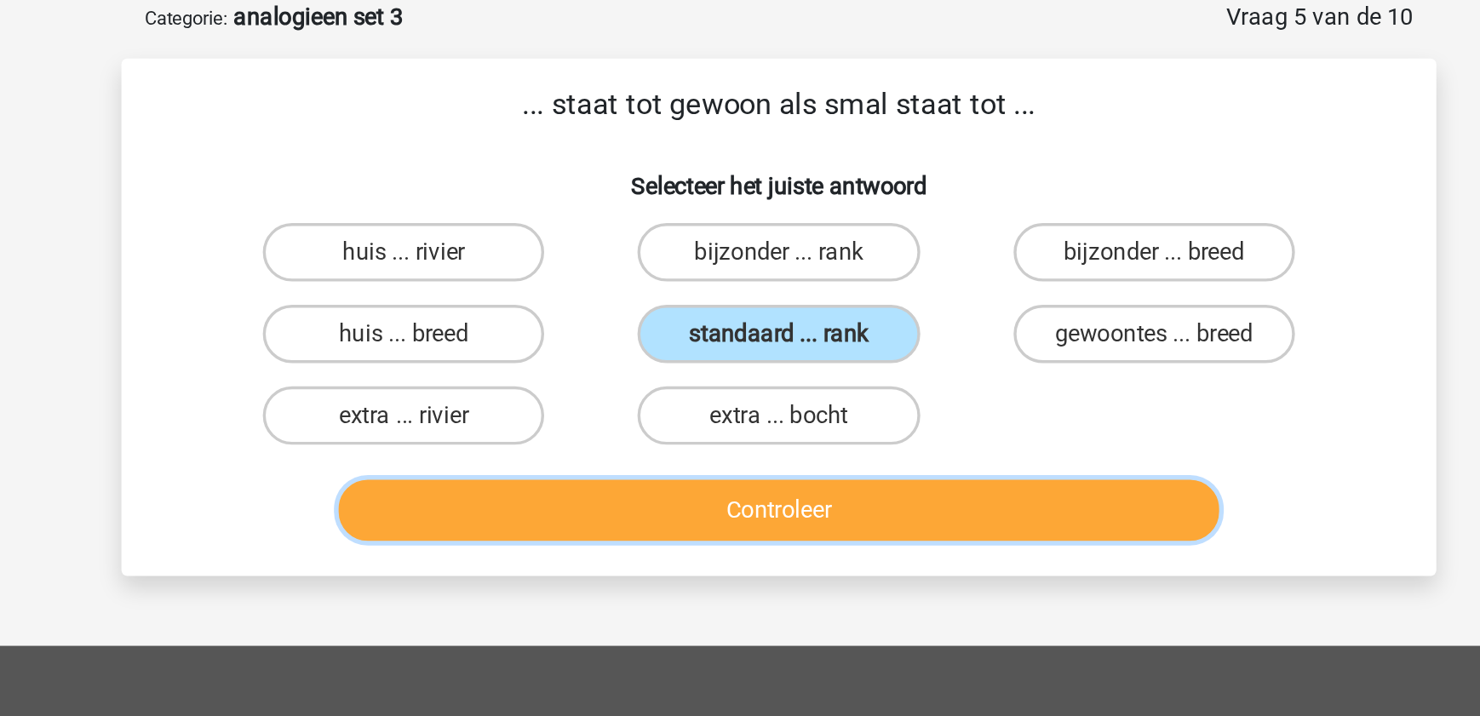
click at [732, 300] on button "Controleer" at bounding box center [740, 298] width 515 height 36
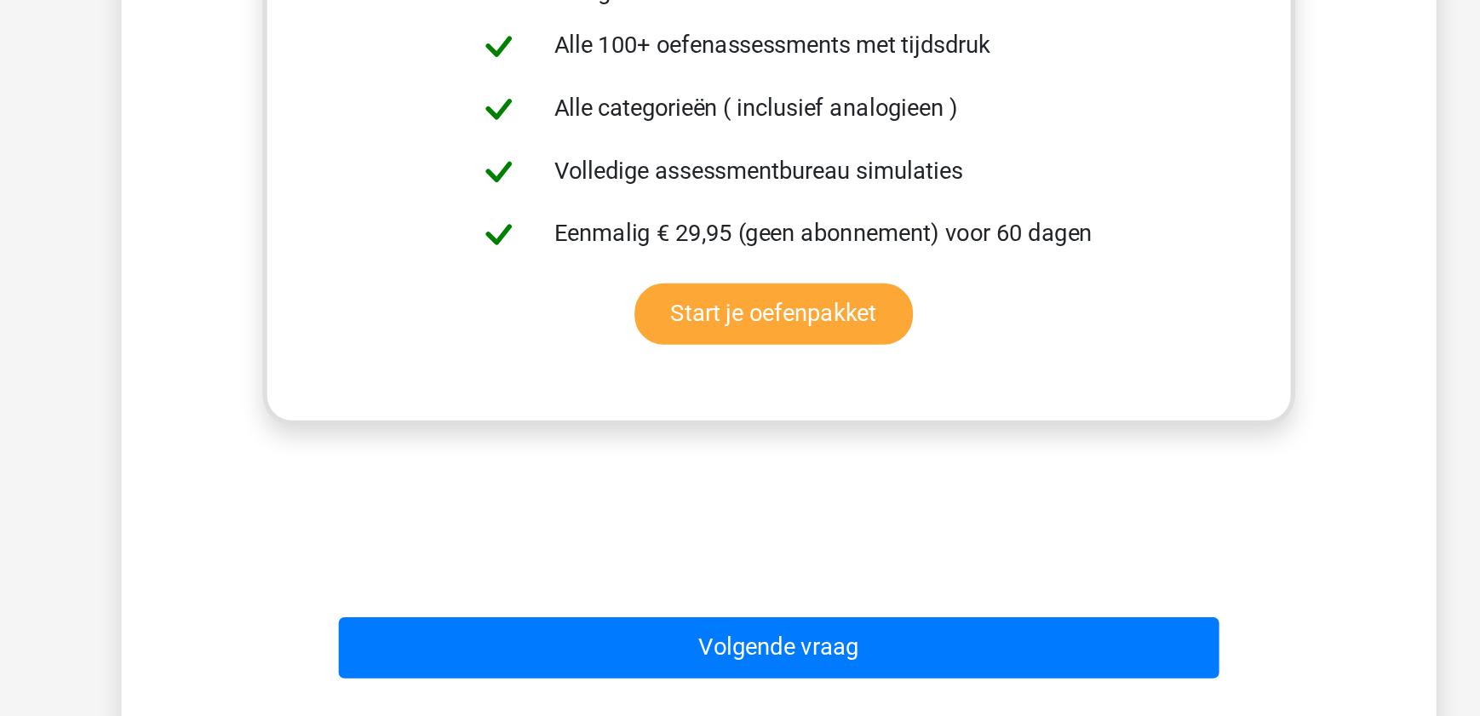
scroll to position [416, 0]
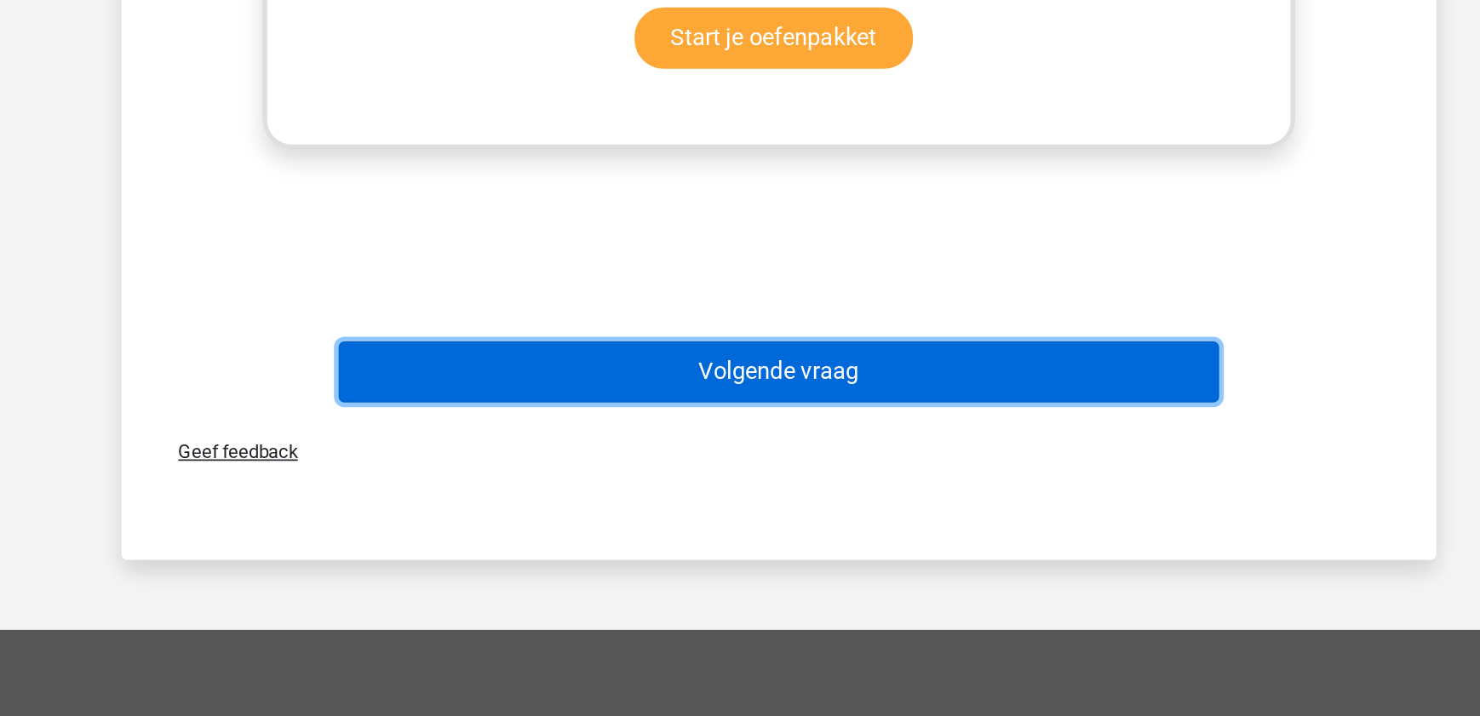
click at [823, 508] on button "Volgende vraag" at bounding box center [740, 515] width 515 height 36
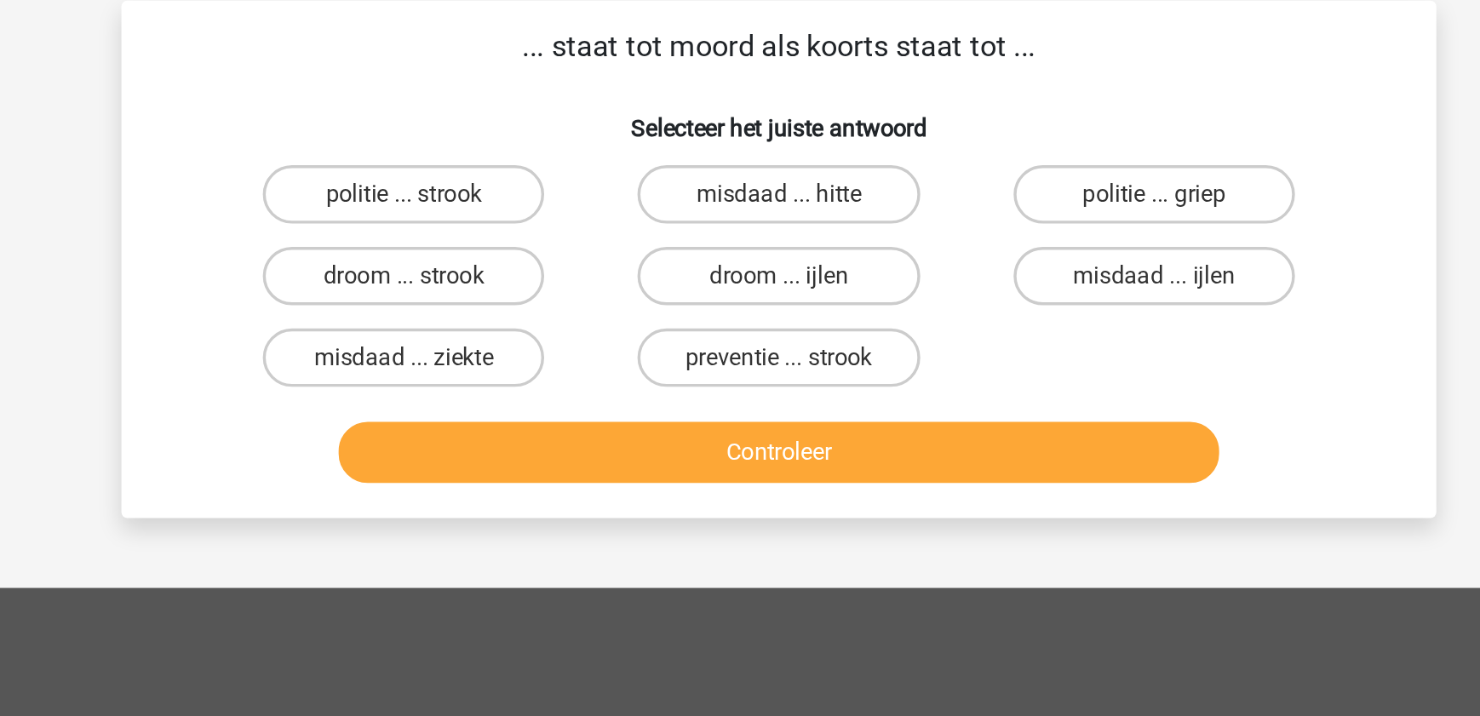
scroll to position [85, 0]
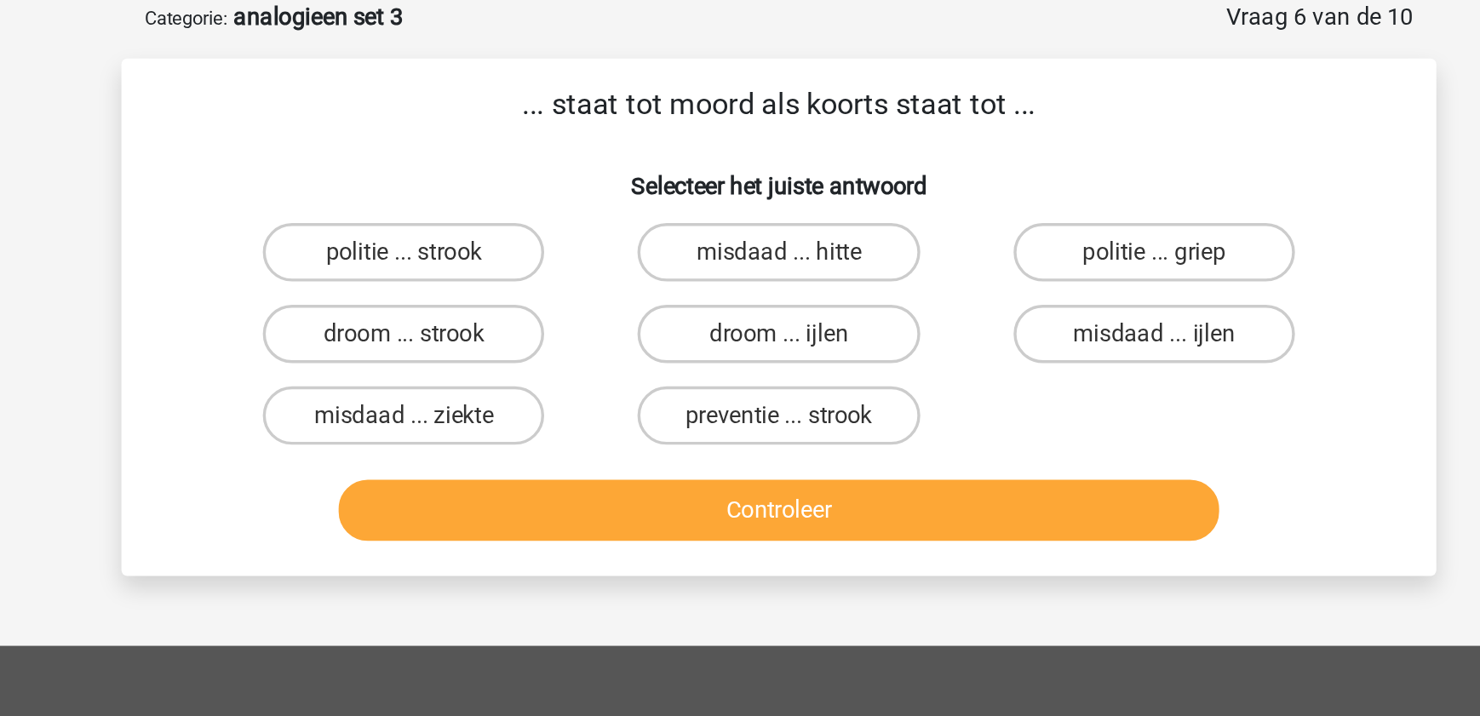
click at [746, 148] on input "misdaad ... hitte" at bounding box center [745, 152] width 11 height 11
radio input "true"
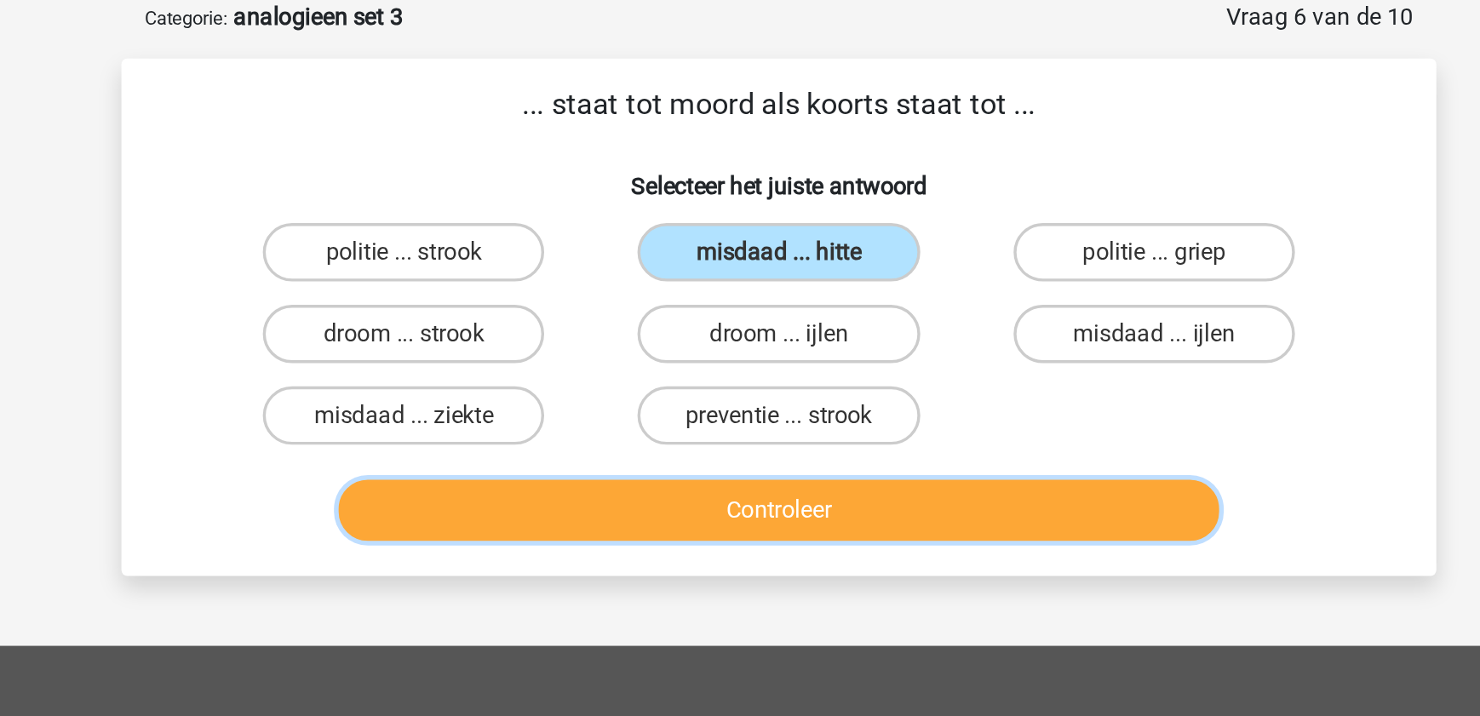
click at [732, 295] on button "Controleer" at bounding box center [740, 298] width 515 height 36
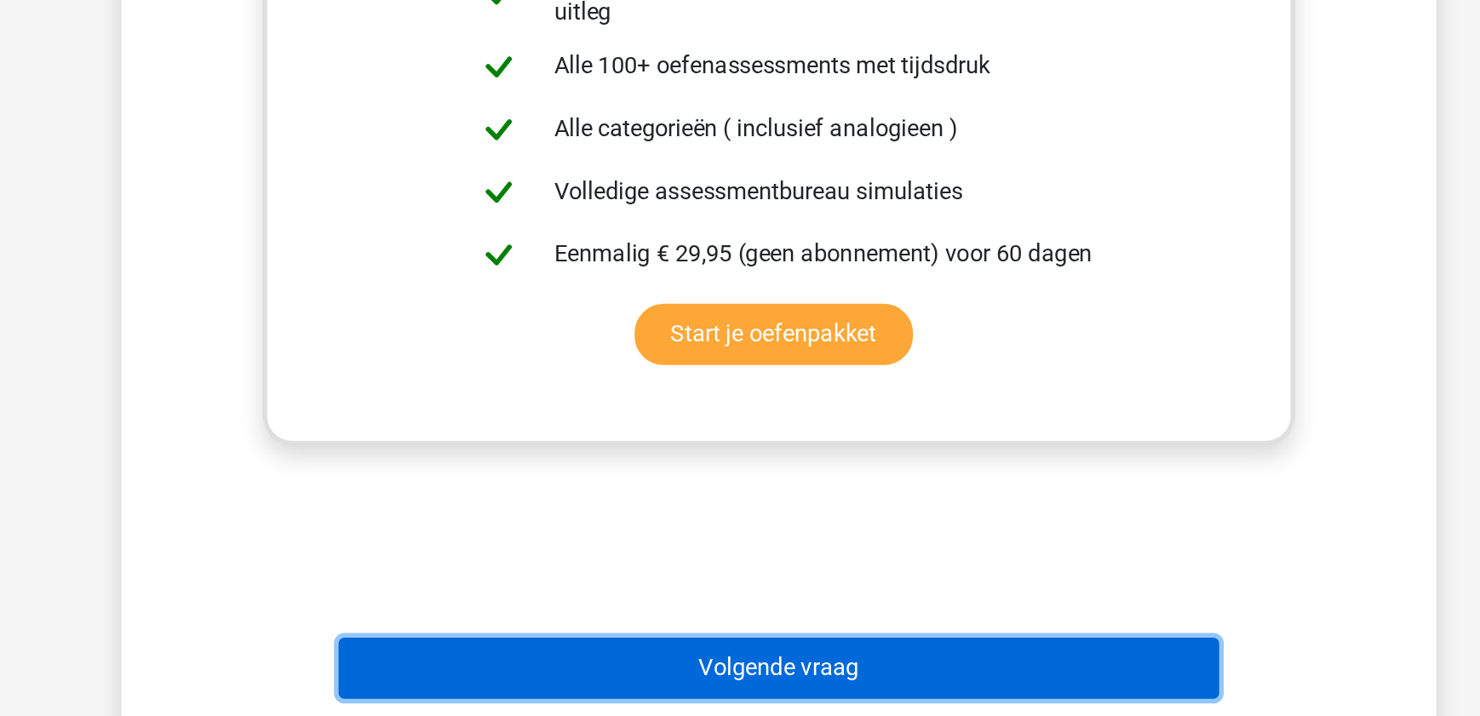
click at [756, 671] on button "Volgende vraag" at bounding box center [740, 688] width 515 height 36
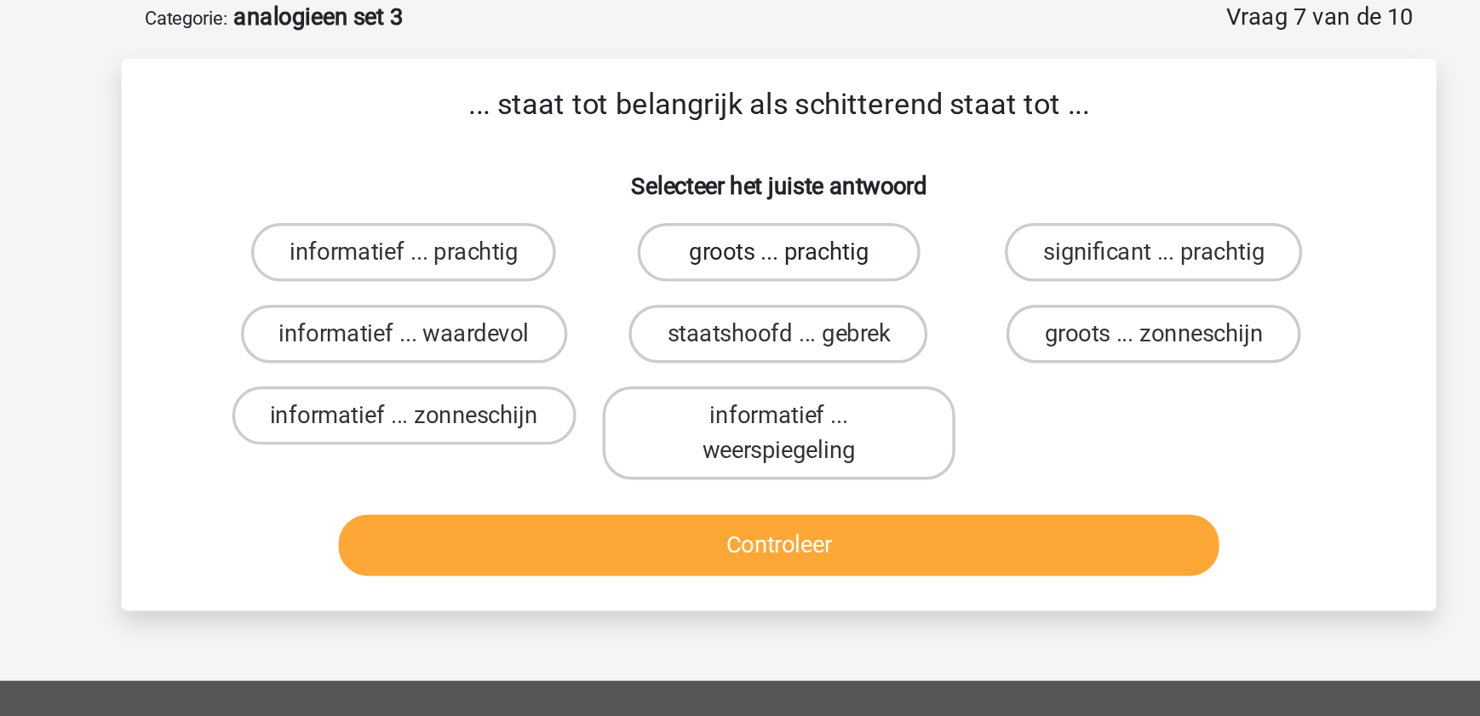
click at [779, 146] on label "groots ... prachtig" at bounding box center [739, 147] width 164 height 34
click at [751, 147] on input "groots ... prachtig" at bounding box center [745, 152] width 11 height 11
radio input "true"
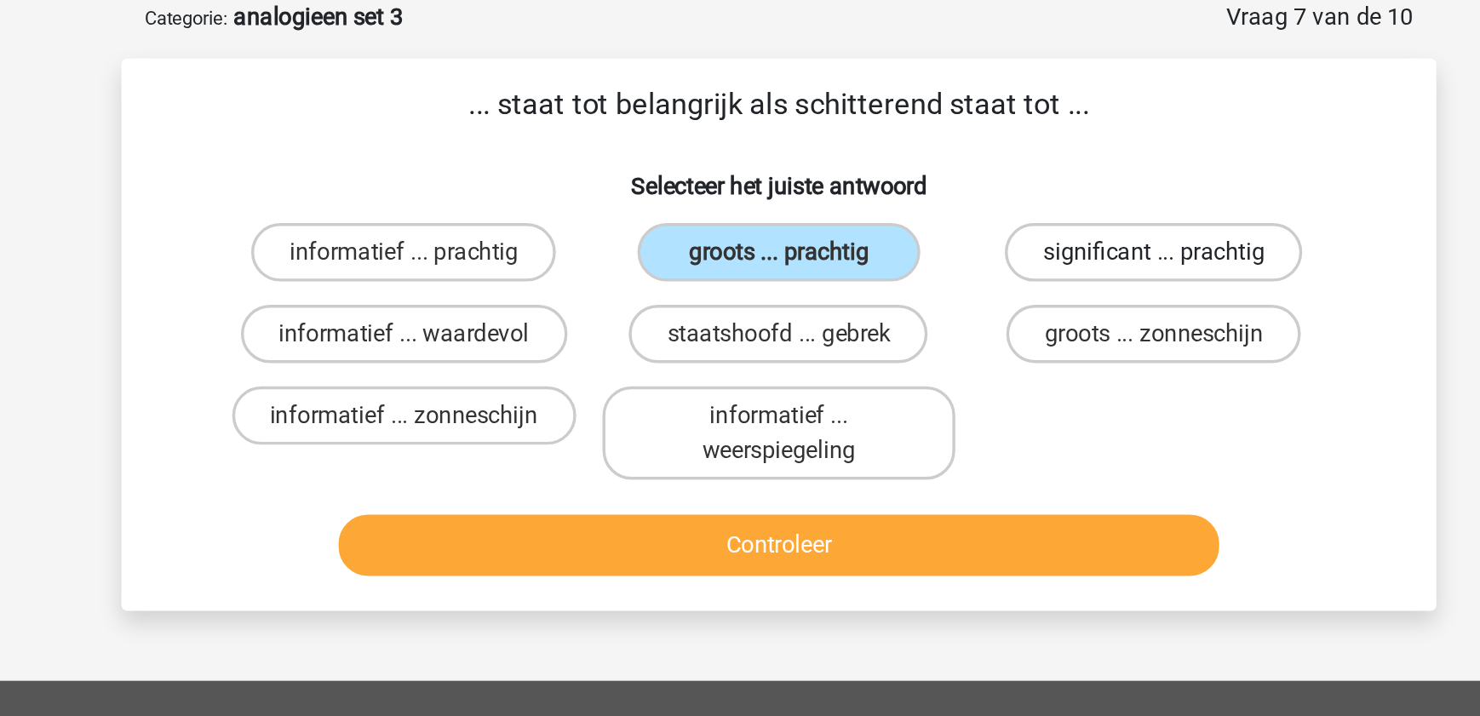
click at [916, 147] on label "significant ... prachtig" at bounding box center [959, 147] width 174 height 34
click at [959, 147] on input "significant ... prachtig" at bounding box center [964, 152] width 11 height 11
radio input "true"
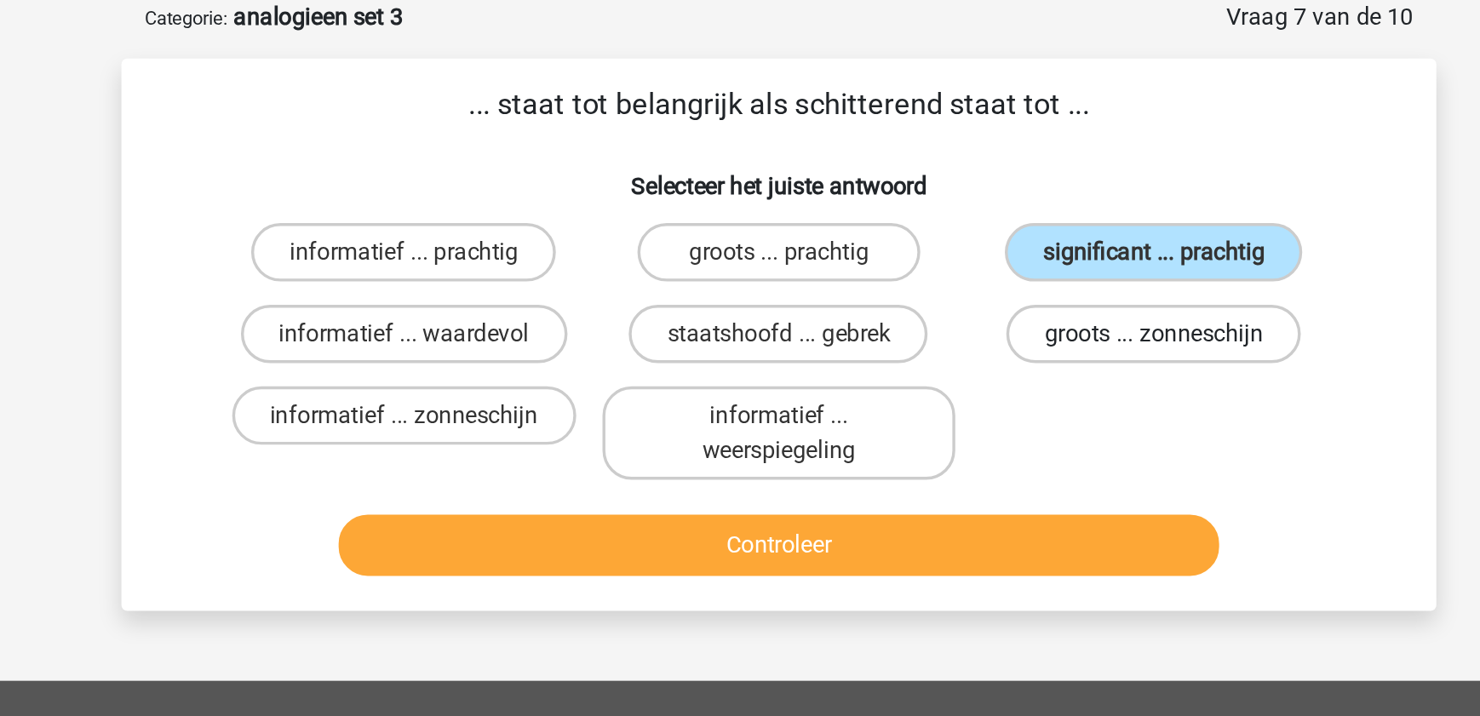
click at [943, 197] on label "groots ... zonneschijn" at bounding box center [959, 195] width 172 height 34
click at [959, 197] on input "groots ... zonneschijn" at bounding box center [964, 200] width 11 height 11
radio input "true"
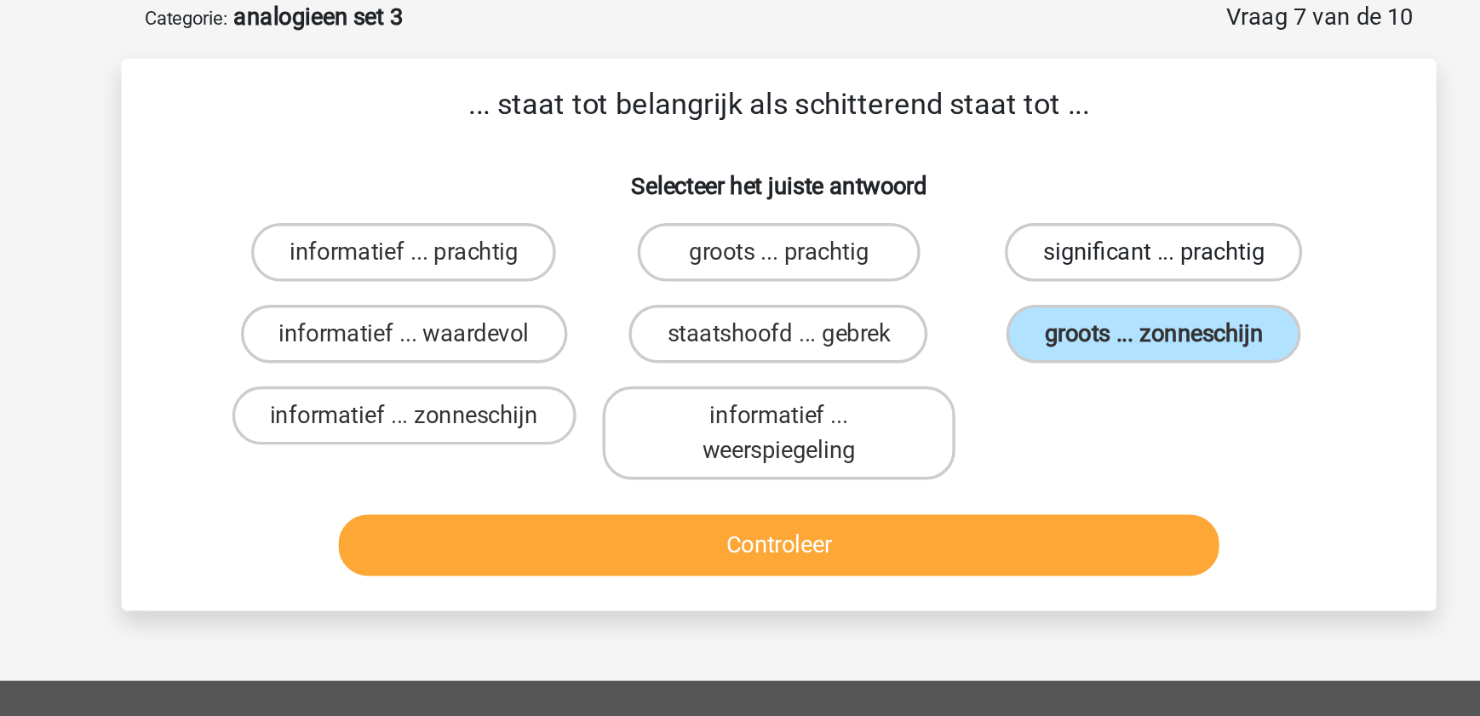
click at [972, 154] on label "significant ... prachtig" at bounding box center [959, 147] width 174 height 34
click at [970, 154] on input "significant ... prachtig" at bounding box center [964, 152] width 11 height 11
radio input "true"
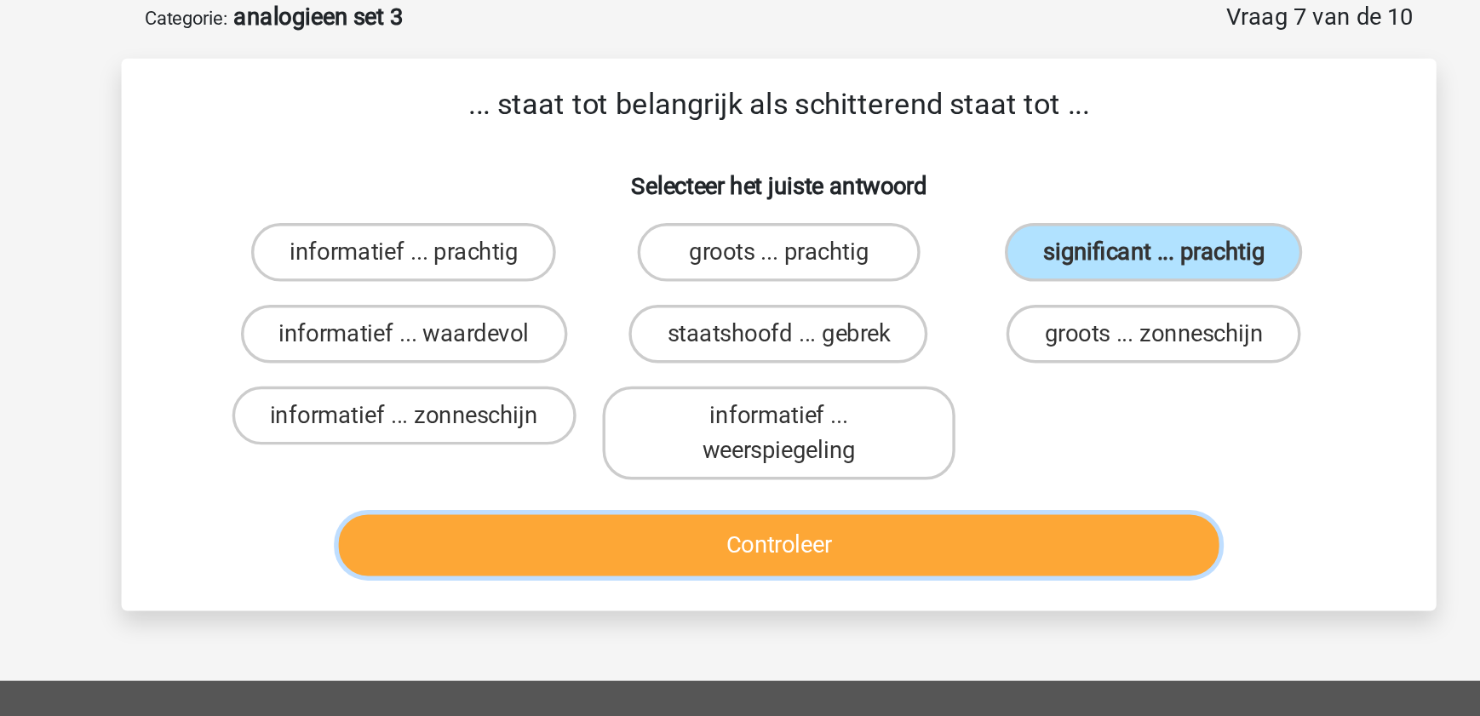
click at [891, 321] on button "Controleer" at bounding box center [740, 319] width 515 height 36
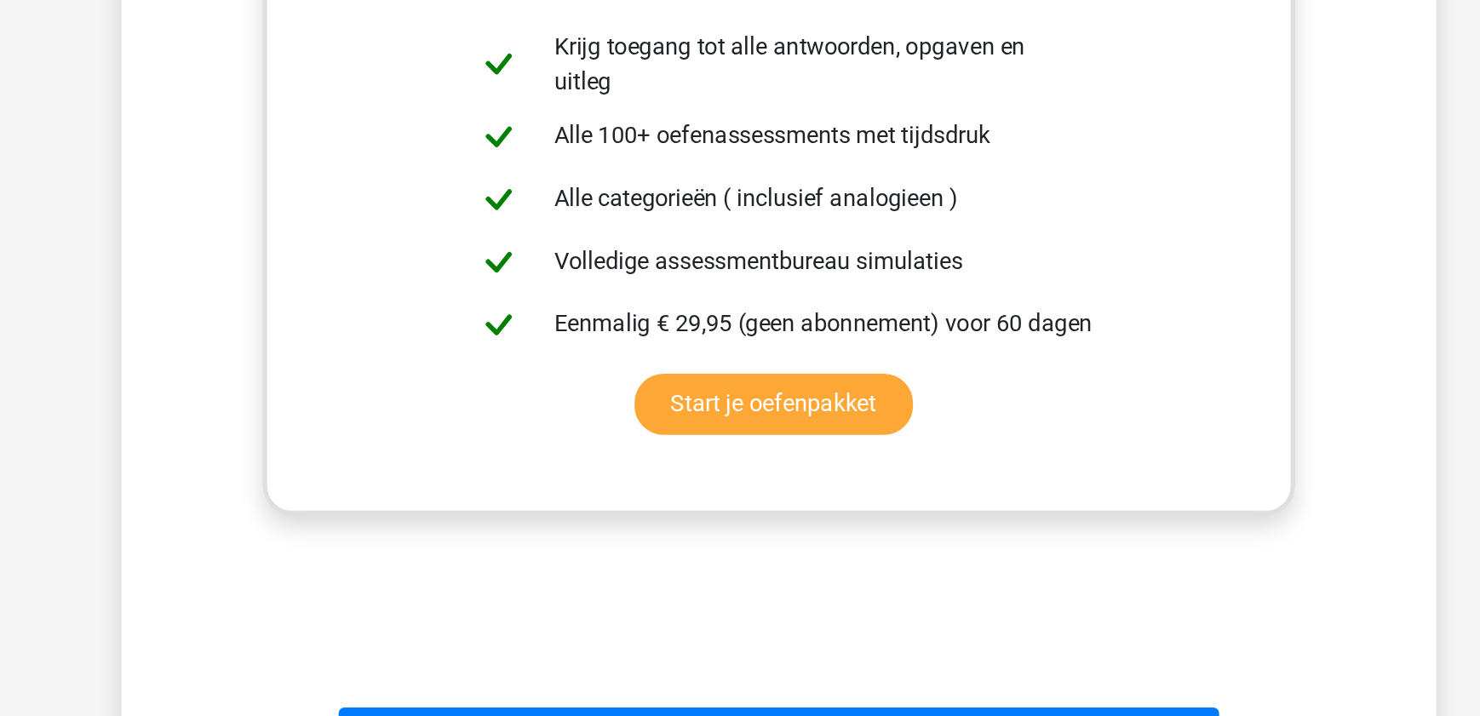
scroll to position [226, 0]
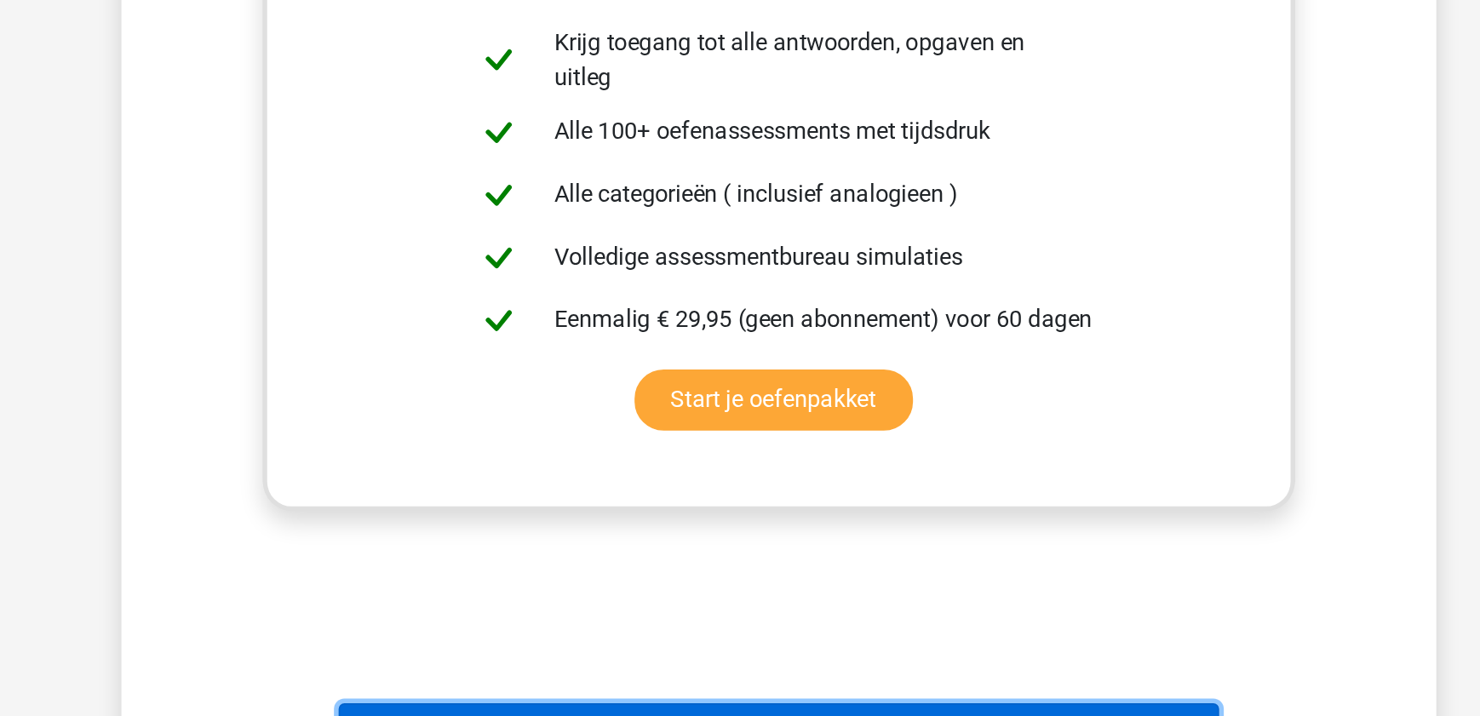
click at [858, 709] on button "Volgende vraag" at bounding box center [740, 727] width 515 height 36
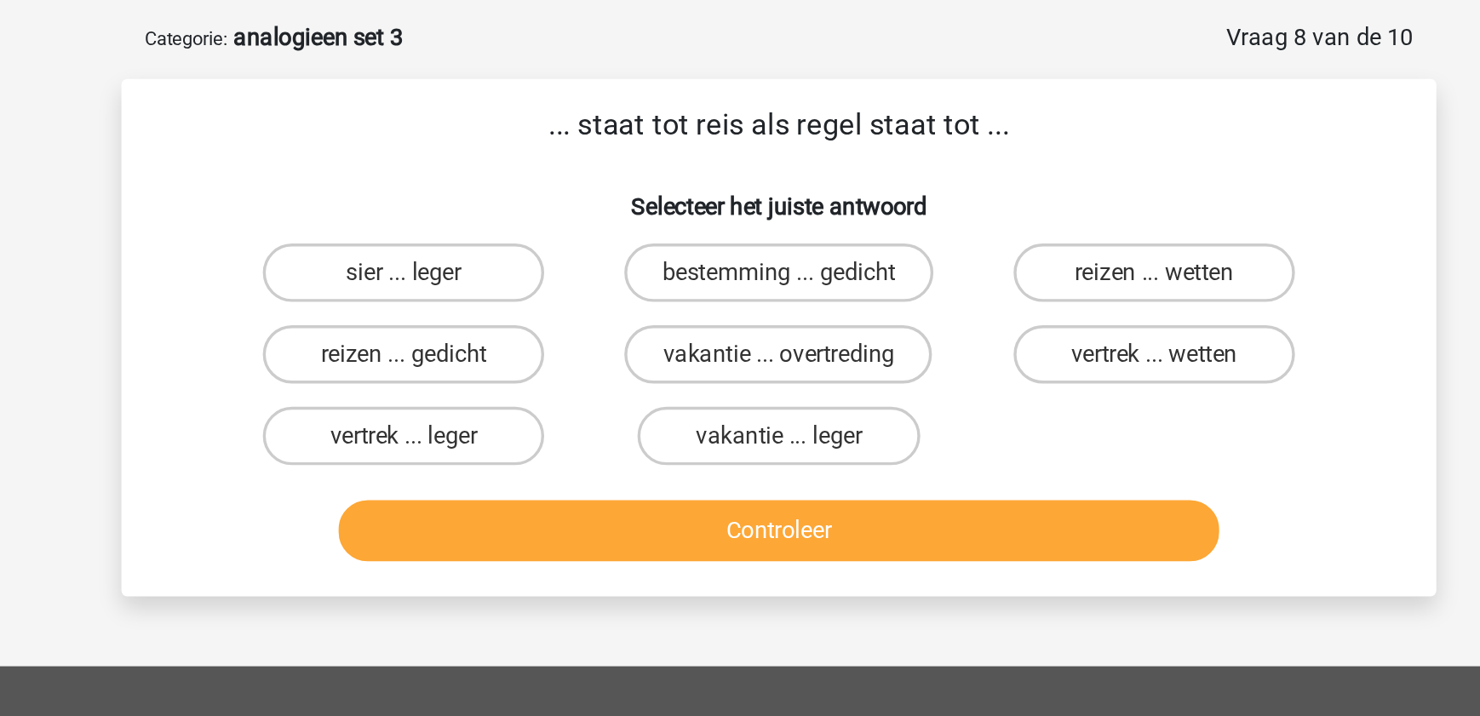
scroll to position [70, 0]
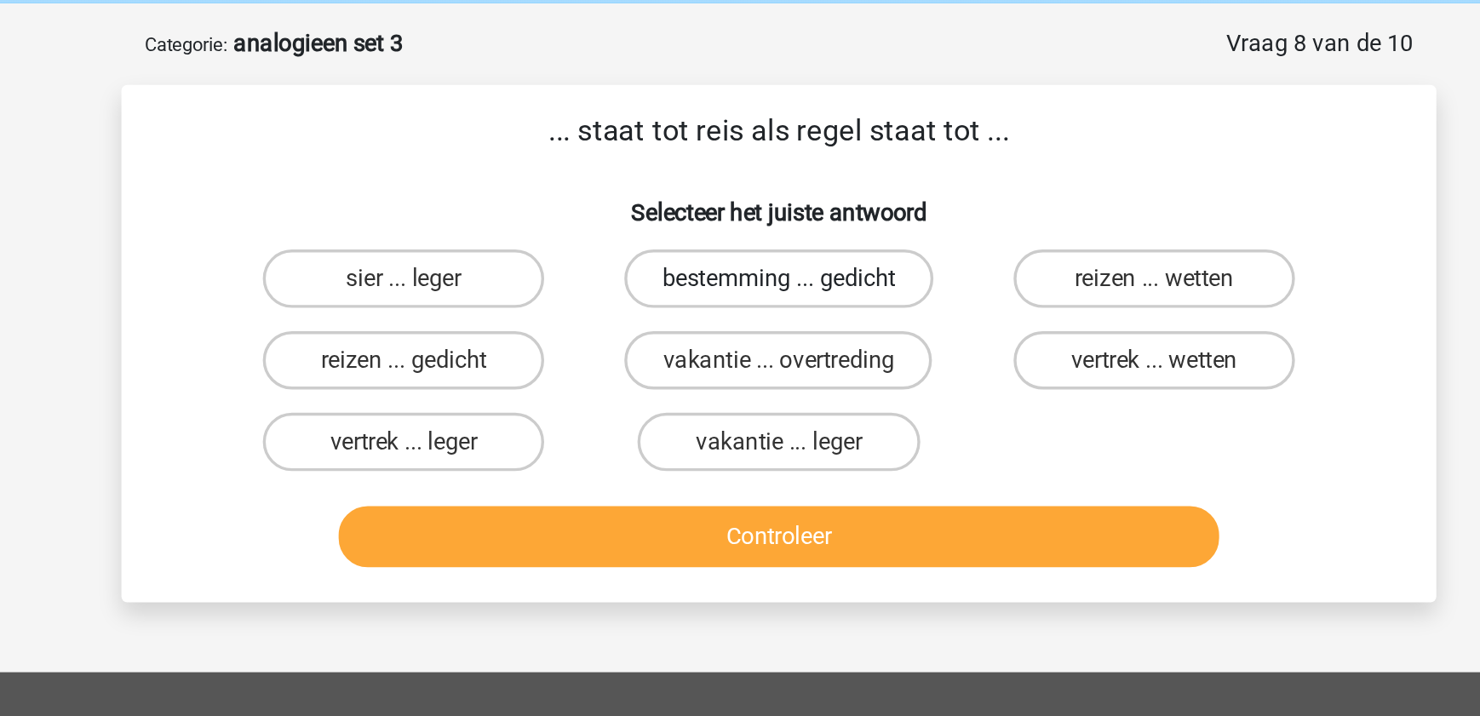
click at [710, 168] on label "bestemming ... gedicht" at bounding box center [740, 163] width 181 height 34
click at [740, 168] on input "bestemming ... gedicht" at bounding box center [745, 168] width 11 height 11
radio input "true"
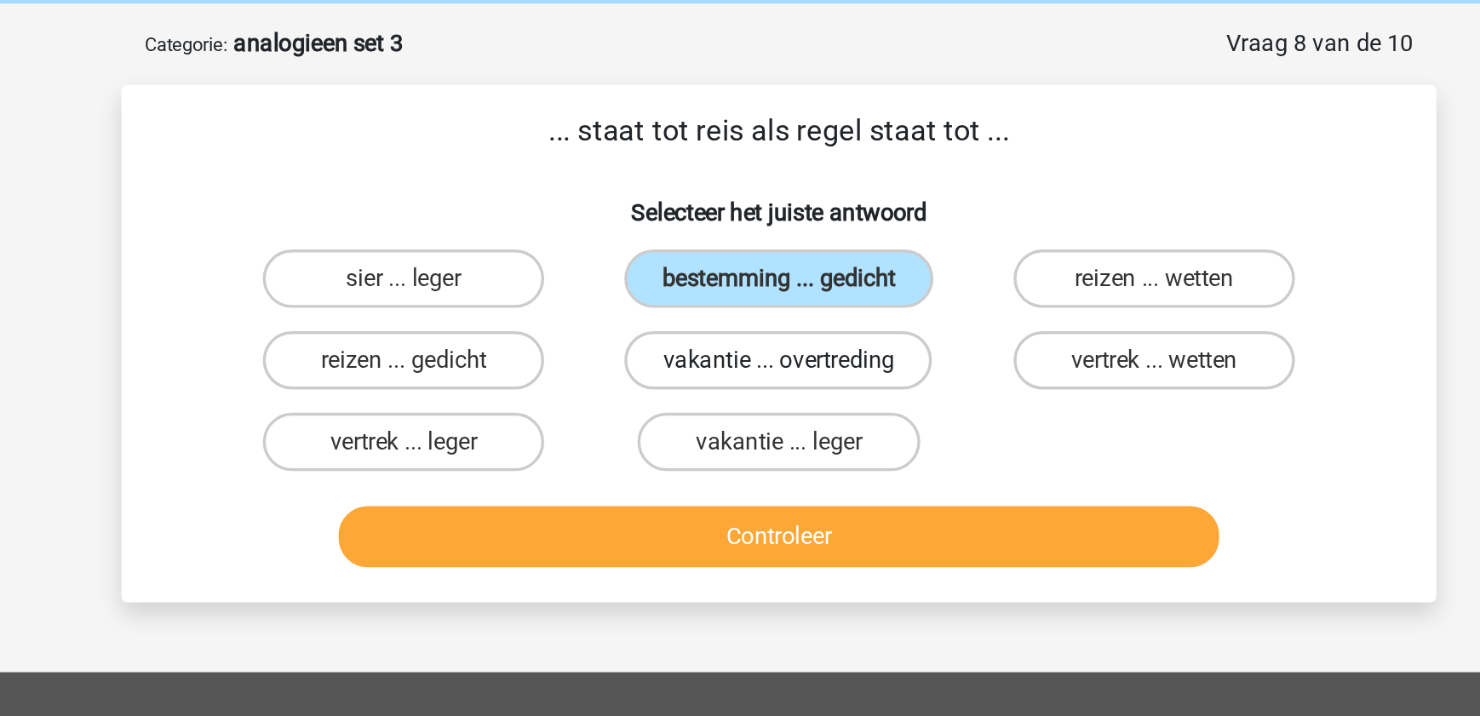
click at [722, 215] on label "vakantie ... overtreding" at bounding box center [740, 210] width 180 height 34
click at [740, 215] on input "vakantie ... overtreding" at bounding box center [745, 215] width 11 height 11
radio input "true"
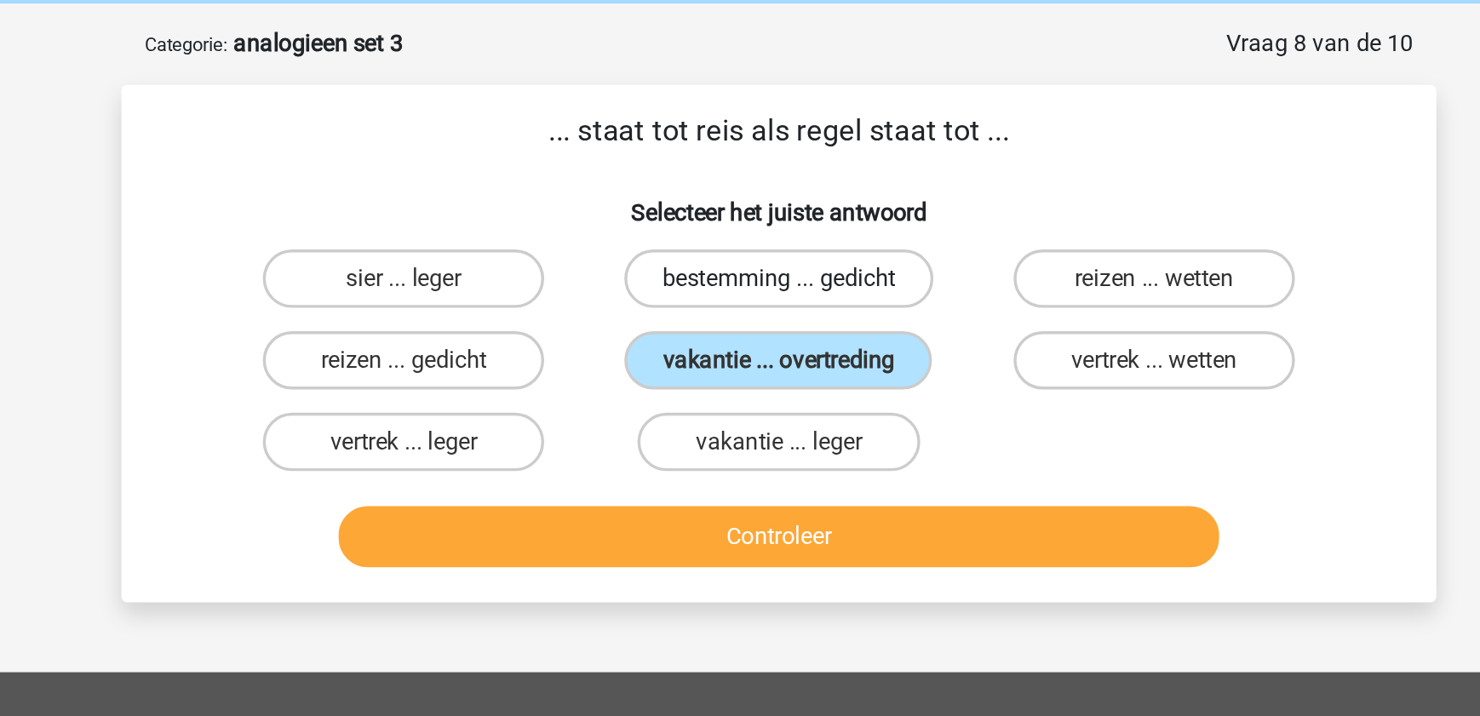
click at [745, 161] on label "bestemming ... gedicht" at bounding box center [740, 163] width 181 height 34
click at [745, 163] on input "bestemming ... gedicht" at bounding box center [745, 168] width 11 height 11
radio input "true"
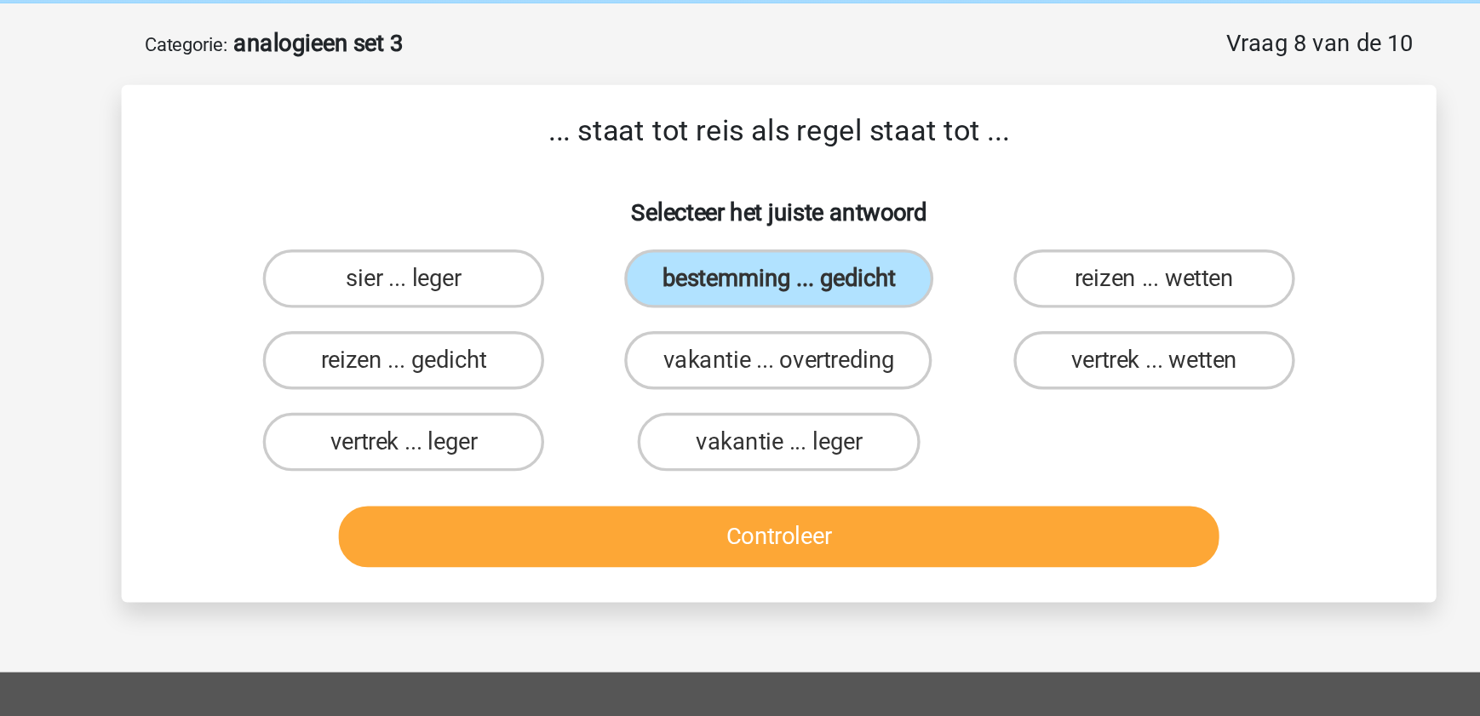
click at [764, 328] on div "Controleer" at bounding box center [739, 317] width 657 height 43
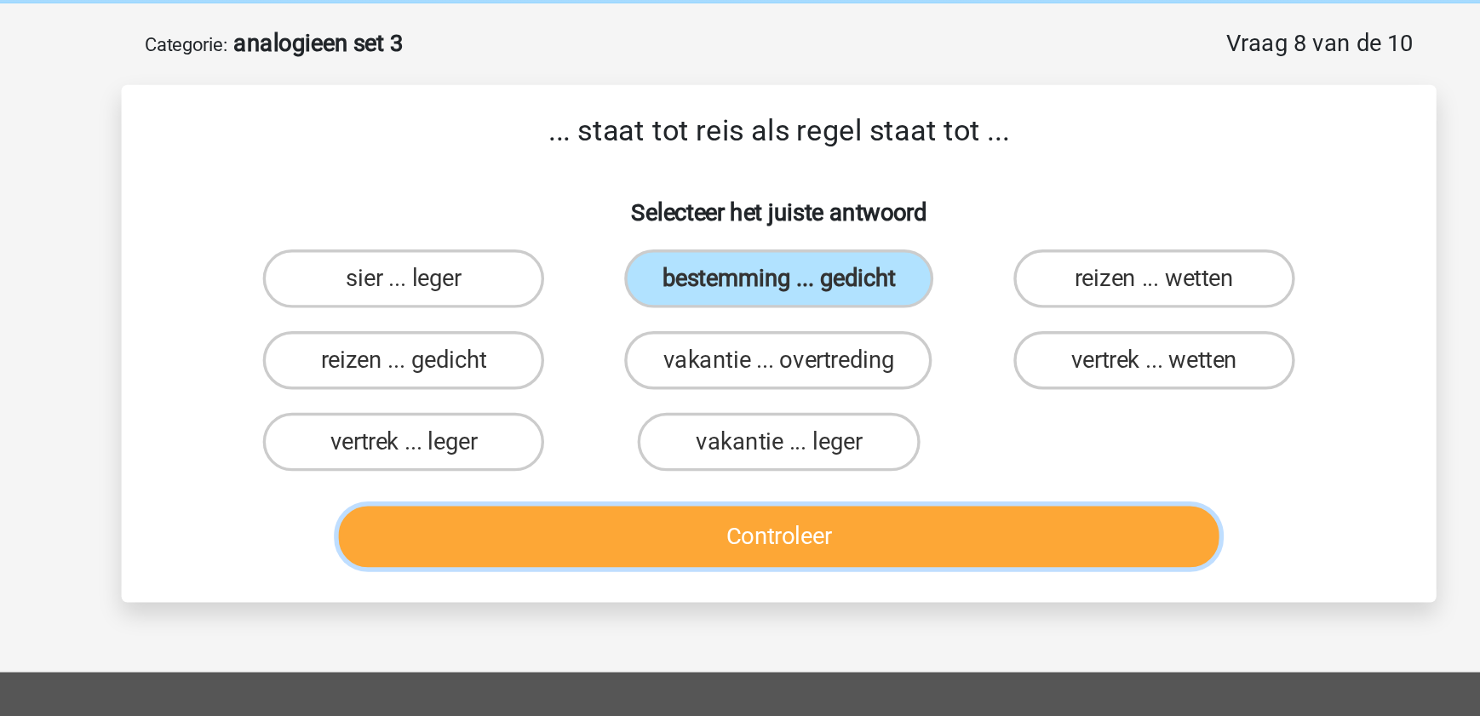
click at [814, 322] on button "Controleer" at bounding box center [740, 314] width 515 height 36
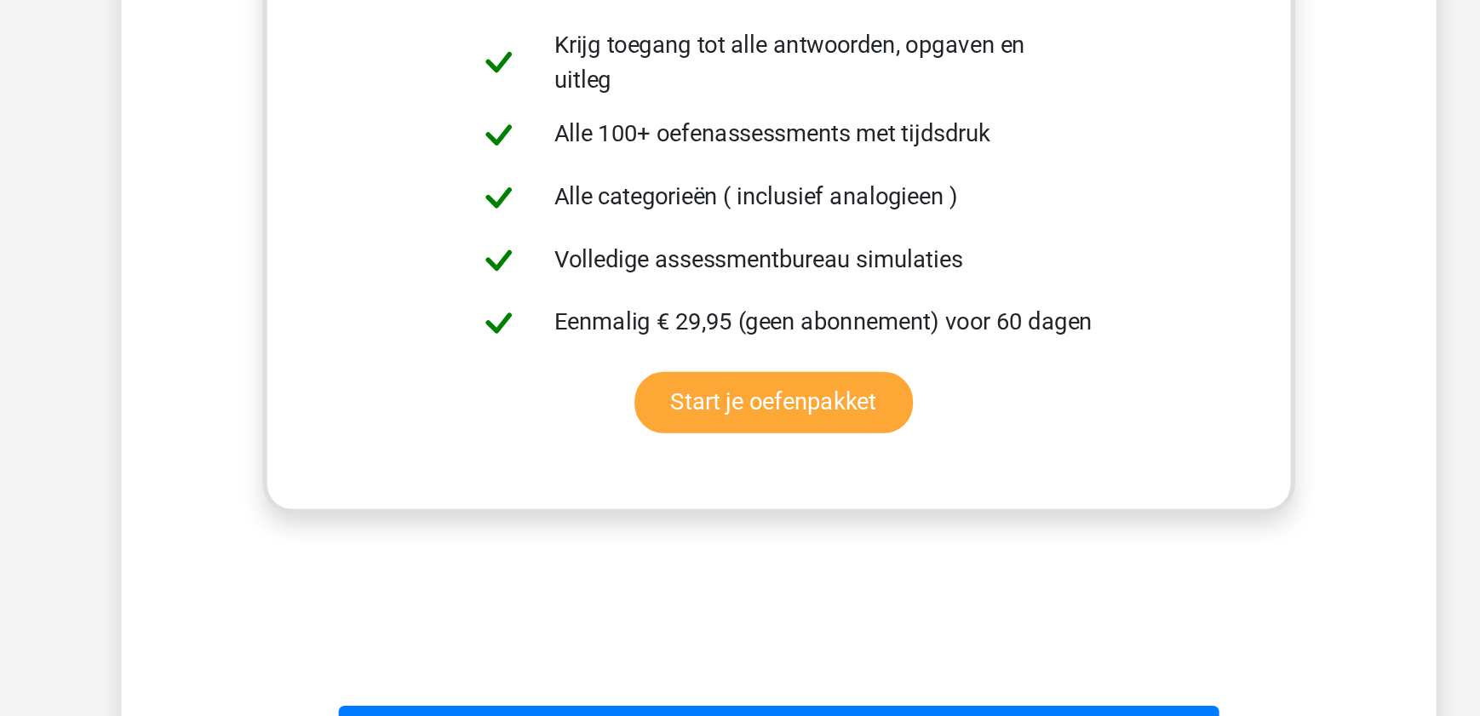
scroll to position [402, 0]
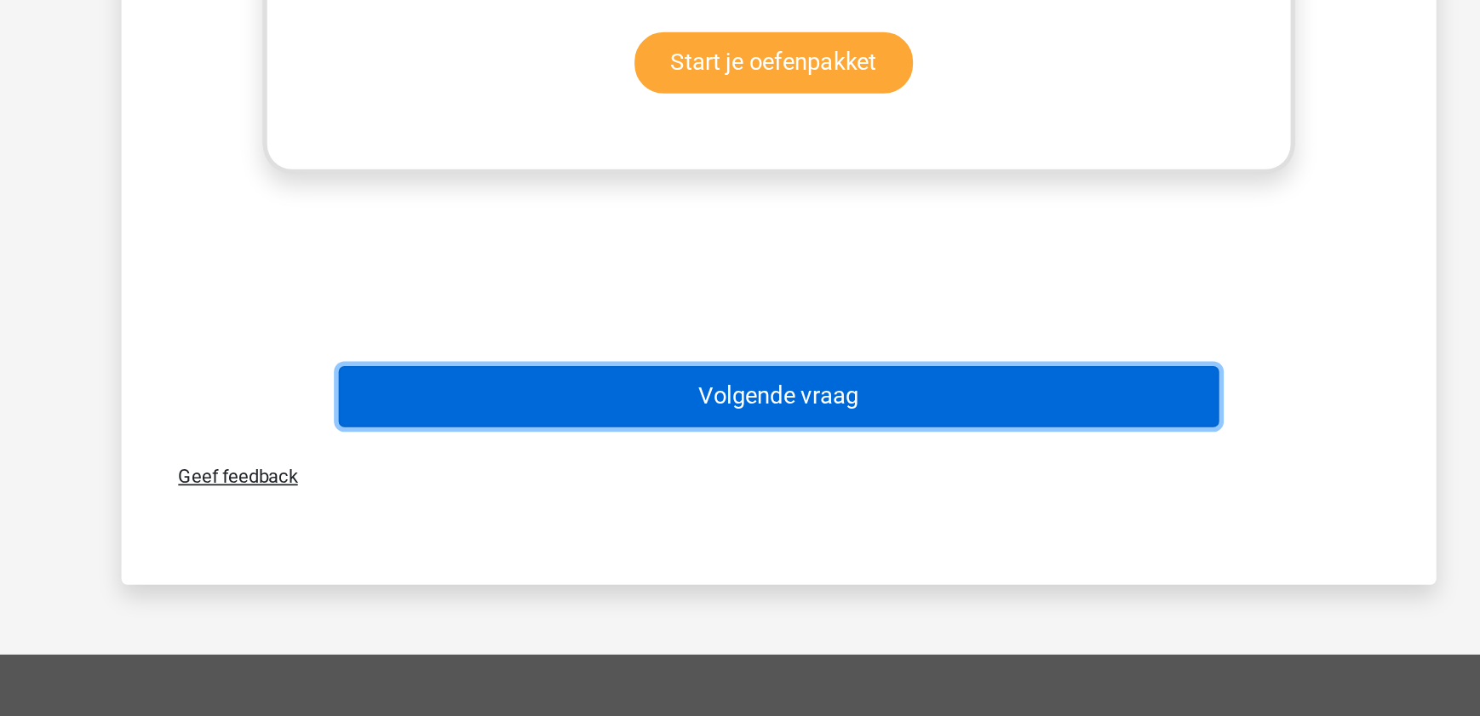
click at [883, 526] on button "Volgende vraag" at bounding box center [740, 530] width 515 height 36
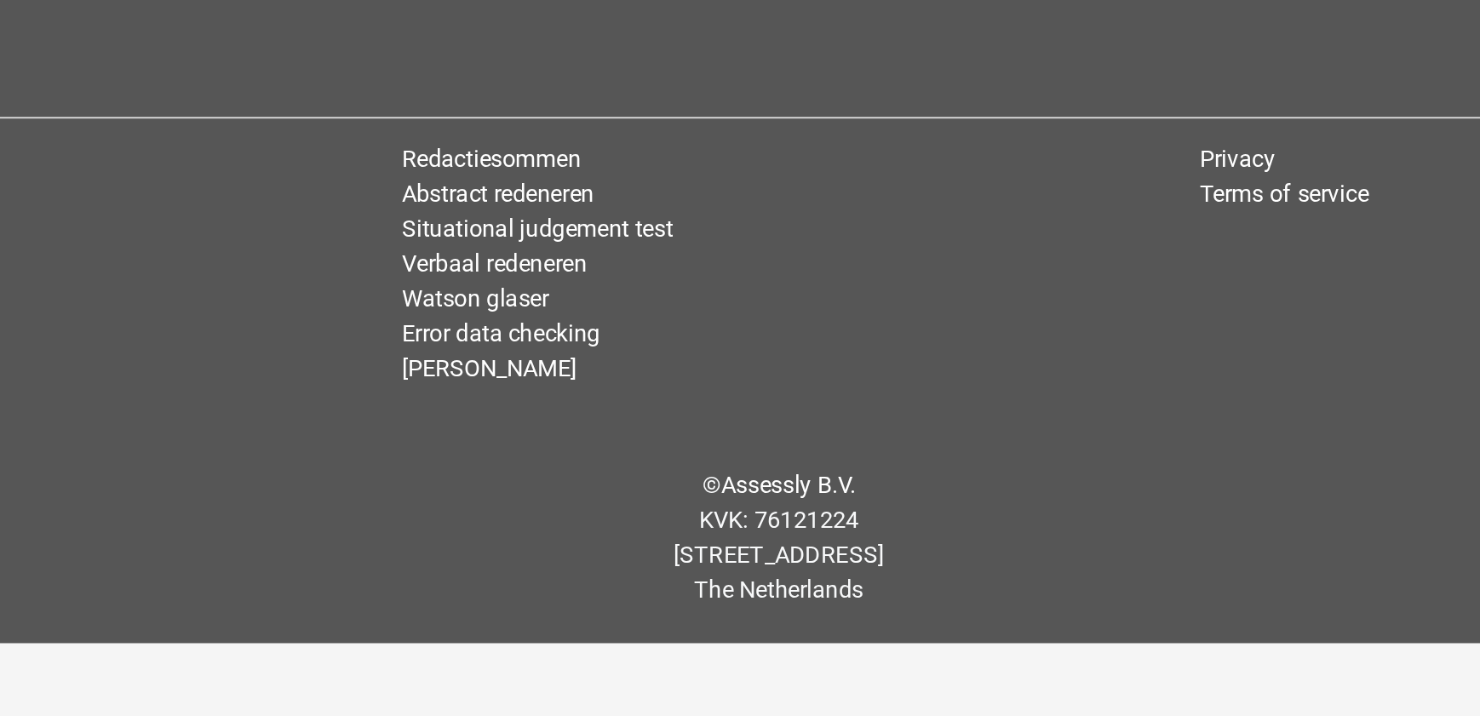
scroll to position [85, 0]
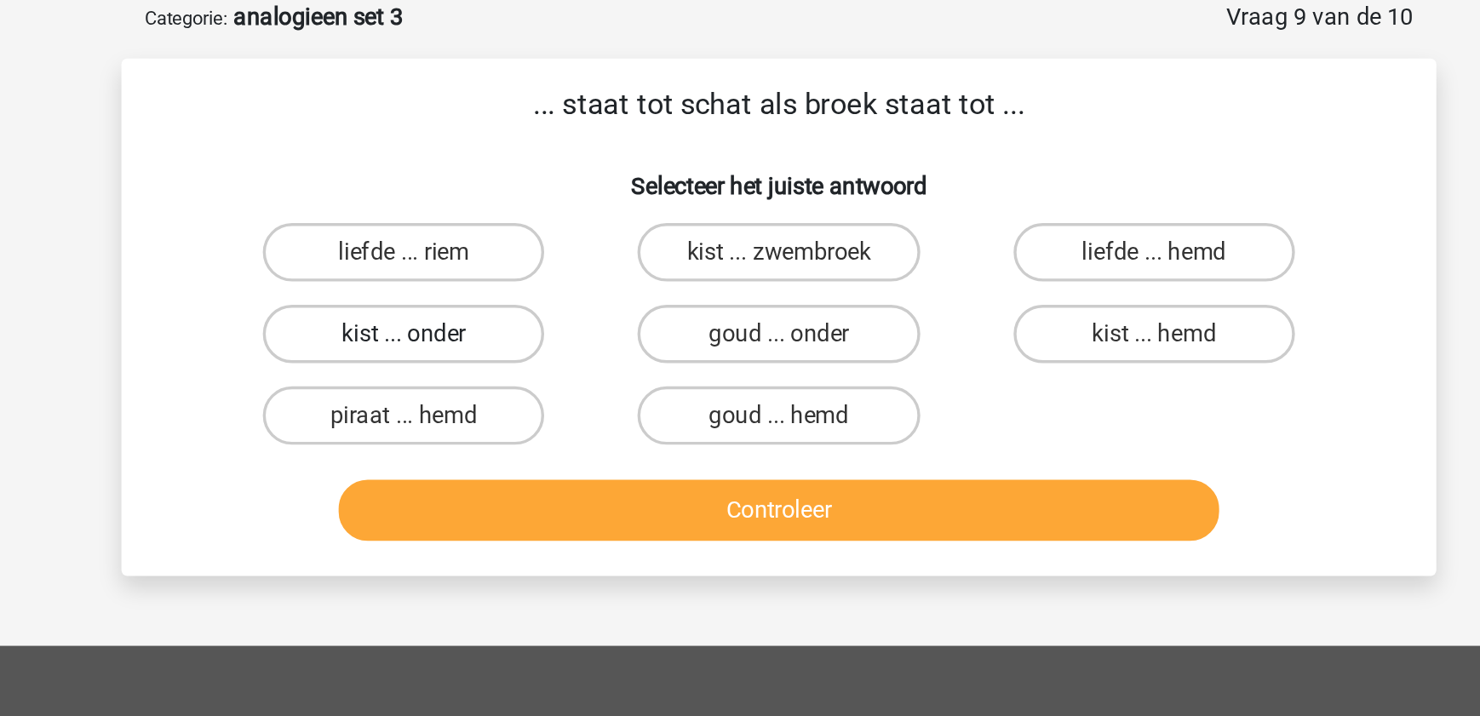
click at [538, 192] on label "kist ... onder" at bounding box center [521, 195] width 164 height 34
click at [532, 195] on input "kist ... onder" at bounding box center [526, 200] width 11 height 11
radio input "true"
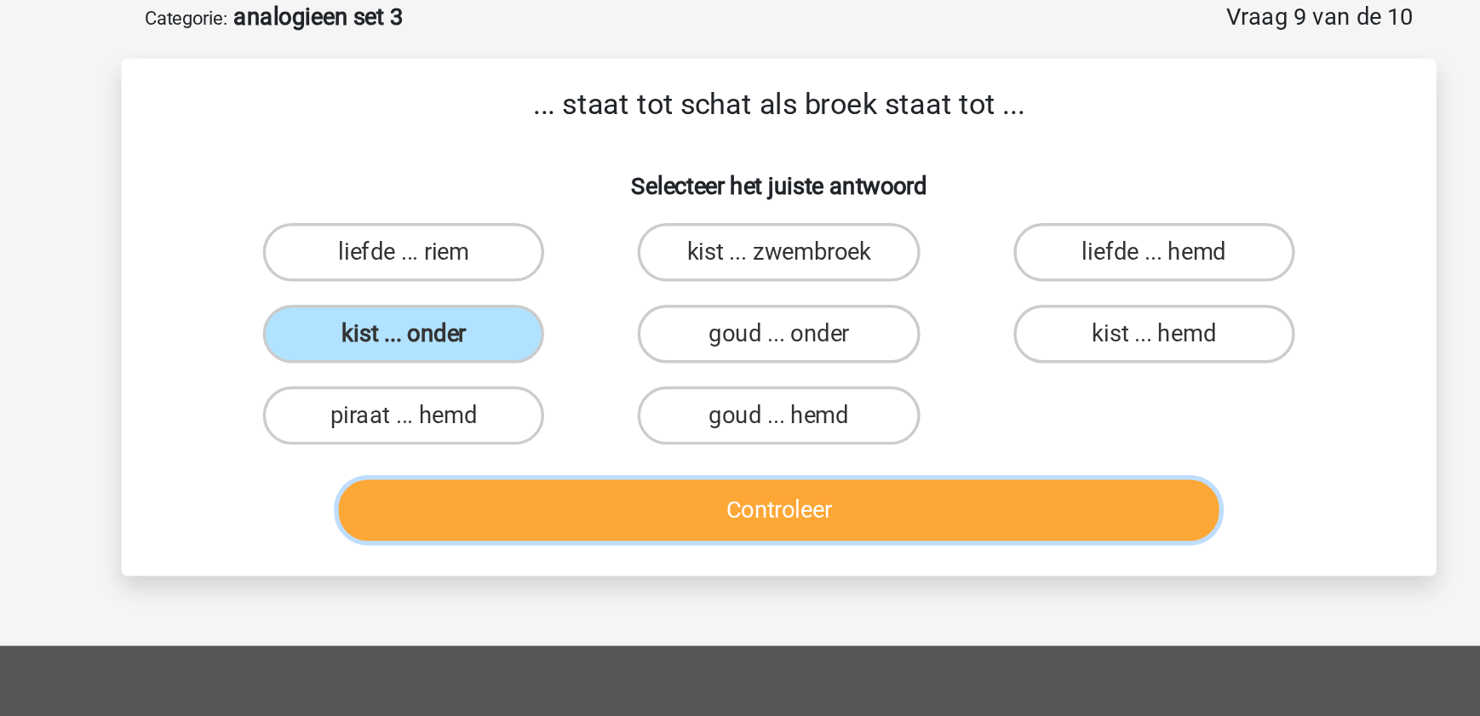
click at [579, 297] on button "Controleer" at bounding box center [740, 298] width 515 height 36
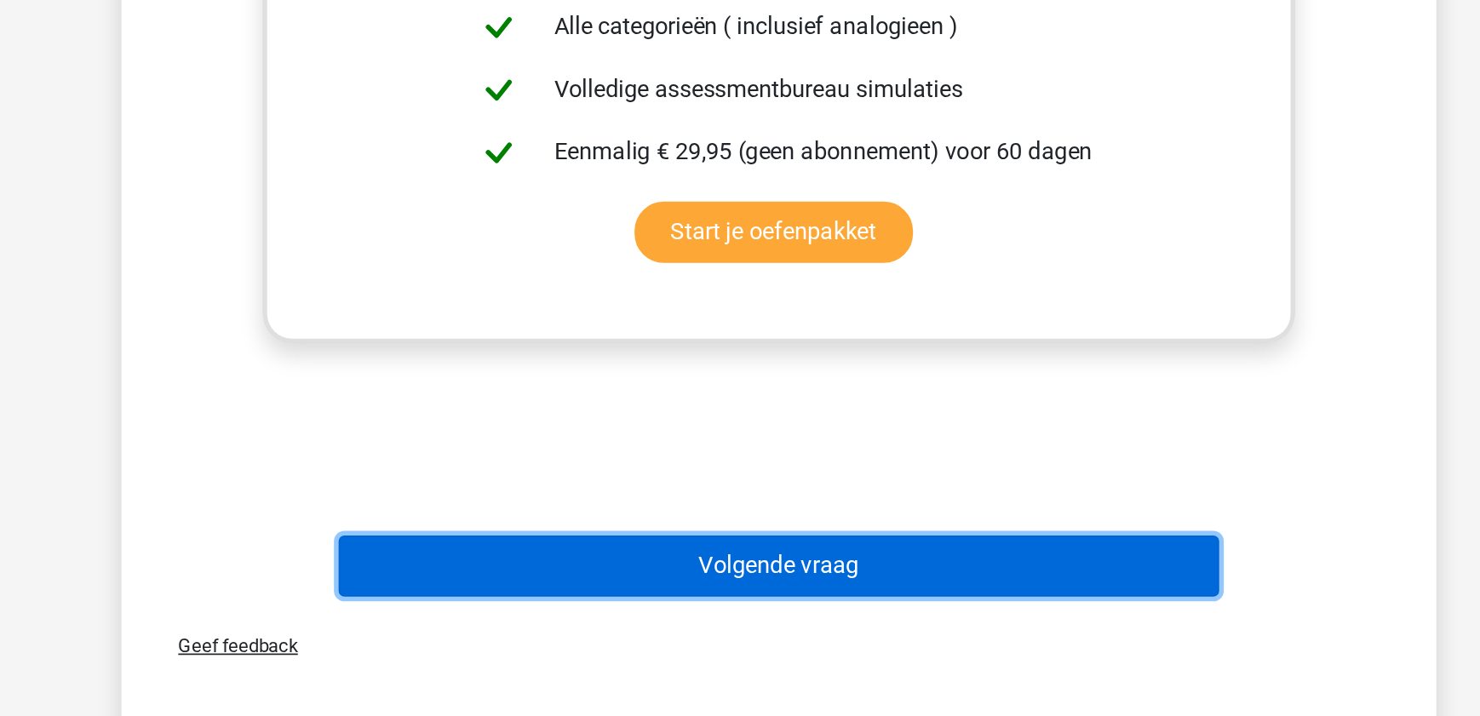
click at [605, 611] on button "Volgende vraag" at bounding box center [740, 629] width 515 height 36
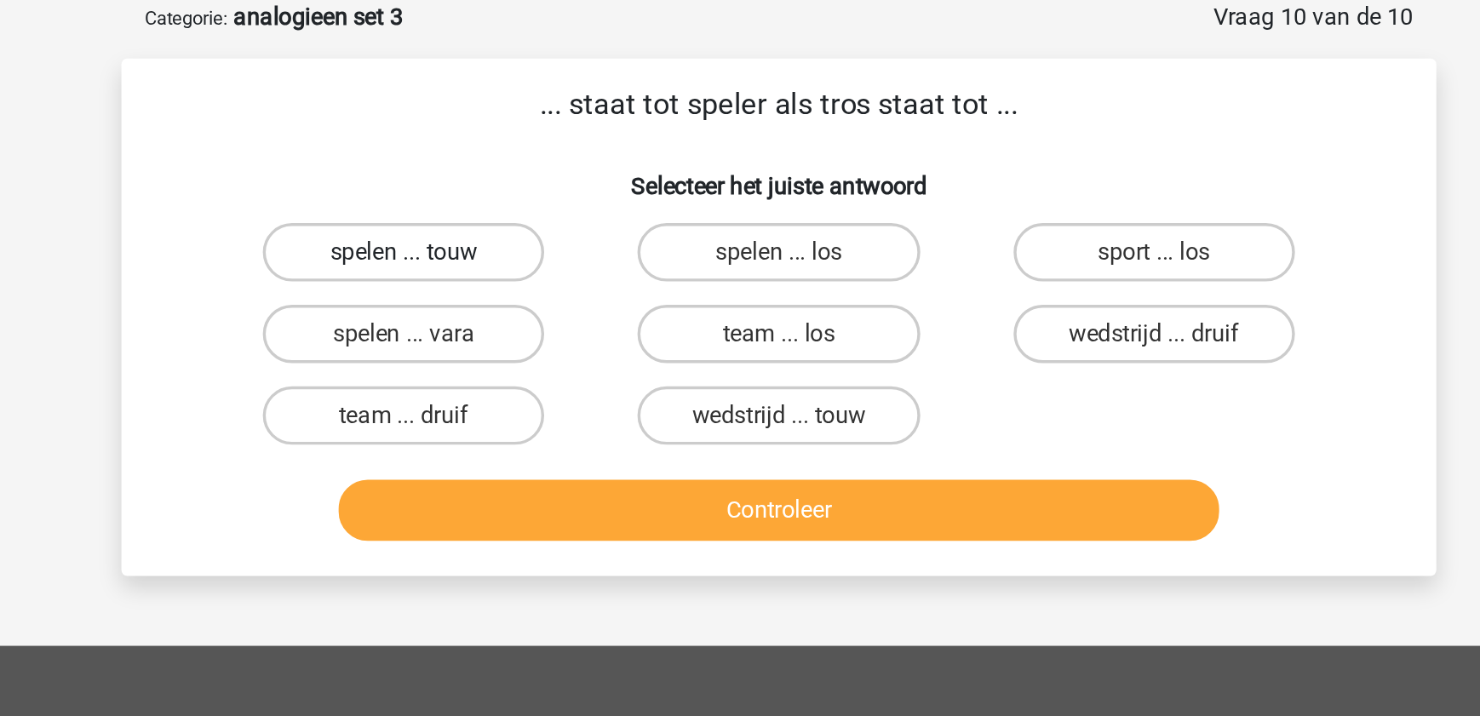
click at [539, 146] on label "spelen ... touw" at bounding box center [521, 147] width 164 height 34
click at [532, 147] on input "spelen ... touw" at bounding box center [526, 152] width 11 height 11
radio input "true"
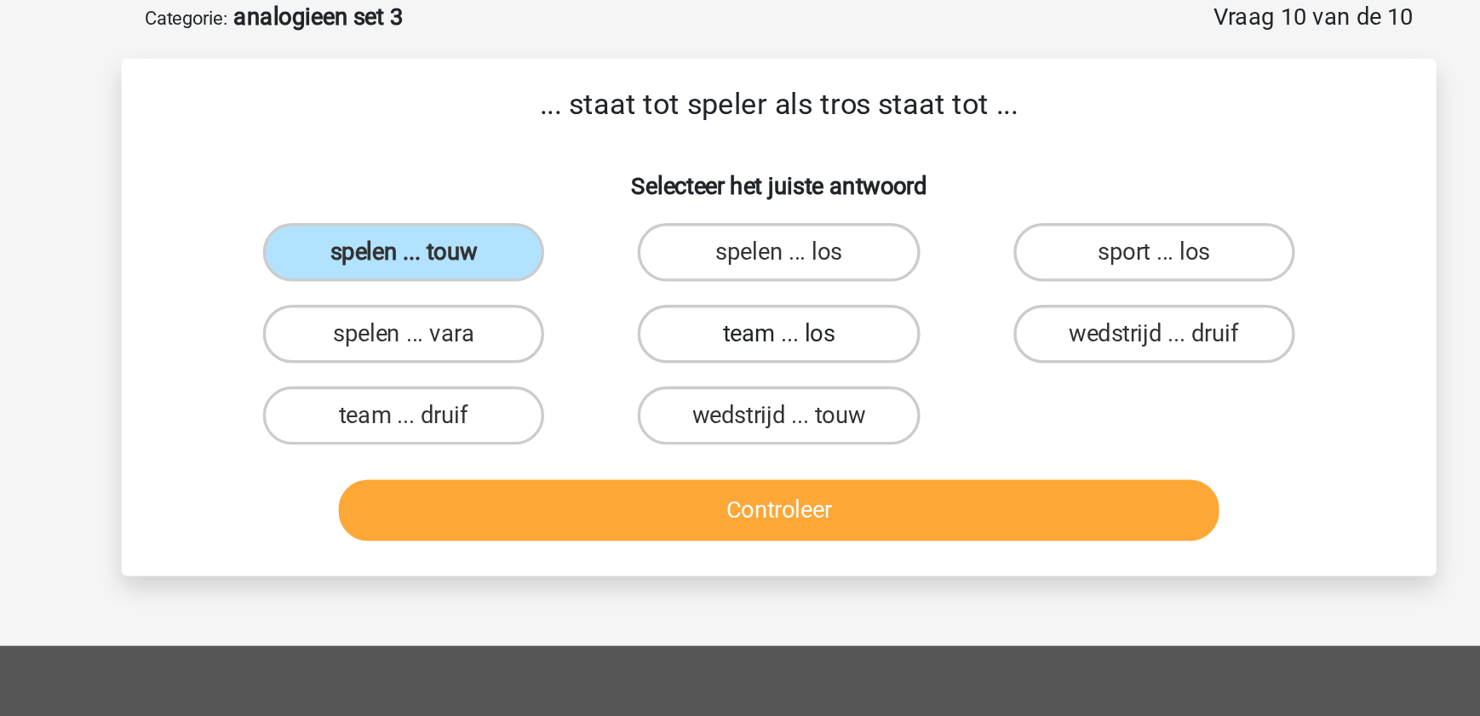
click at [711, 195] on label "team ... los" at bounding box center [739, 195] width 164 height 34
click at [740, 195] on input "team ... los" at bounding box center [745, 200] width 11 height 11
radio input "true"
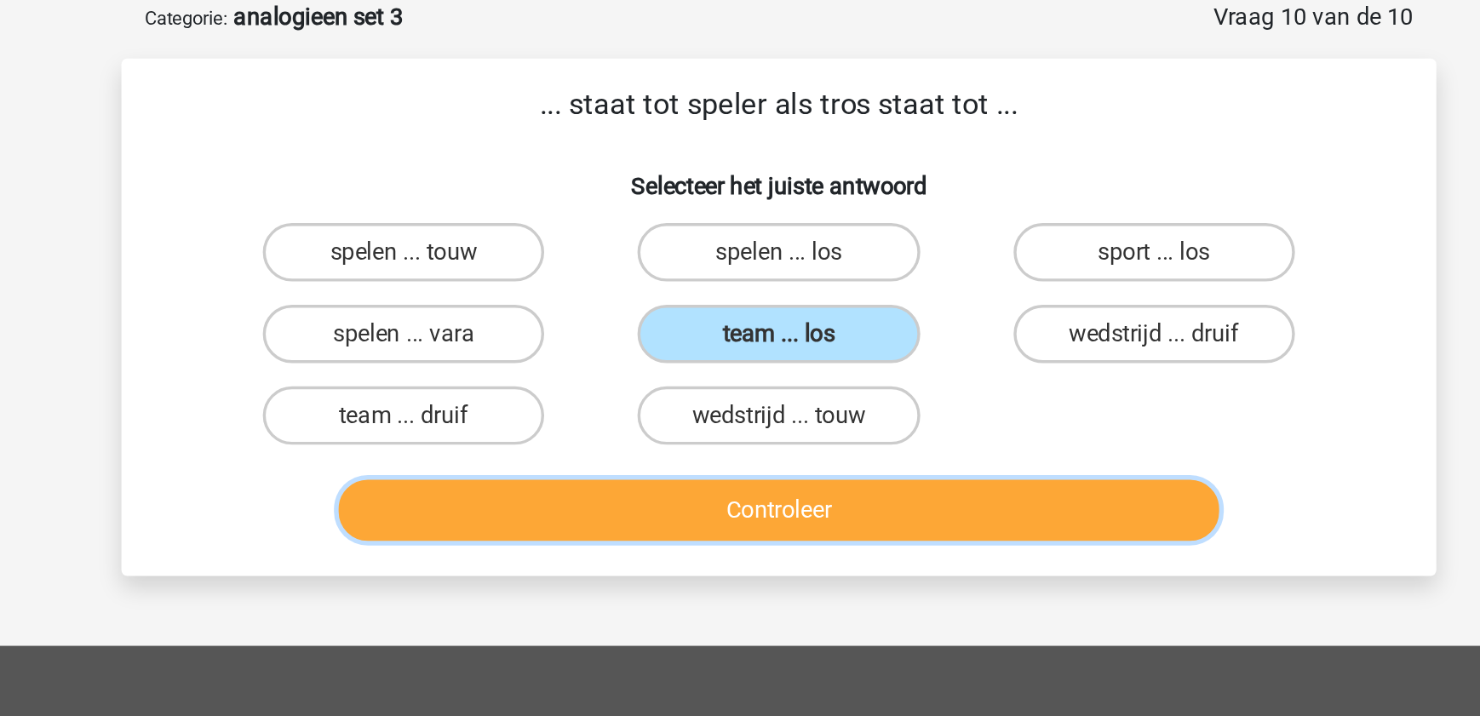
click at [732, 292] on button "Controleer" at bounding box center [740, 298] width 515 height 36
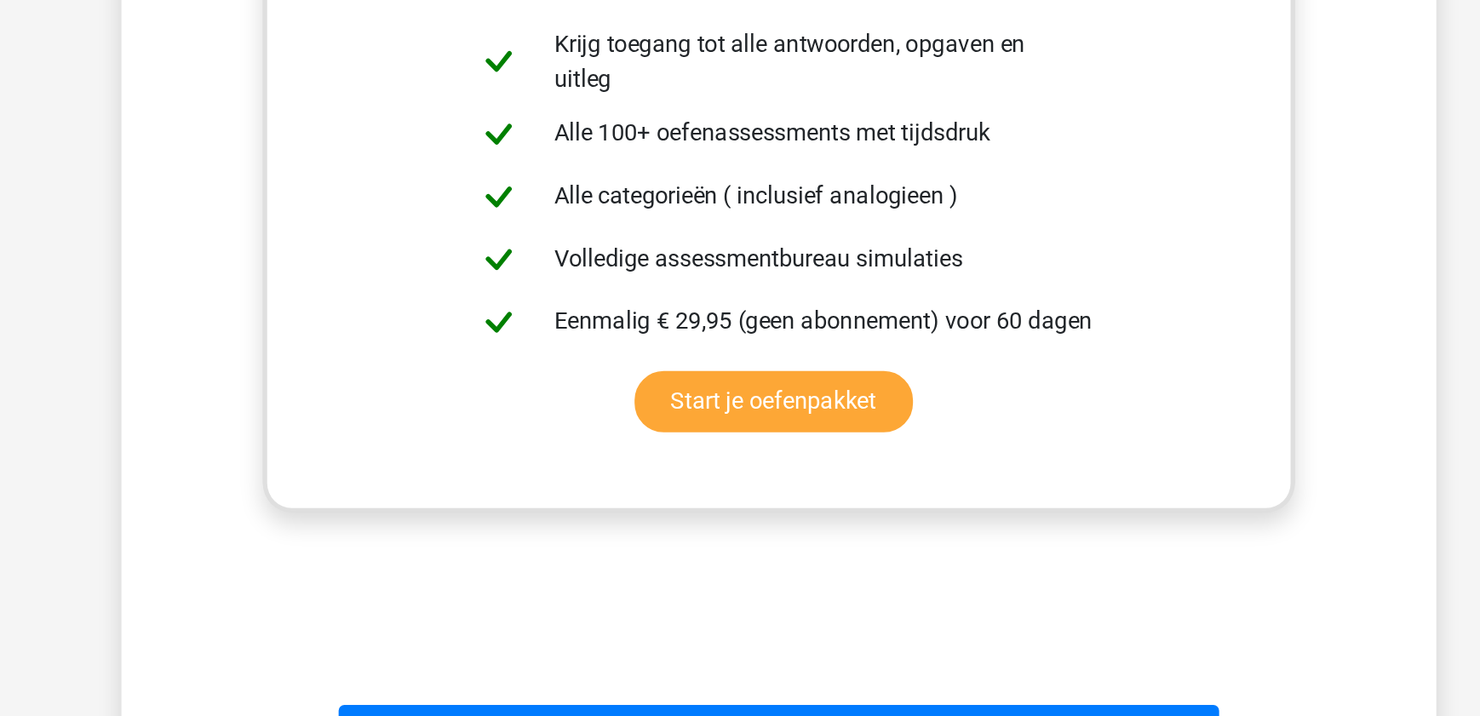
scroll to position [408, 0]
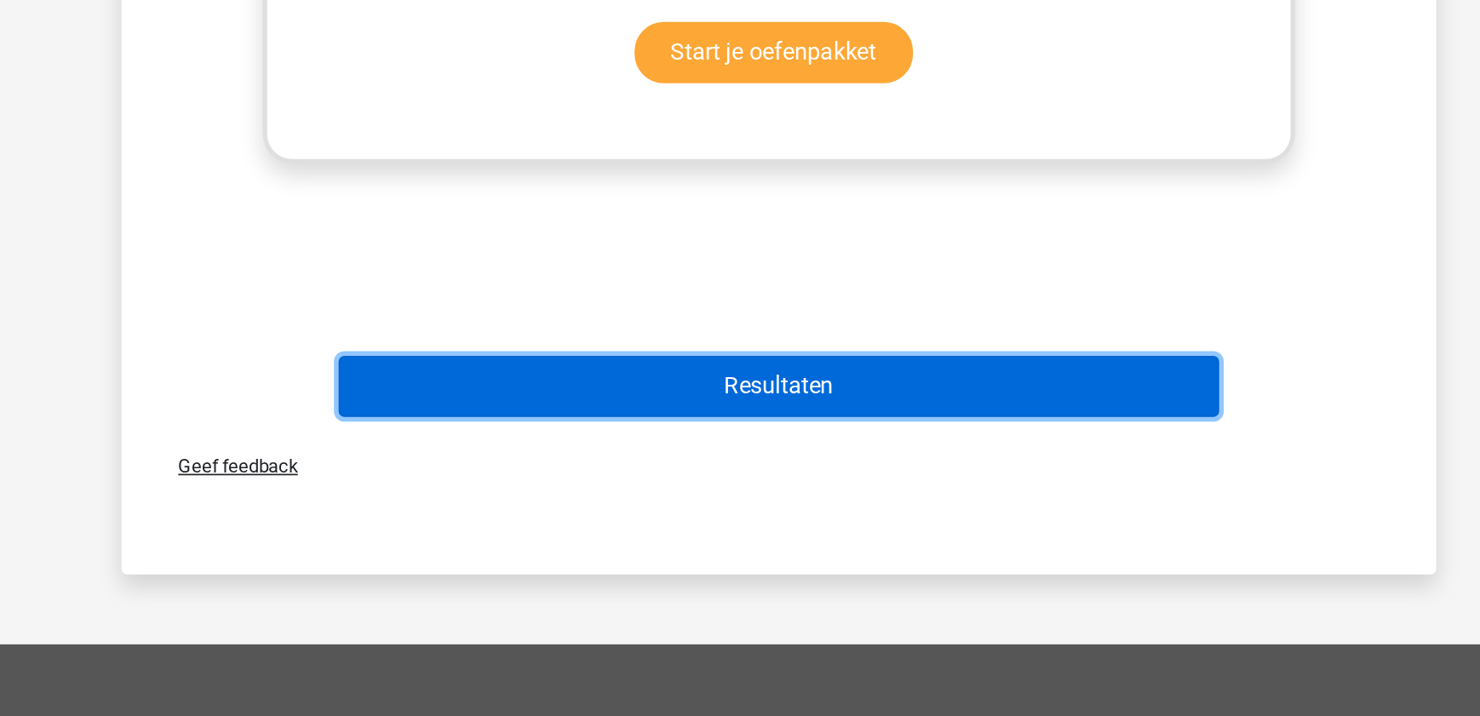
click at [820, 528] on button "Resultaten" at bounding box center [740, 524] width 515 height 36
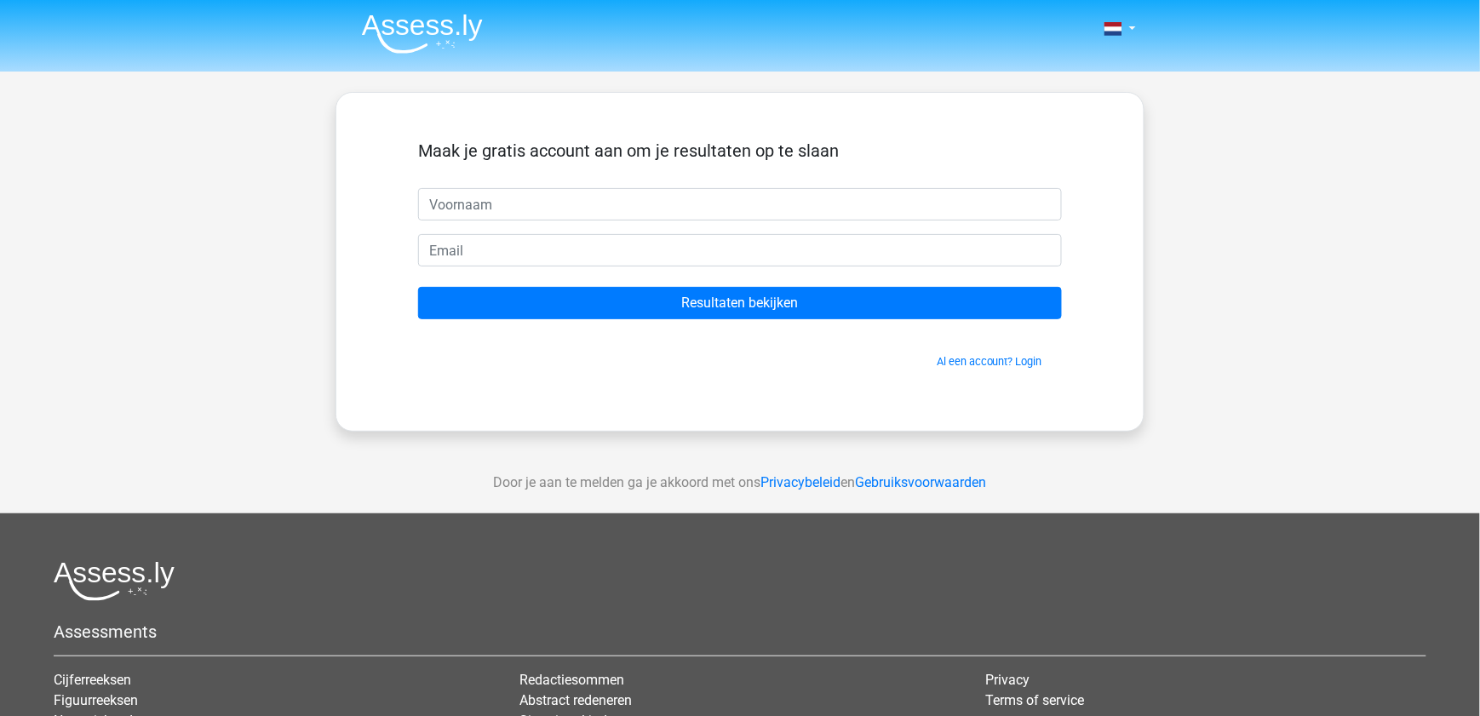
click at [437, 33] on img at bounding box center [422, 34] width 121 height 40
